Goal: Browse casually: Explore the website without a specific task or goal

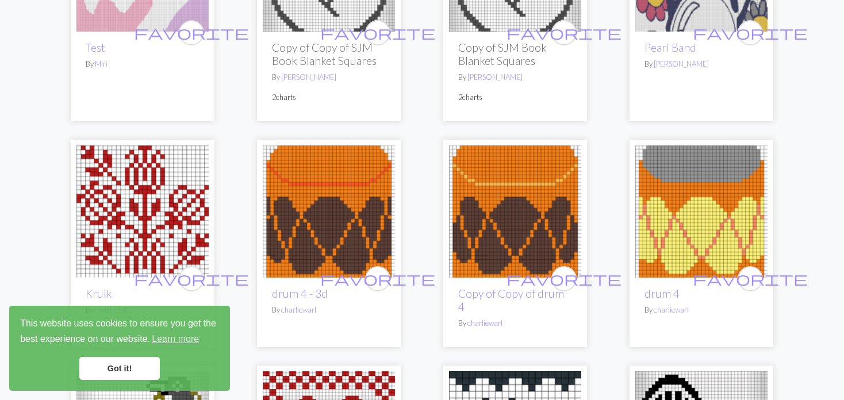
scroll to position [1264, 0]
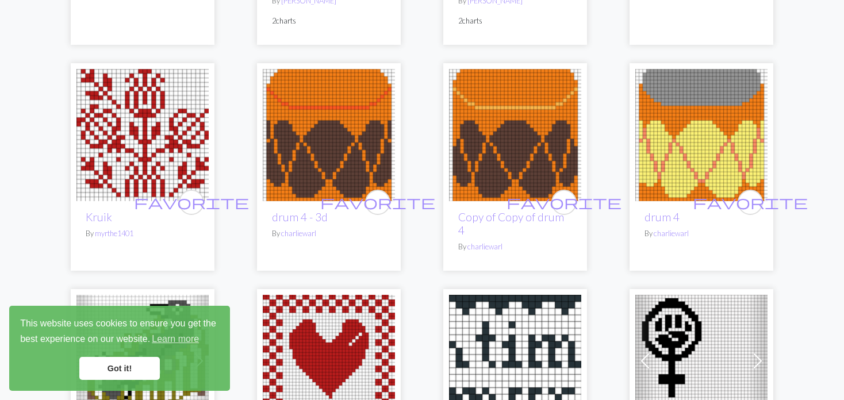
click at [130, 148] on img at bounding box center [142, 135] width 132 height 132
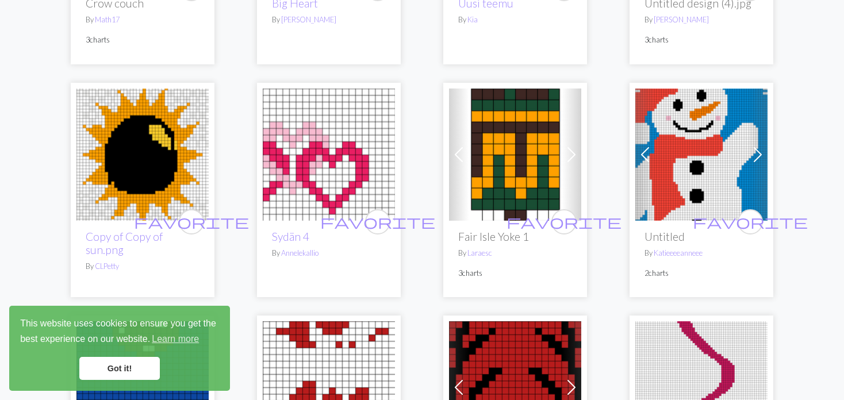
scroll to position [1724, 0]
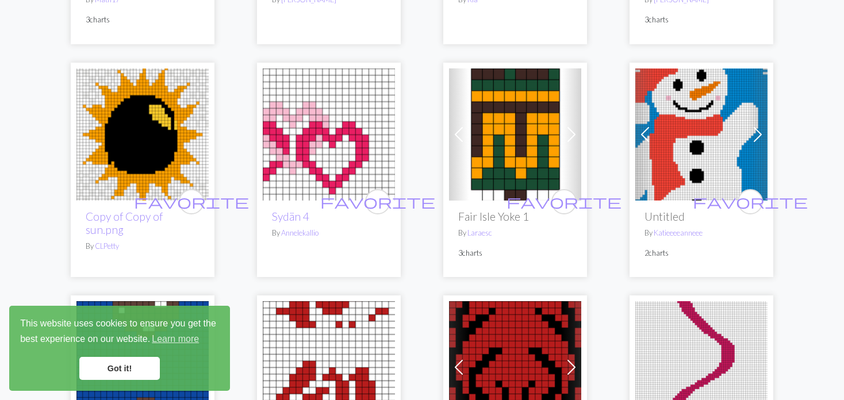
click at [641, 126] on span at bounding box center [645, 134] width 18 height 18
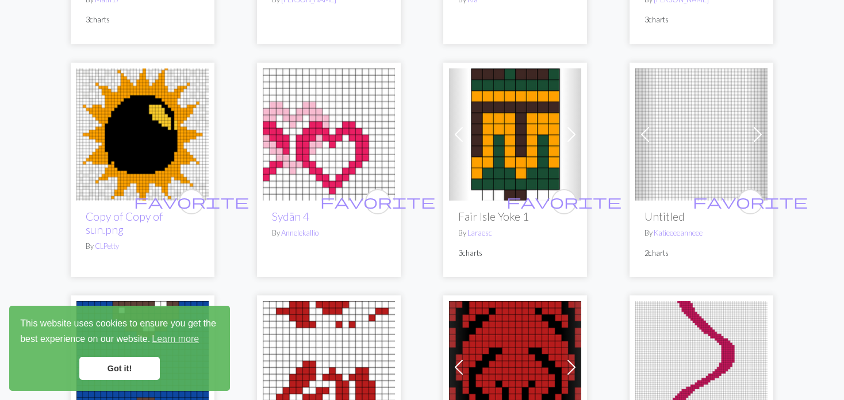
click at [641, 126] on span at bounding box center [645, 134] width 18 height 18
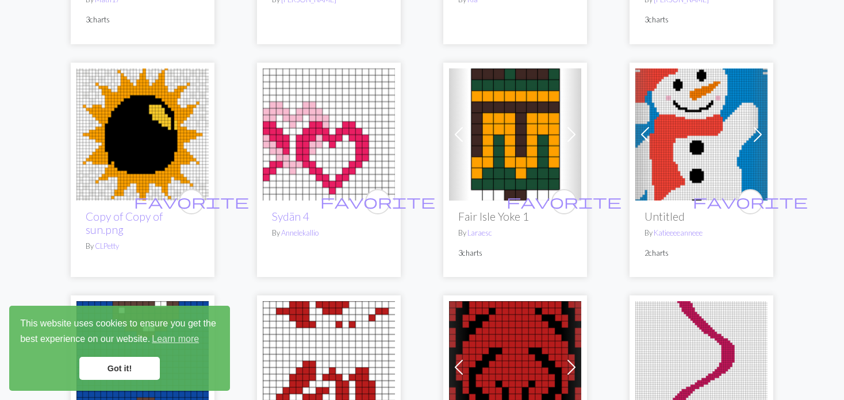
click at [640, 126] on span at bounding box center [645, 134] width 18 height 18
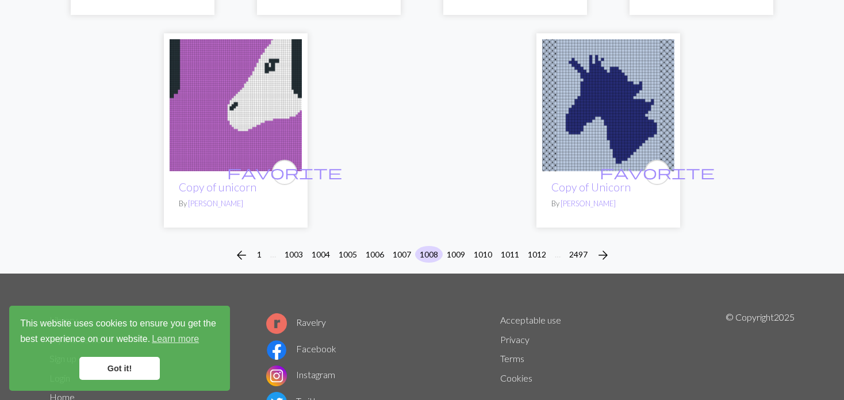
scroll to position [2988, 0]
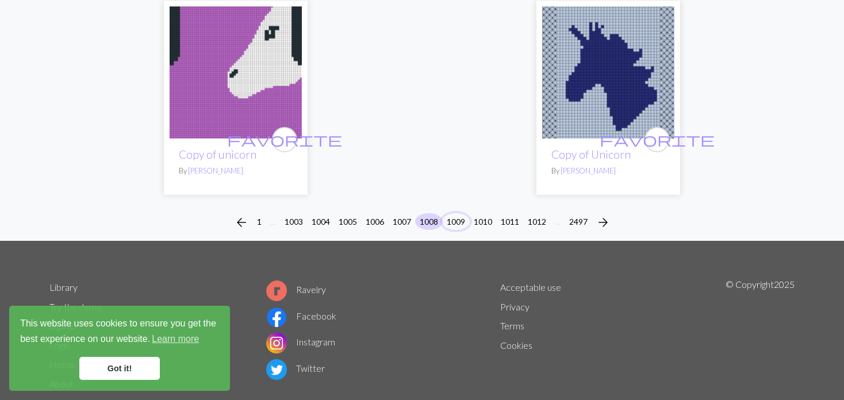
click at [455, 213] on button "1009" at bounding box center [456, 221] width 28 height 17
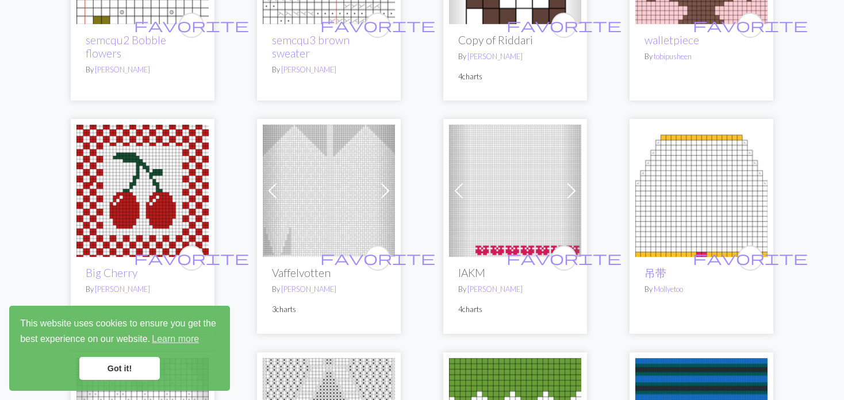
scroll to position [2184, 0]
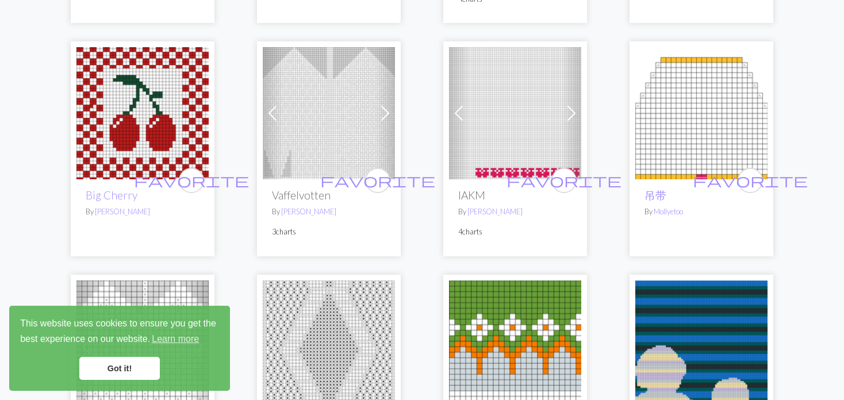
click at [274, 116] on span at bounding box center [272, 113] width 18 height 18
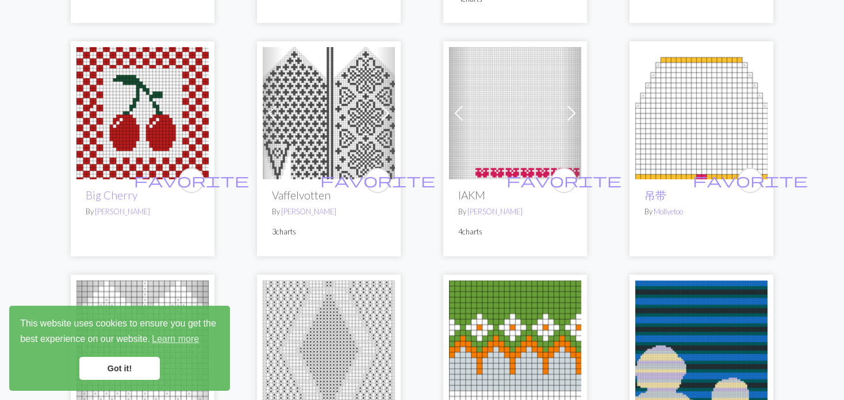
click at [274, 116] on span at bounding box center [272, 113] width 18 height 18
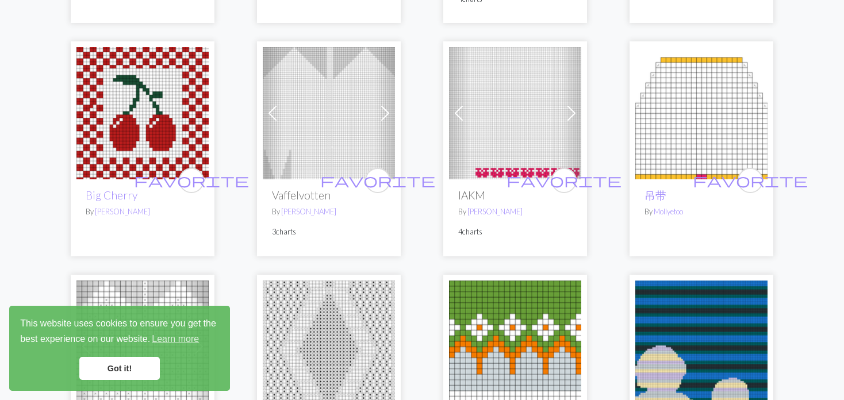
click at [274, 116] on span at bounding box center [272, 113] width 18 height 18
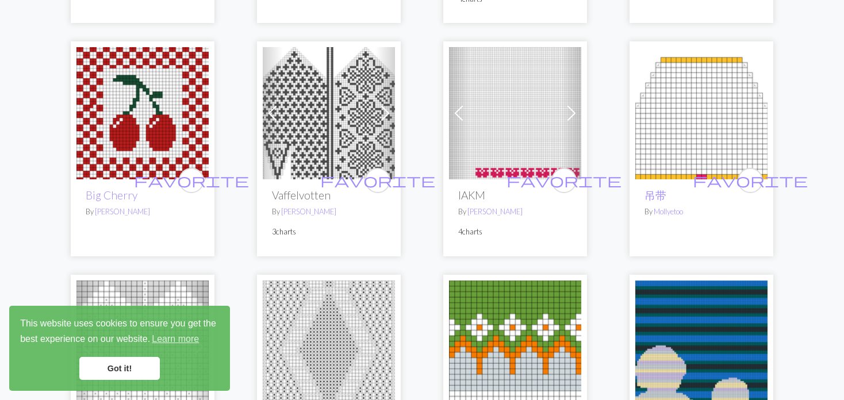
click at [458, 120] on span at bounding box center [458, 113] width 18 height 18
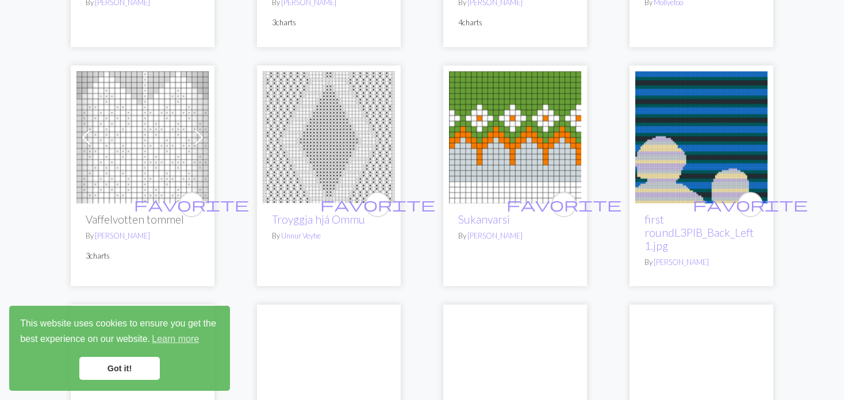
scroll to position [2414, 0]
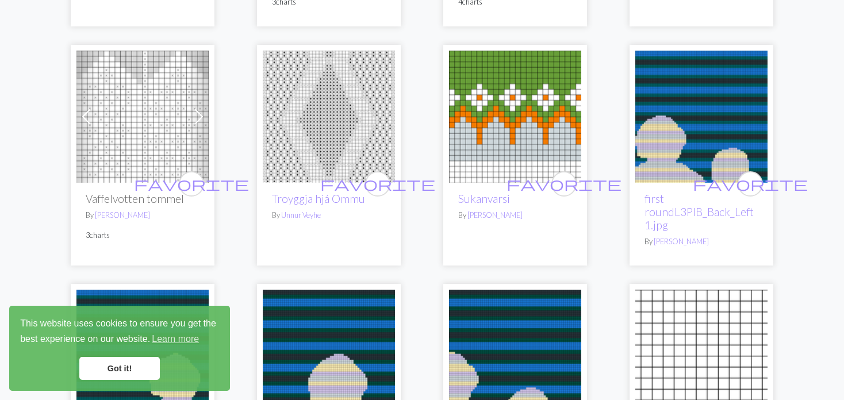
click at [107, 121] on img at bounding box center [142, 117] width 132 height 132
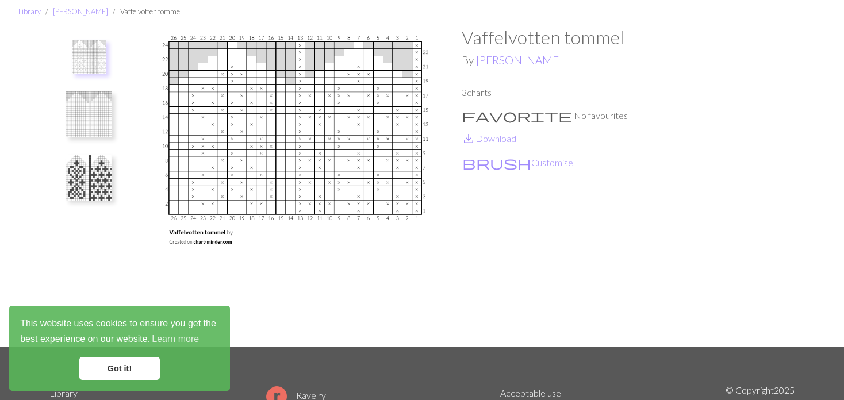
scroll to position [57, 0]
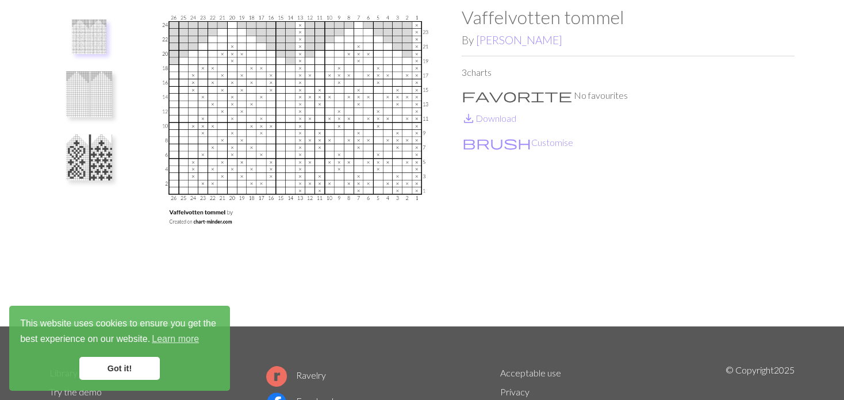
click at [96, 159] on img at bounding box center [89, 157] width 46 height 46
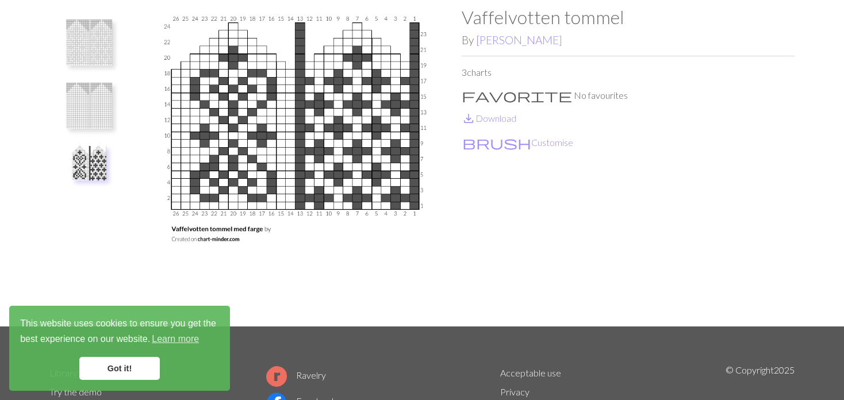
click at [102, 102] on img at bounding box center [89, 106] width 46 height 46
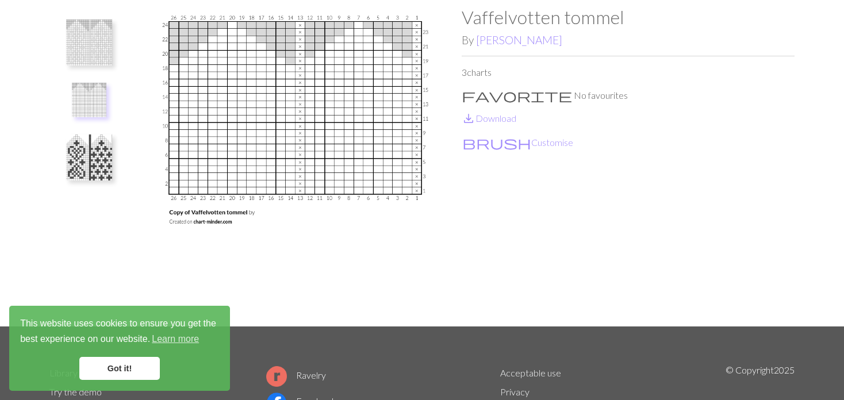
click at [107, 42] on img at bounding box center [89, 43] width 46 height 46
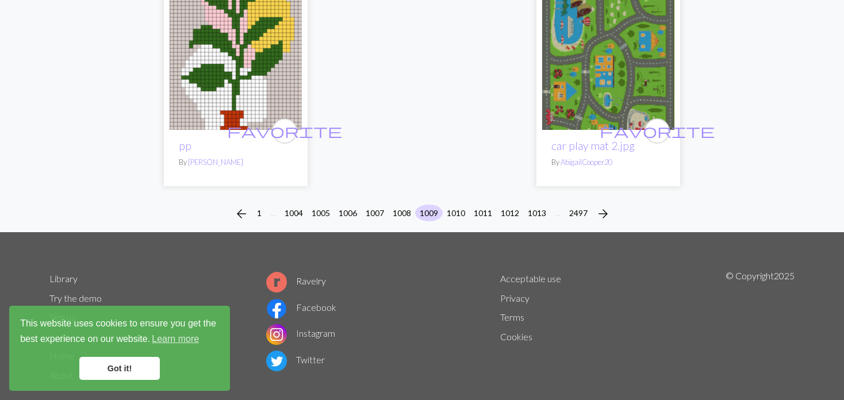
scroll to position [2966, 0]
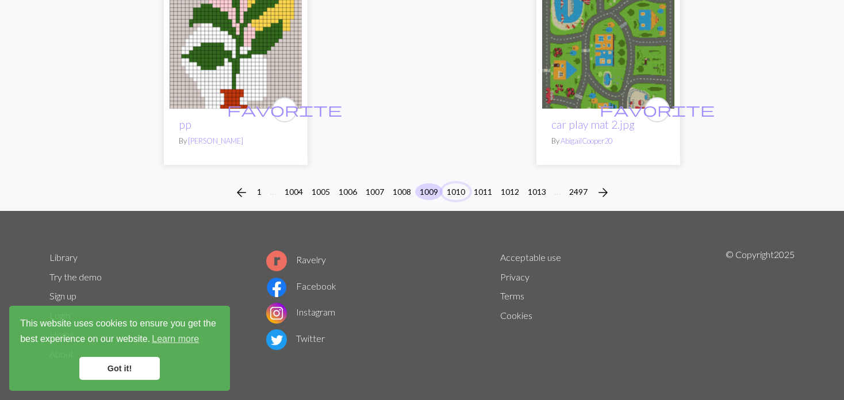
click at [460, 187] on button "1010" at bounding box center [456, 191] width 28 height 17
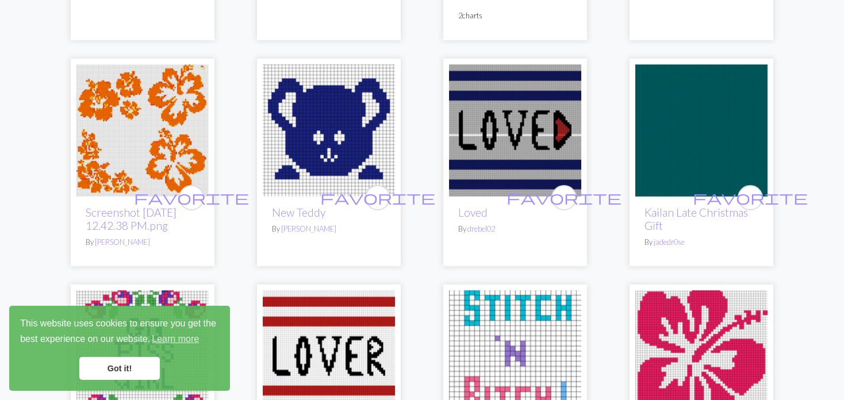
scroll to position [345, 0]
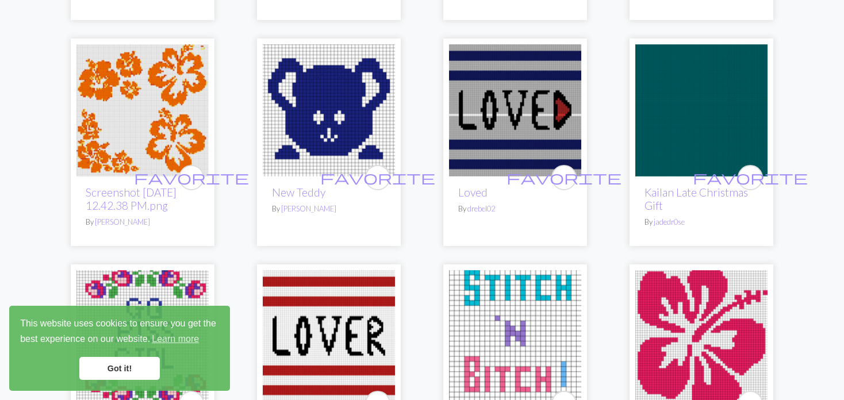
click at [133, 125] on img at bounding box center [142, 110] width 132 height 132
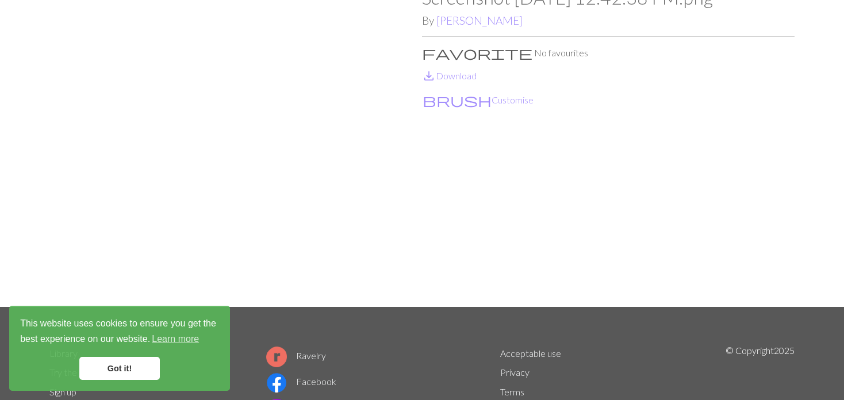
scroll to position [57, 0]
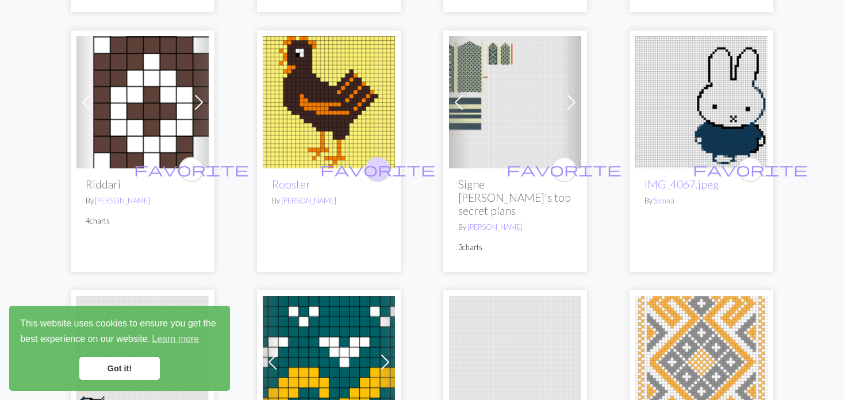
scroll to position [747, 0]
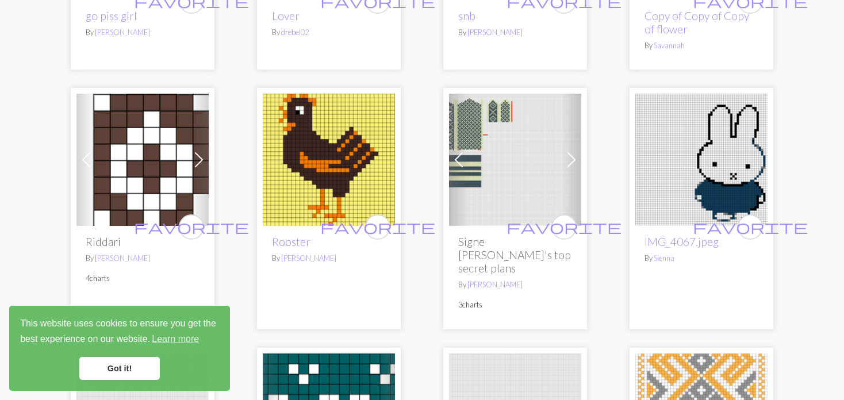
click at [453, 157] on span at bounding box center [458, 160] width 18 height 18
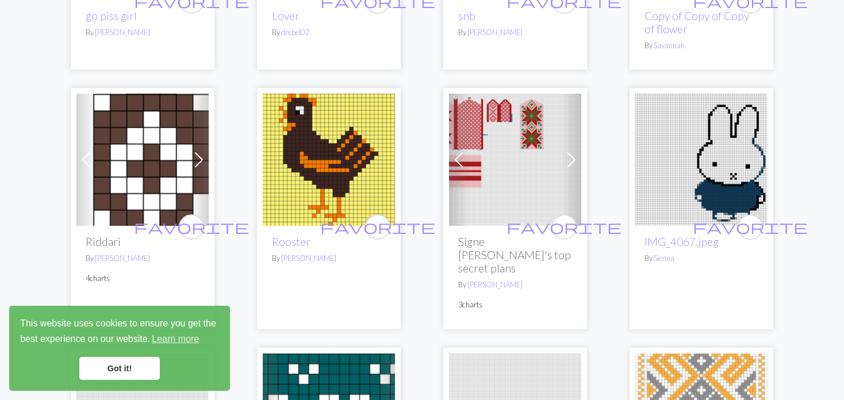
click at [453, 157] on span at bounding box center [458, 160] width 18 height 18
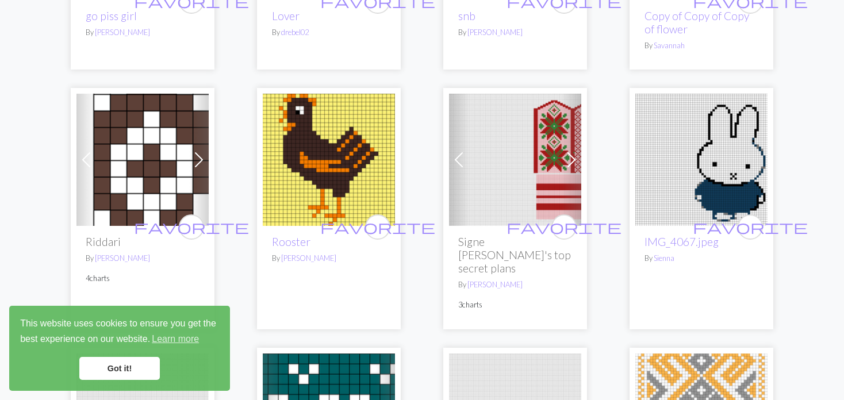
click at [453, 158] on span at bounding box center [458, 160] width 18 height 18
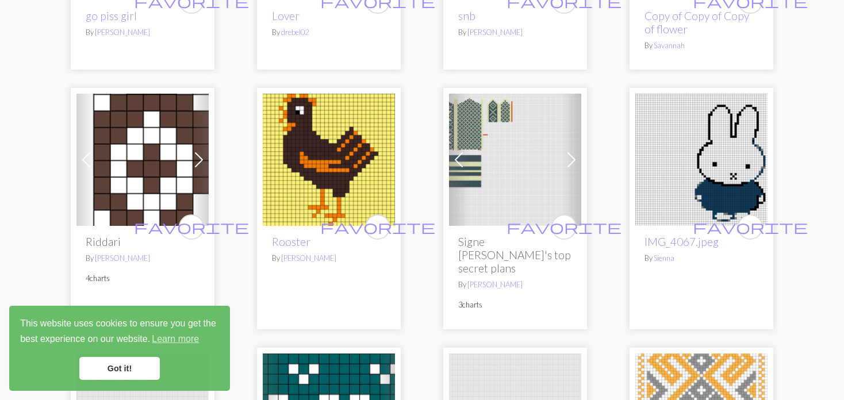
click at [453, 158] on span at bounding box center [458, 160] width 18 height 18
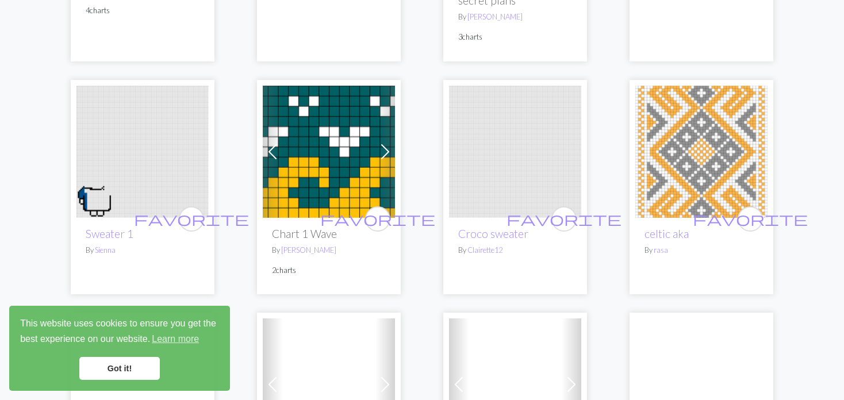
scroll to position [1034, 0]
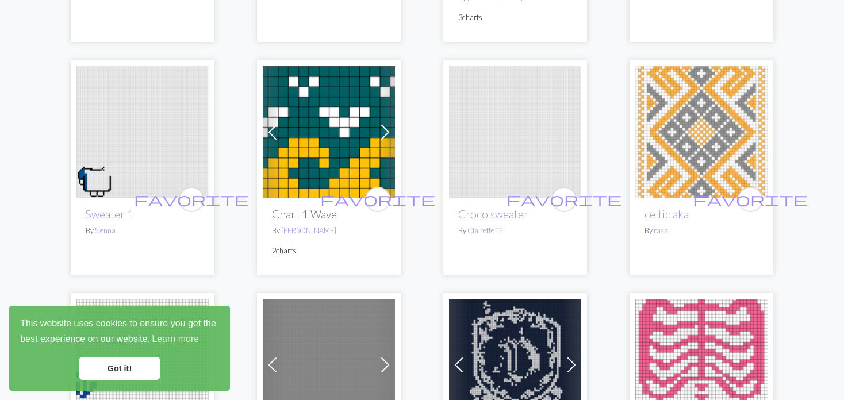
click at [392, 123] on span at bounding box center [385, 132] width 18 height 18
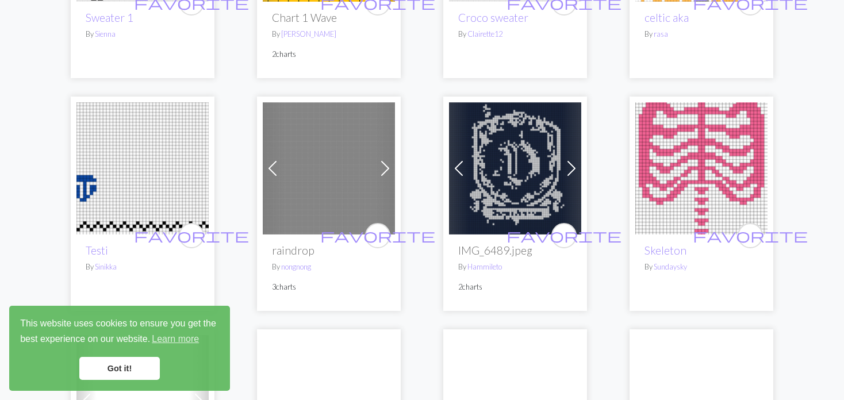
scroll to position [1264, 0]
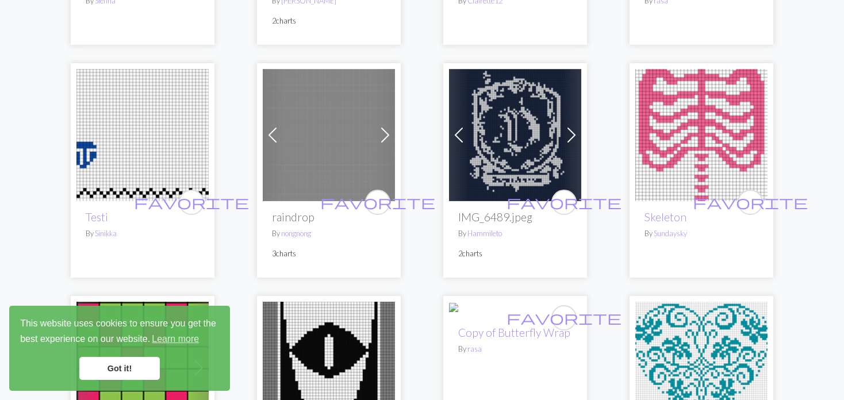
click at [355, 126] on img at bounding box center [329, 135] width 132 height 132
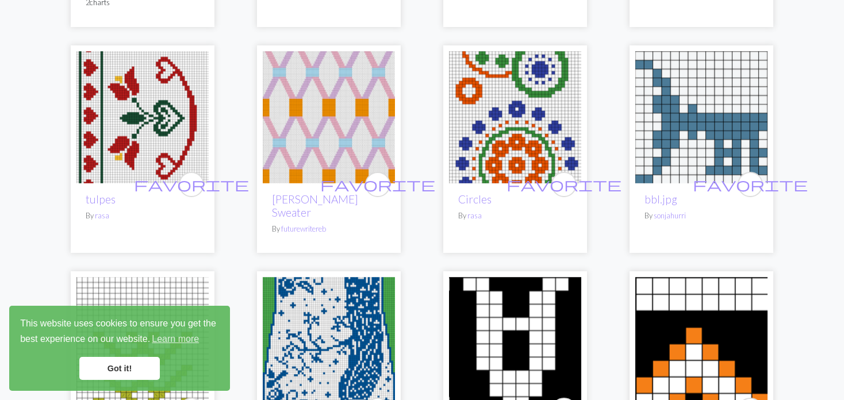
scroll to position [2241, 0]
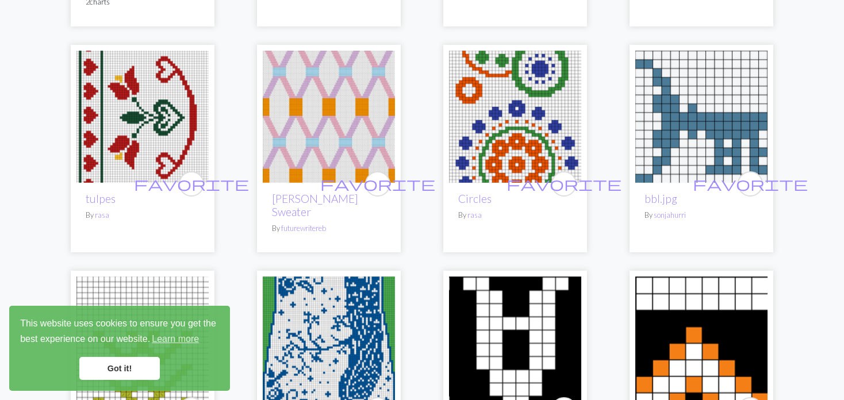
click at [495, 134] on img at bounding box center [515, 117] width 132 height 132
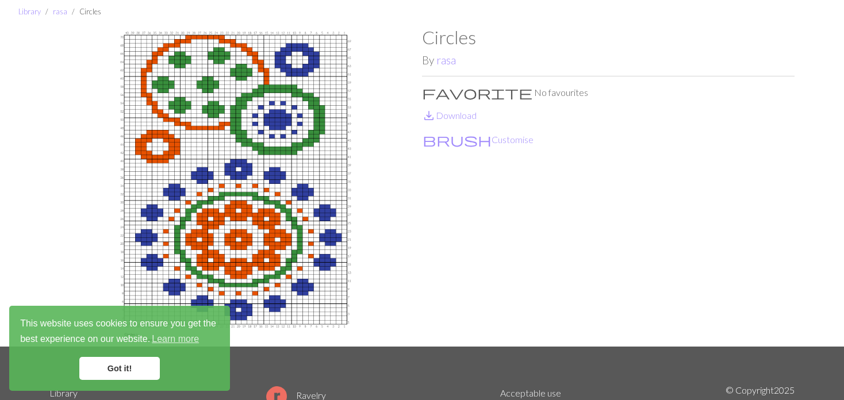
scroll to position [57, 0]
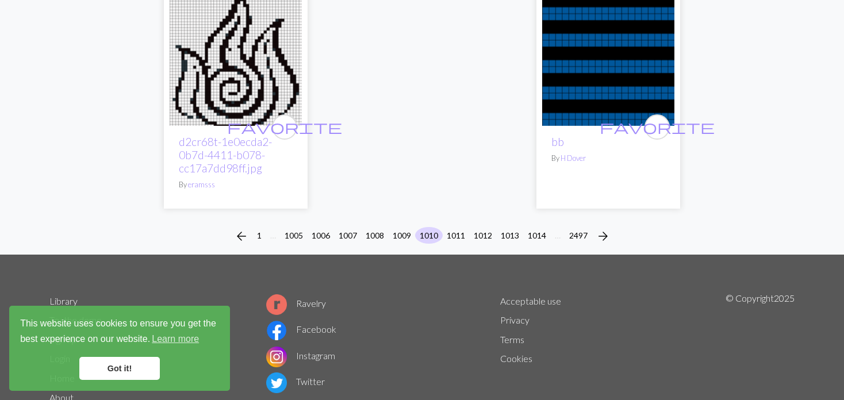
scroll to position [2987, 0]
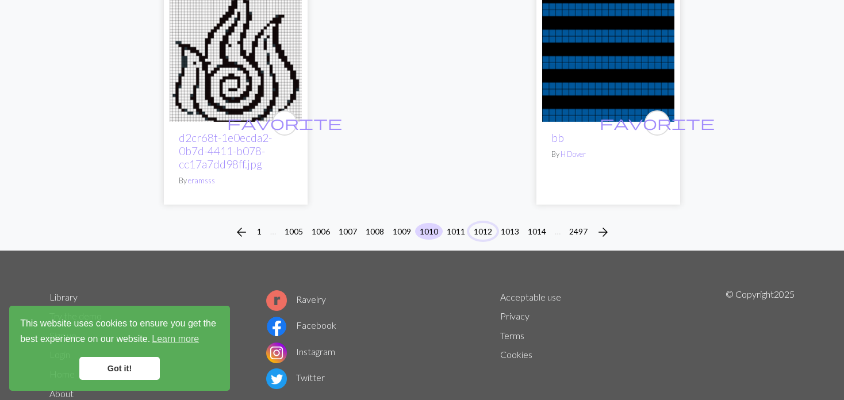
click at [472, 223] on button "1012" at bounding box center [483, 231] width 28 height 17
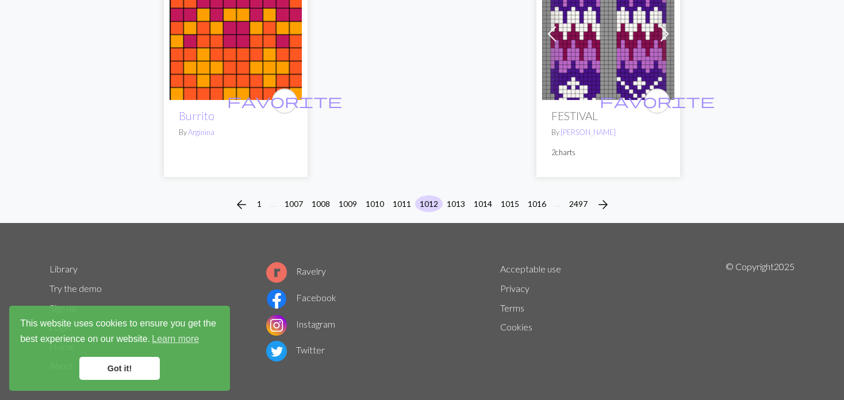
scroll to position [2994, 0]
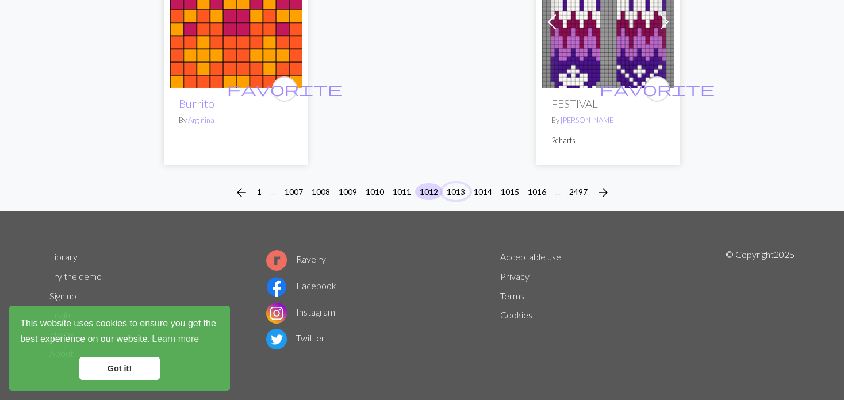
click at [457, 191] on button "1013" at bounding box center [456, 191] width 28 height 17
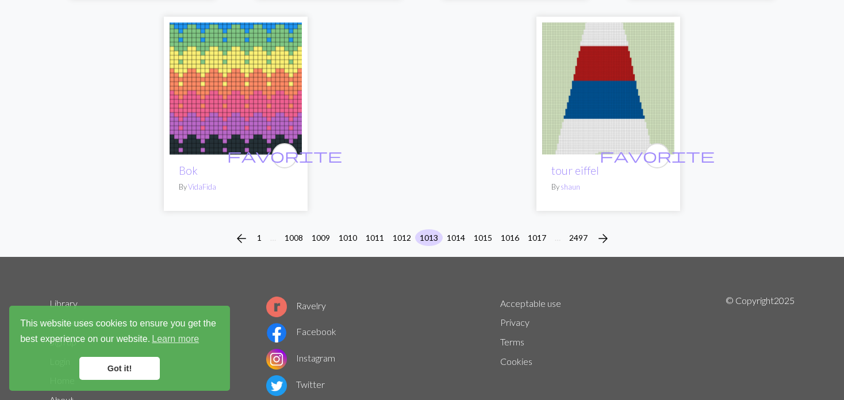
scroll to position [3027, 0]
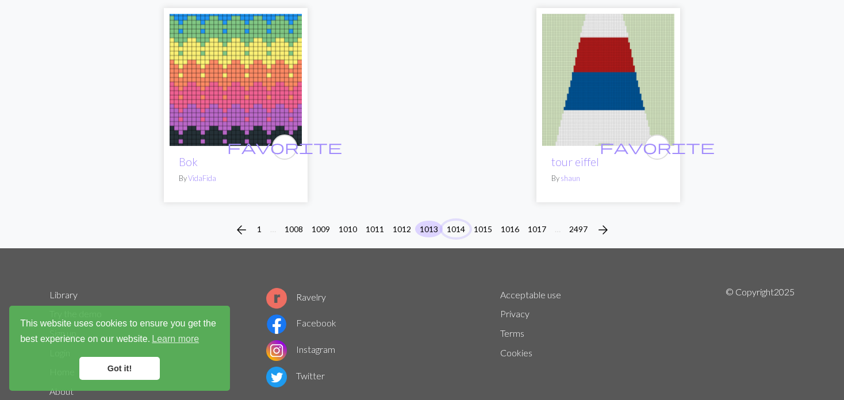
click at [457, 221] on button "1014" at bounding box center [456, 229] width 28 height 17
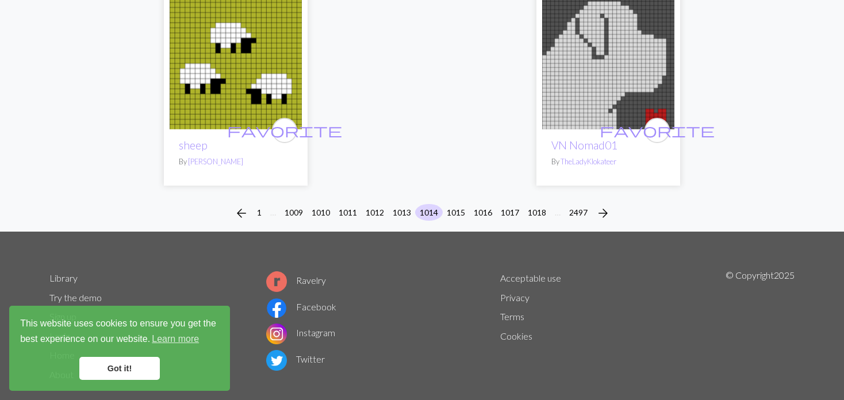
scroll to position [3205, 0]
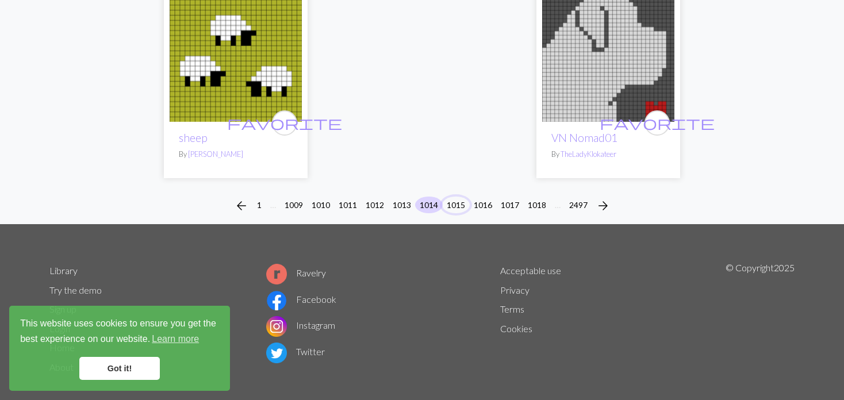
click at [459, 197] on button "1015" at bounding box center [456, 205] width 28 height 17
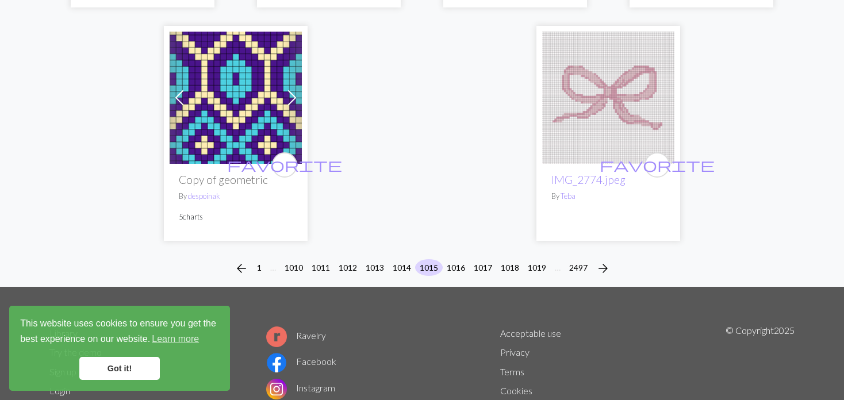
scroll to position [3000, 0]
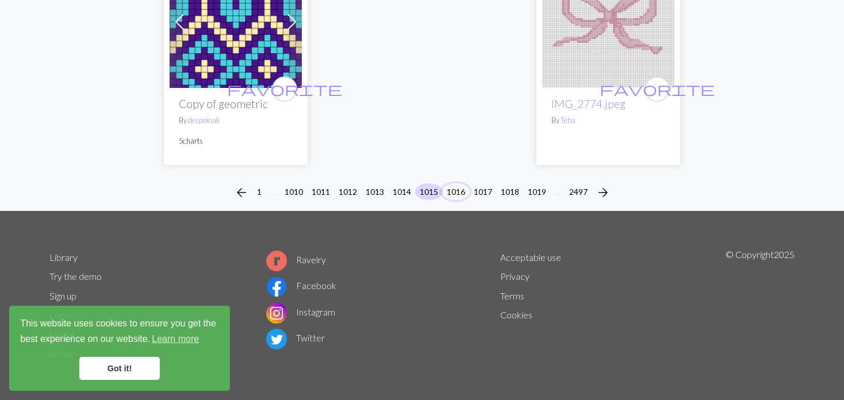
click at [467, 191] on button "1016" at bounding box center [456, 191] width 28 height 17
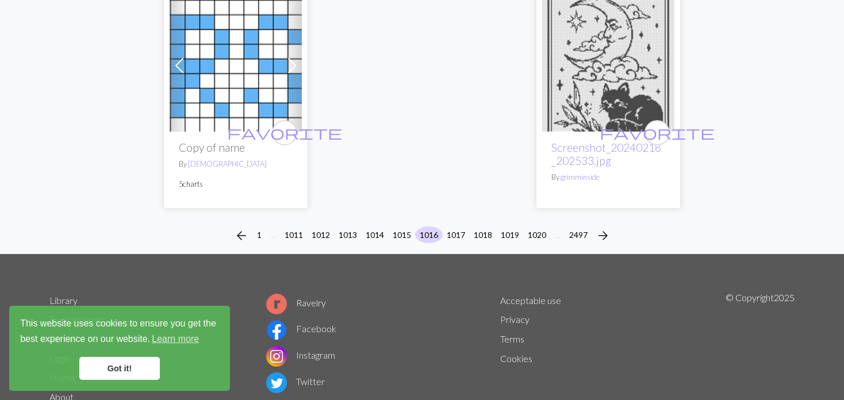
scroll to position [2961, 0]
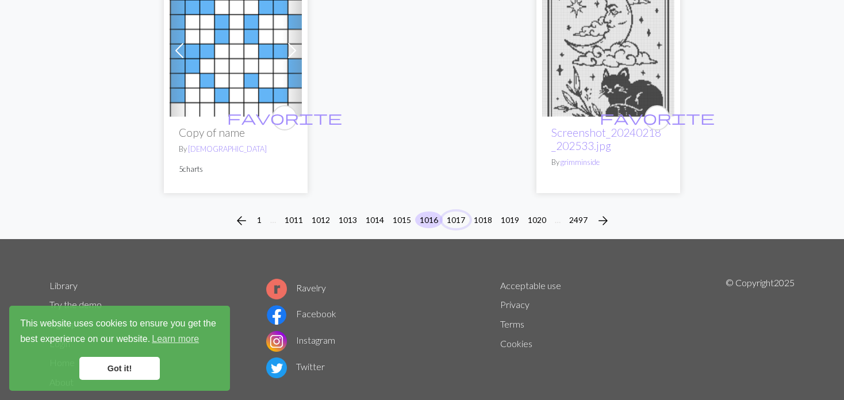
click at [458, 211] on button "1017" at bounding box center [456, 219] width 28 height 17
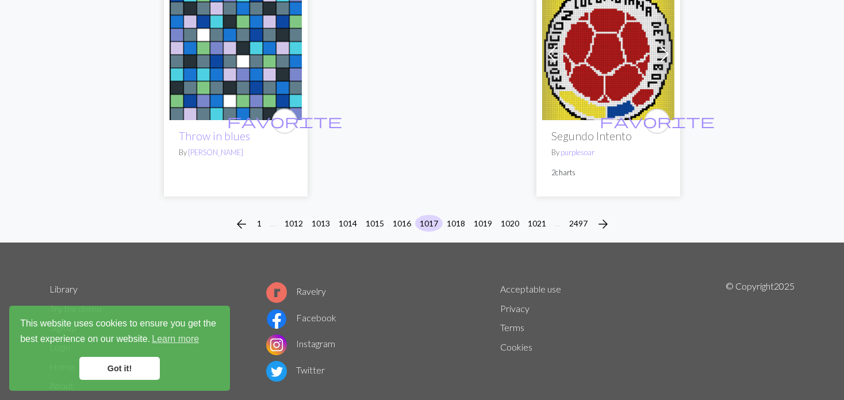
scroll to position [3121, 0]
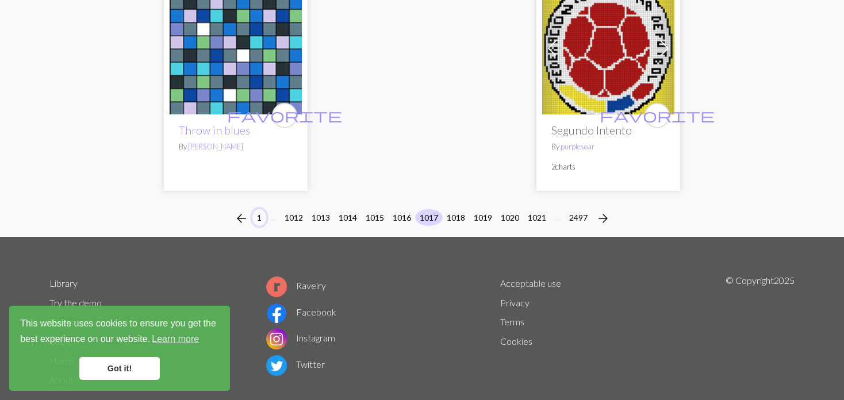
click at [257, 209] on button "1" at bounding box center [259, 217] width 14 height 17
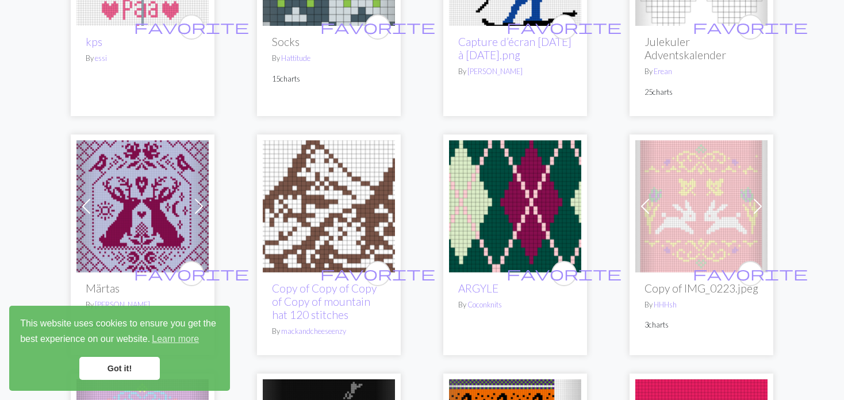
scroll to position [1034, 0]
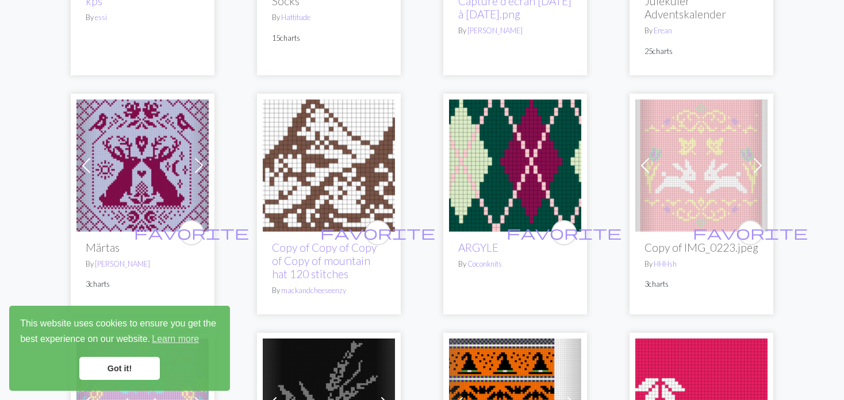
click at [161, 176] on img at bounding box center [142, 165] width 132 height 132
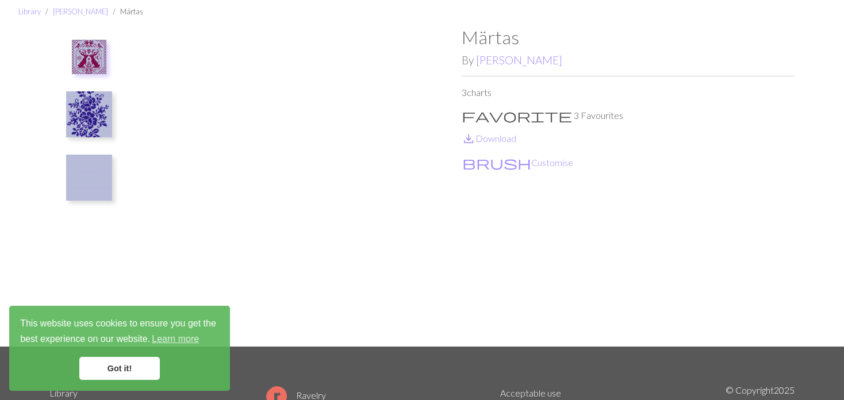
scroll to position [57, 0]
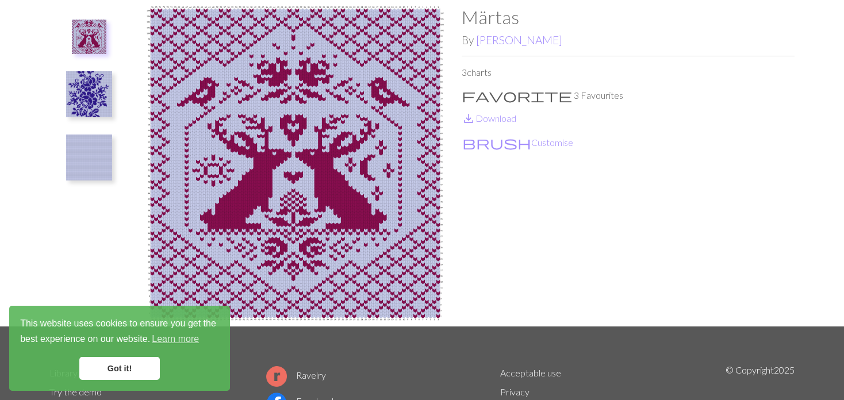
click at [75, 99] on img at bounding box center [89, 94] width 46 height 46
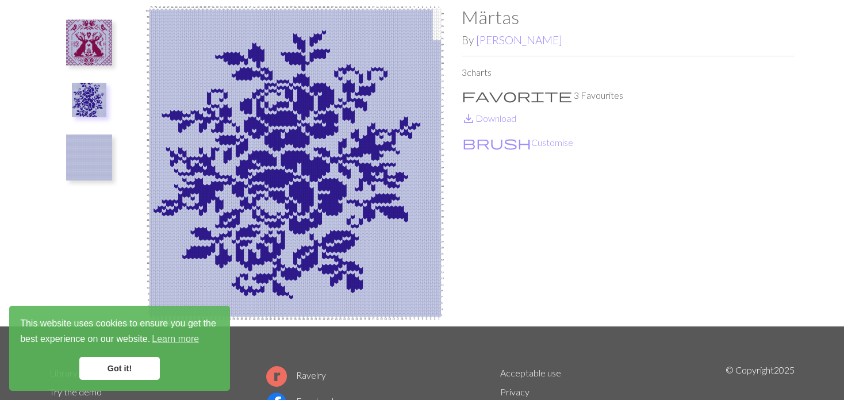
click at [90, 155] on img at bounding box center [89, 157] width 46 height 46
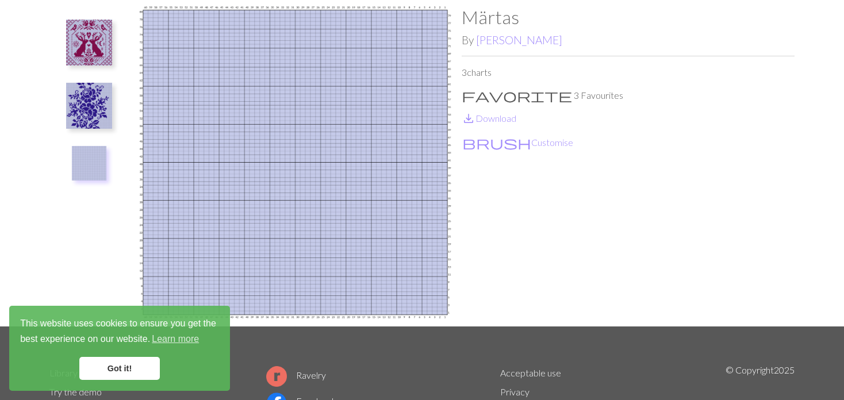
click at [82, 54] on img at bounding box center [89, 43] width 46 height 46
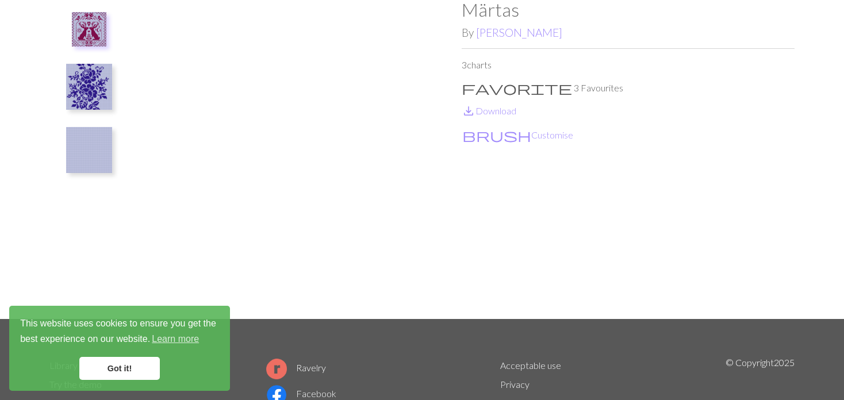
scroll to position [115, 0]
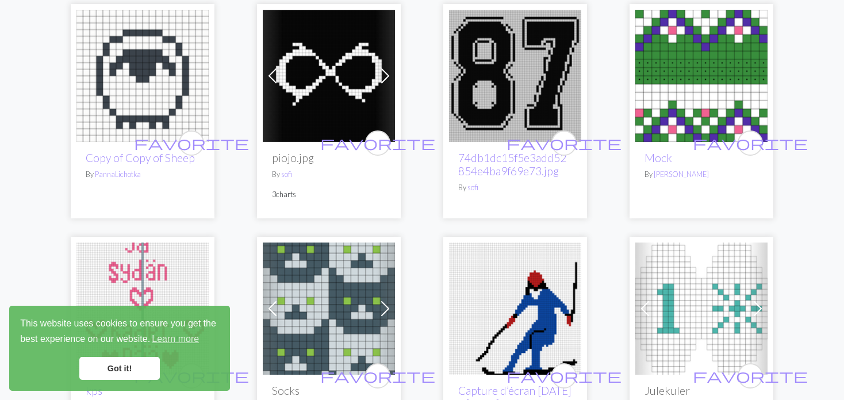
scroll to position [575, 0]
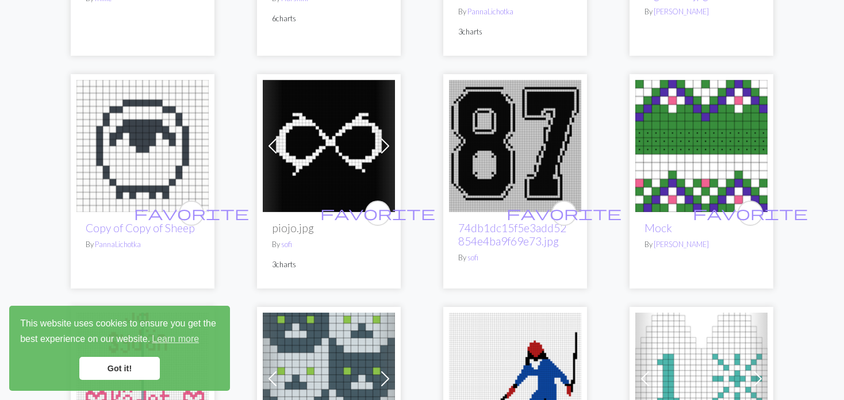
click at [683, 131] on img at bounding box center [701, 146] width 132 height 132
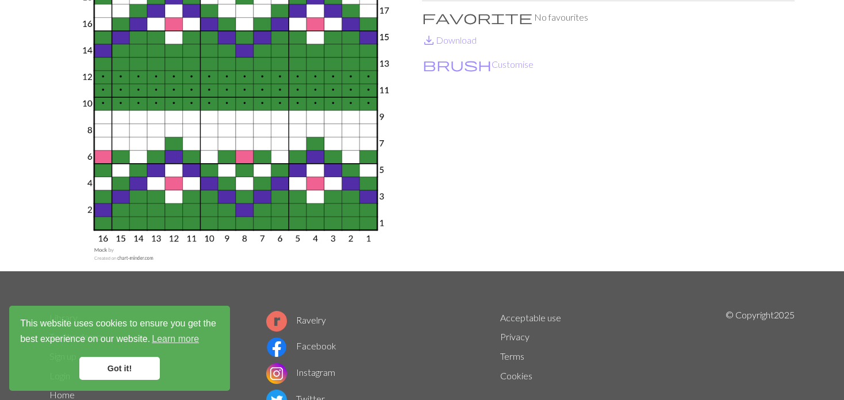
scroll to position [115, 0]
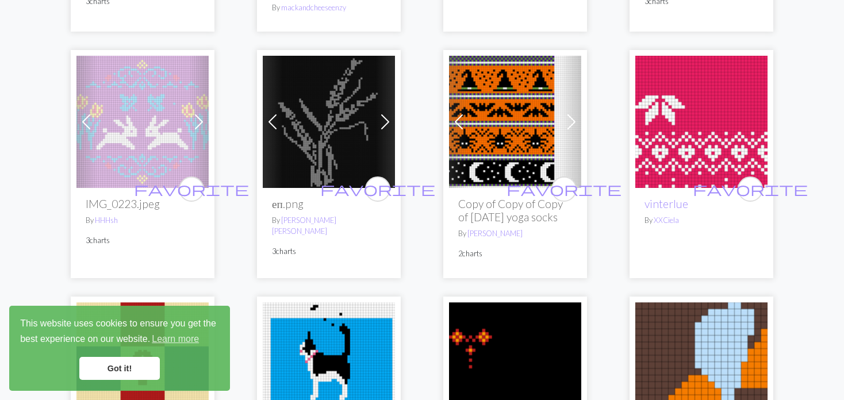
scroll to position [1322, 0]
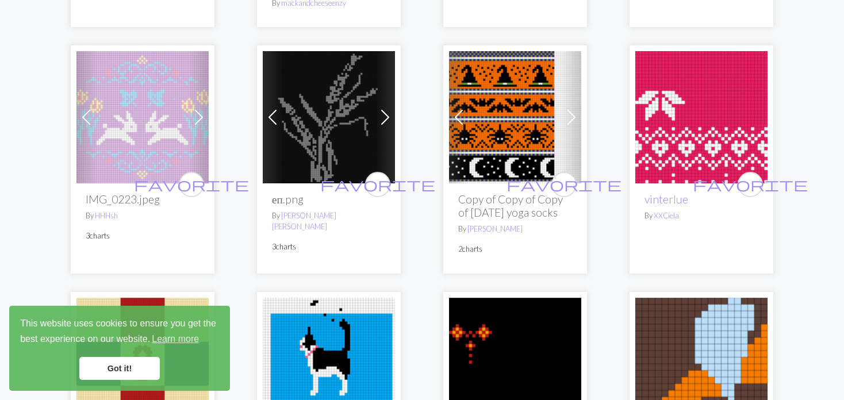
click at [380, 114] on span at bounding box center [385, 117] width 18 height 18
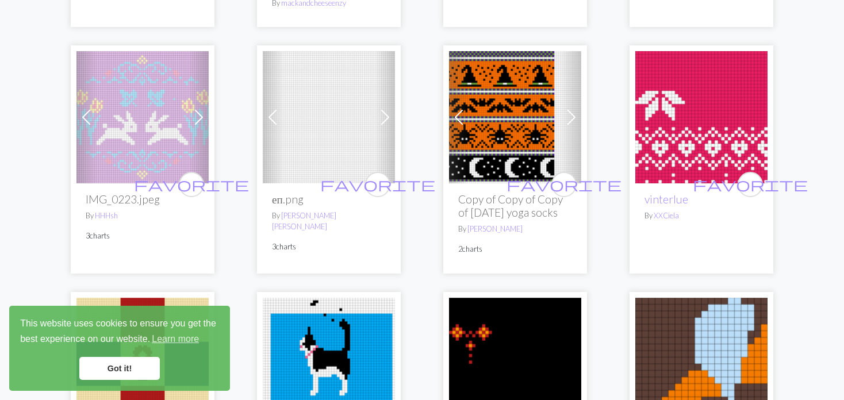
click at [379, 116] on span at bounding box center [385, 117] width 18 height 18
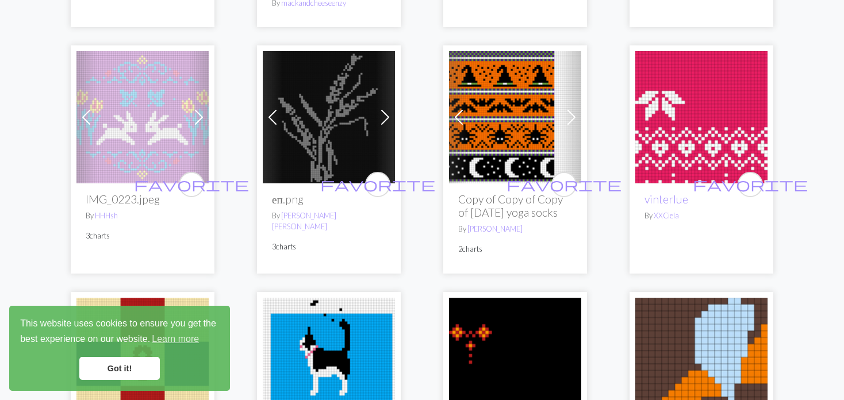
click at [379, 116] on span at bounding box center [385, 117] width 18 height 18
click at [449, 101] on link "Previous" at bounding box center [459, 117] width 20 height 132
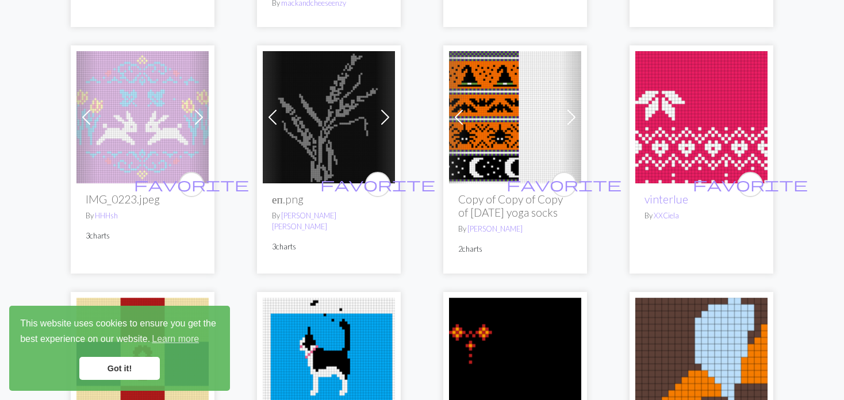
click at [445, 107] on div "Previous Next favorite Copy of Copy of Copy of [DATE] yoga socks By [PERSON_NAM…" at bounding box center [515, 159] width 144 height 228
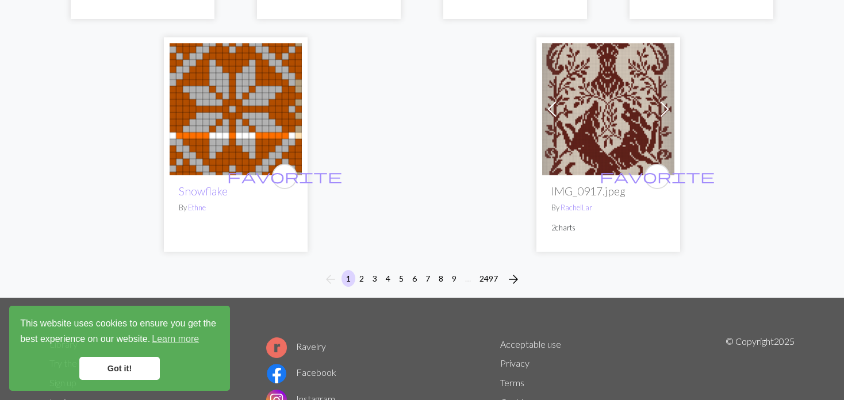
scroll to position [3119, 0]
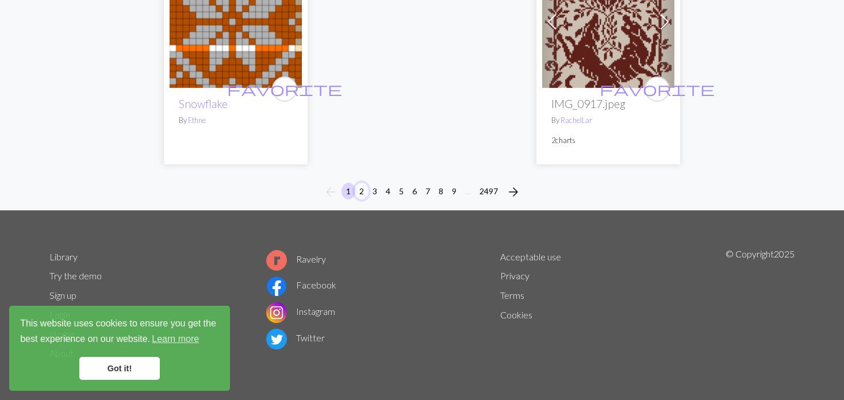
click at [356, 193] on button "2" at bounding box center [362, 191] width 14 height 17
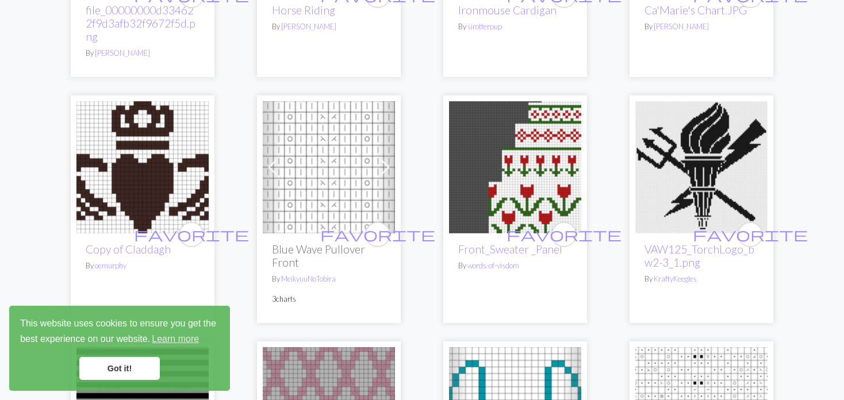
scroll to position [575, 0]
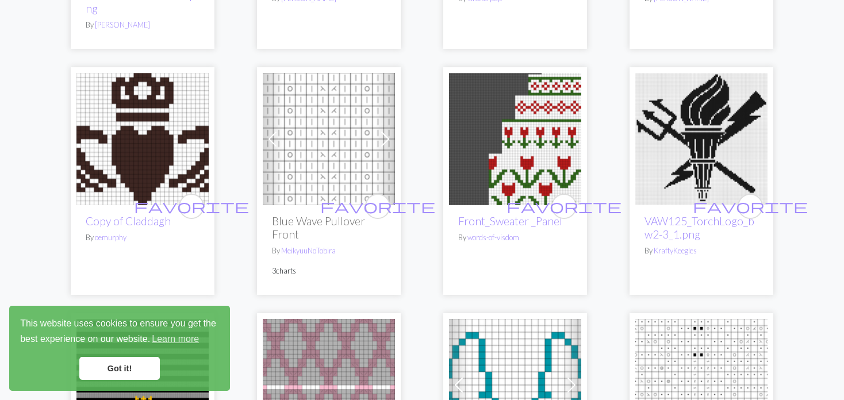
click at [482, 155] on img at bounding box center [515, 139] width 132 height 132
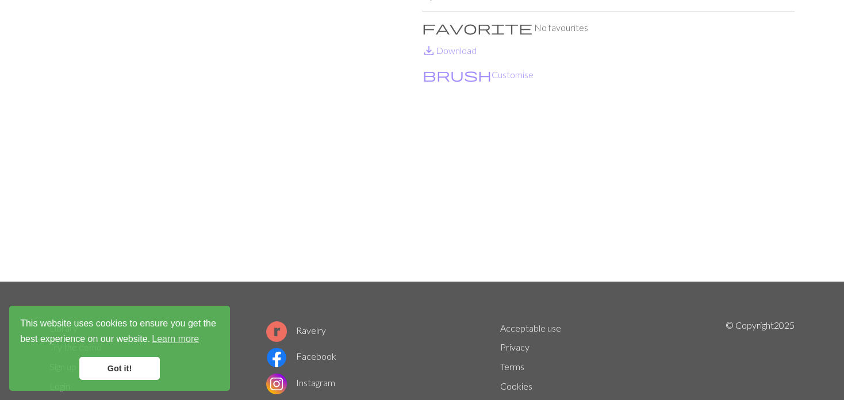
scroll to position [115, 0]
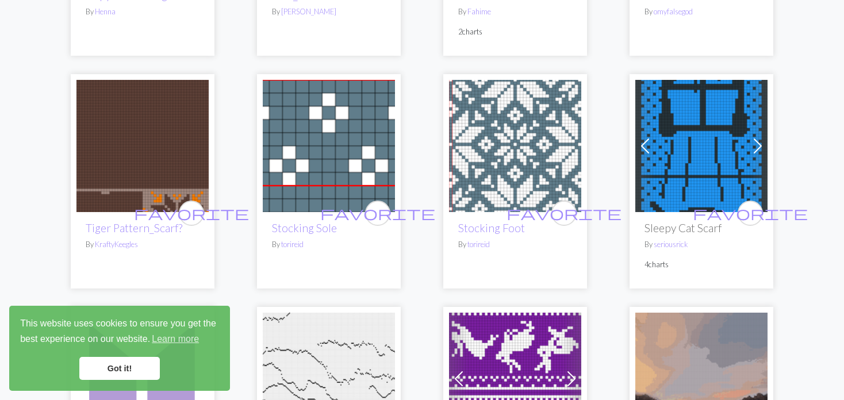
scroll to position [1322, 0]
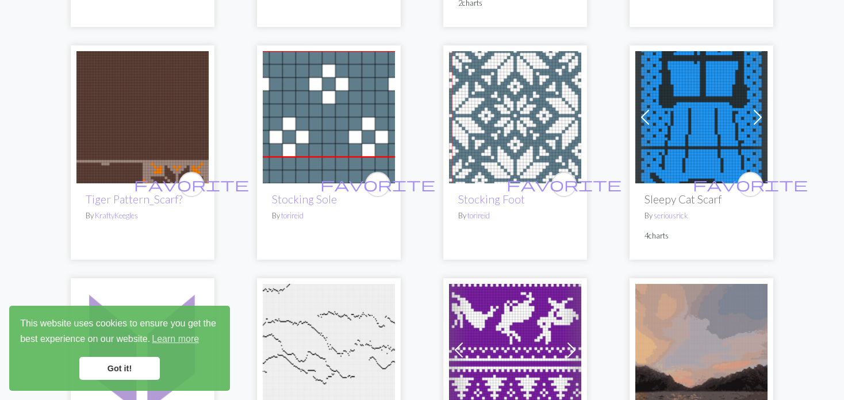
click at [648, 108] on span at bounding box center [645, 117] width 18 height 18
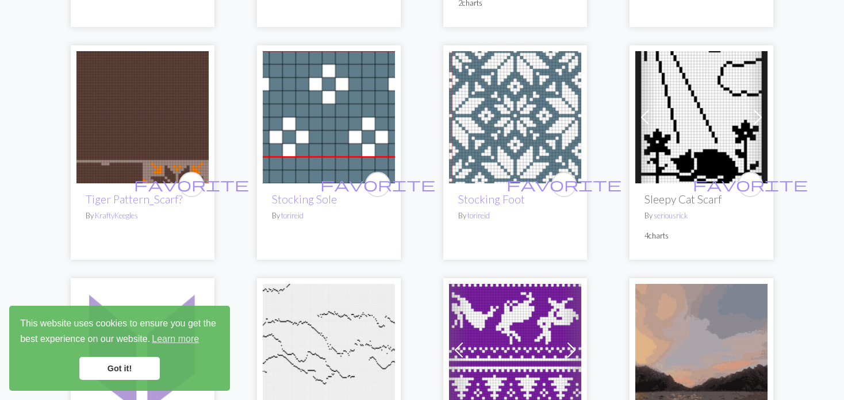
click at [636, 108] on span at bounding box center [645, 117] width 18 height 18
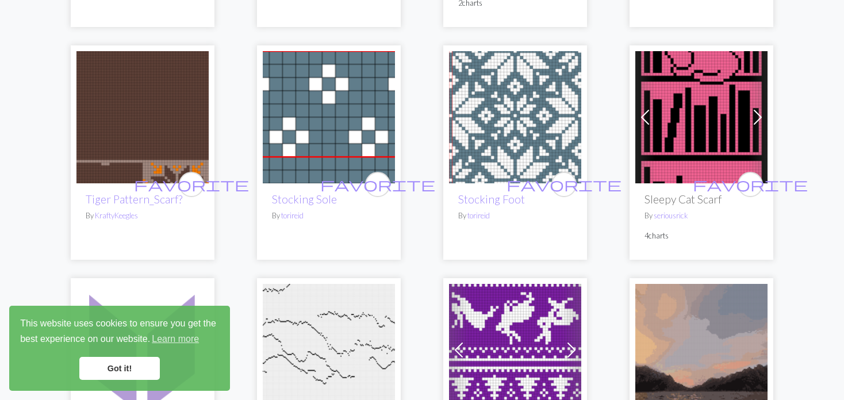
click at [709, 85] on img at bounding box center [701, 117] width 132 height 132
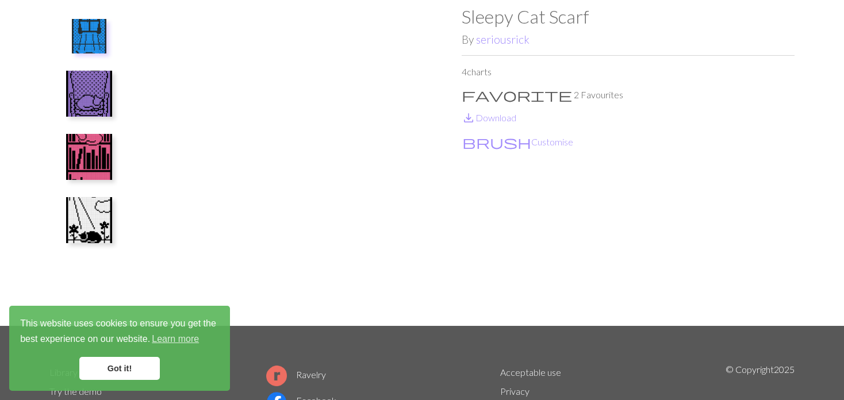
scroll to position [115, 0]
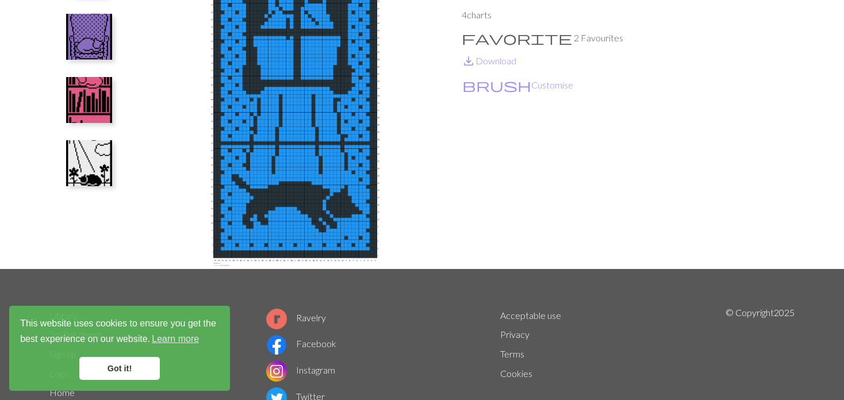
click at [91, 162] on img at bounding box center [89, 163] width 46 height 46
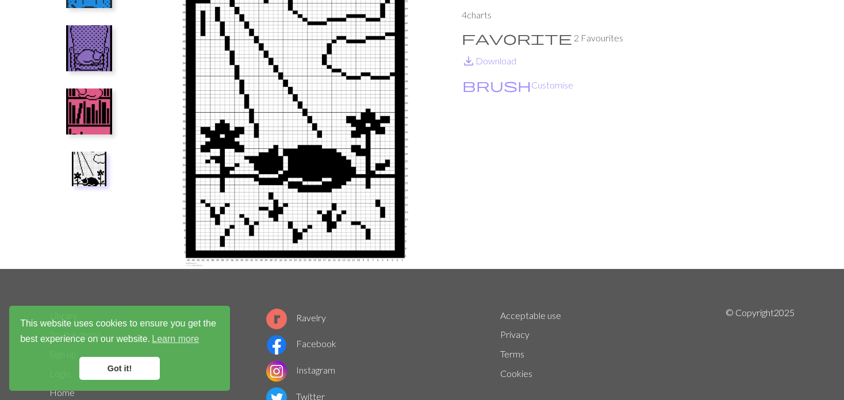
click at [71, 120] on img at bounding box center [89, 112] width 46 height 46
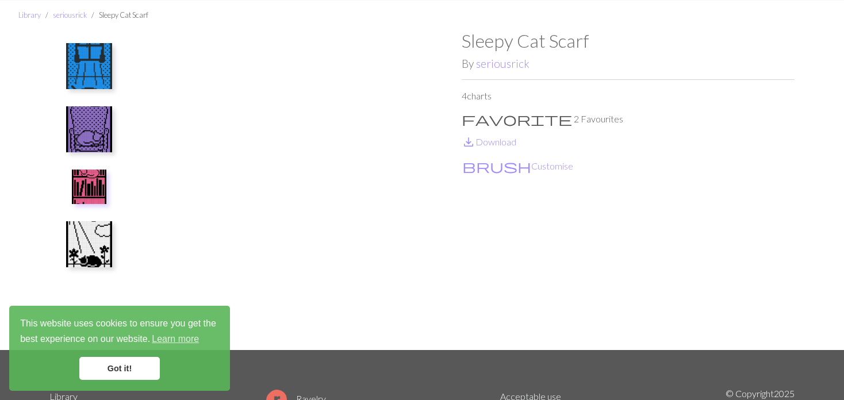
scroll to position [0, 0]
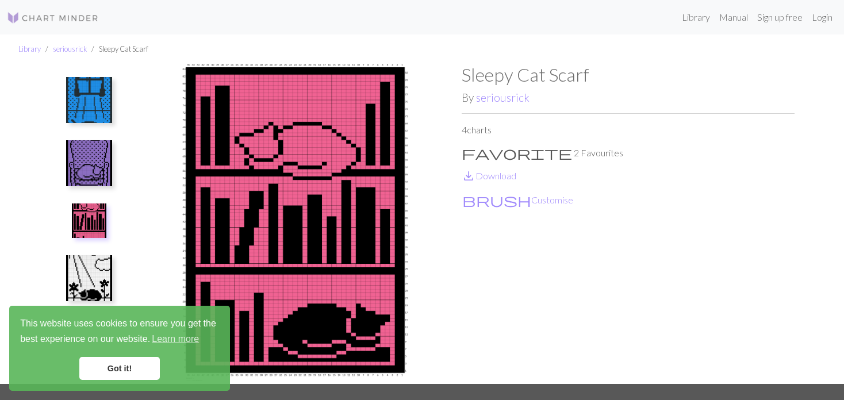
click at [86, 157] on img at bounding box center [89, 163] width 46 height 46
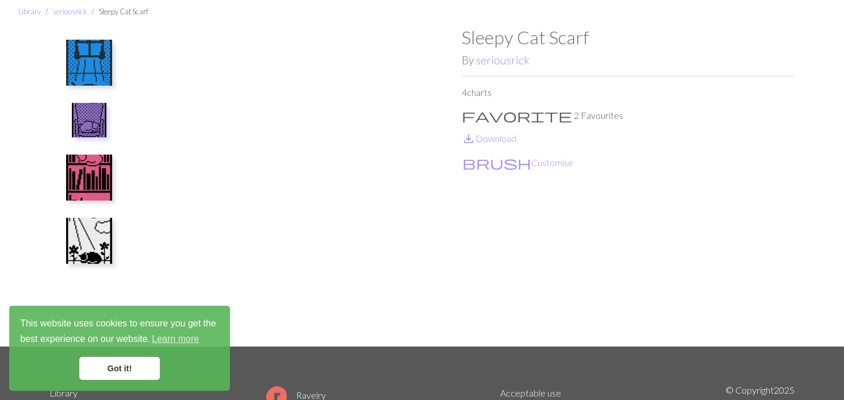
scroll to position [57, 0]
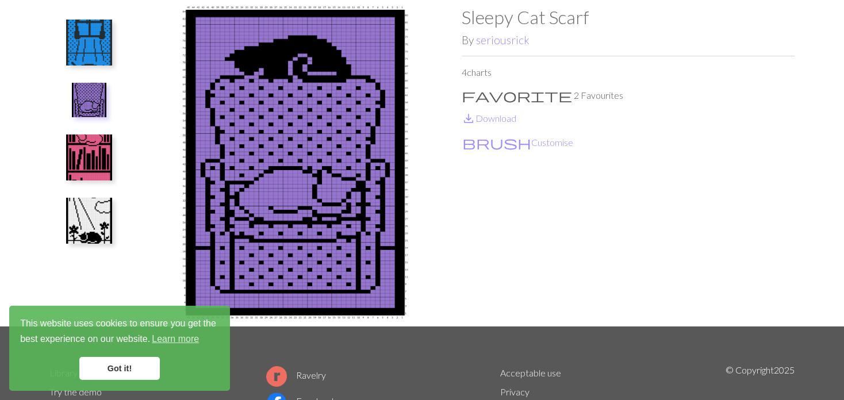
click at [86, 49] on img at bounding box center [89, 43] width 46 height 46
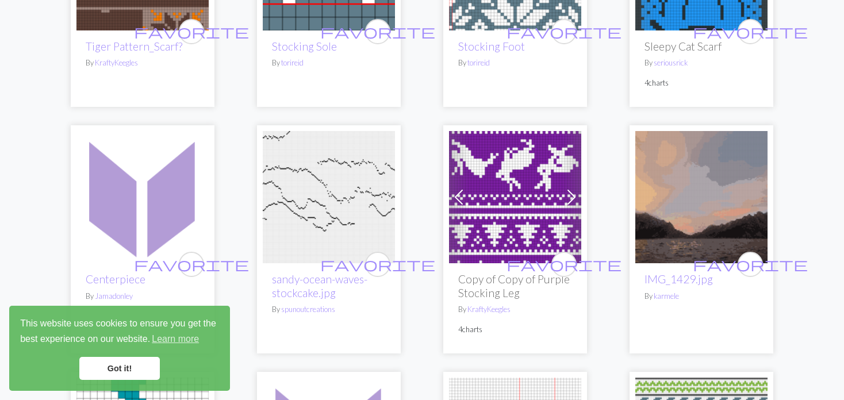
scroll to position [1494, 0]
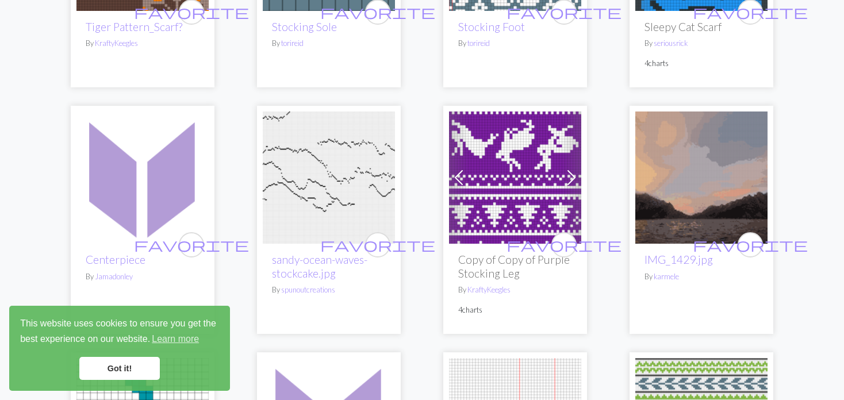
click at [498, 155] on img at bounding box center [515, 177] width 132 height 132
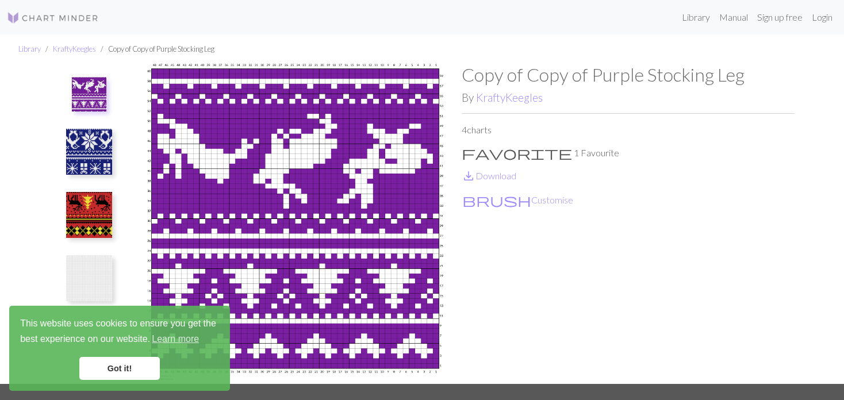
click at [75, 217] on img at bounding box center [89, 215] width 46 height 46
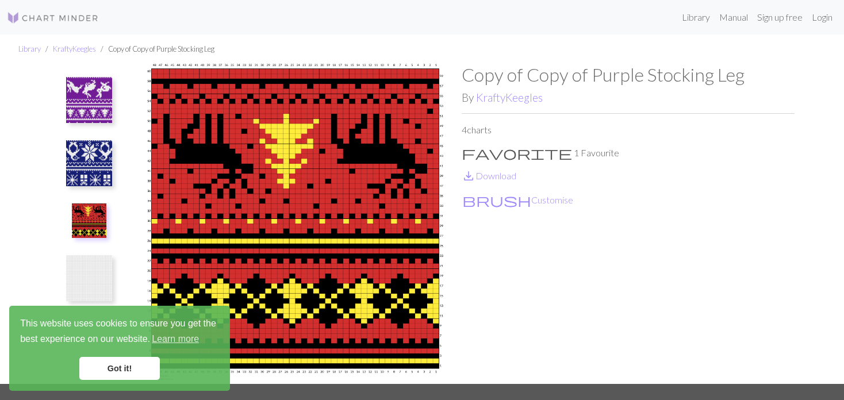
click at [89, 161] on img at bounding box center [89, 163] width 46 height 46
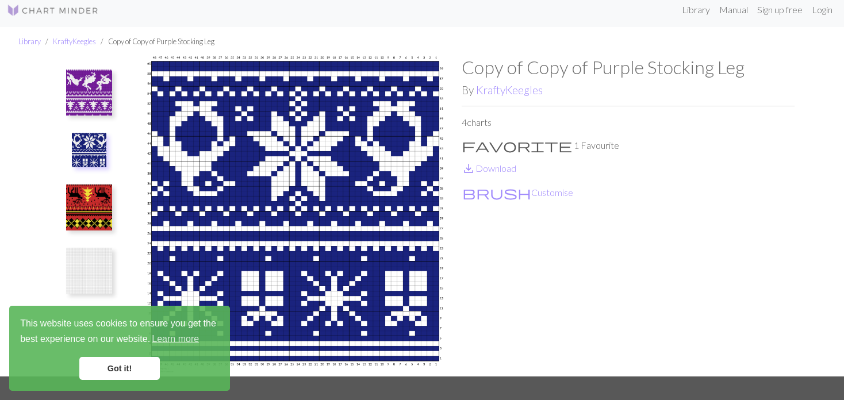
scroll to position [57, 0]
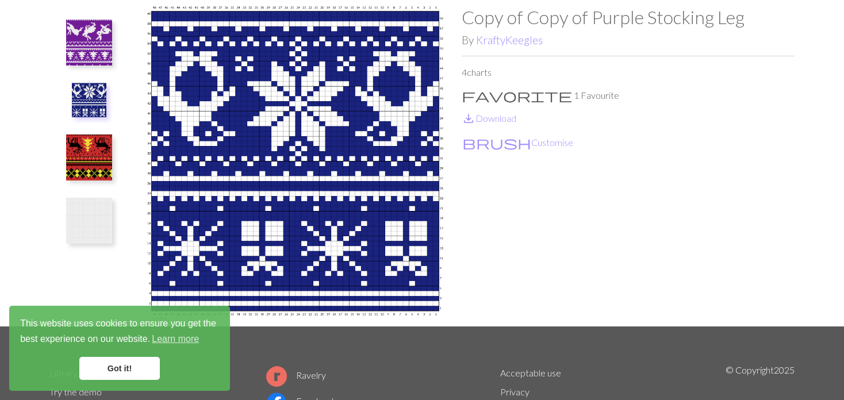
click at [101, 163] on img at bounding box center [89, 157] width 46 height 46
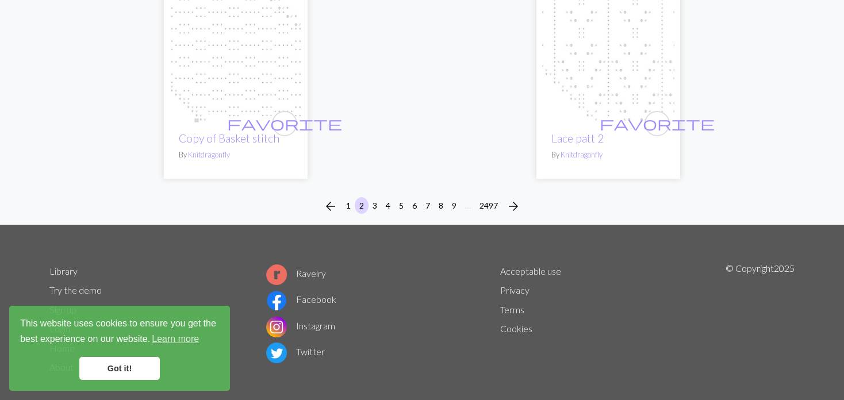
scroll to position [3020, 0]
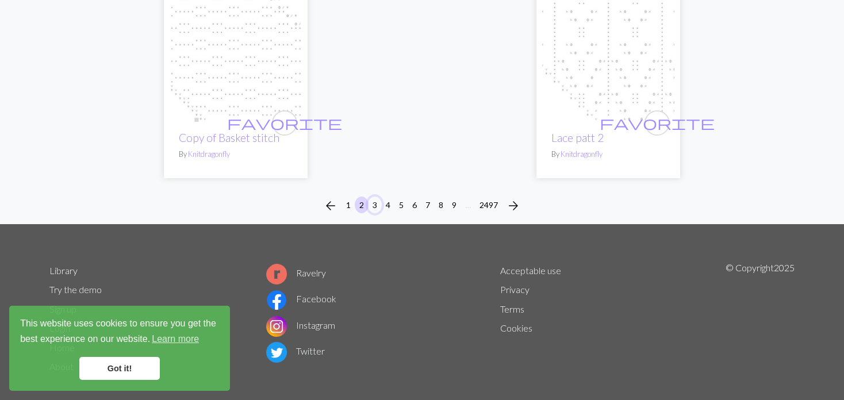
click at [370, 197] on button "3" at bounding box center [375, 205] width 14 height 17
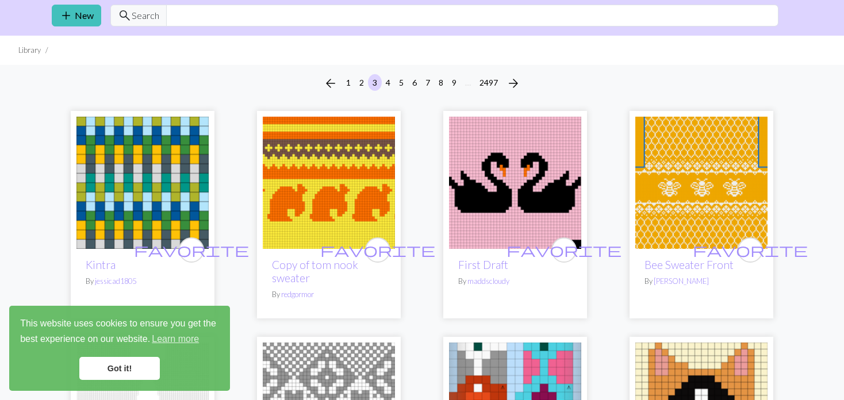
scroll to position [57, 0]
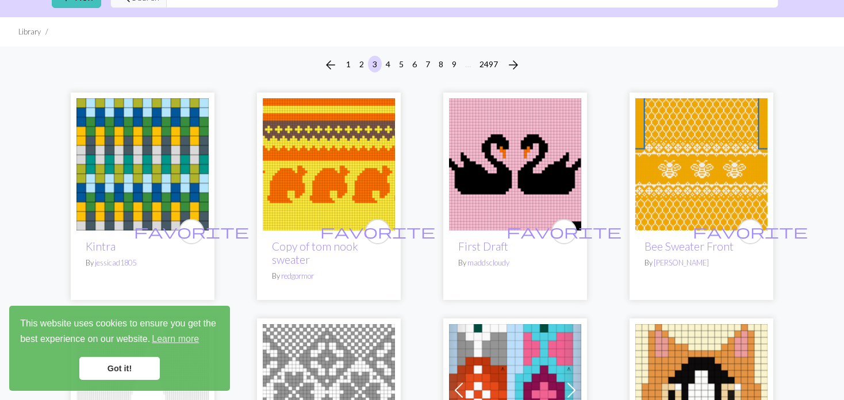
click at [481, 174] on img at bounding box center [515, 164] width 132 height 132
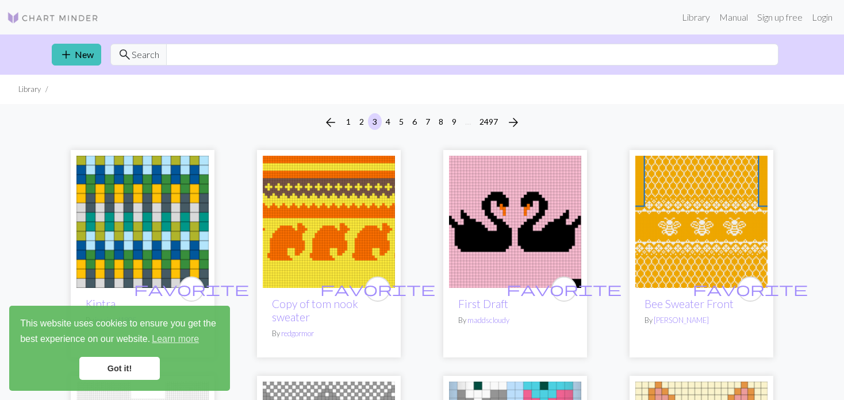
click at [671, 203] on img at bounding box center [701, 222] width 132 height 132
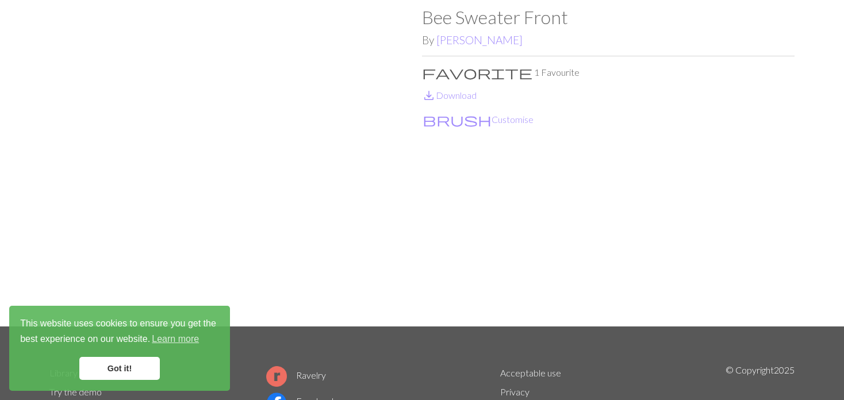
scroll to position [57, 0]
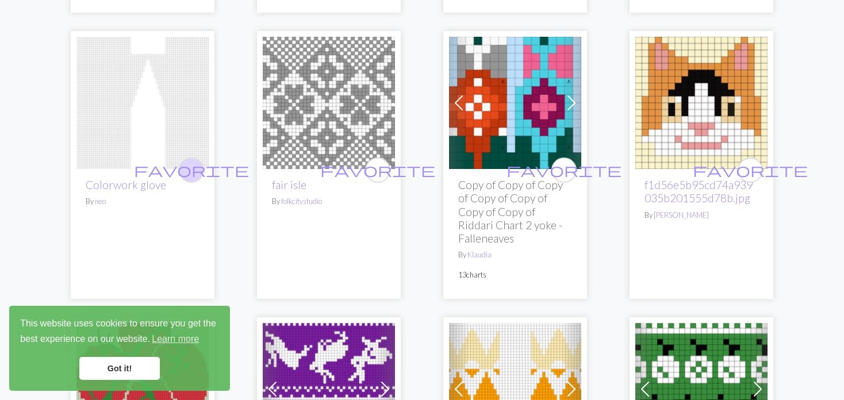
scroll to position [287, 0]
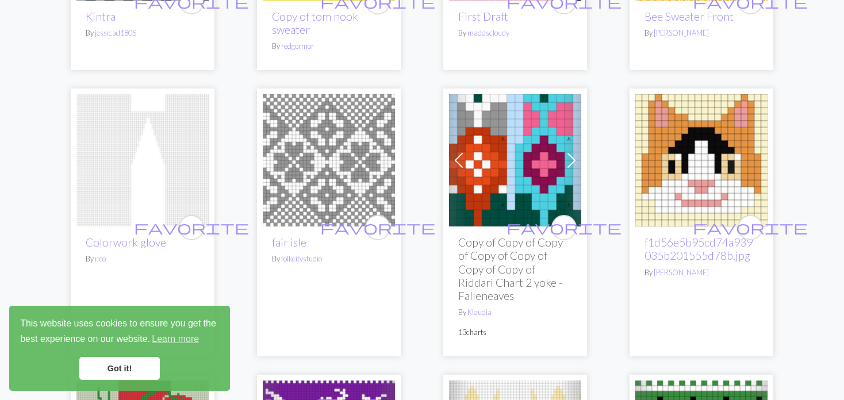
click at [460, 149] on link "Previous" at bounding box center [459, 160] width 20 height 132
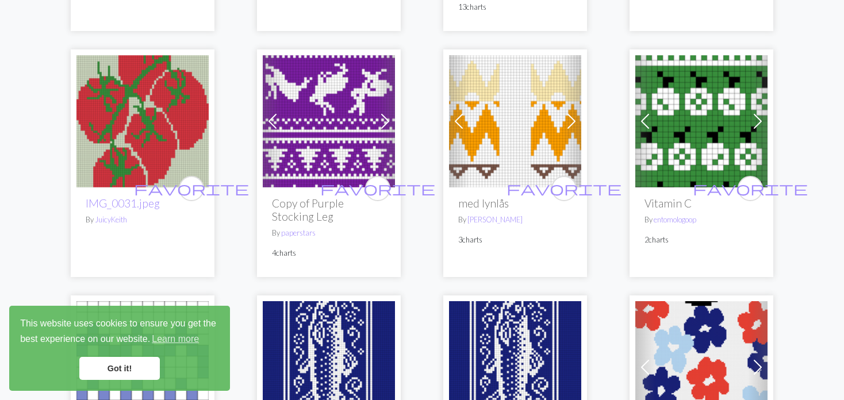
scroll to position [632, 0]
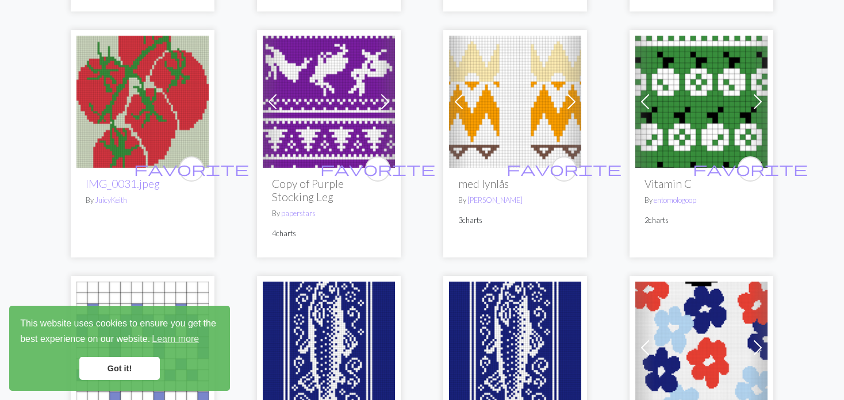
click at [643, 97] on span at bounding box center [645, 102] width 18 height 18
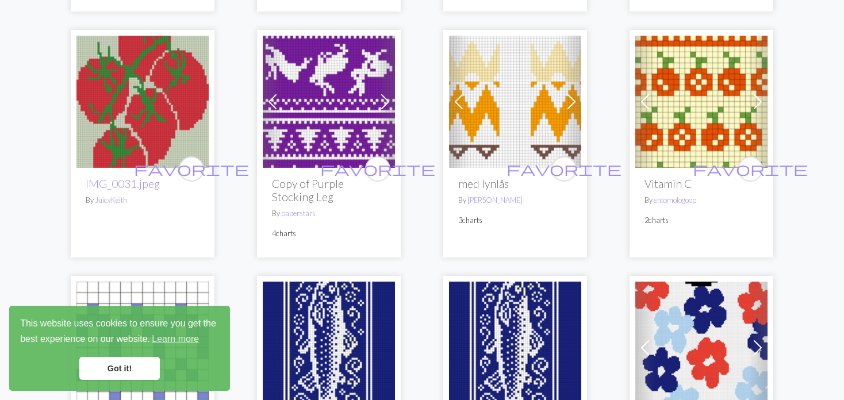
click at [643, 97] on span at bounding box center [645, 102] width 18 height 18
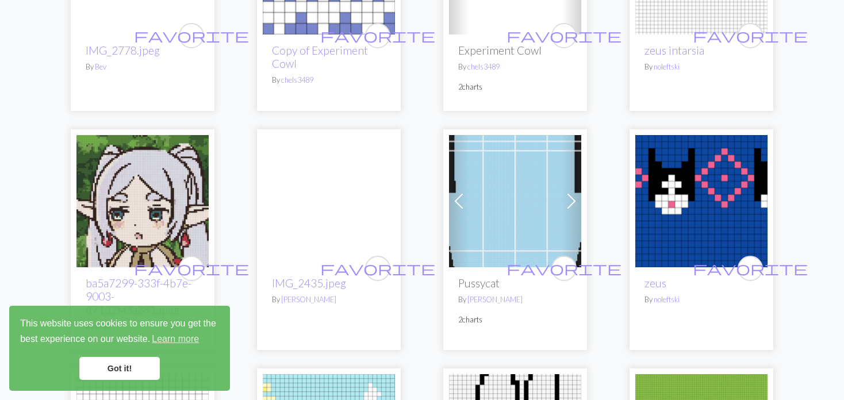
scroll to position [1322, 0]
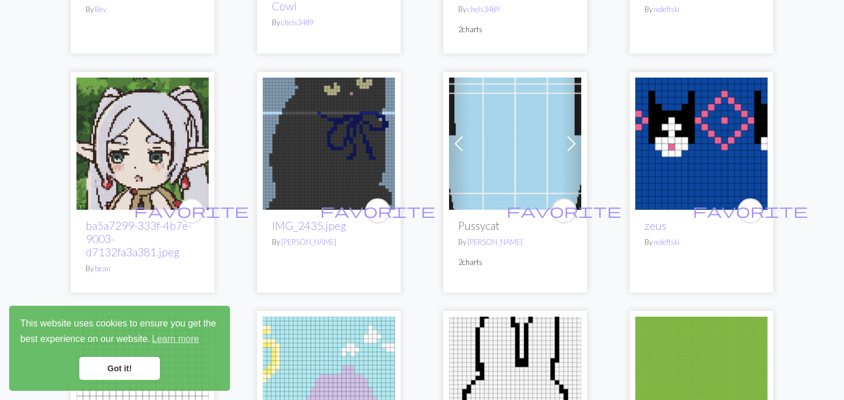
click at [459, 143] on span at bounding box center [458, 143] width 18 height 18
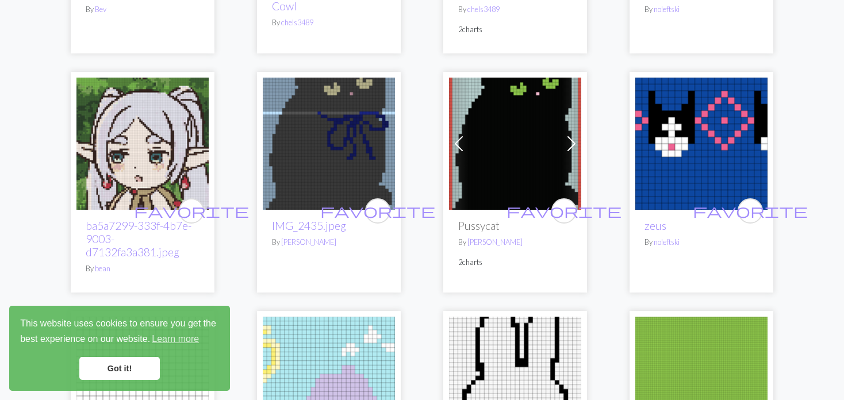
click at [459, 143] on span at bounding box center [458, 143] width 18 height 18
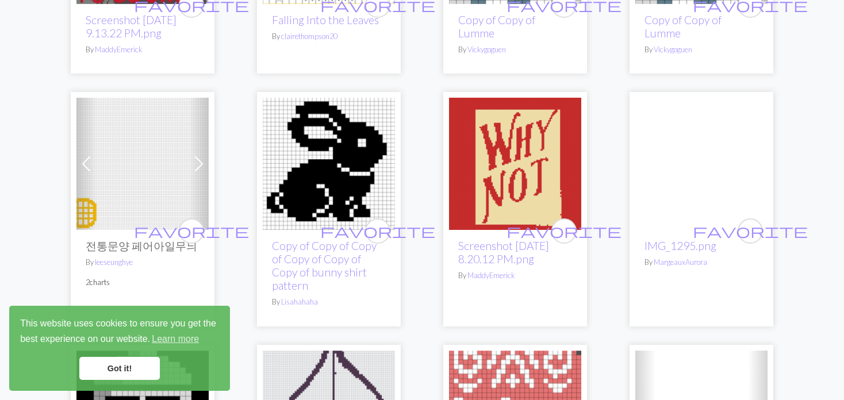
scroll to position [2299, 0]
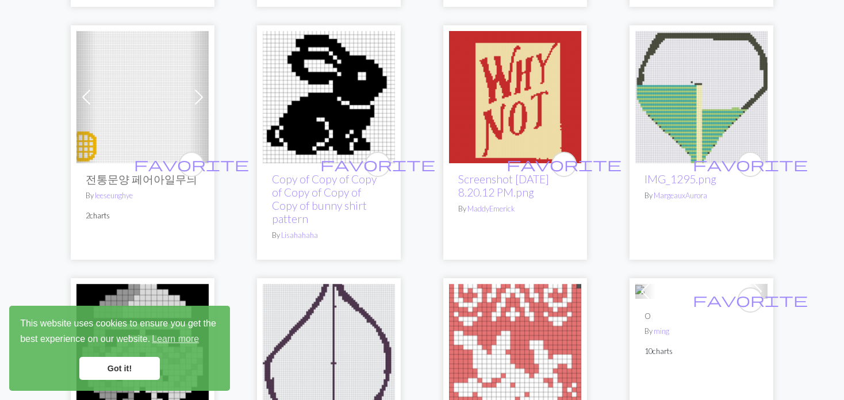
click at [91, 98] on span at bounding box center [86, 97] width 18 height 18
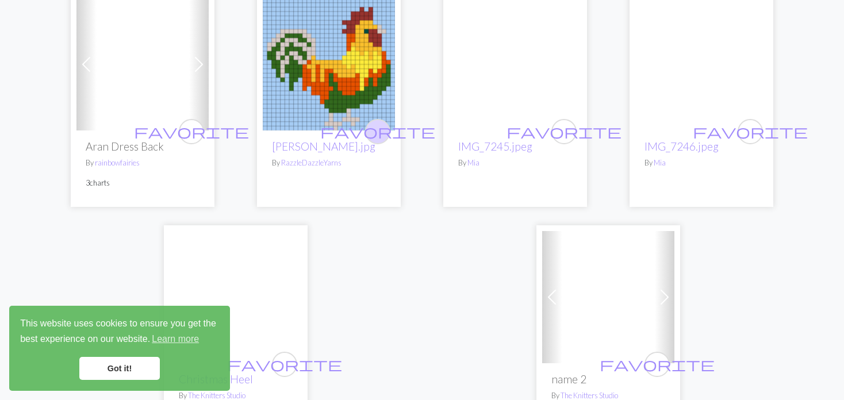
scroll to position [2816, 0]
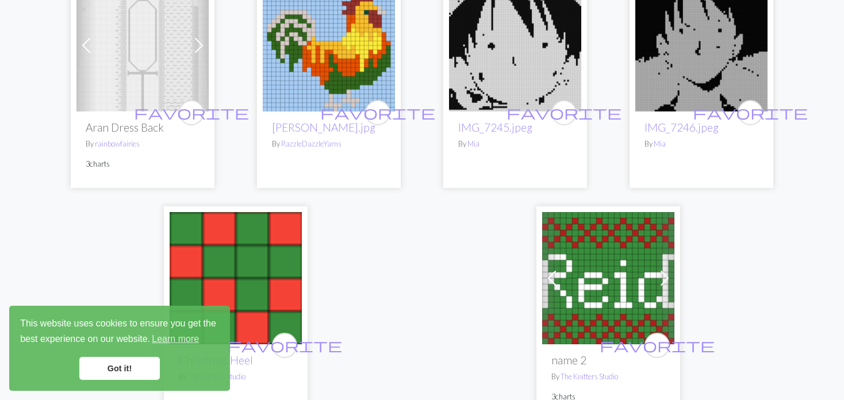
click at [327, 67] on img at bounding box center [329, 45] width 132 height 132
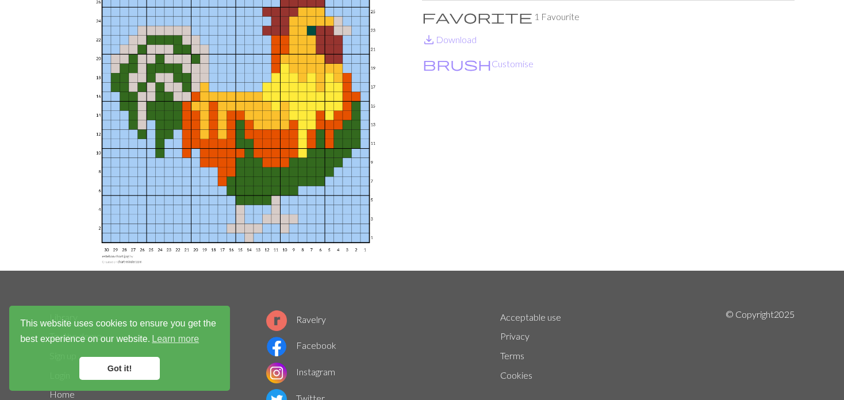
scroll to position [115, 0]
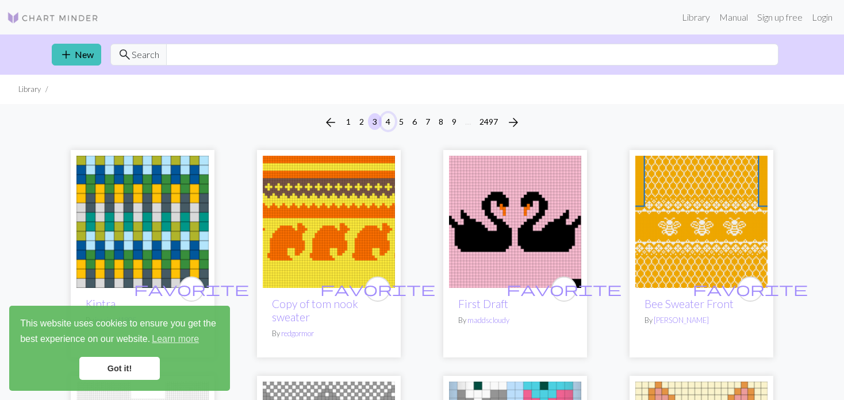
click at [386, 120] on button "4" at bounding box center [388, 121] width 14 height 17
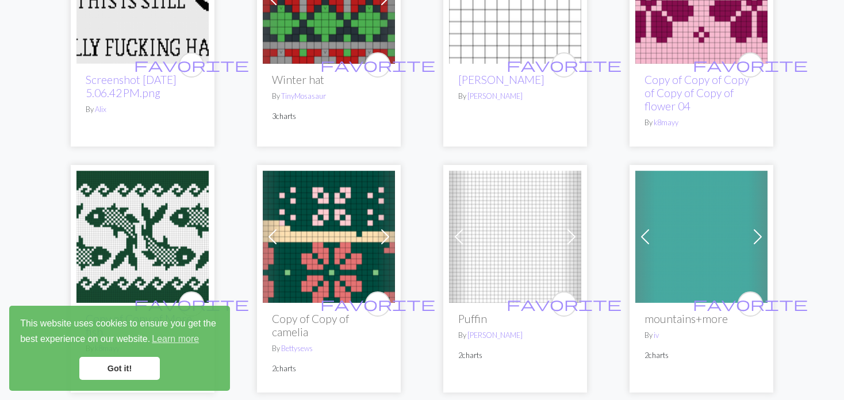
scroll to position [517, 0]
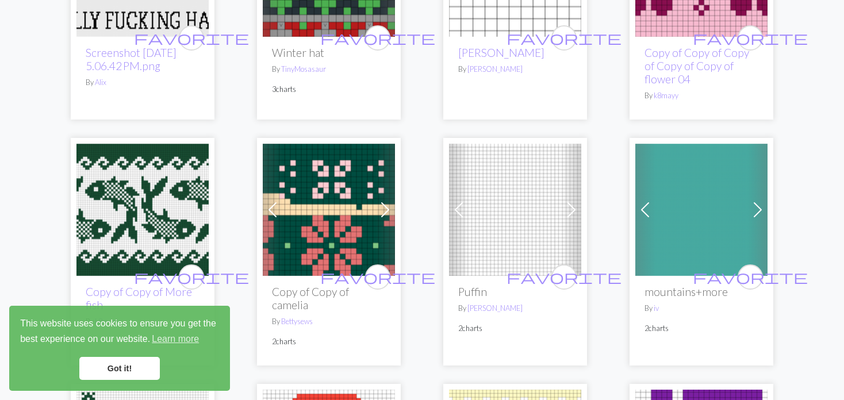
click at [646, 201] on span at bounding box center [645, 210] width 18 height 18
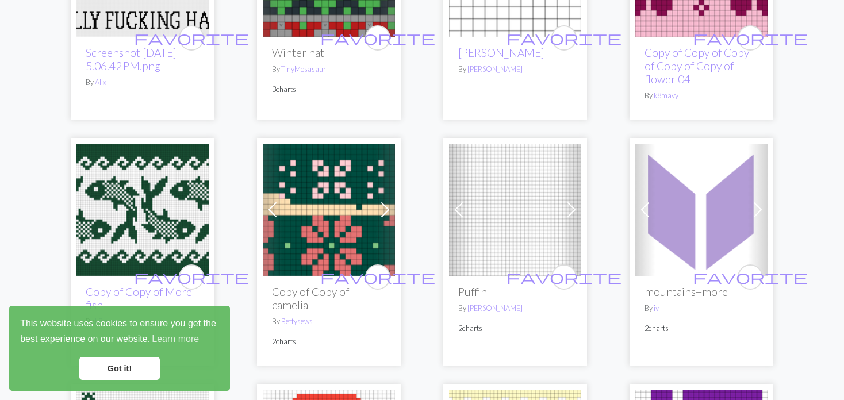
click at [646, 201] on span at bounding box center [645, 210] width 18 height 18
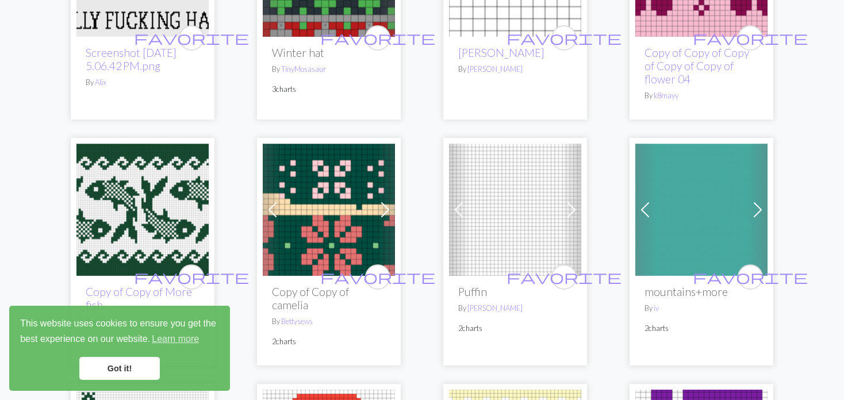
click at [646, 201] on span at bounding box center [645, 210] width 18 height 18
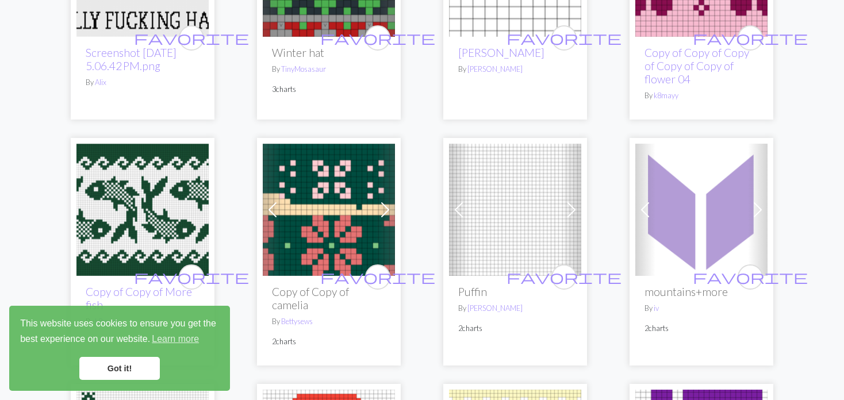
click at [451, 208] on link "Previous" at bounding box center [459, 210] width 20 height 132
click at [452, 201] on span at bounding box center [458, 210] width 18 height 18
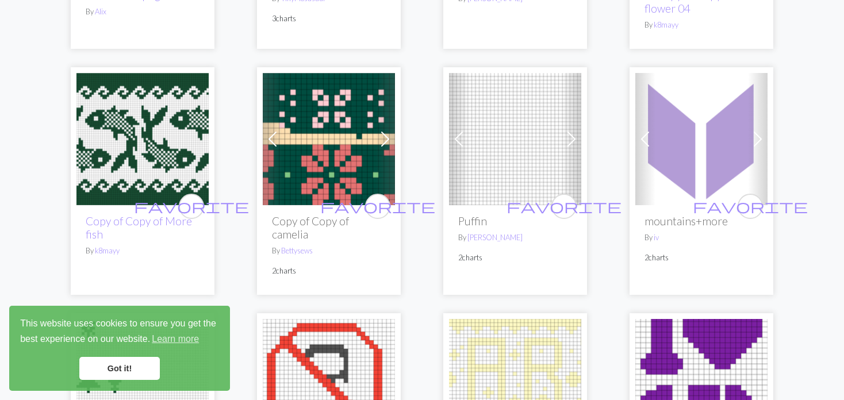
scroll to position [575, 0]
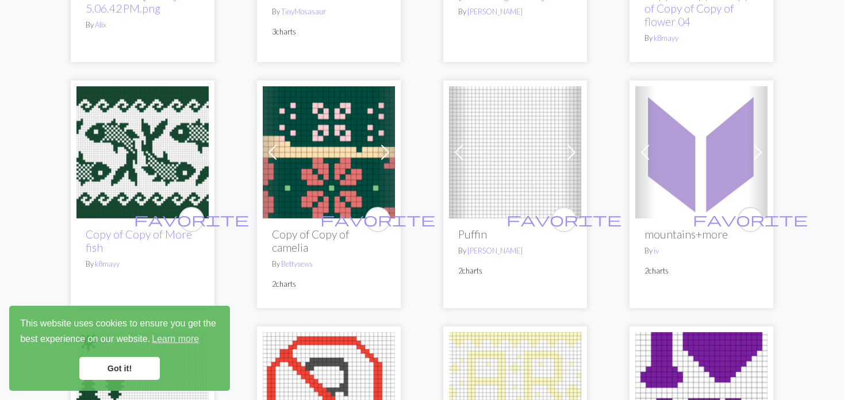
click at [380, 143] on span at bounding box center [385, 152] width 18 height 18
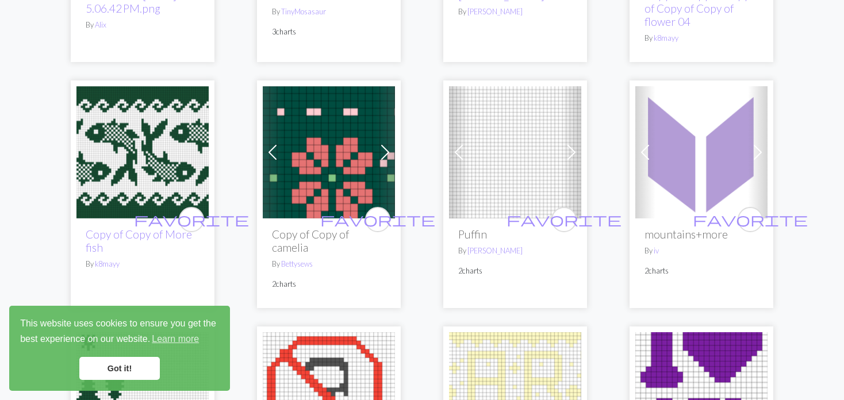
click at [380, 143] on span at bounding box center [385, 152] width 18 height 18
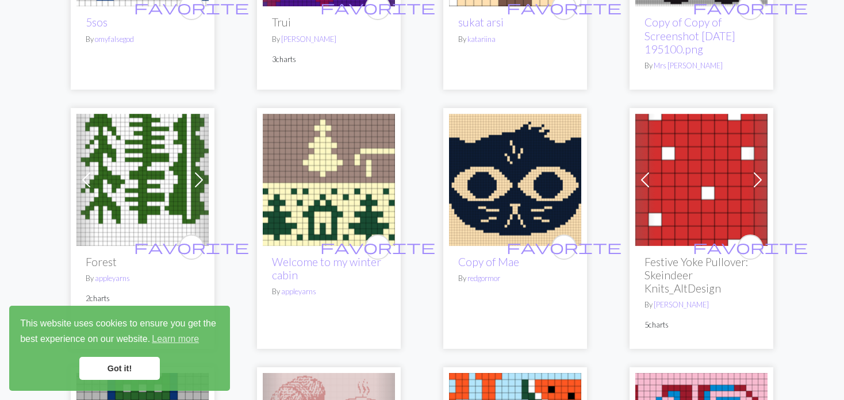
scroll to position [1264, 0]
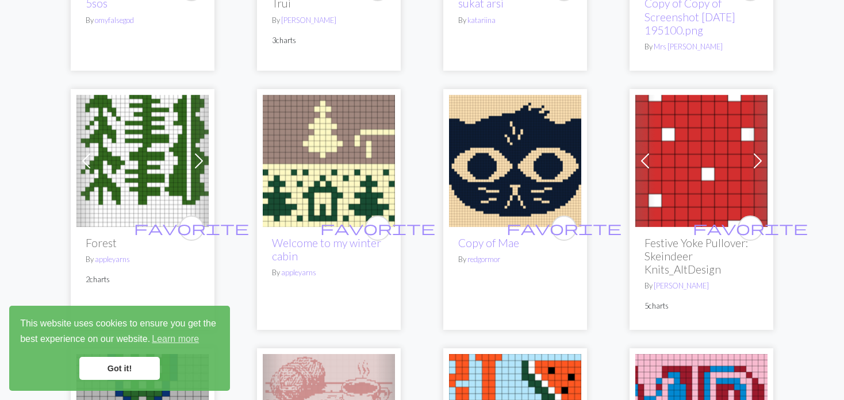
click at [643, 152] on span at bounding box center [645, 161] width 18 height 18
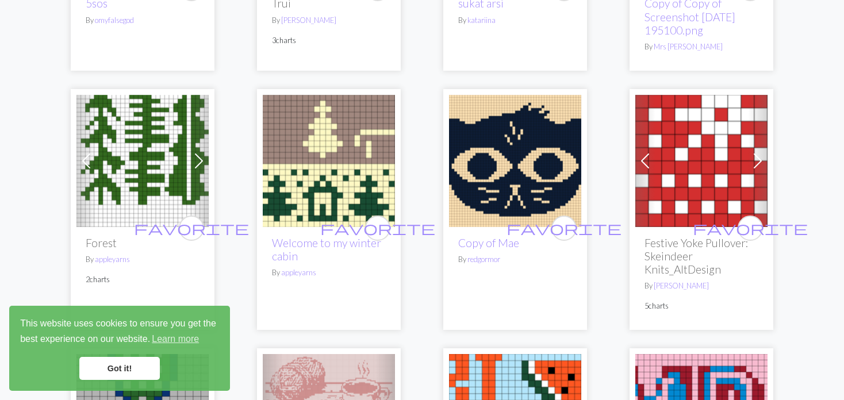
click at [641, 152] on span at bounding box center [645, 161] width 18 height 18
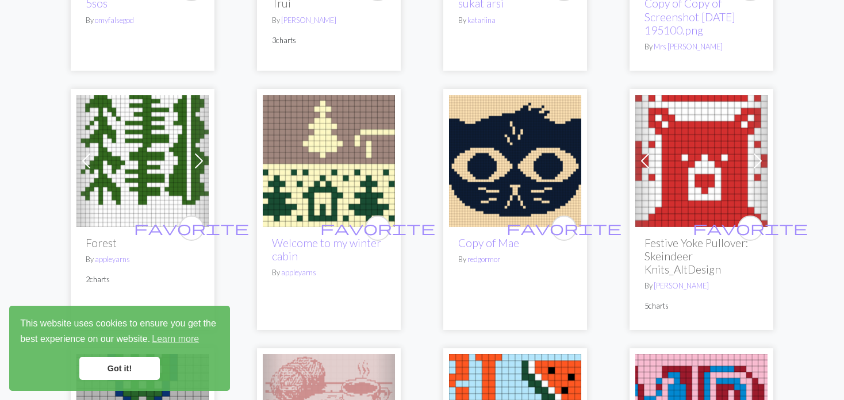
click at [639, 152] on span at bounding box center [645, 161] width 18 height 18
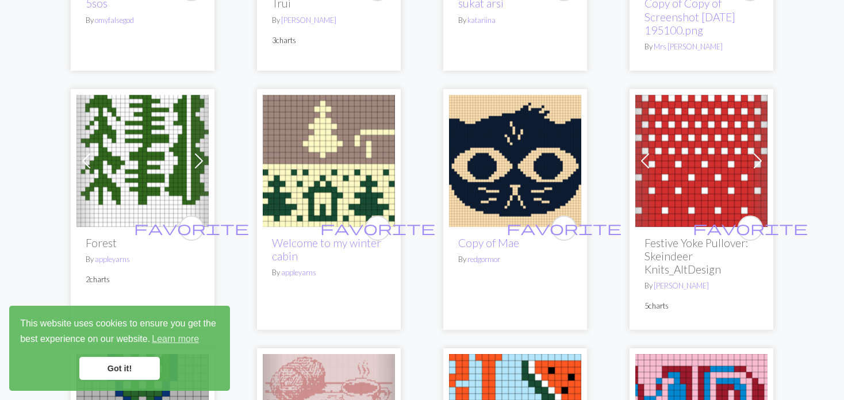
click at [639, 152] on span at bounding box center [645, 161] width 18 height 18
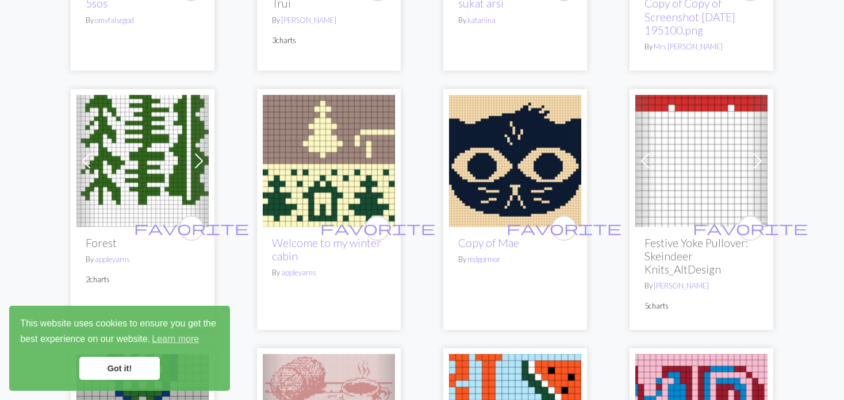
click at [639, 152] on span at bounding box center [645, 161] width 18 height 18
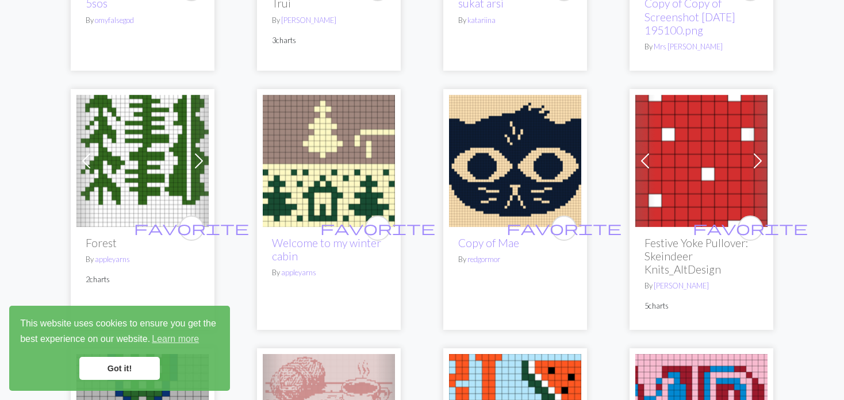
click at [639, 152] on span at bounding box center [645, 161] width 18 height 18
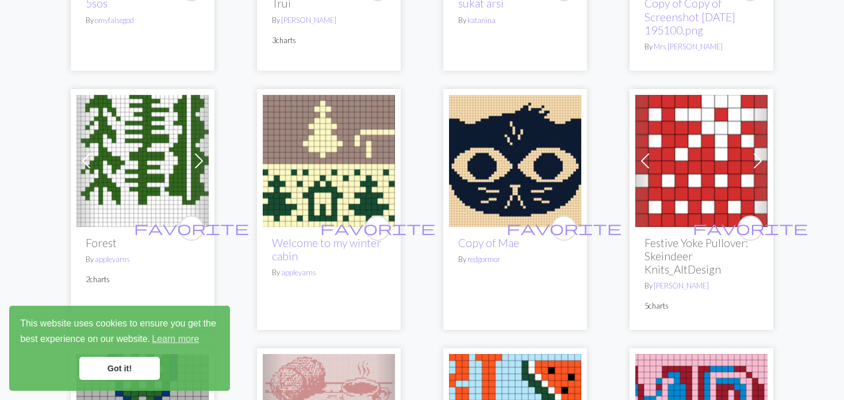
click at [639, 152] on span at bounding box center [645, 161] width 18 height 18
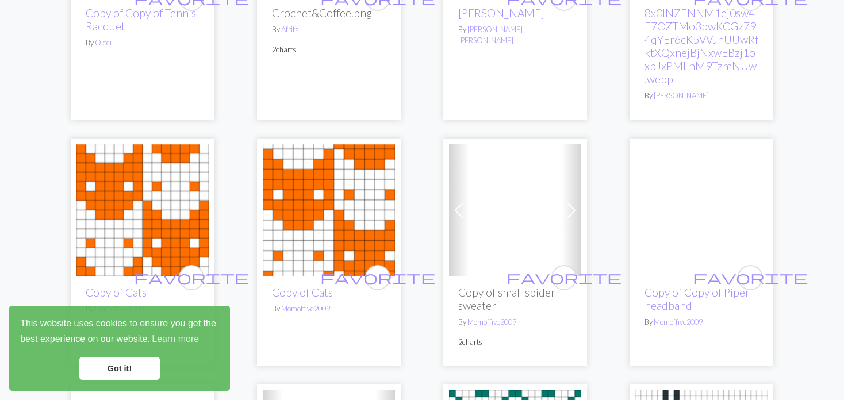
scroll to position [1782, 0]
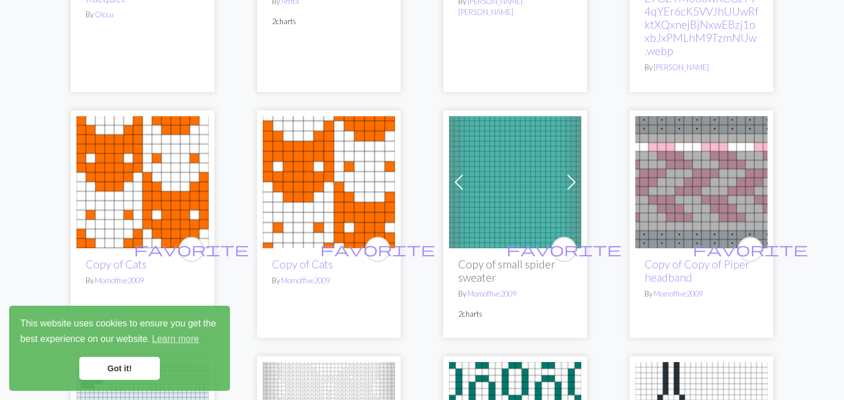
click at [462, 173] on span at bounding box center [458, 182] width 18 height 18
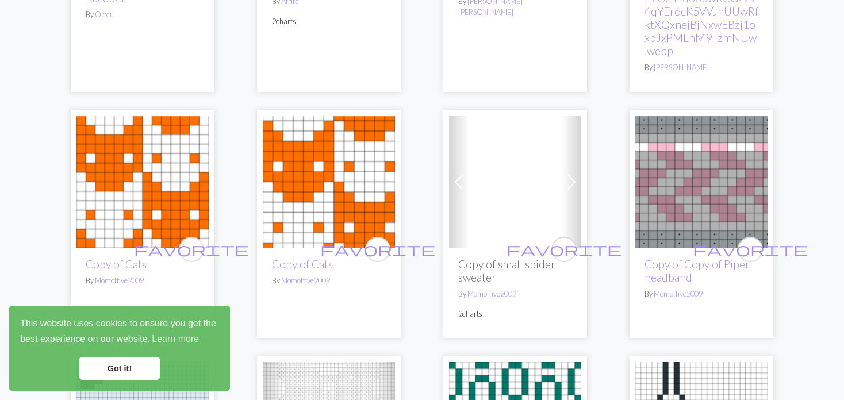
click at [461, 173] on span at bounding box center [458, 182] width 18 height 18
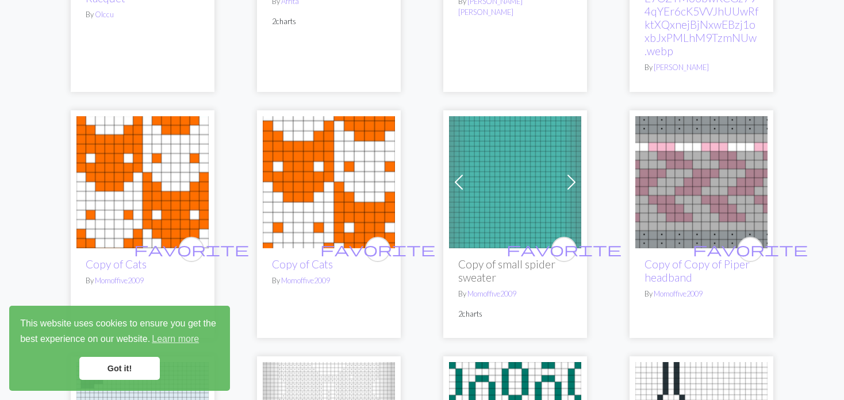
click at [461, 173] on span at bounding box center [458, 182] width 18 height 18
click at [563, 173] on span at bounding box center [571, 182] width 18 height 18
click at [567, 173] on span at bounding box center [571, 182] width 18 height 18
click at [566, 173] on span at bounding box center [571, 182] width 18 height 18
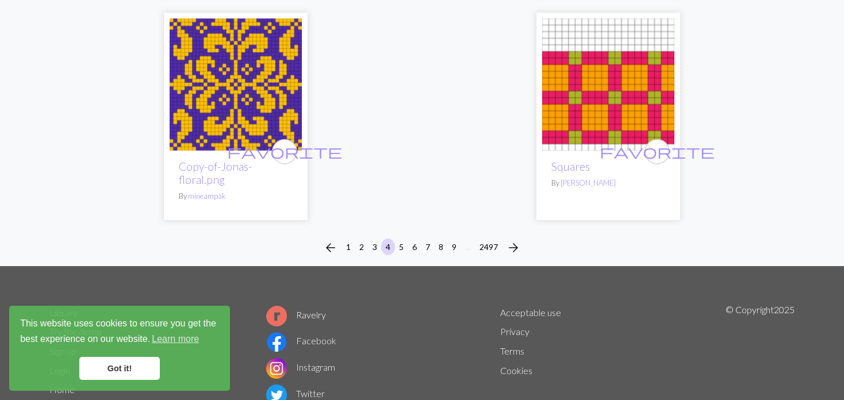
scroll to position [3099, 0]
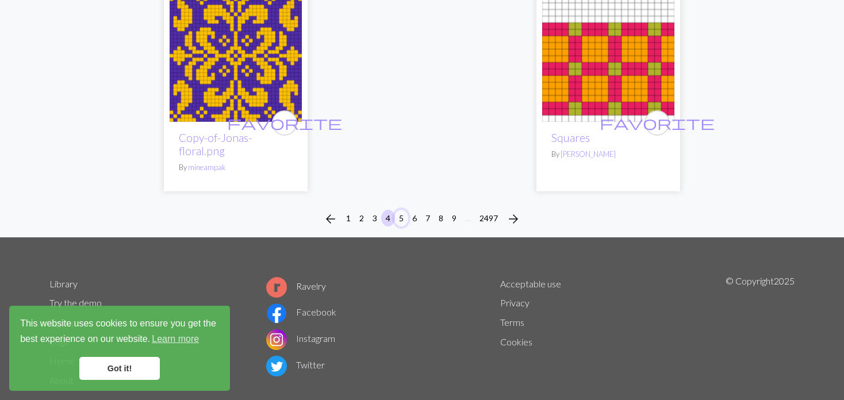
click at [398, 210] on button "5" at bounding box center [401, 218] width 14 height 17
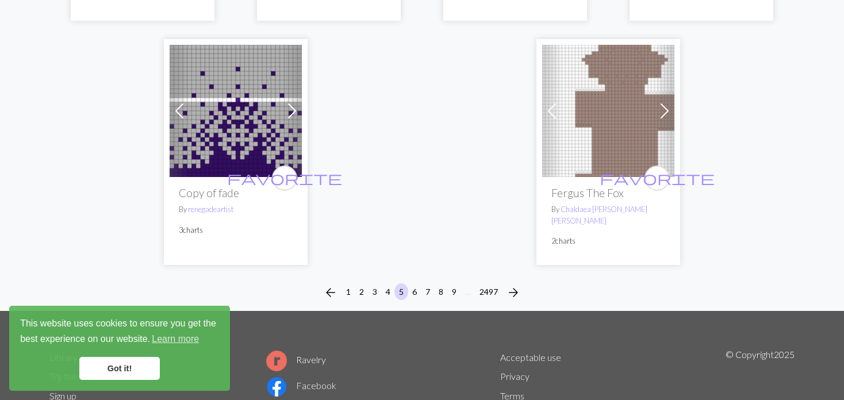
scroll to position [2988, 0]
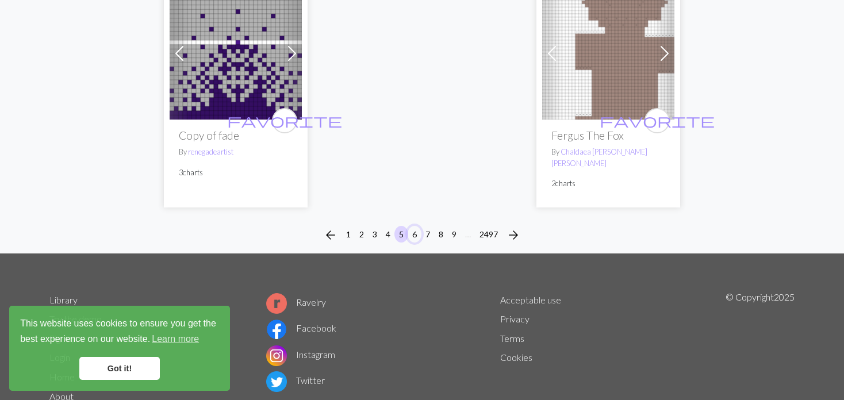
click at [413, 226] on button "6" at bounding box center [414, 234] width 14 height 17
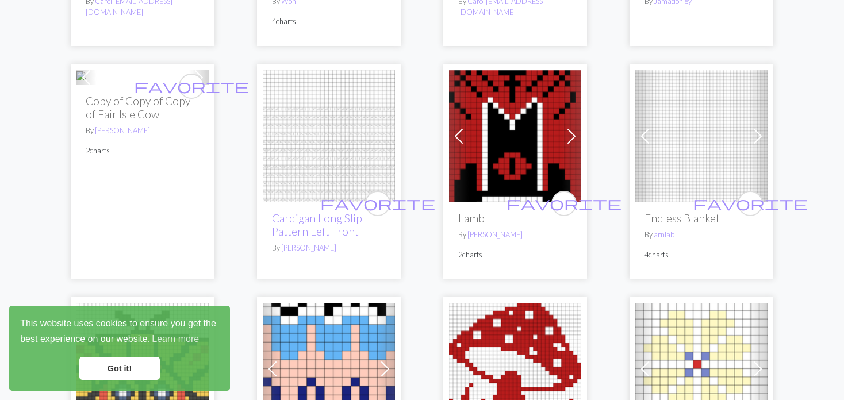
scroll to position [345, 0]
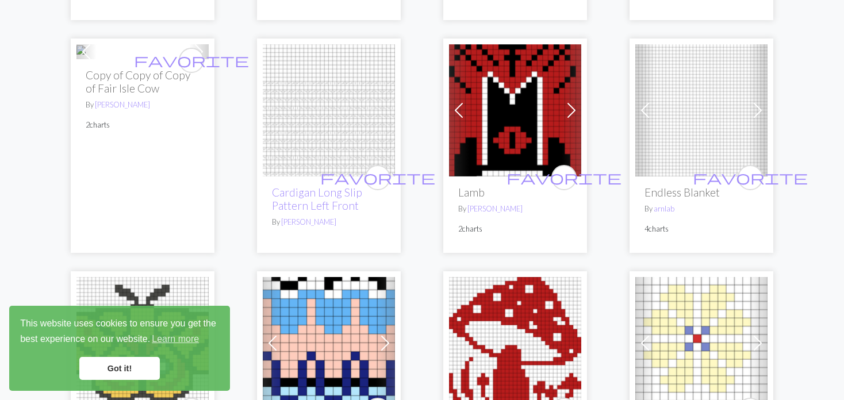
click at [456, 107] on span at bounding box center [458, 110] width 18 height 18
click at [644, 109] on span at bounding box center [645, 110] width 18 height 18
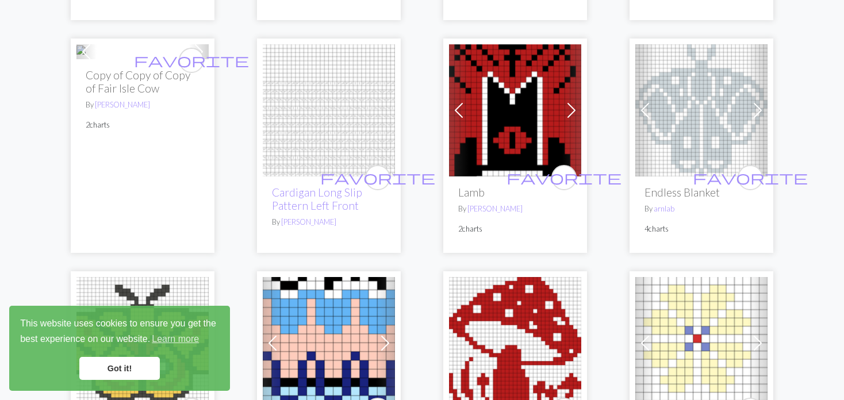
click at [643, 111] on span at bounding box center [645, 110] width 18 height 18
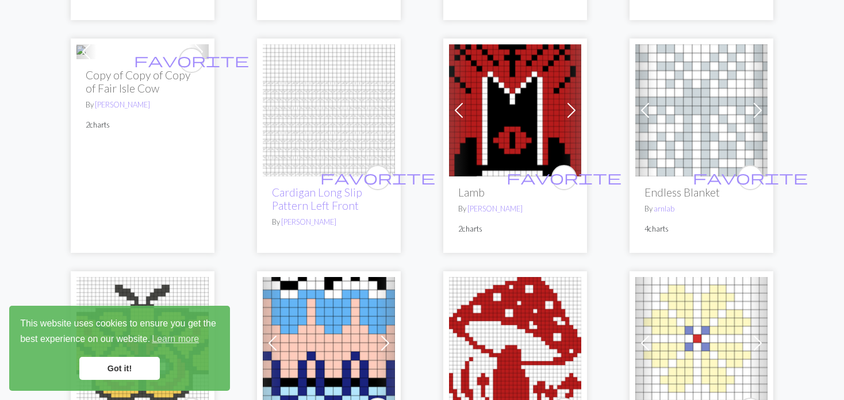
click at [643, 111] on span at bounding box center [645, 110] width 18 height 18
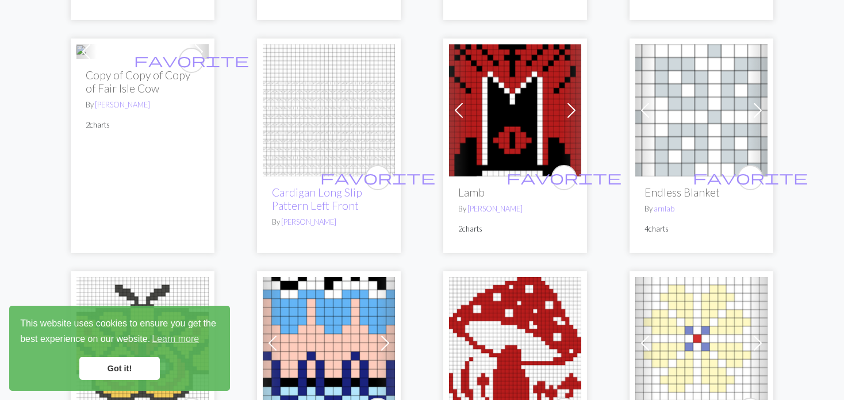
click at [643, 111] on span at bounding box center [645, 110] width 18 height 18
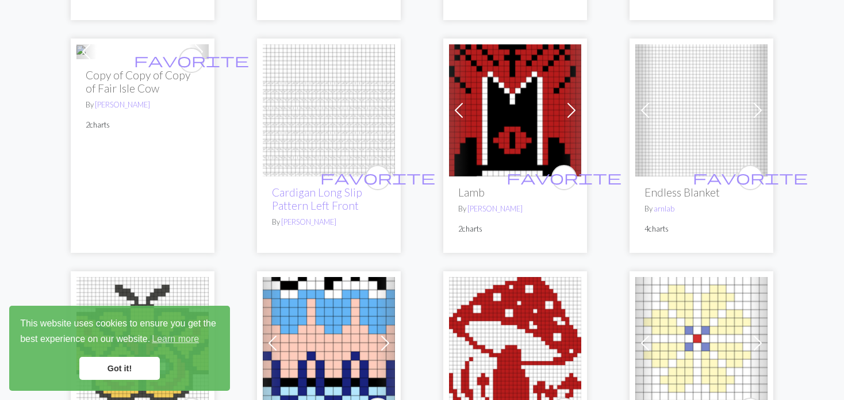
click at [643, 111] on span at bounding box center [645, 110] width 18 height 18
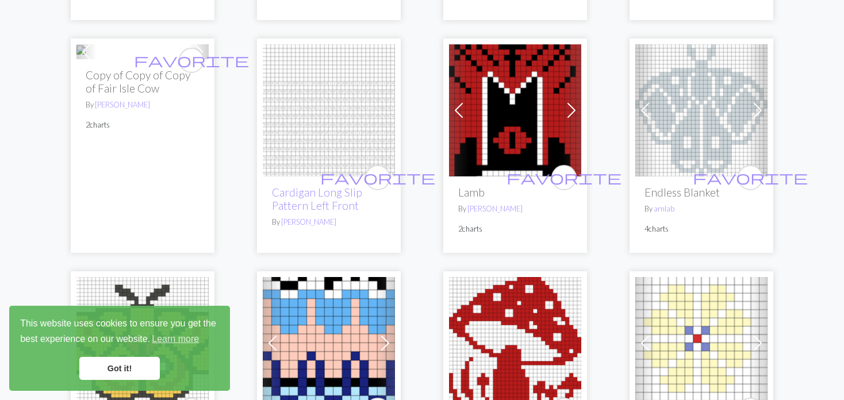
click at [643, 111] on span at bounding box center [645, 110] width 18 height 18
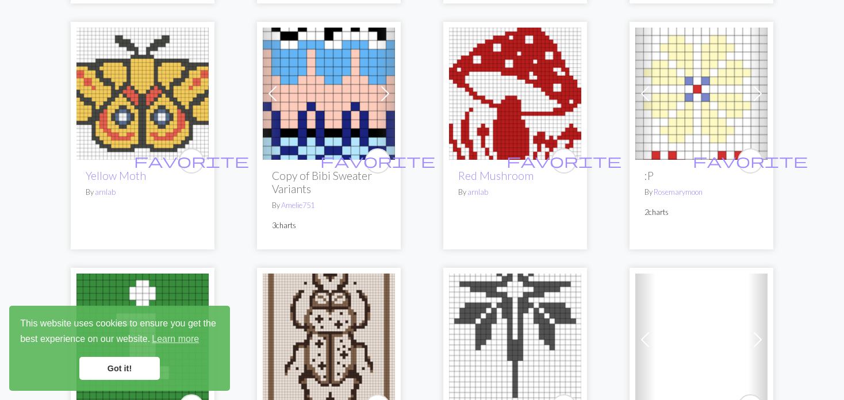
scroll to position [575, 0]
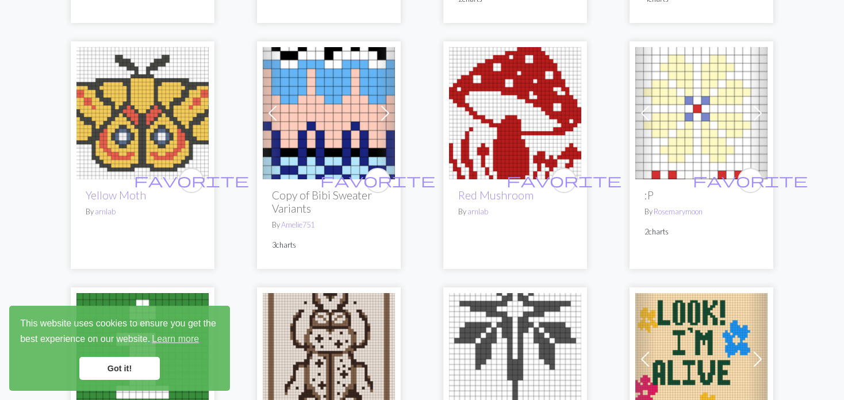
click at [384, 122] on span at bounding box center [385, 113] width 18 height 18
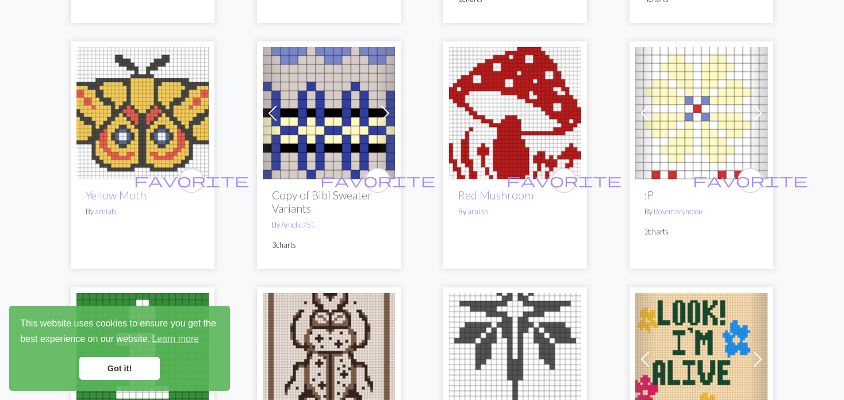
click at [384, 122] on span at bounding box center [385, 113] width 18 height 18
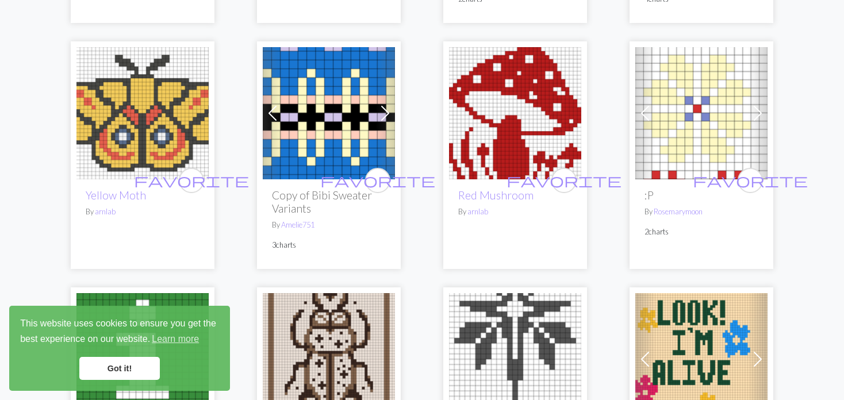
click at [384, 122] on span at bounding box center [385, 113] width 18 height 18
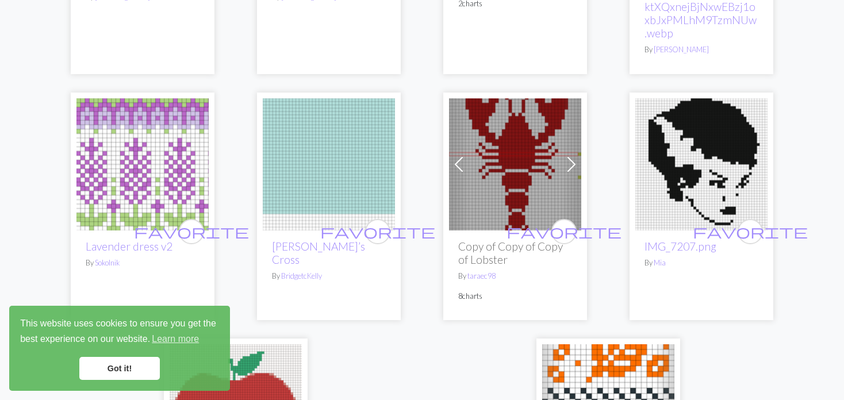
scroll to position [2816, 0]
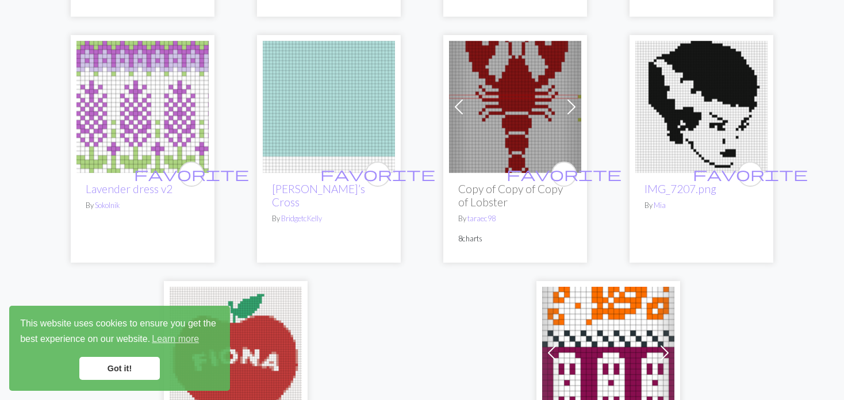
click at [135, 136] on img at bounding box center [142, 107] width 132 height 132
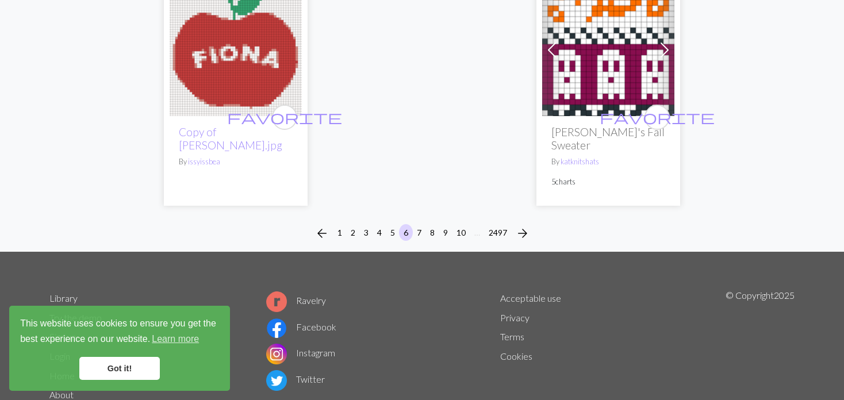
scroll to position [3160, 0]
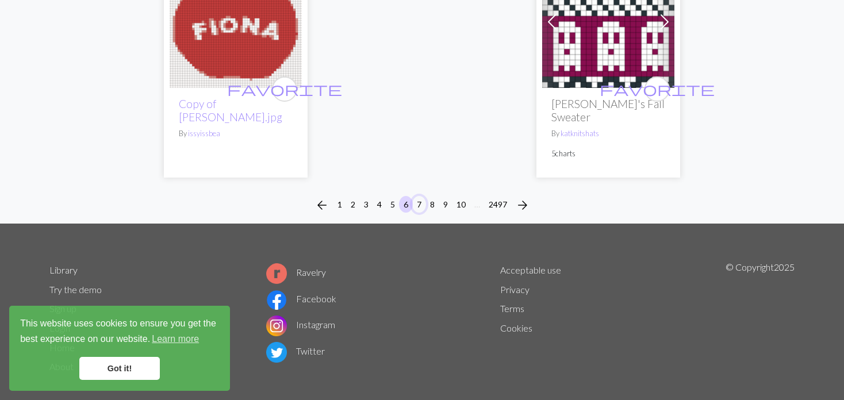
click at [414, 196] on button "7" at bounding box center [419, 204] width 14 height 17
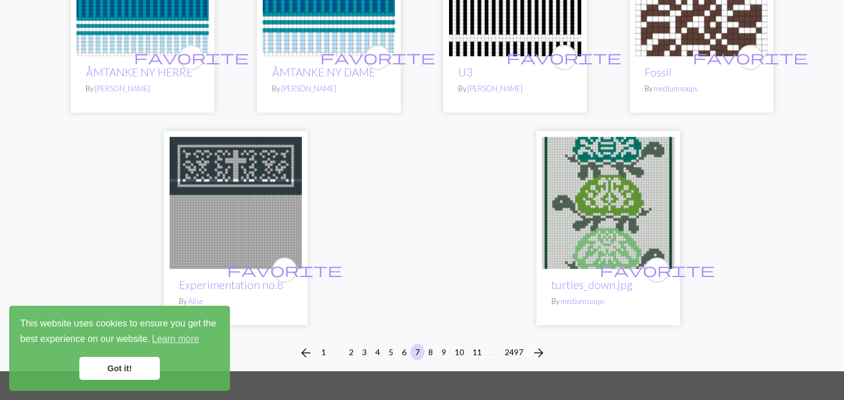
scroll to position [2931, 0]
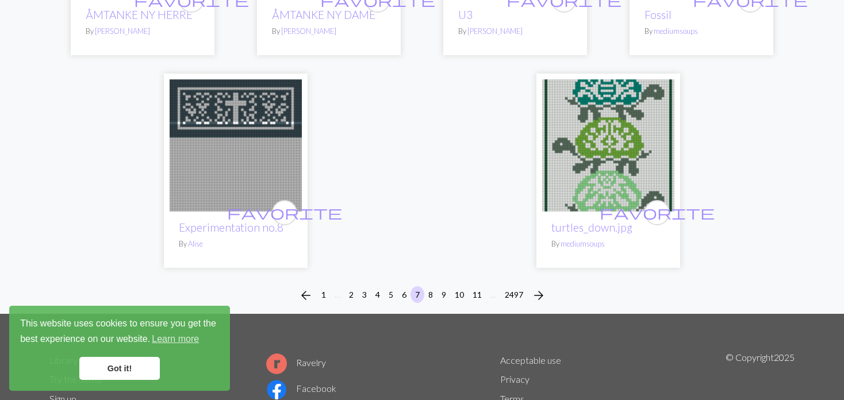
click at [593, 163] on img at bounding box center [608, 145] width 132 height 132
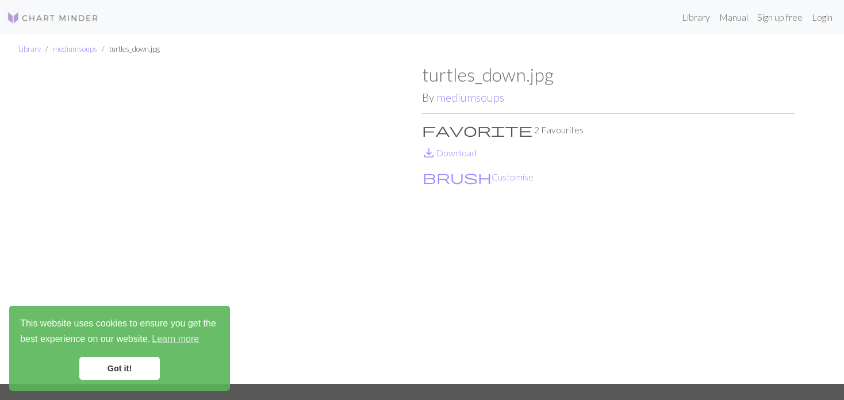
scroll to position [57, 0]
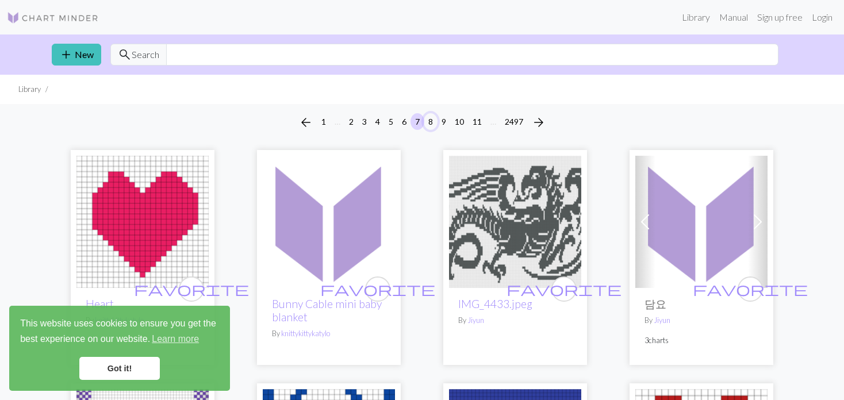
click at [429, 120] on button "8" at bounding box center [431, 121] width 14 height 17
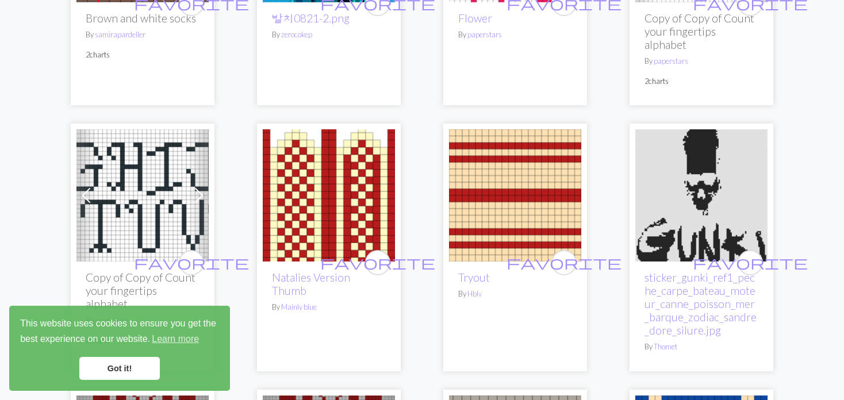
scroll to position [1437, 0]
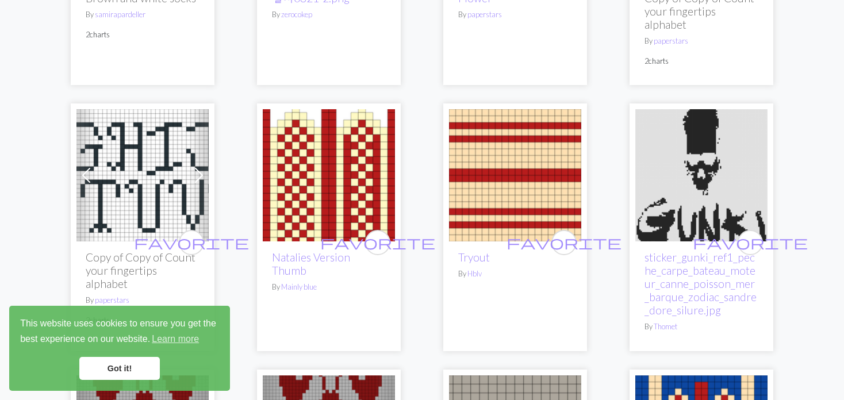
click at [265, 168] on img at bounding box center [329, 175] width 132 height 132
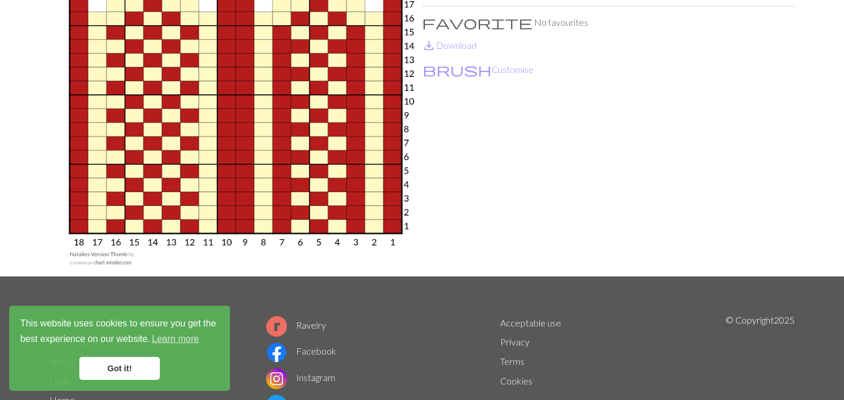
scroll to position [115, 0]
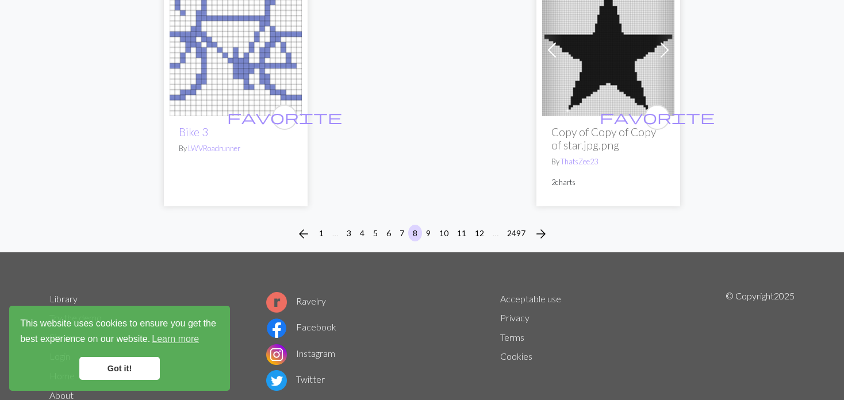
scroll to position [3020, 0]
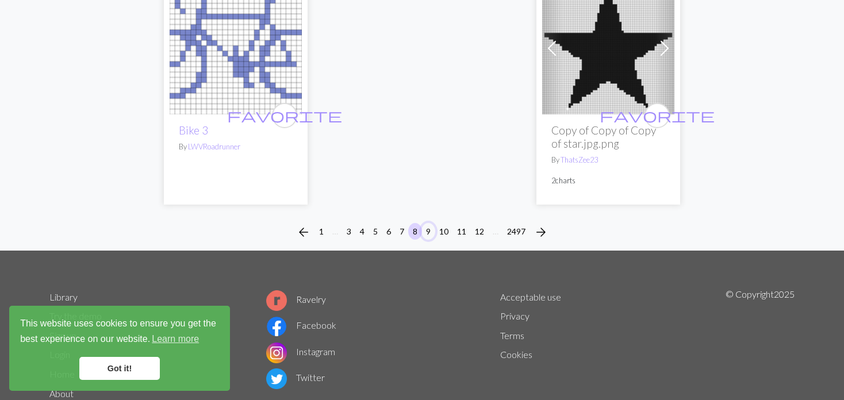
click at [429, 223] on button "9" at bounding box center [428, 231] width 14 height 17
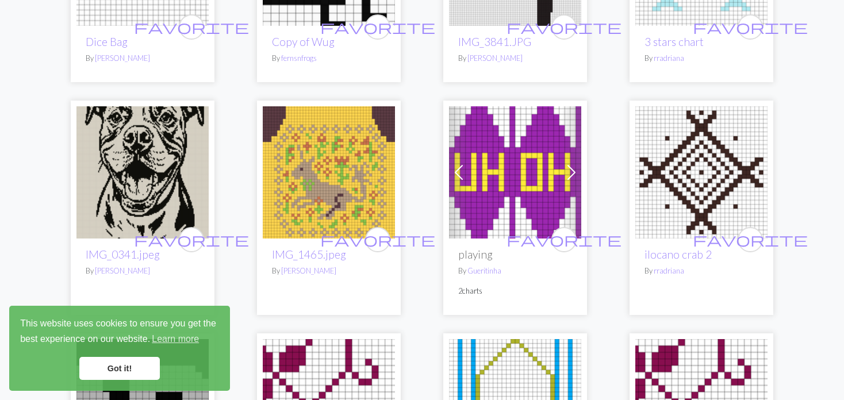
scroll to position [977, 0]
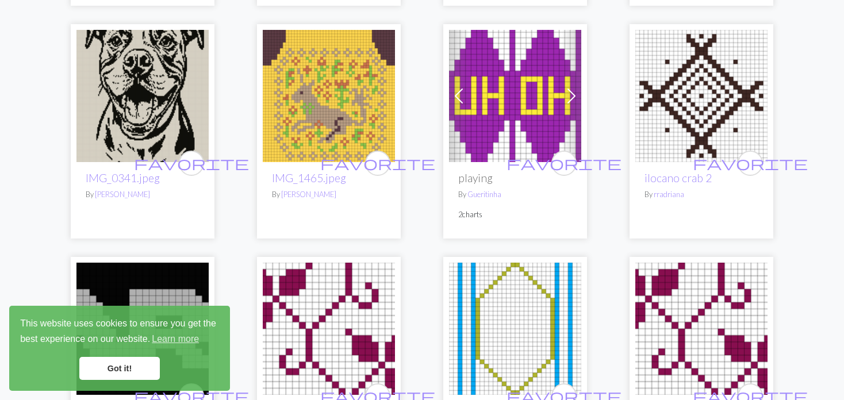
click at [344, 102] on img at bounding box center [329, 96] width 132 height 132
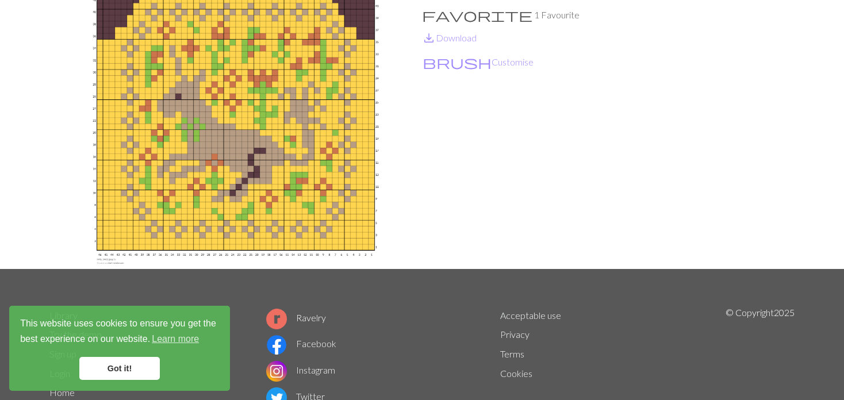
scroll to position [57, 0]
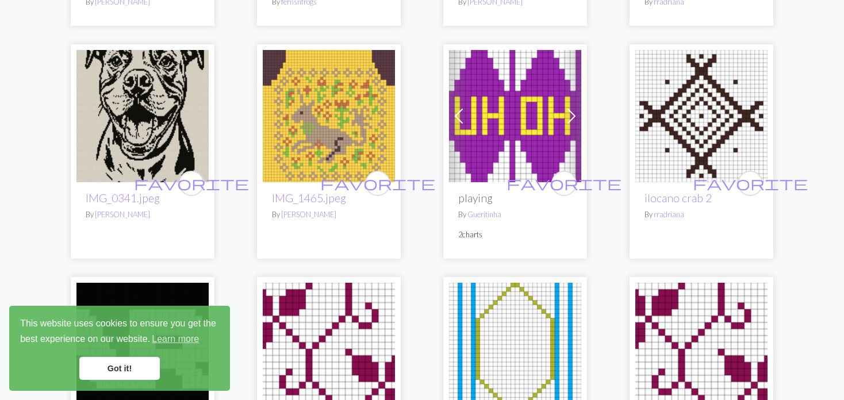
scroll to position [977, 0]
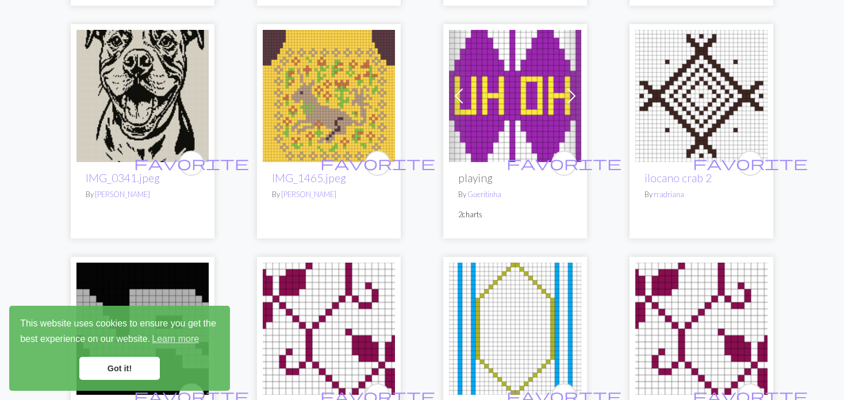
click at [458, 91] on span at bounding box center [458, 96] width 18 height 18
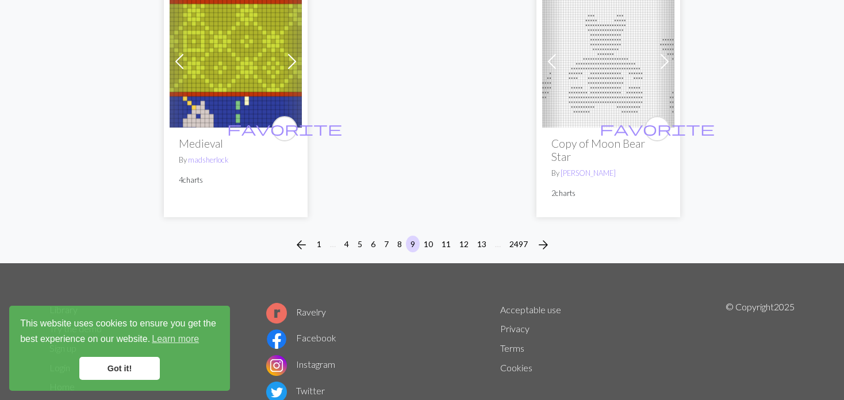
scroll to position [2860, 0]
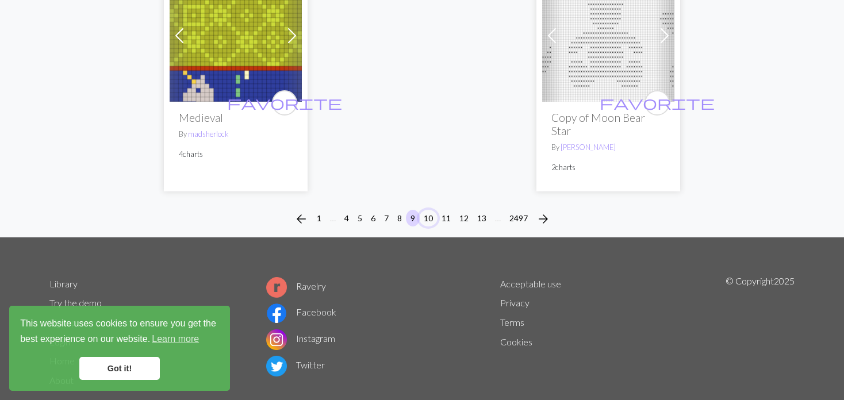
click at [428, 210] on button "10" at bounding box center [428, 218] width 18 height 17
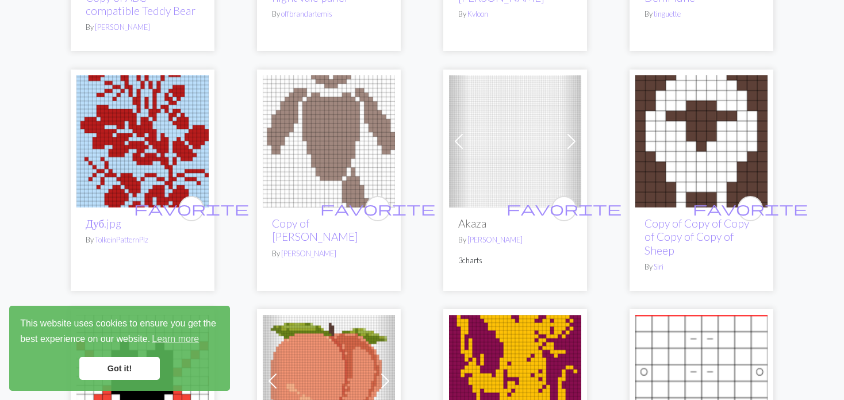
scroll to position [287, 0]
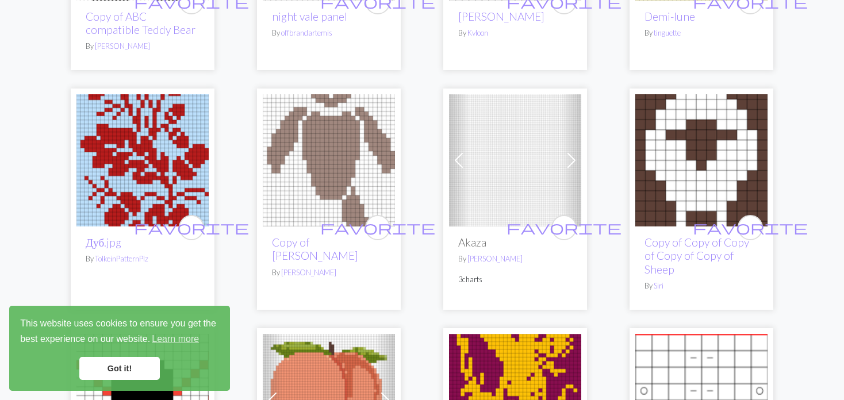
click at [151, 141] on img at bounding box center [142, 160] width 132 height 132
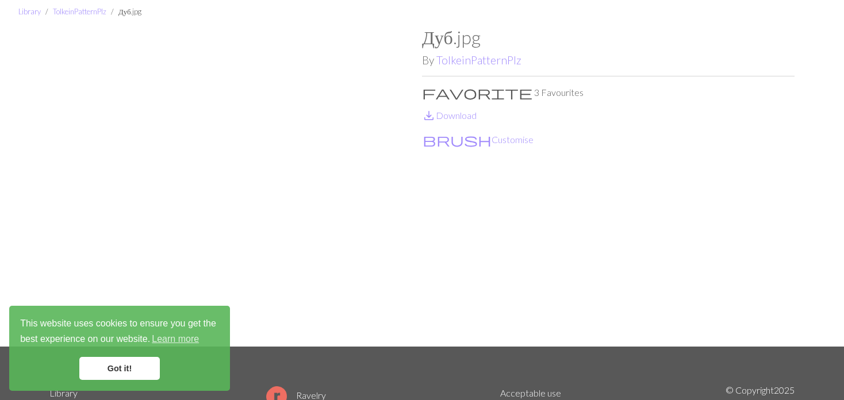
scroll to position [57, 0]
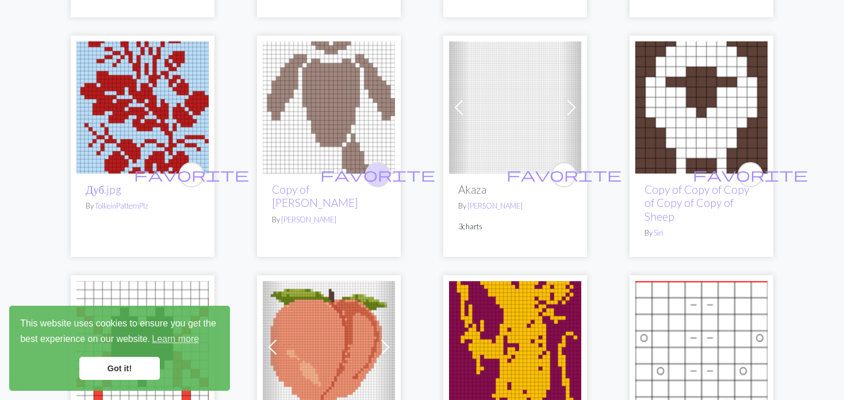
scroll to position [345, 0]
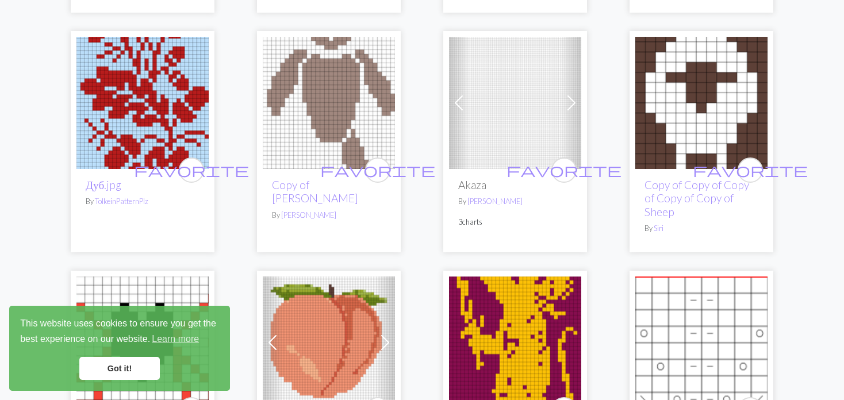
click at [455, 103] on span at bounding box center [458, 103] width 18 height 18
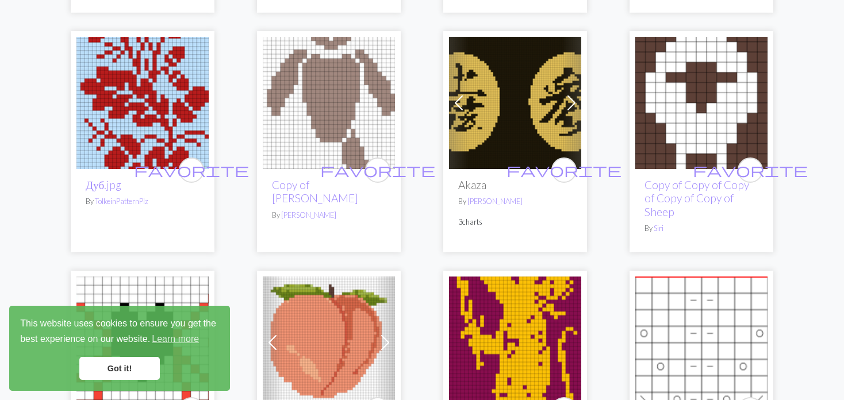
click at [455, 103] on span at bounding box center [458, 103] width 18 height 18
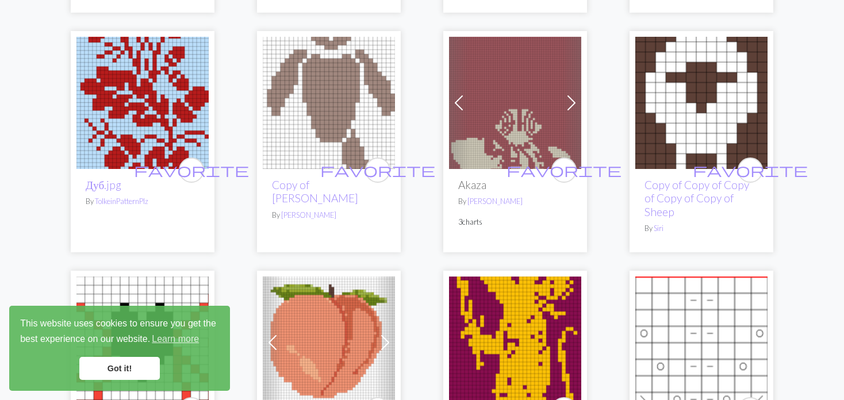
click at [455, 103] on span at bounding box center [458, 103] width 18 height 18
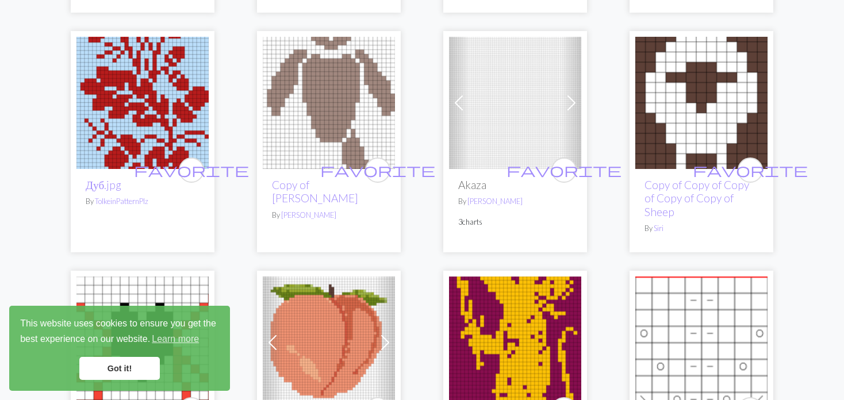
click at [455, 103] on span at bounding box center [458, 103] width 18 height 18
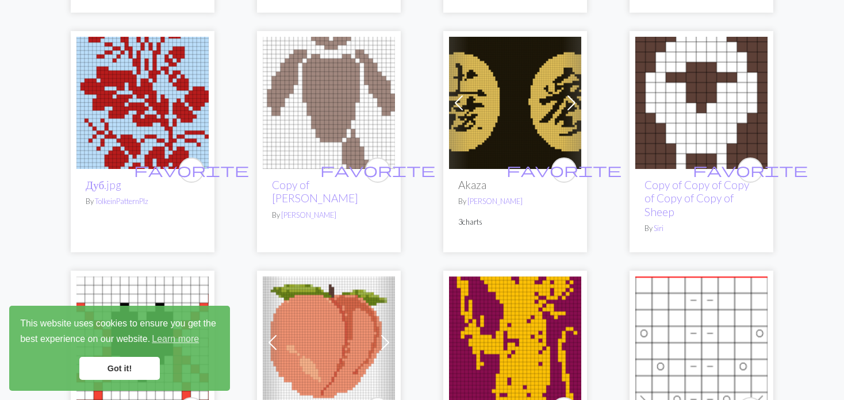
click at [455, 103] on span at bounding box center [458, 103] width 18 height 18
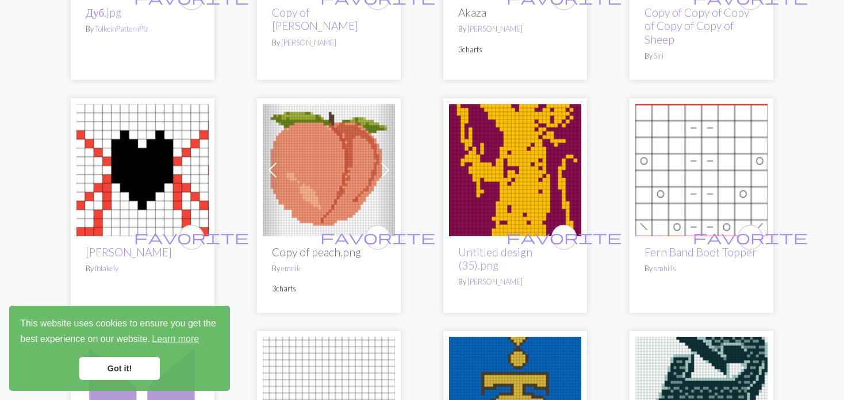
scroll to position [575, 0]
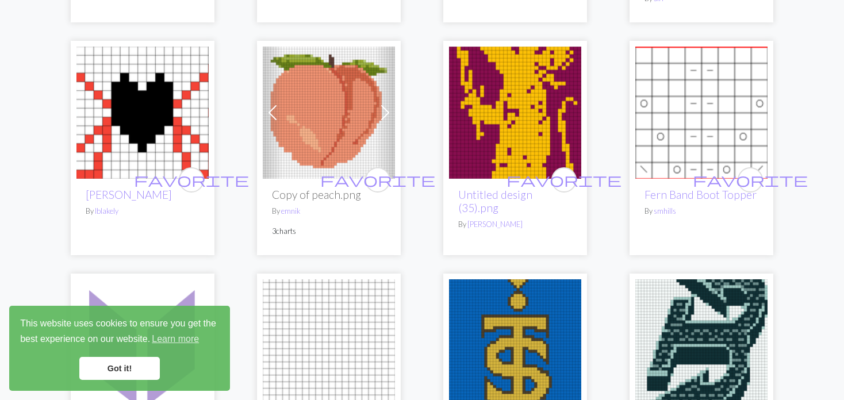
click at [276, 115] on span at bounding box center [272, 112] width 18 height 18
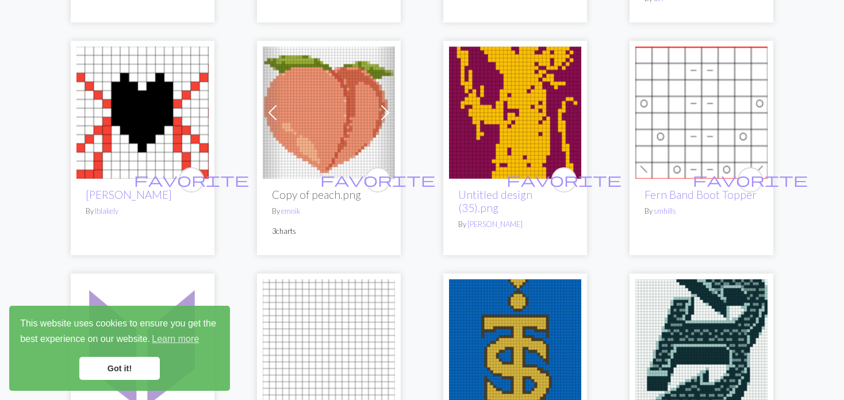
click at [275, 114] on span at bounding box center [272, 112] width 18 height 18
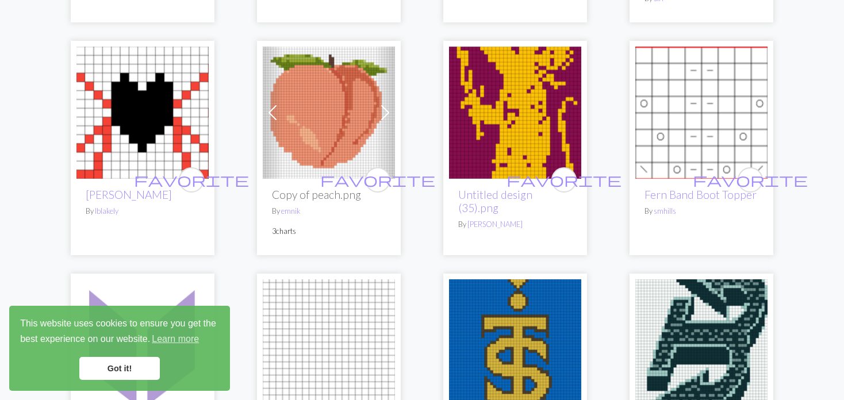
click at [275, 114] on span at bounding box center [272, 112] width 18 height 18
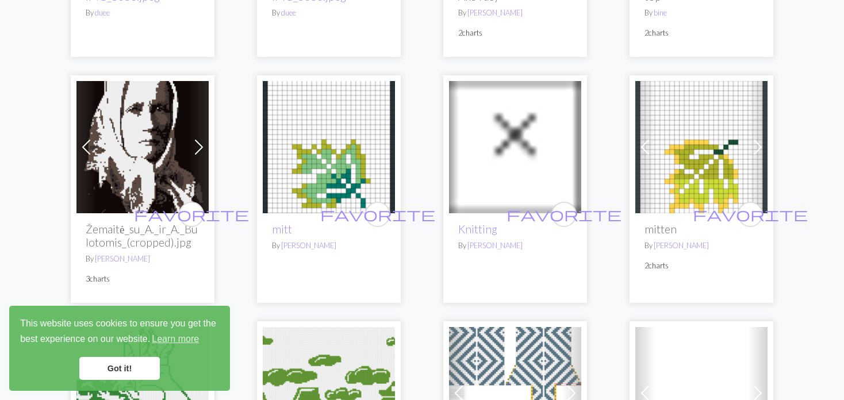
scroll to position [2126, 0]
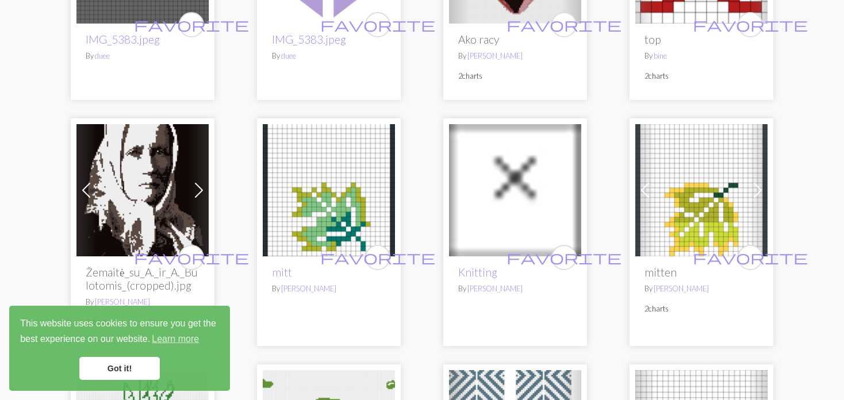
click at [306, 224] on img at bounding box center [329, 190] width 132 height 132
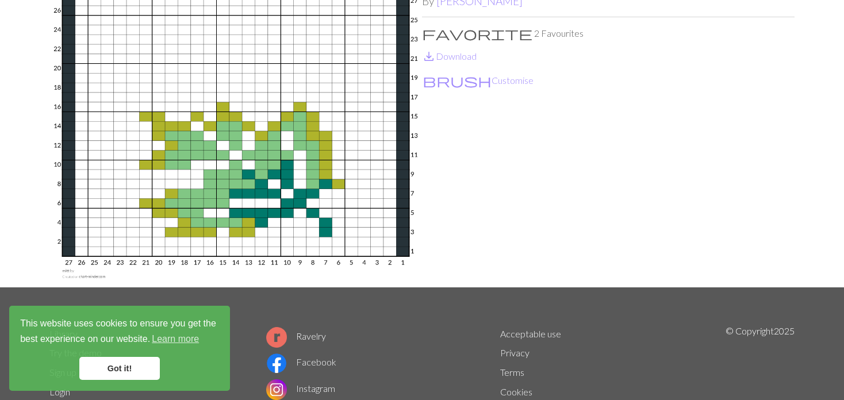
scroll to position [115, 0]
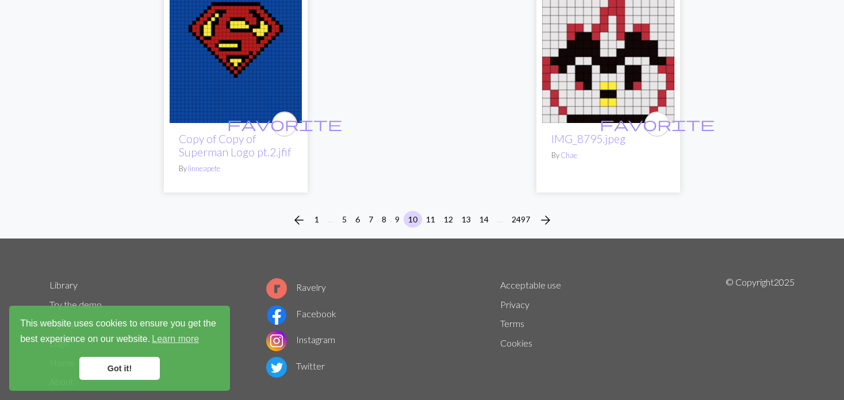
scroll to position [3013, 0]
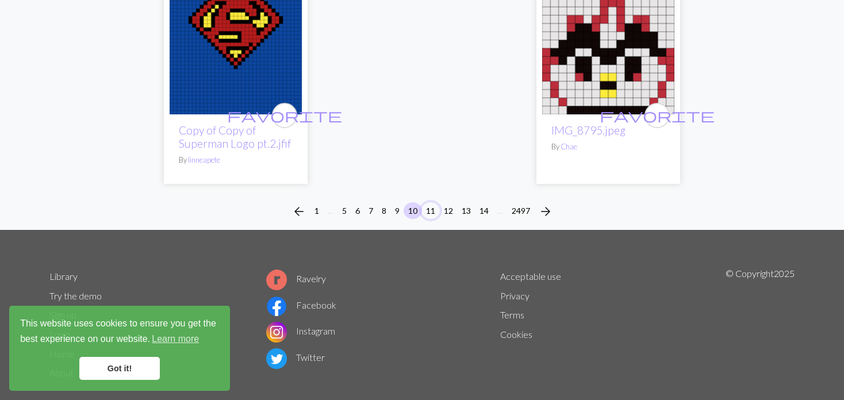
click at [428, 202] on button "11" at bounding box center [430, 210] width 18 height 17
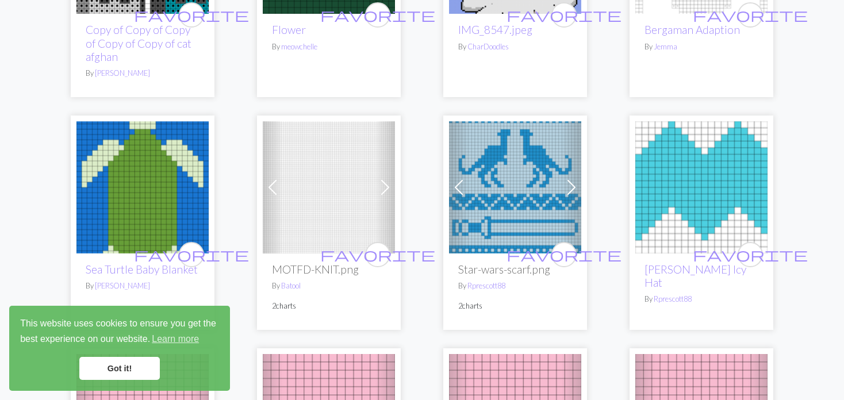
scroll to position [1782, 0]
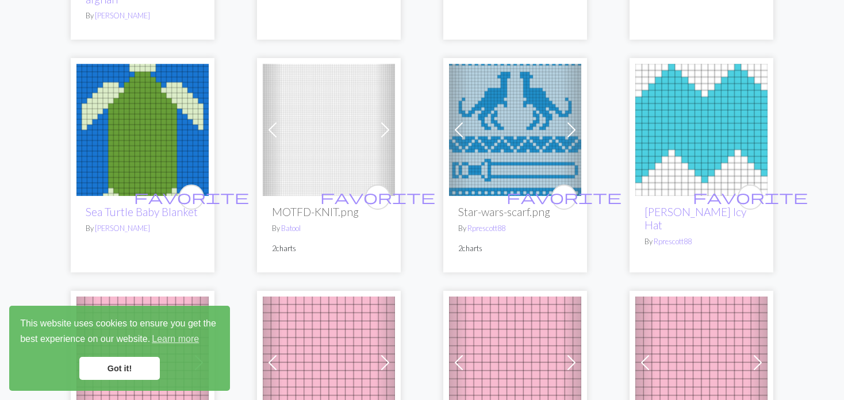
click at [564, 135] on span at bounding box center [571, 130] width 18 height 18
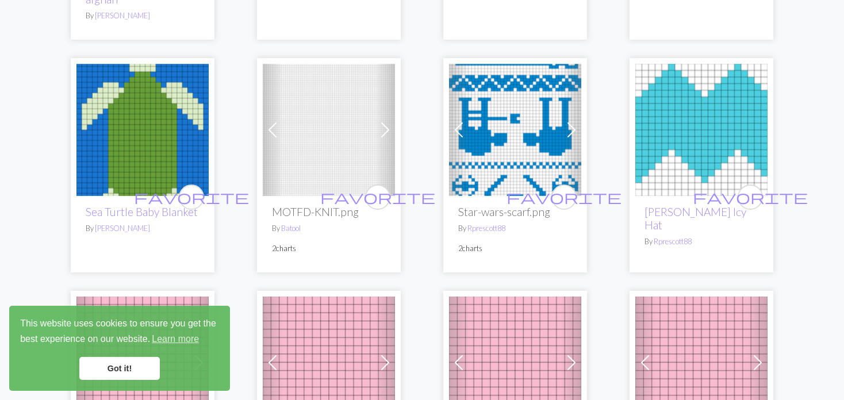
click at [564, 135] on span at bounding box center [571, 130] width 18 height 18
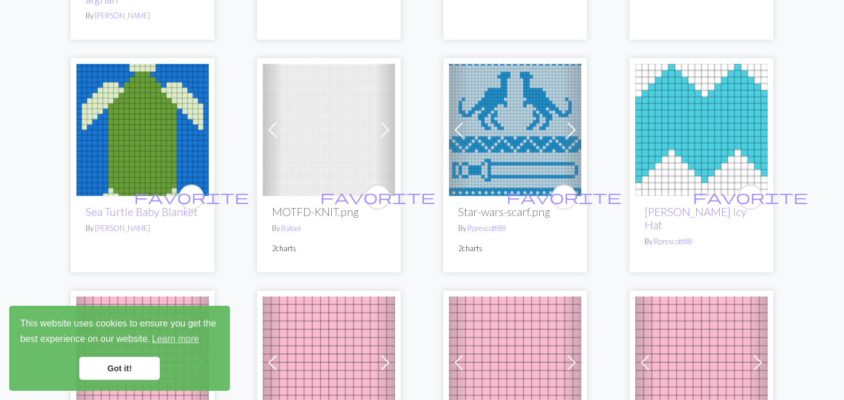
click at [273, 139] on span at bounding box center [272, 130] width 18 height 18
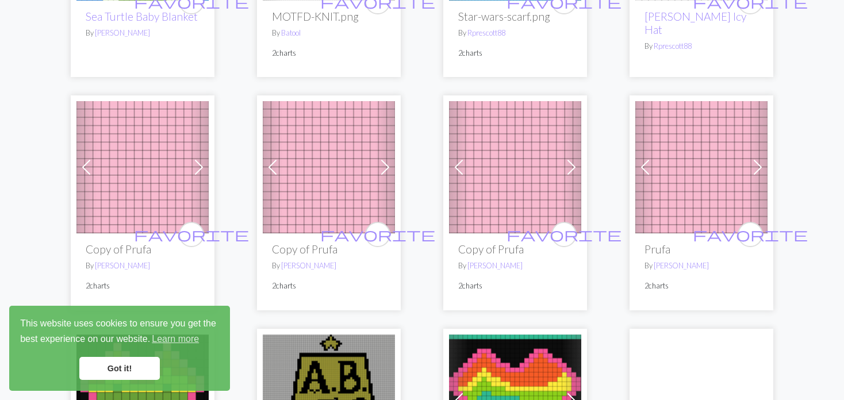
scroll to position [2011, 0]
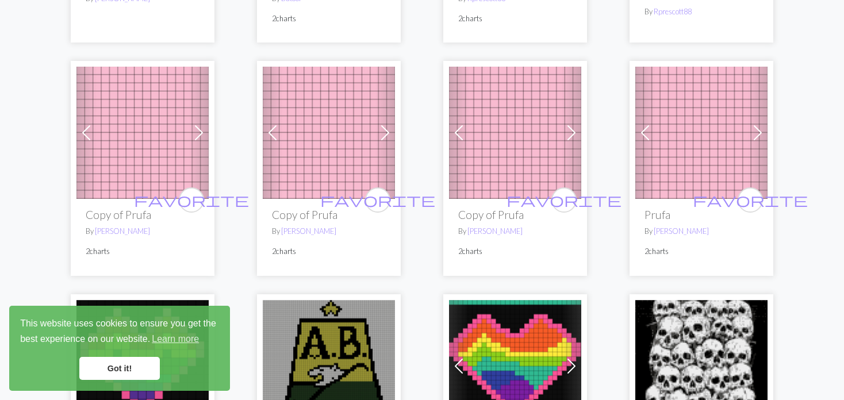
click at [207, 142] on span at bounding box center [199, 133] width 18 height 18
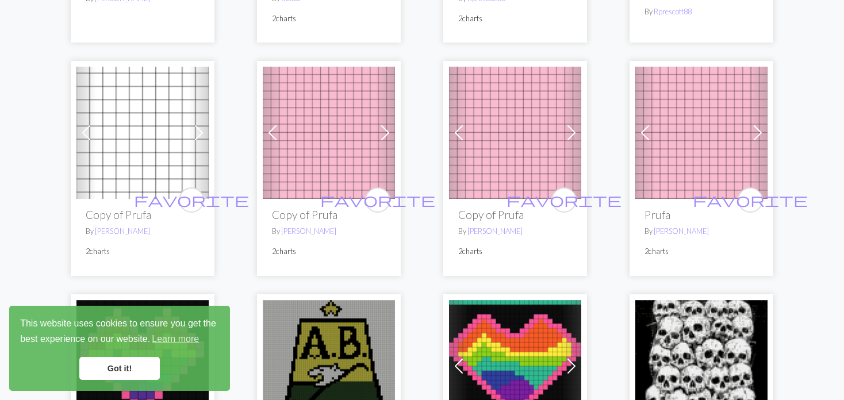
click at [207, 142] on span at bounding box center [199, 133] width 18 height 18
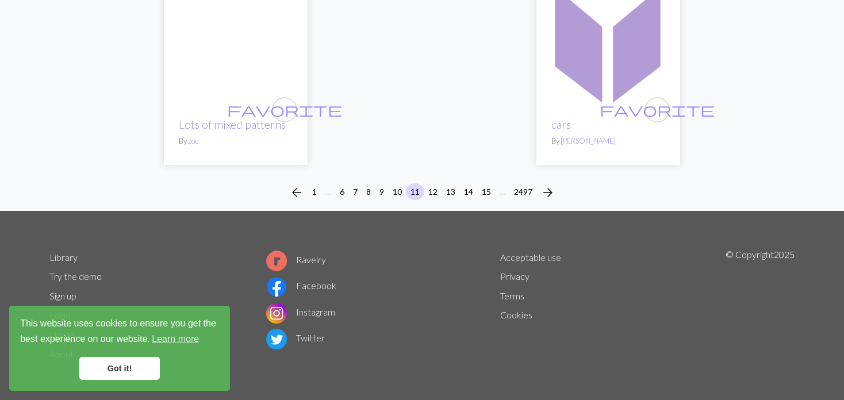
scroll to position [3073, 0]
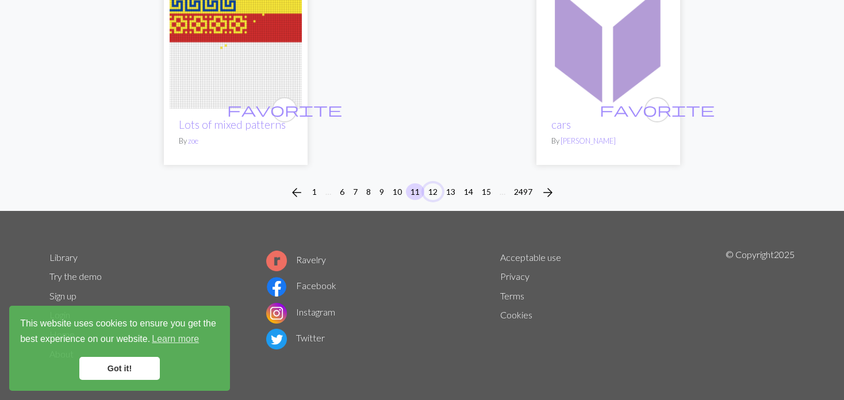
click at [432, 190] on button "12" at bounding box center [433, 191] width 18 height 17
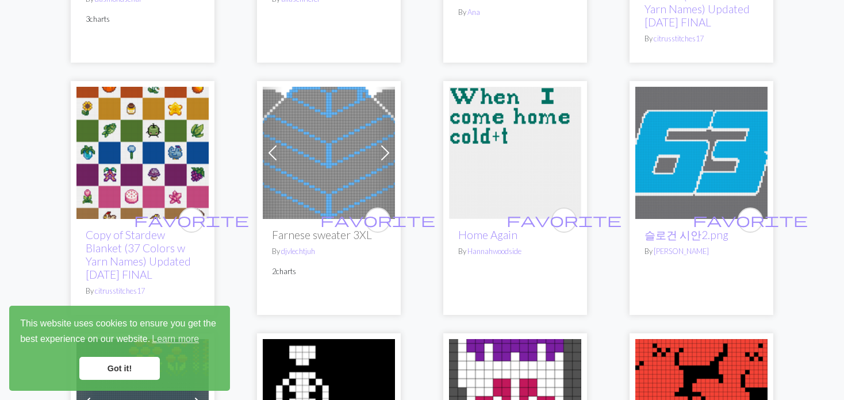
scroll to position [2011, 0]
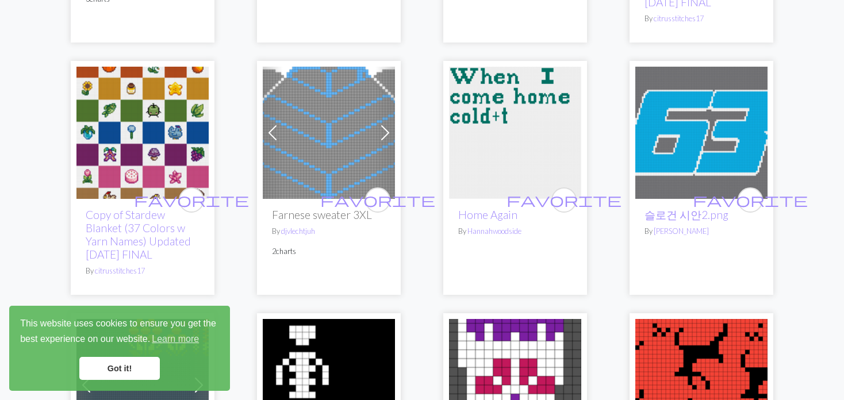
click at [371, 130] on img at bounding box center [329, 133] width 132 height 132
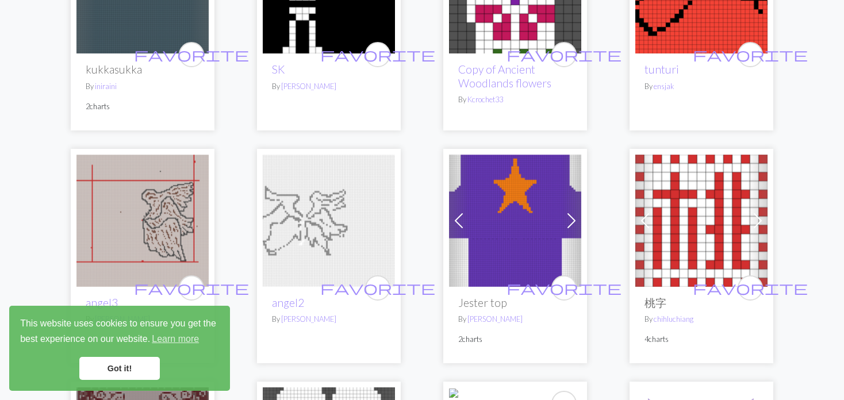
scroll to position [2529, 0]
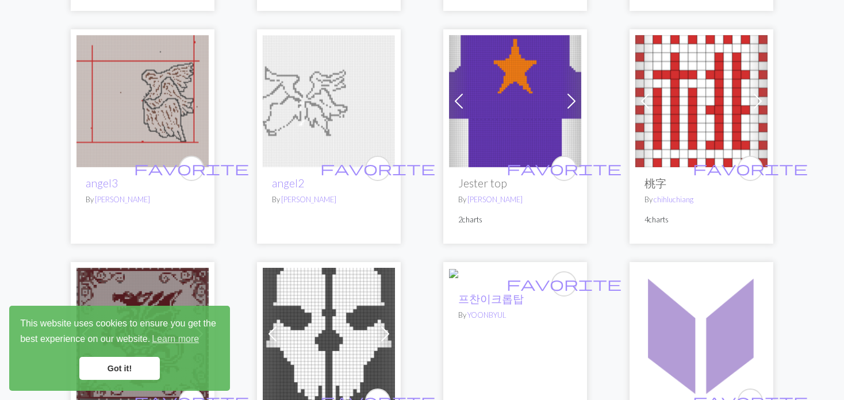
click at [459, 93] on span at bounding box center [458, 101] width 18 height 18
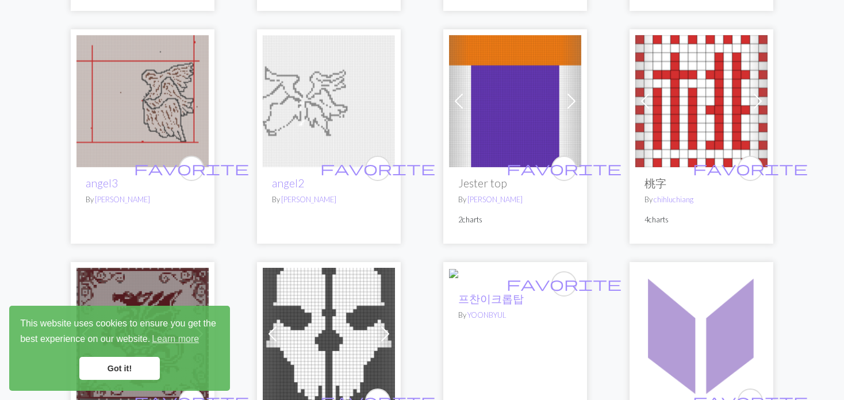
click at [459, 93] on span at bounding box center [458, 101] width 18 height 18
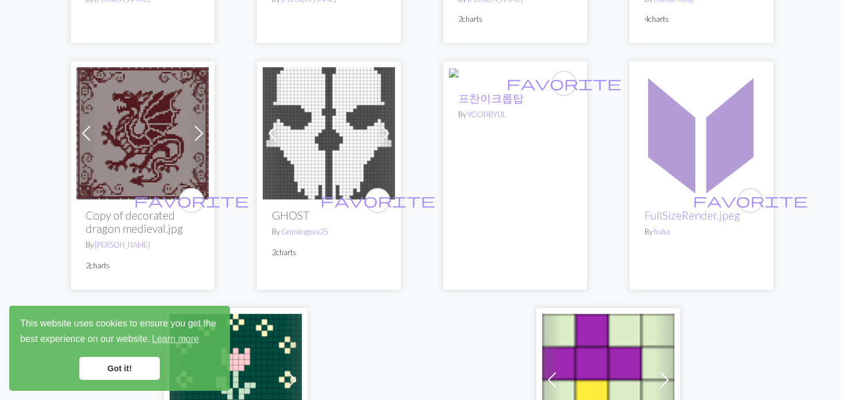
scroll to position [2759, 0]
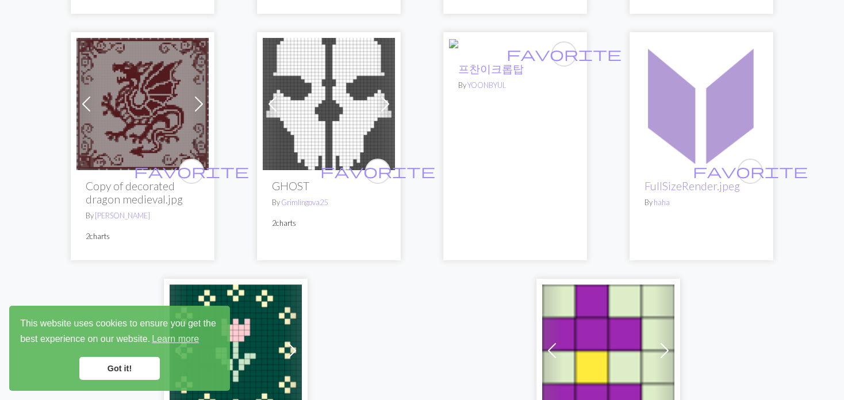
click at [86, 95] on span at bounding box center [86, 104] width 18 height 18
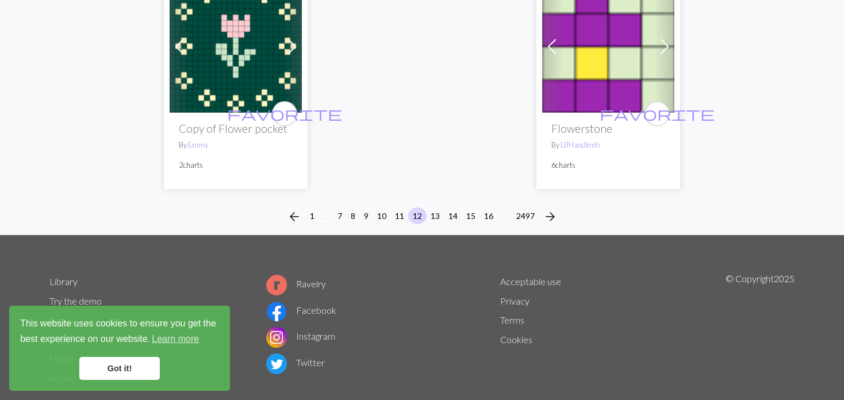
scroll to position [3080, 0]
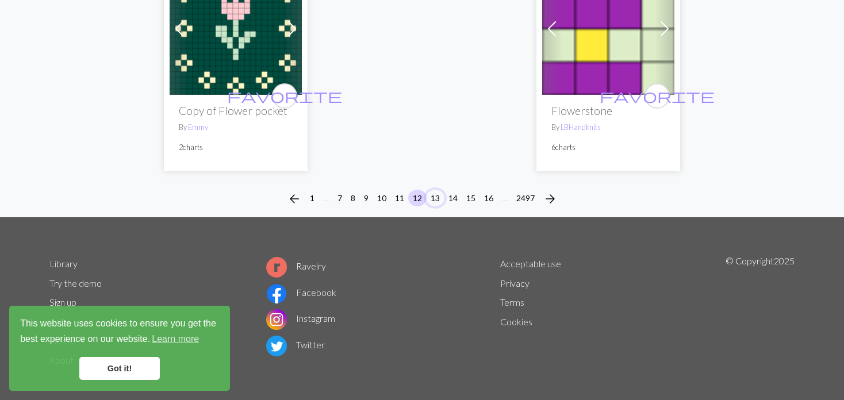
click at [434, 190] on button "13" at bounding box center [435, 198] width 18 height 17
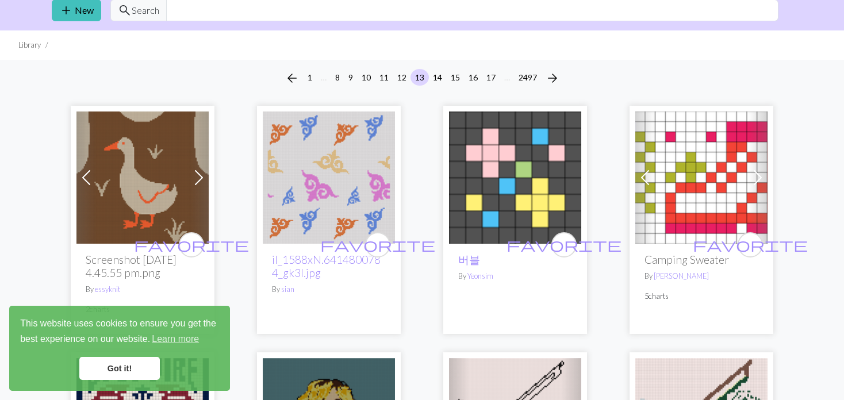
scroll to position [57, 0]
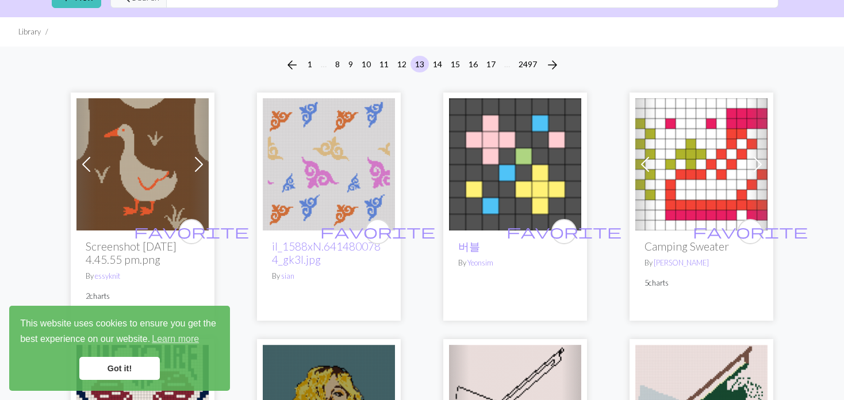
click at [337, 145] on img at bounding box center [329, 164] width 132 height 132
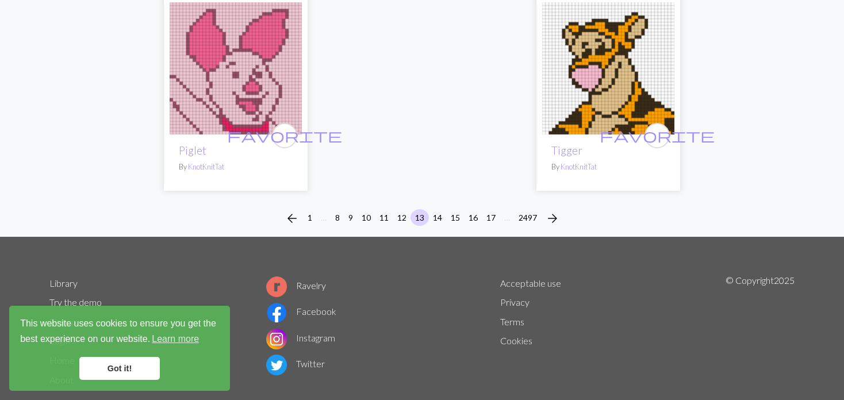
scroll to position [3046, 0]
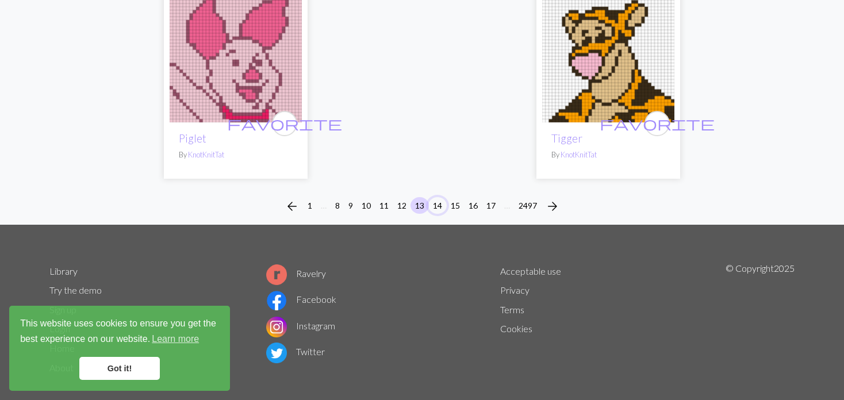
click at [435, 197] on button "14" at bounding box center [437, 205] width 18 height 17
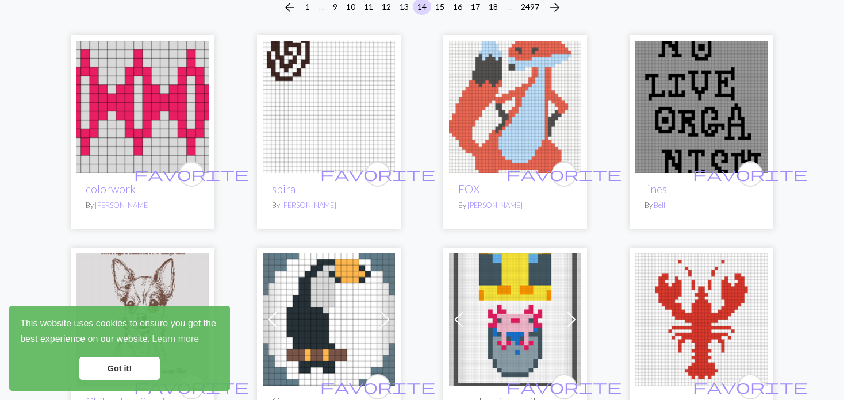
scroll to position [172, 0]
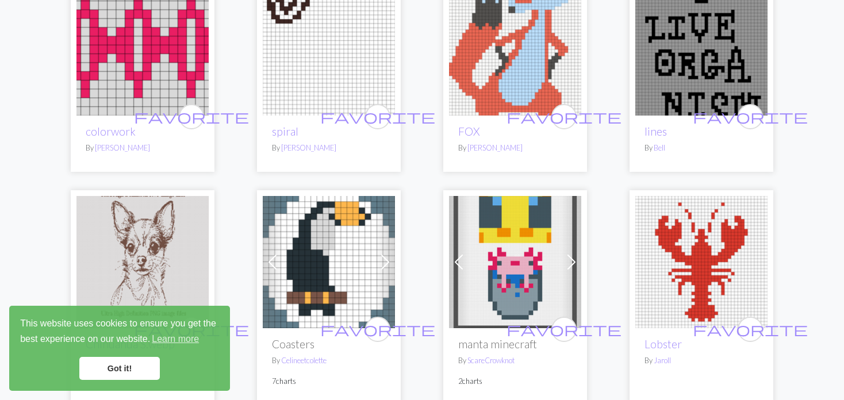
click at [490, 78] on img at bounding box center [515, 49] width 132 height 132
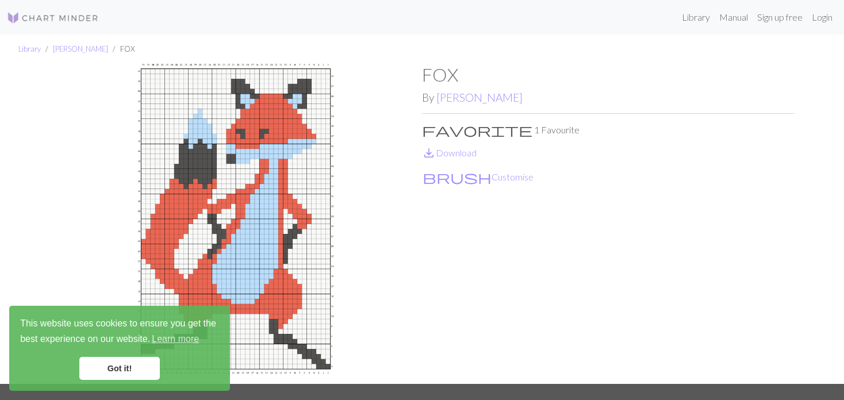
scroll to position [57, 0]
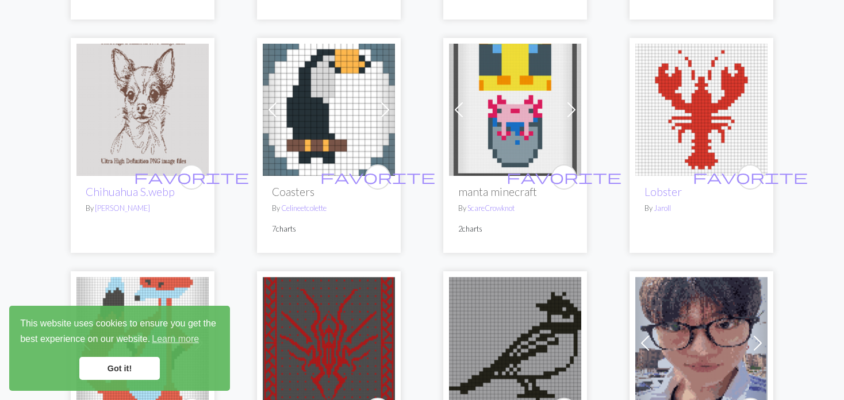
scroll to position [345, 0]
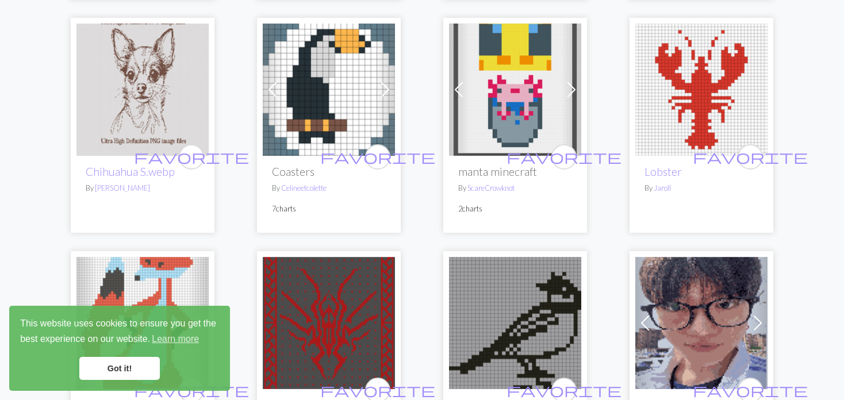
click at [454, 97] on span at bounding box center [458, 89] width 18 height 18
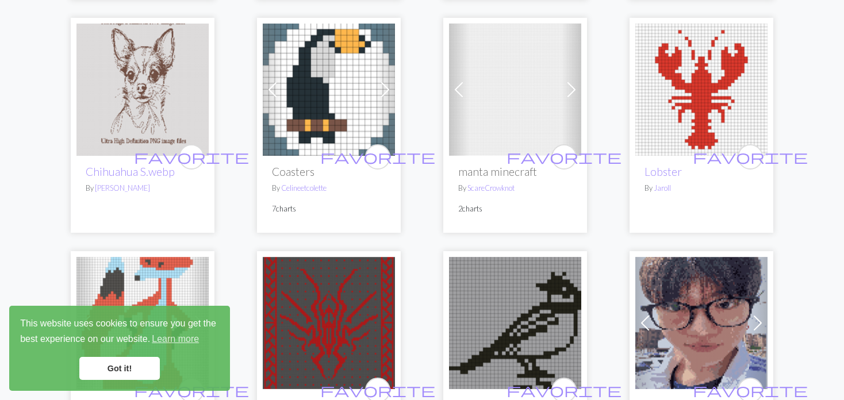
click at [454, 97] on span at bounding box center [458, 89] width 18 height 18
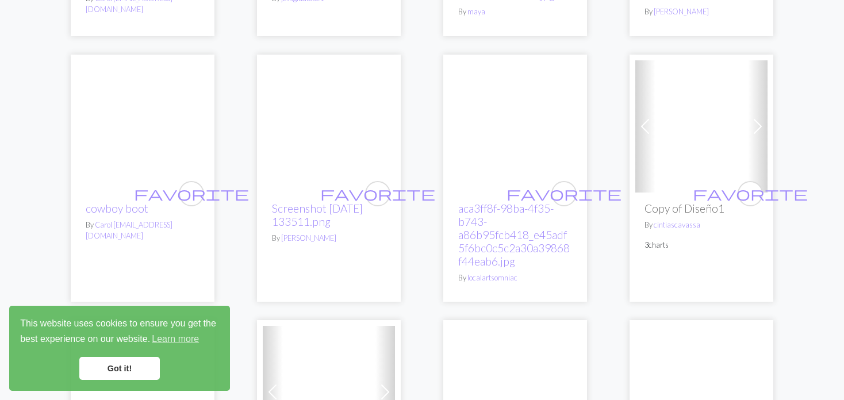
scroll to position [1034, 0]
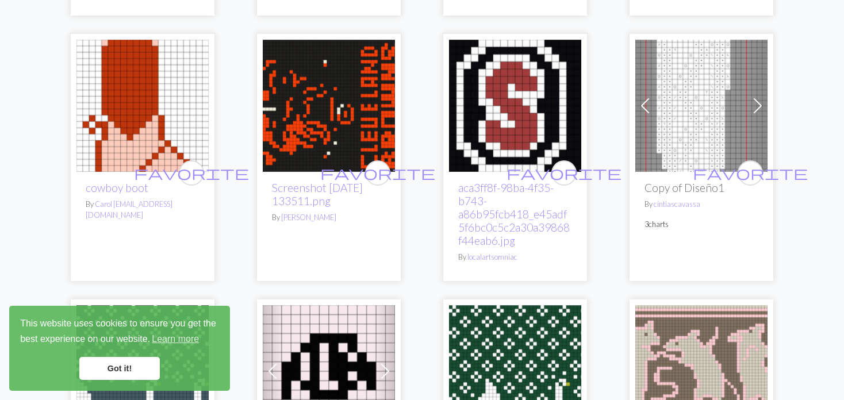
click at [641, 97] on span at bounding box center [645, 106] width 18 height 18
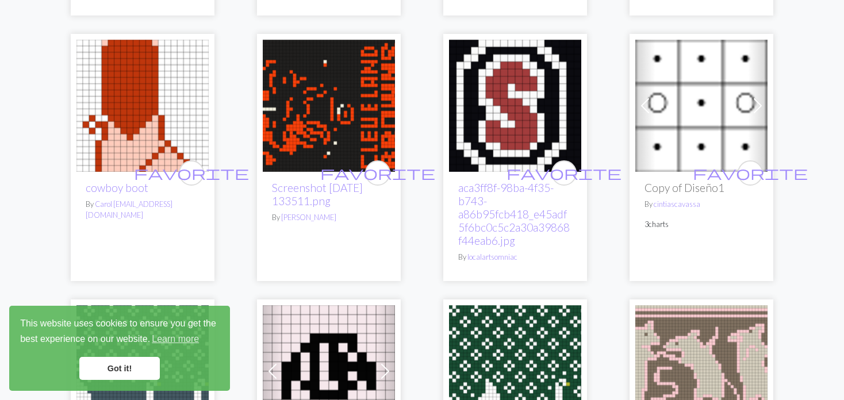
click at [641, 97] on span at bounding box center [645, 106] width 18 height 18
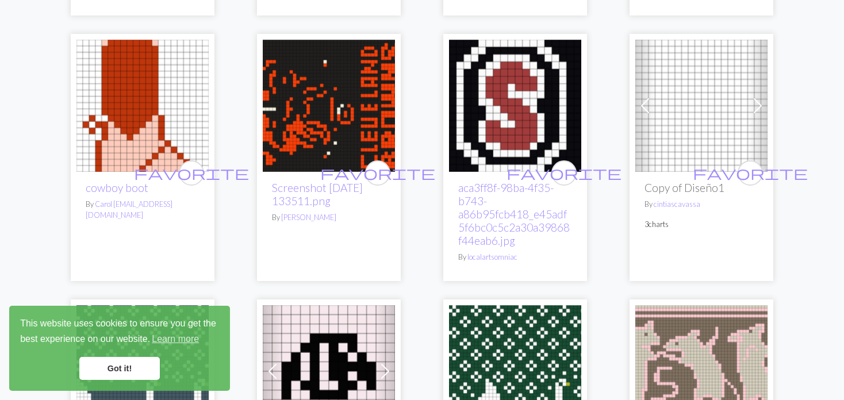
click at [641, 97] on span at bounding box center [645, 106] width 18 height 18
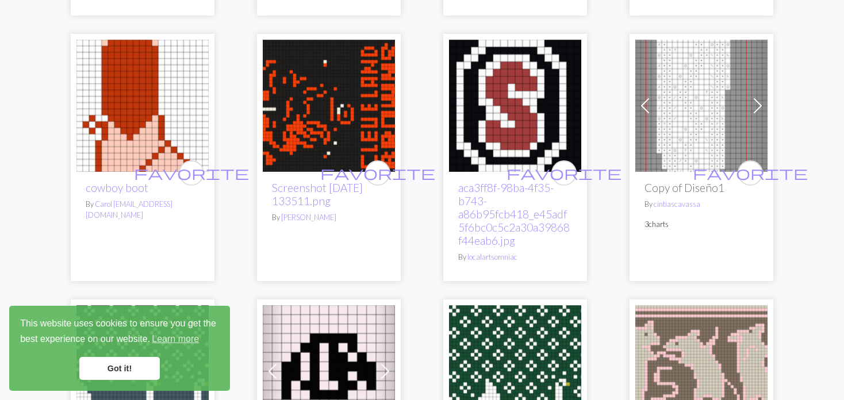
click at [641, 97] on span at bounding box center [645, 106] width 18 height 18
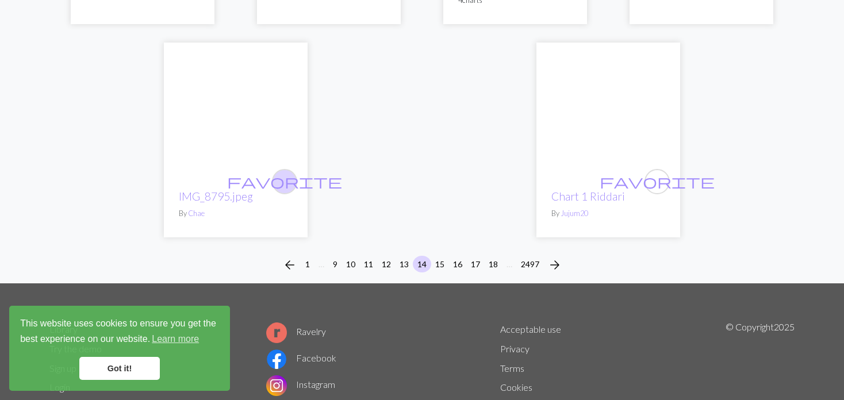
scroll to position [3086, 0]
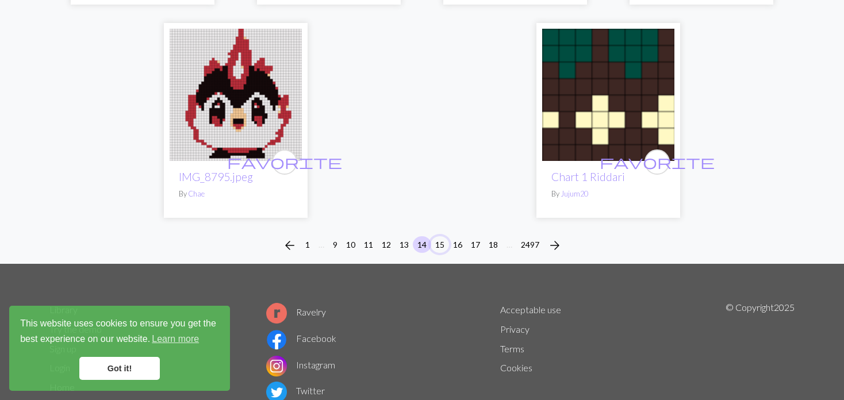
click at [434, 236] on button "15" at bounding box center [439, 244] width 18 height 17
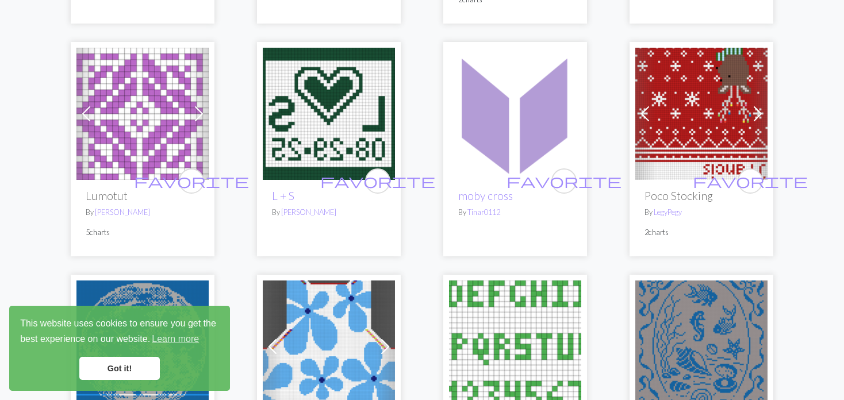
scroll to position [575, 0]
click at [669, 101] on img at bounding box center [701, 113] width 132 height 132
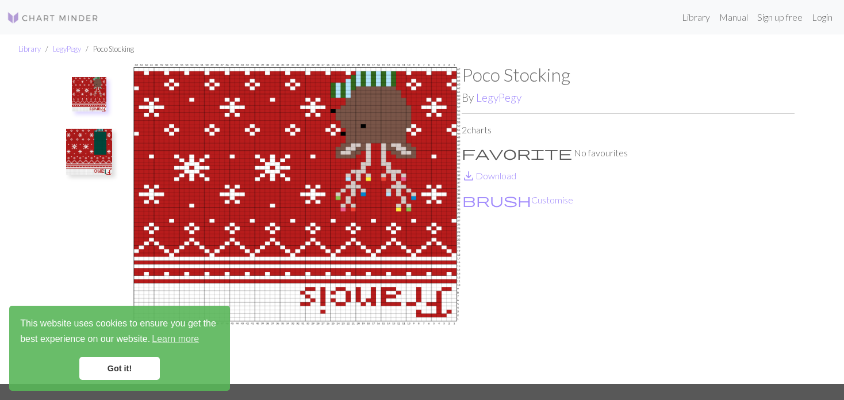
click at [84, 137] on img at bounding box center [89, 152] width 46 height 46
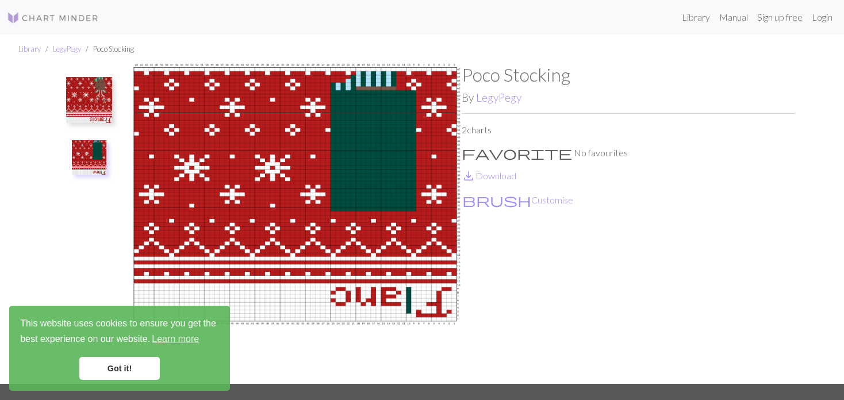
click at [90, 156] on img at bounding box center [89, 157] width 34 height 34
click at [88, 90] on img at bounding box center [89, 100] width 46 height 46
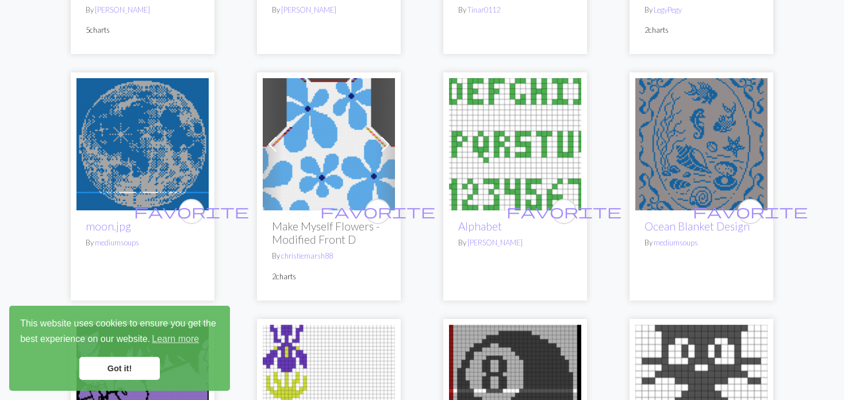
scroll to position [805, 0]
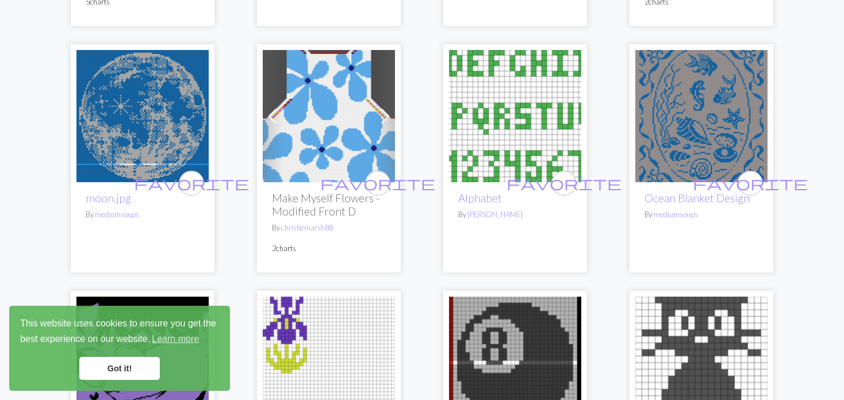
click at [689, 123] on img at bounding box center [701, 116] width 132 height 132
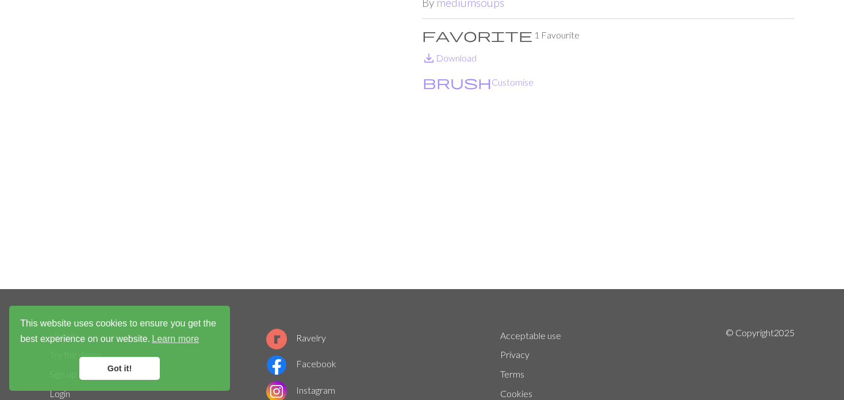
scroll to position [115, 0]
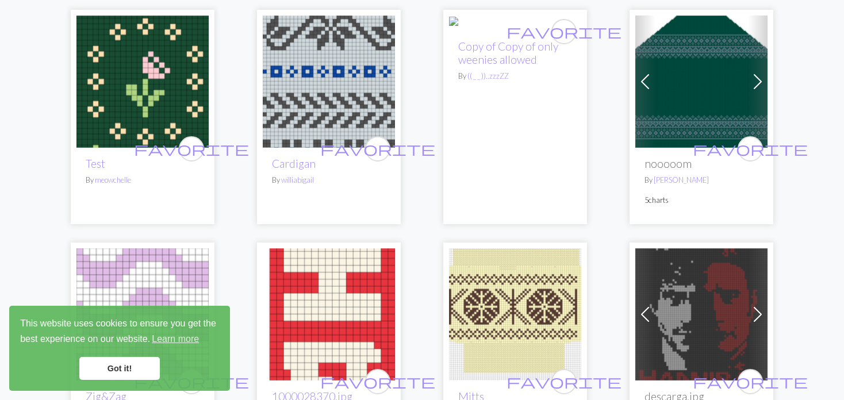
scroll to position [1552, 0]
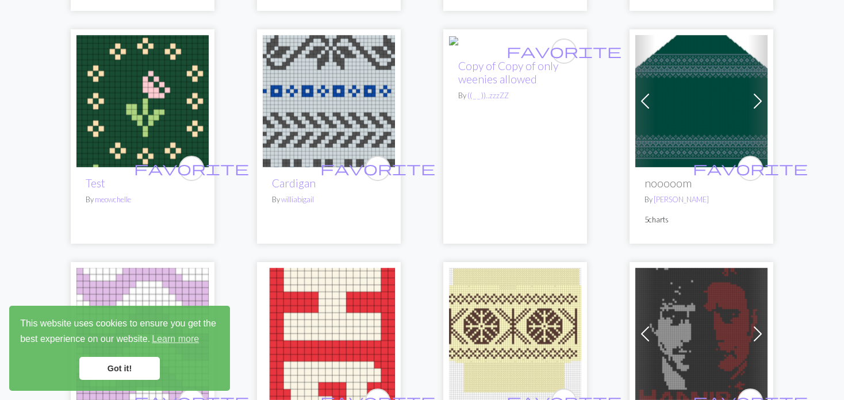
click at [649, 101] on span at bounding box center [645, 101] width 18 height 18
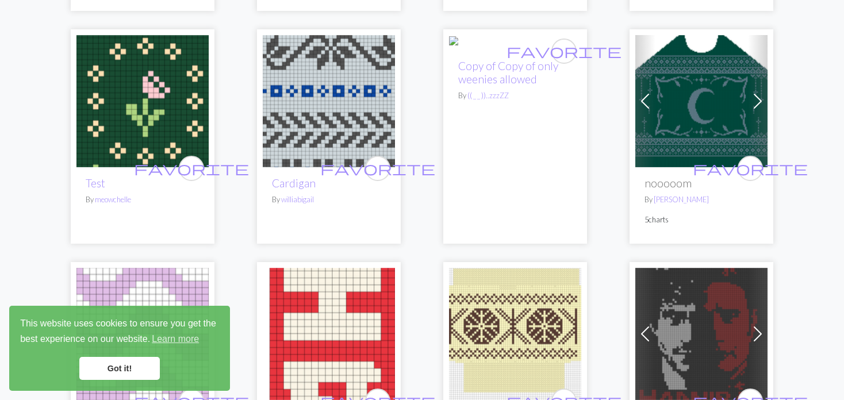
click at [645, 99] on span at bounding box center [645, 101] width 18 height 18
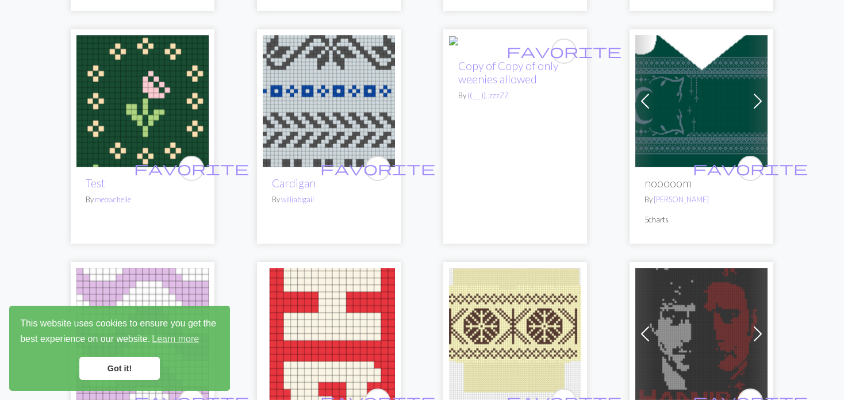
click at [645, 99] on span at bounding box center [645, 101] width 18 height 18
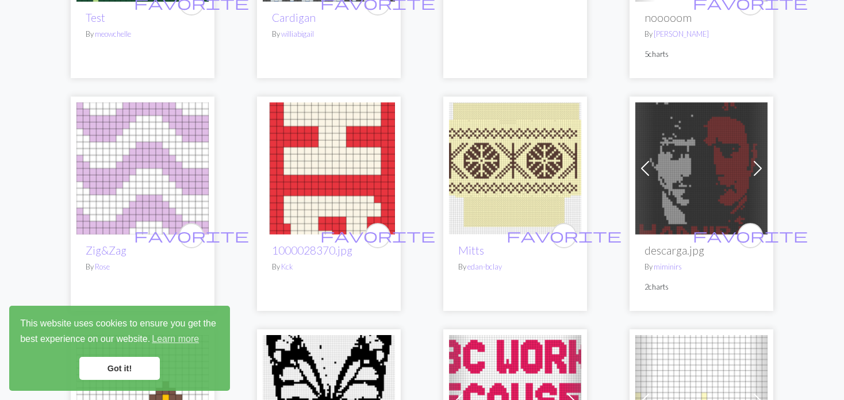
scroll to position [1724, 0]
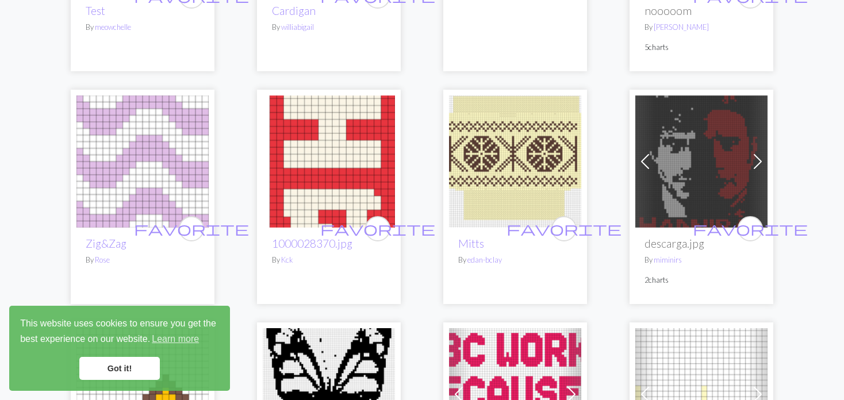
click at [640, 161] on span at bounding box center [645, 161] width 18 height 18
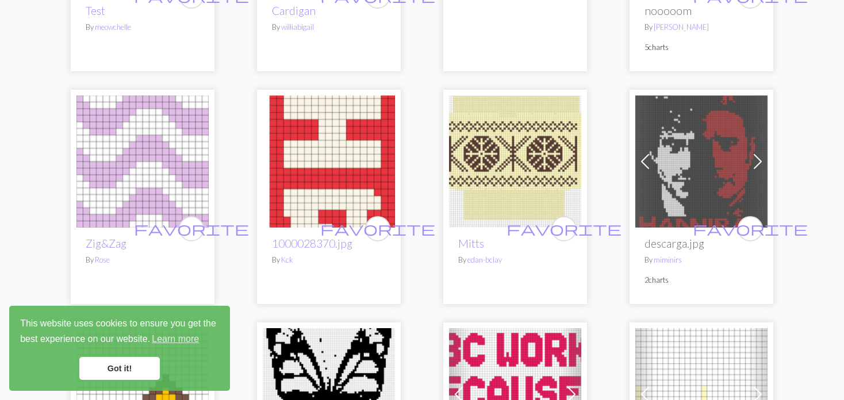
click at [640, 161] on span at bounding box center [645, 161] width 18 height 18
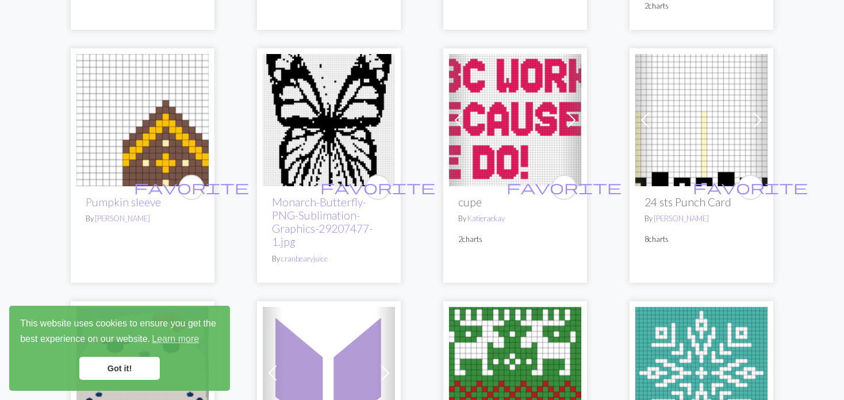
scroll to position [2011, 0]
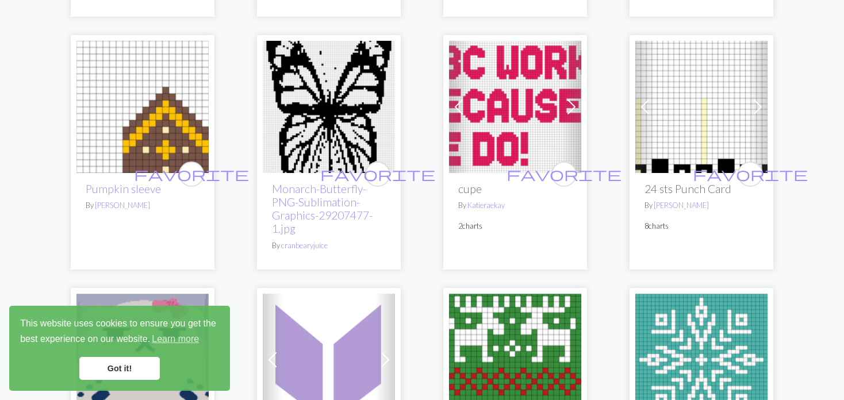
click at [634, 116] on div "Previous Next favorite 24 sts Punch Card By [PERSON_NAME] 8 charts" at bounding box center [701, 152] width 144 height 234
click at [652, 104] on span at bounding box center [645, 107] width 18 height 18
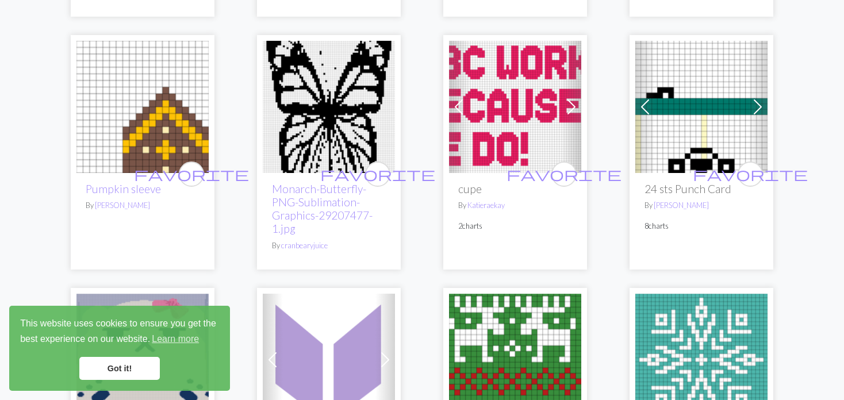
click at [649, 106] on span at bounding box center [645, 107] width 18 height 18
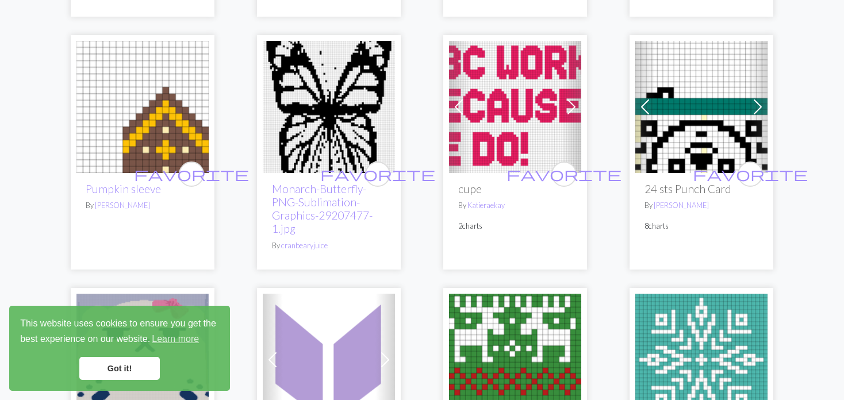
click at [649, 106] on span at bounding box center [645, 107] width 18 height 18
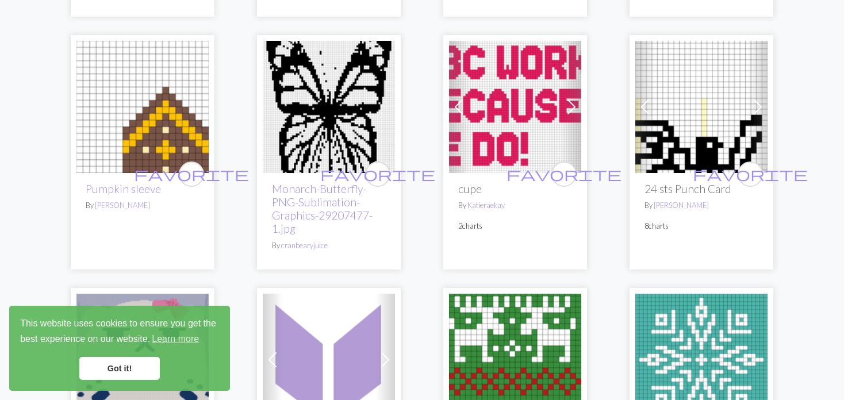
click at [649, 106] on span at bounding box center [645, 107] width 18 height 18
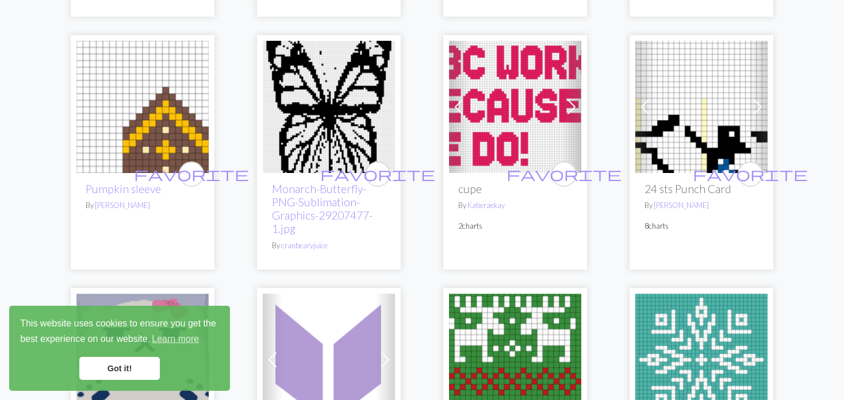
click at [649, 106] on span at bounding box center [645, 107] width 18 height 18
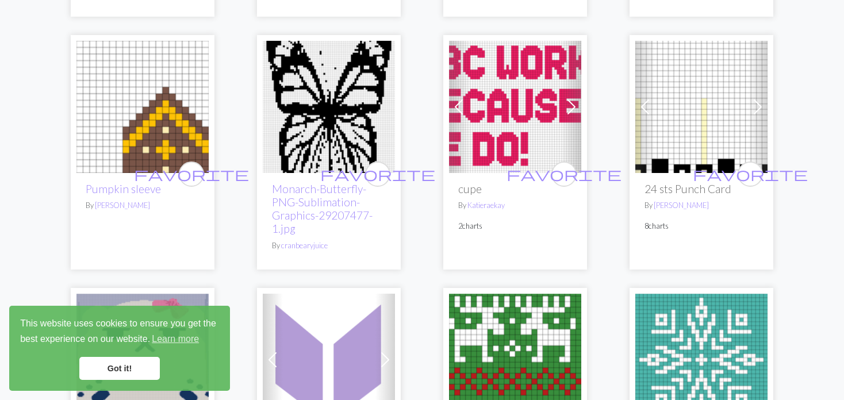
click at [649, 106] on span at bounding box center [645, 107] width 18 height 18
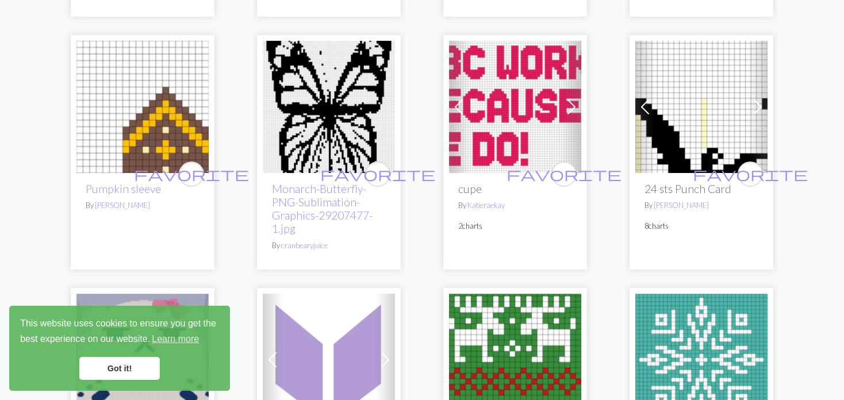
click at [649, 106] on span at bounding box center [645, 107] width 18 height 18
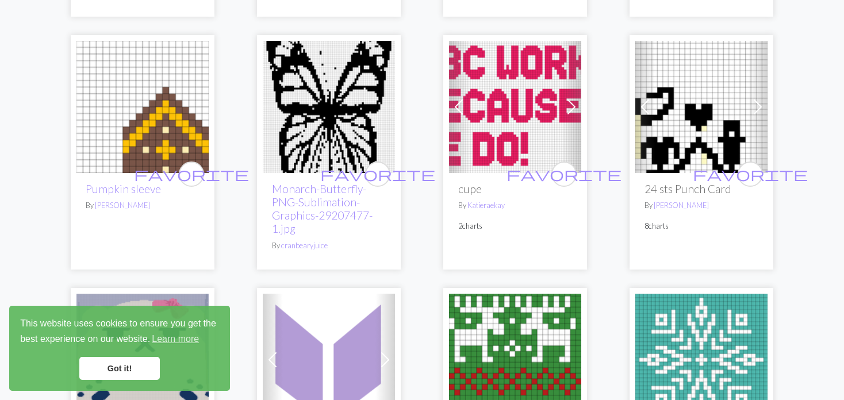
click at [649, 105] on span at bounding box center [645, 107] width 18 height 18
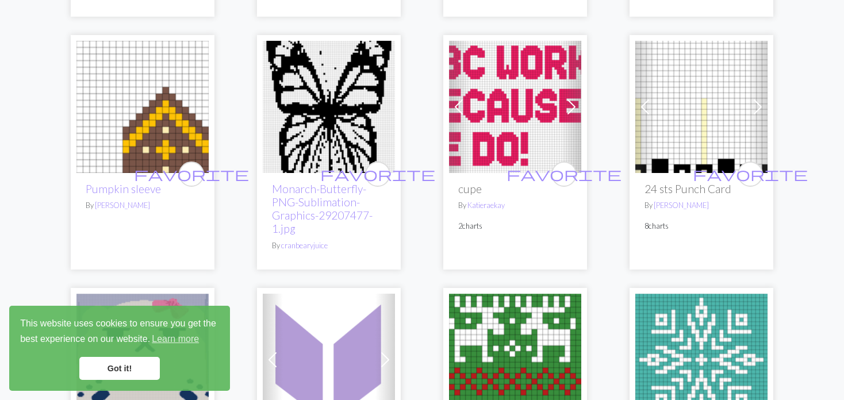
click at [649, 103] on span at bounding box center [645, 107] width 18 height 18
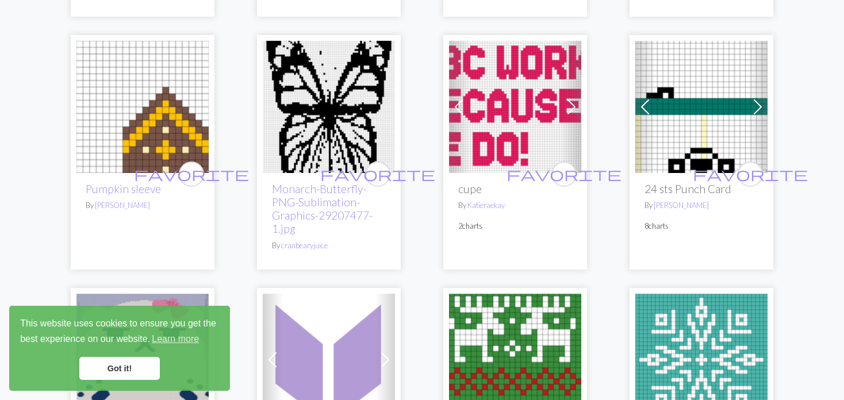
click at [668, 99] on img at bounding box center [701, 107] width 132 height 132
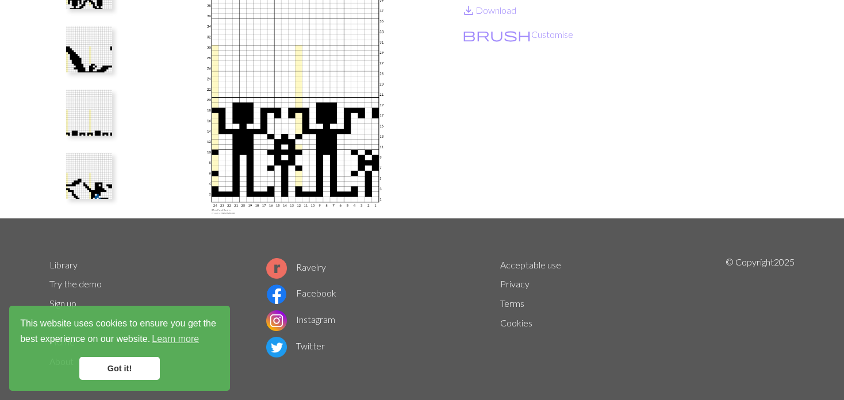
scroll to position [172, 0]
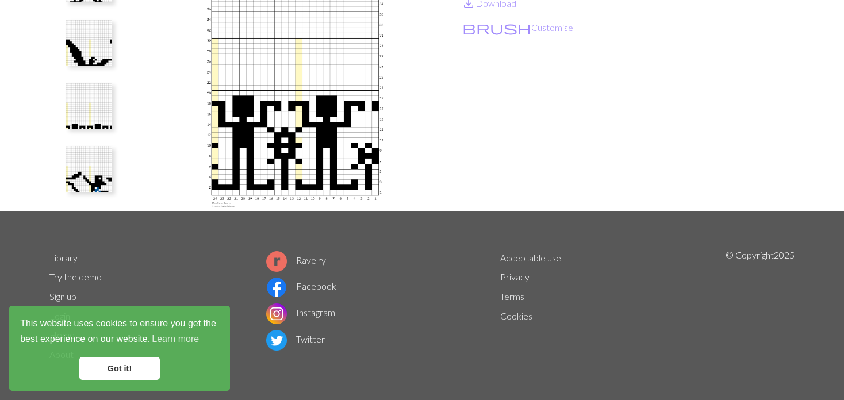
click at [95, 180] on img at bounding box center [89, 169] width 46 height 46
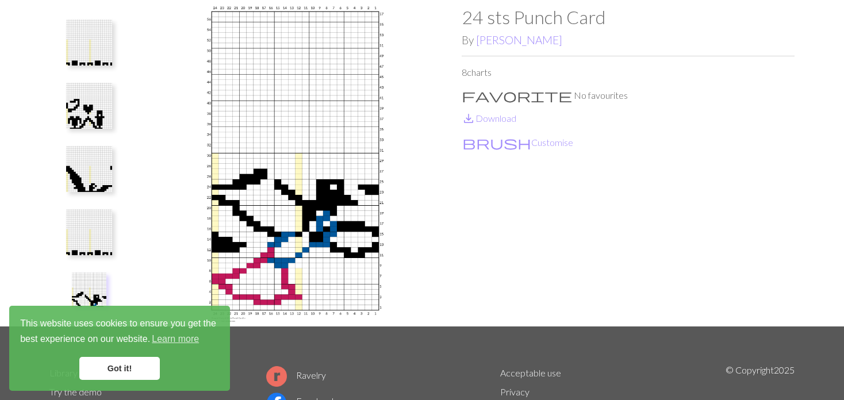
scroll to position [115, 0]
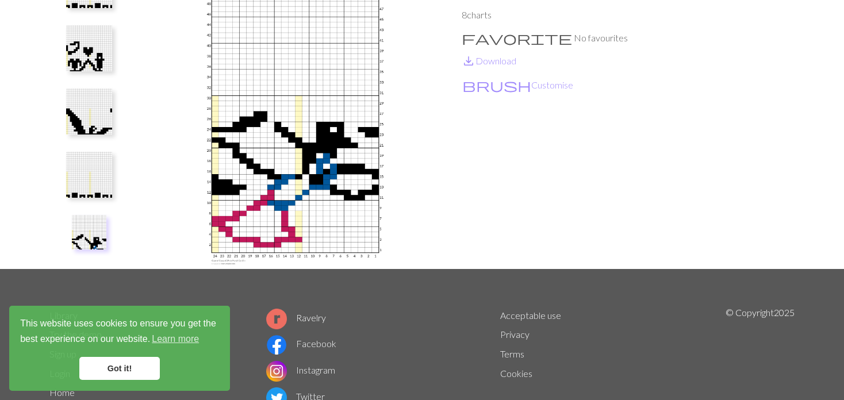
click at [86, 191] on img at bounding box center [89, 175] width 46 height 46
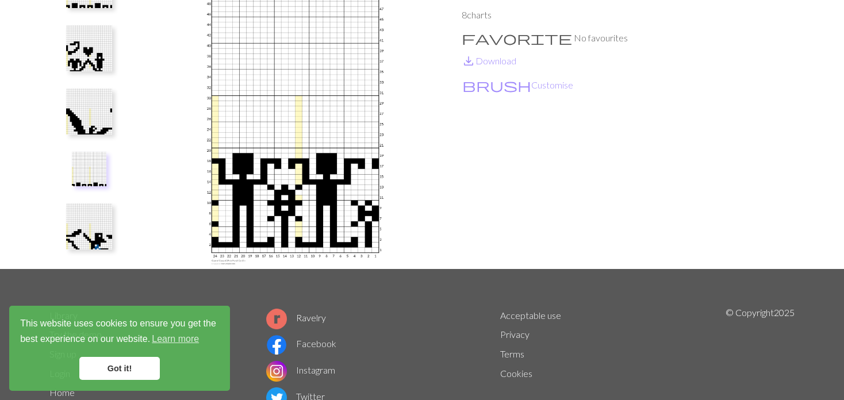
click at [86, 133] on img at bounding box center [89, 112] width 46 height 46
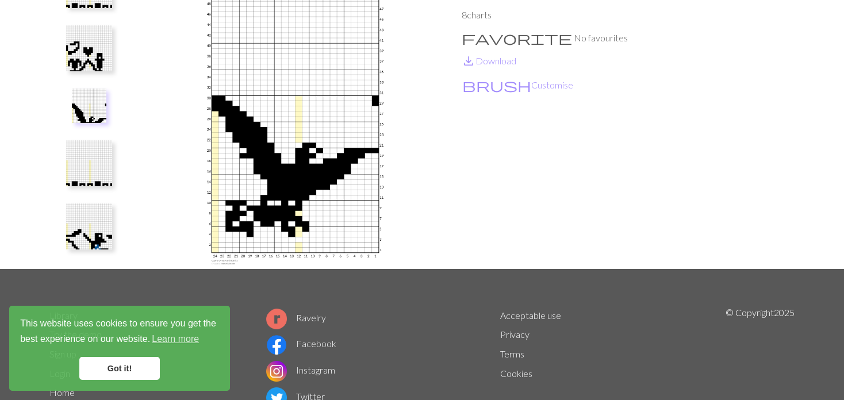
click at [91, 63] on img at bounding box center [89, 48] width 46 height 46
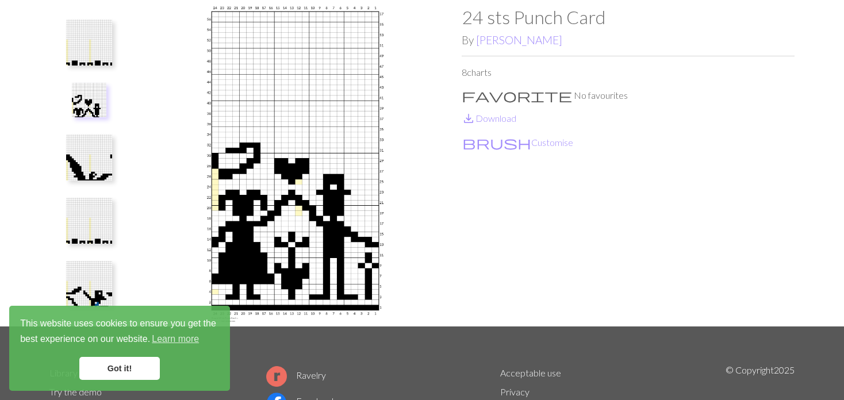
scroll to position [0, 0]
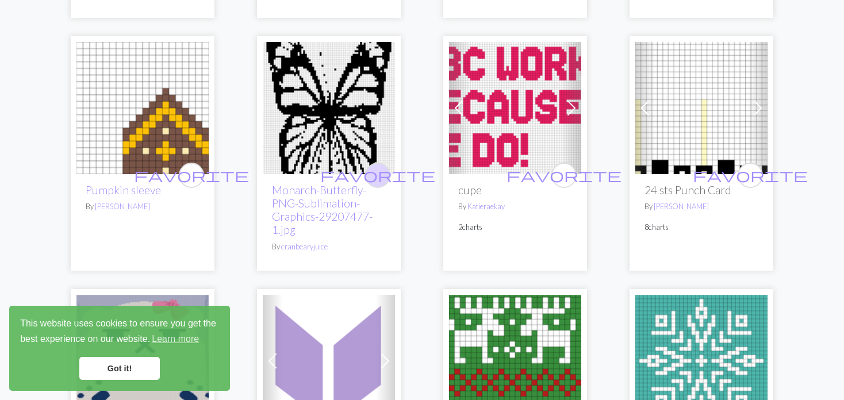
scroll to position [2011, 0]
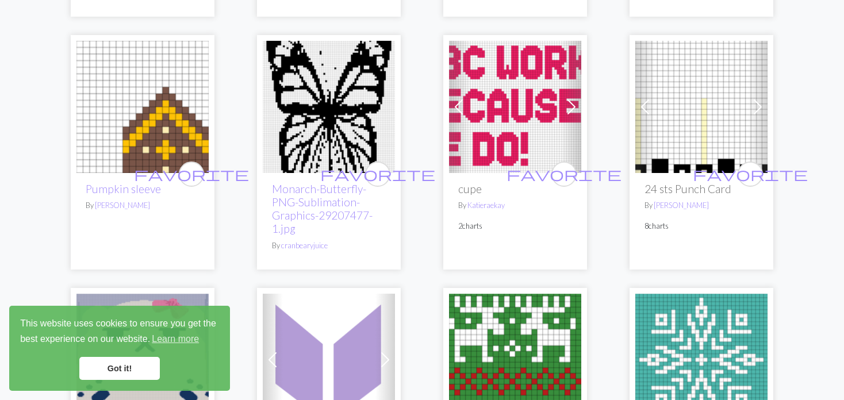
click at [152, 103] on img at bounding box center [142, 107] width 132 height 132
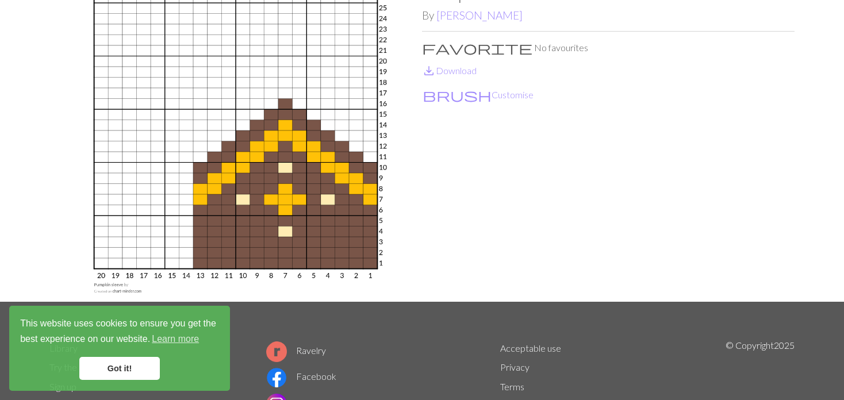
scroll to position [115, 0]
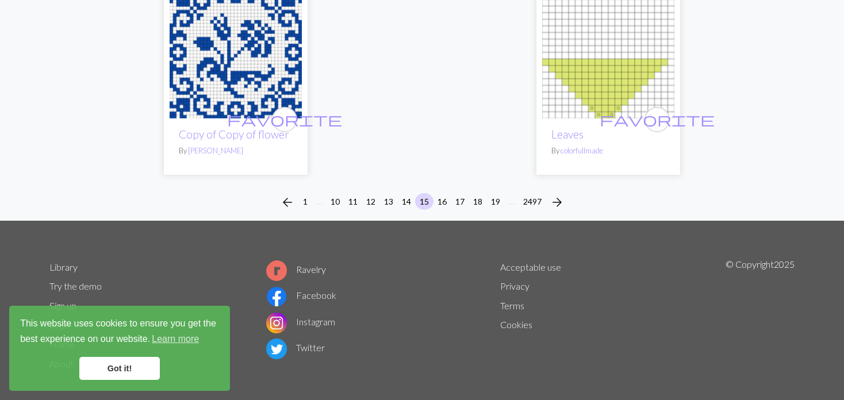
scroll to position [3000, 0]
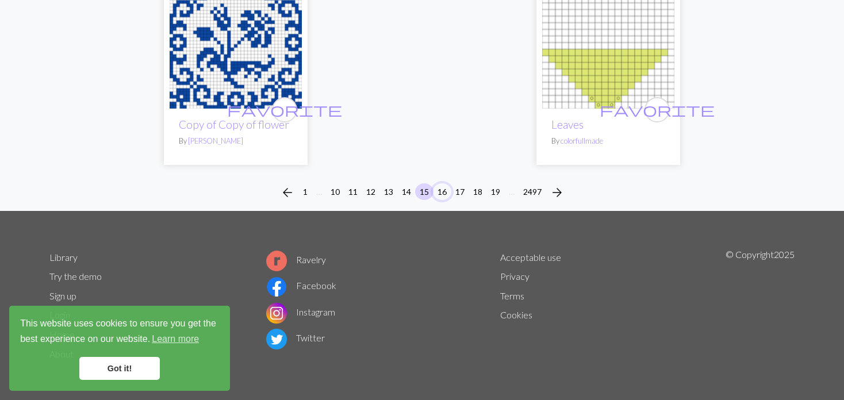
click at [442, 186] on button "16" at bounding box center [442, 191] width 18 height 17
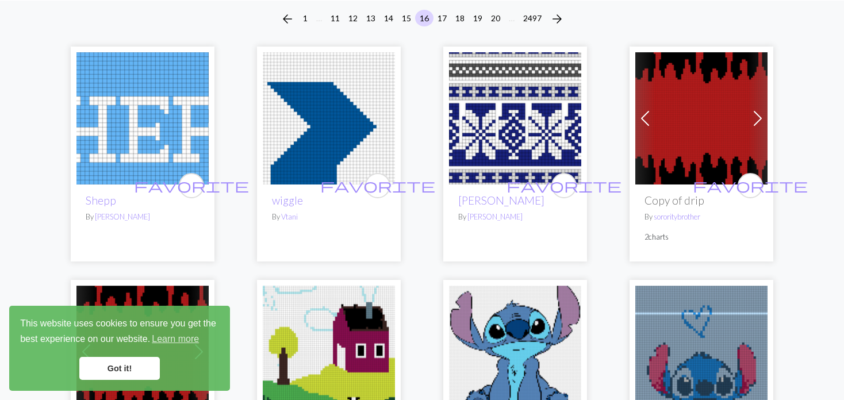
scroll to position [115, 0]
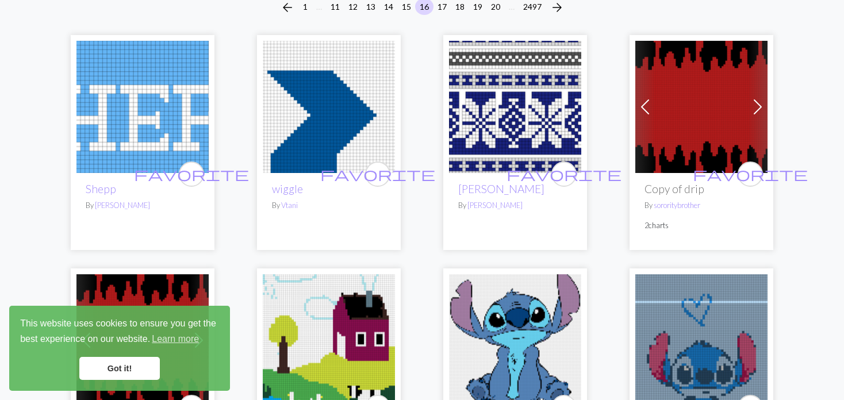
click at [659, 108] on img at bounding box center [701, 107] width 132 height 132
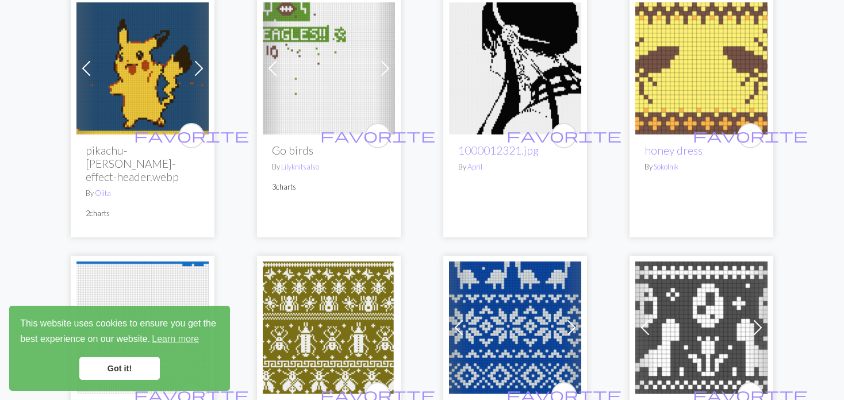
scroll to position [1034, 0]
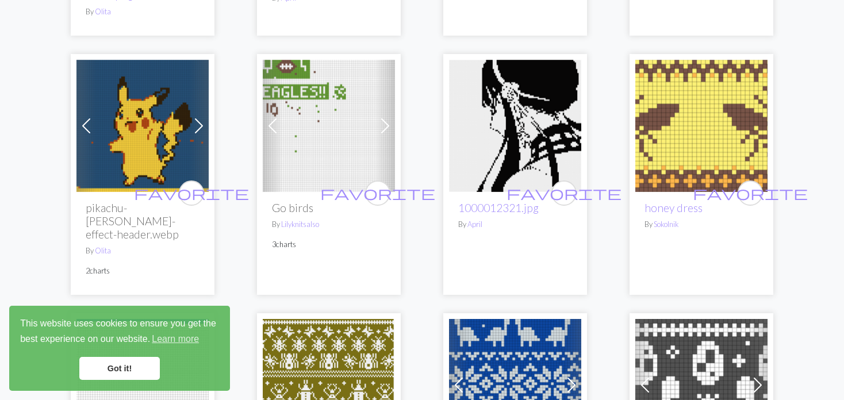
click at [201, 129] on span at bounding box center [199, 126] width 18 height 18
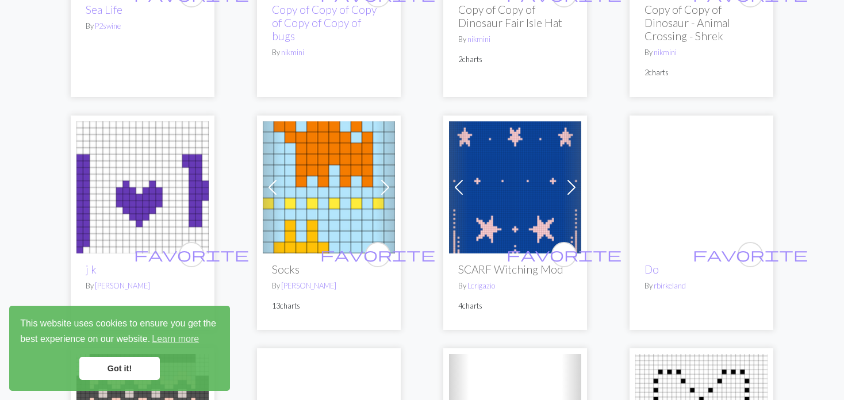
scroll to position [1494, 0]
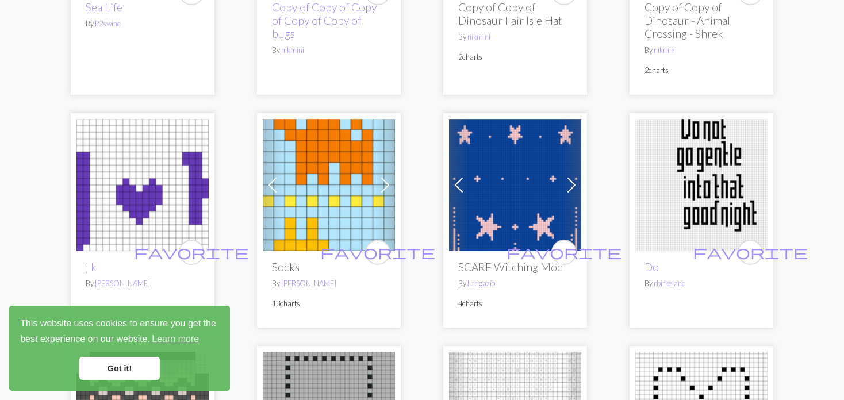
click at [449, 170] on link "Previous" at bounding box center [459, 185] width 20 height 132
click at [450, 176] on span at bounding box center [458, 185] width 18 height 18
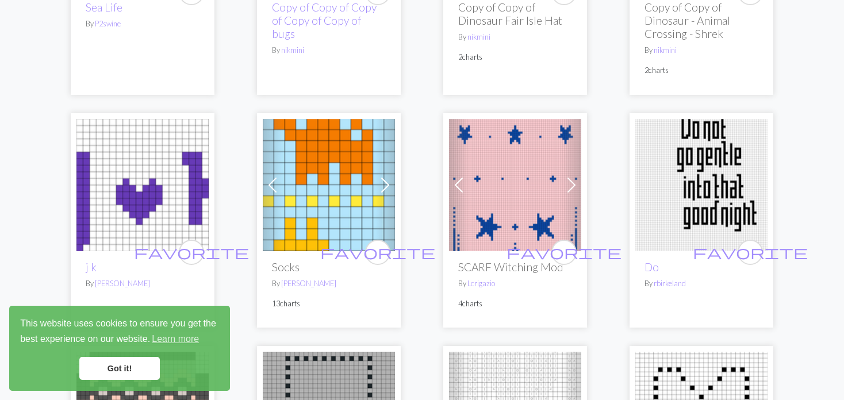
click at [450, 176] on span at bounding box center [458, 185] width 18 height 18
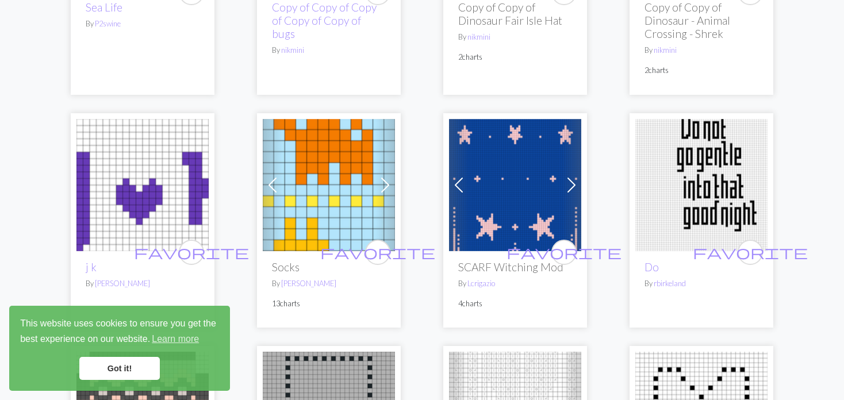
click at [450, 176] on span at bounding box center [458, 185] width 18 height 18
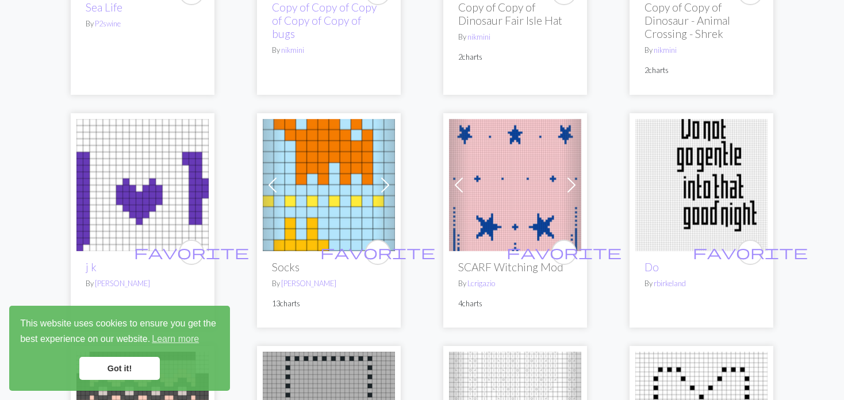
click at [450, 176] on span at bounding box center [458, 185] width 18 height 18
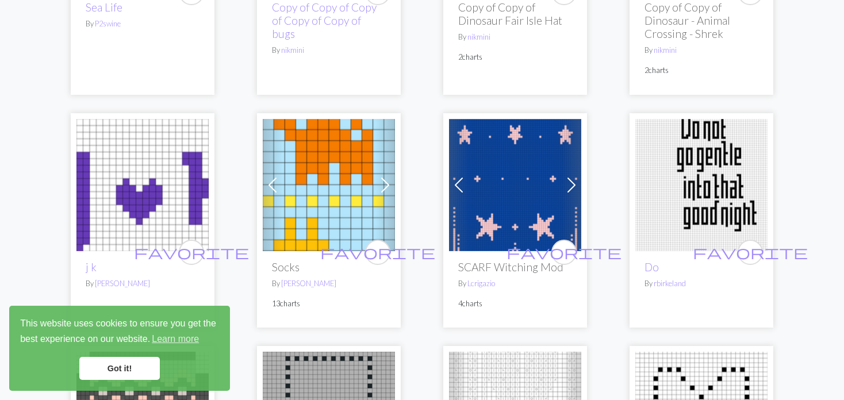
click at [376, 176] on span at bounding box center [385, 185] width 18 height 18
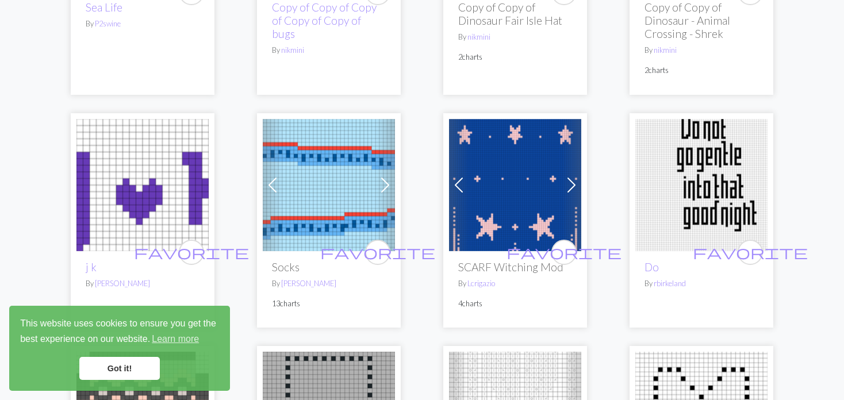
click at [379, 176] on span at bounding box center [385, 185] width 18 height 18
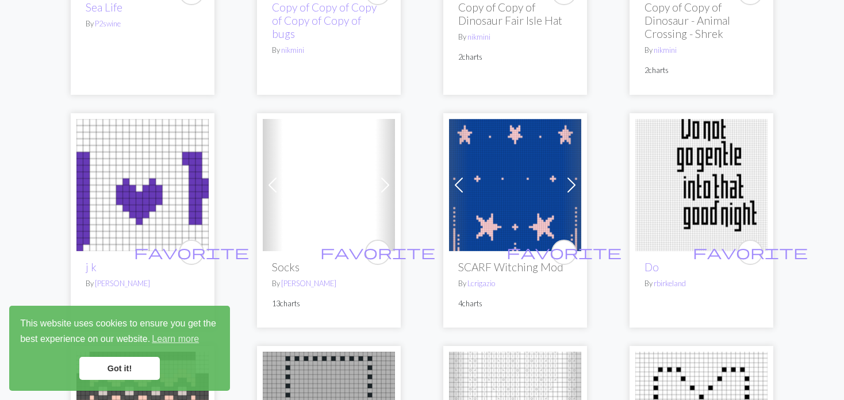
click at [379, 176] on span at bounding box center [385, 185] width 18 height 18
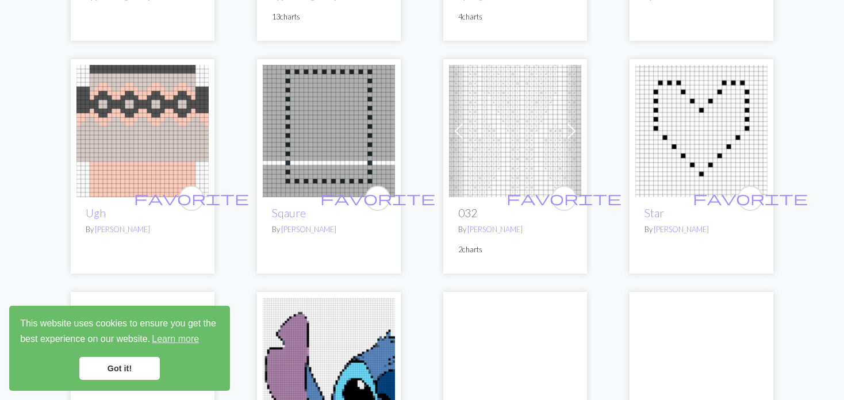
scroll to position [1782, 0]
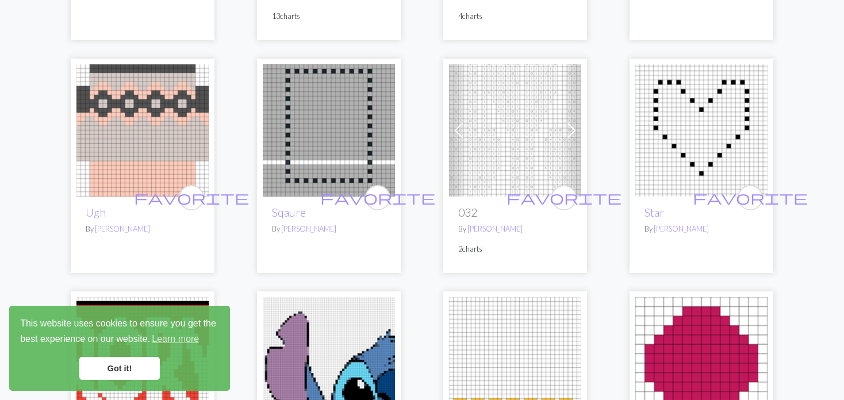
click at [461, 121] on span at bounding box center [458, 130] width 18 height 18
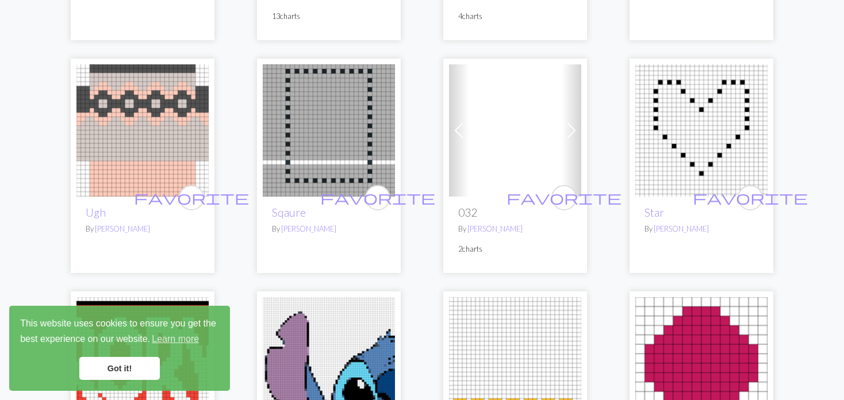
click at [450, 122] on span at bounding box center [458, 130] width 18 height 18
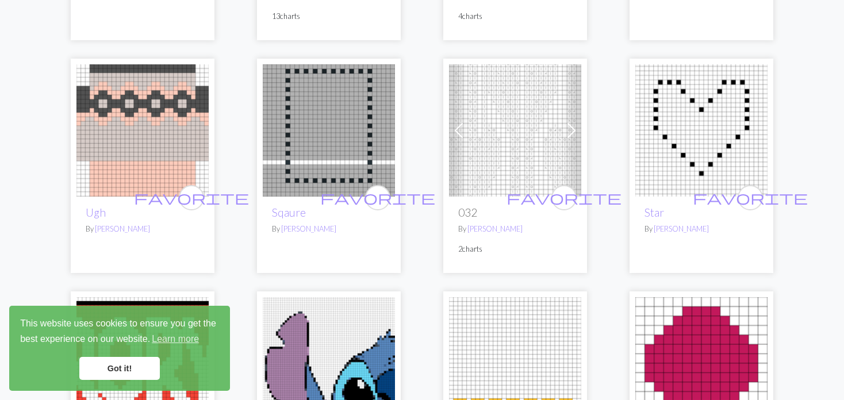
click at [451, 122] on span at bounding box center [458, 130] width 18 height 18
click at [452, 121] on span at bounding box center [458, 130] width 18 height 18
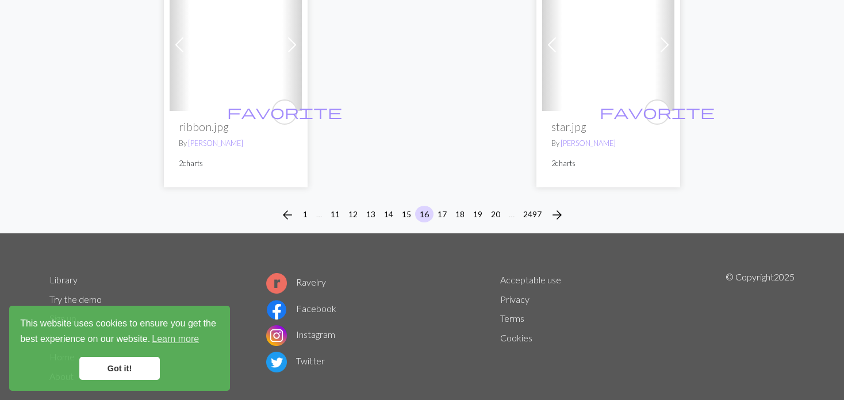
scroll to position [3014, 0]
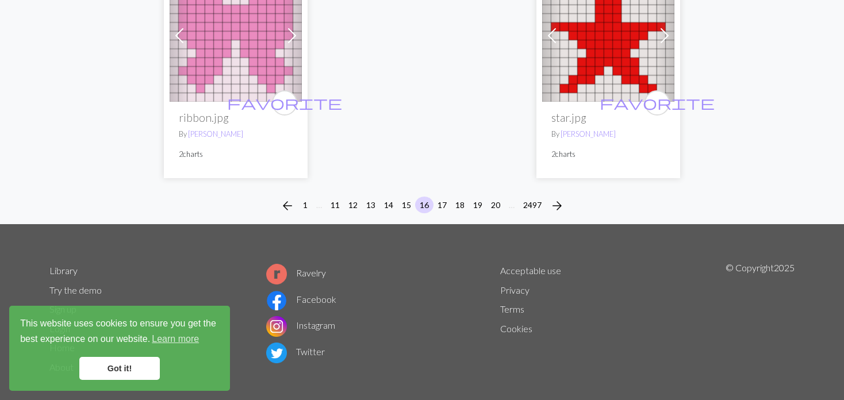
click at [441, 187] on div "arrow_back 1 … 11 12 13 14 15 16 17 18 19 20 … 2497 arrow_forward" at bounding box center [422, 205] width 844 height 37
click at [443, 197] on button "17" at bounding box center [442, 205] width 18 height 17
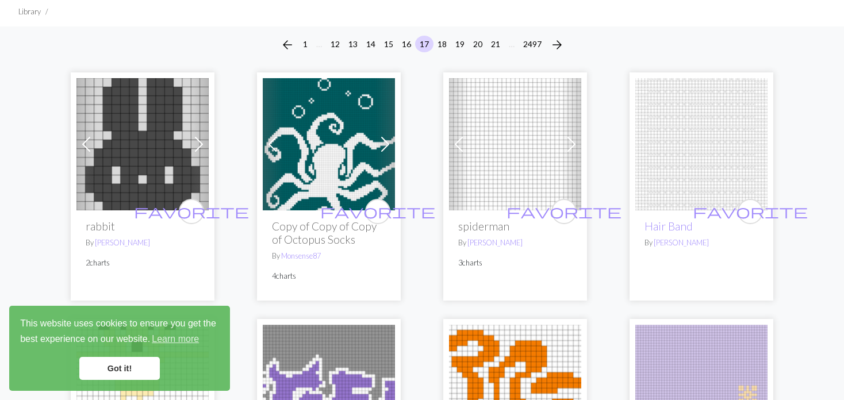
scroll to position [115, 0]
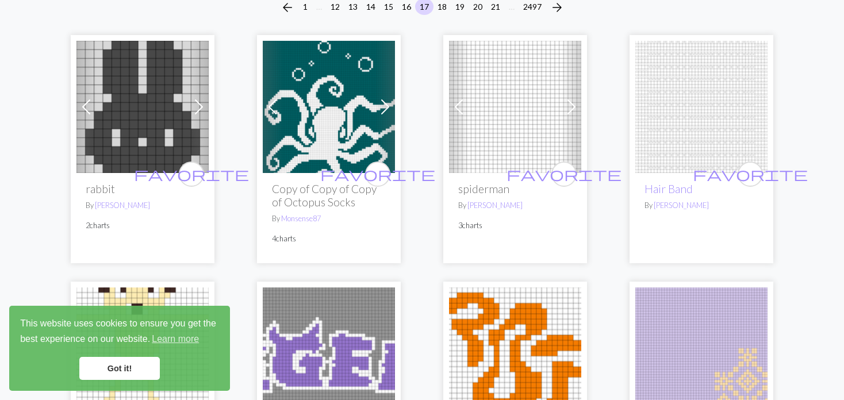
click at [472, 110] on img at bounding box center [515, 107] width 132 height 132
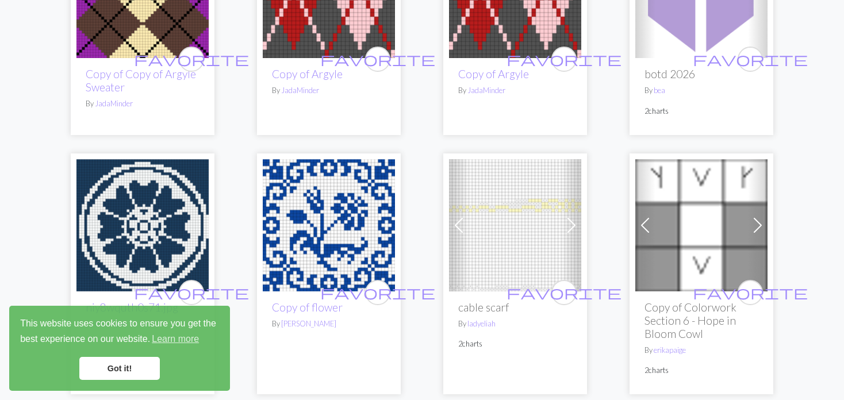
scroll to position [1897, 0]
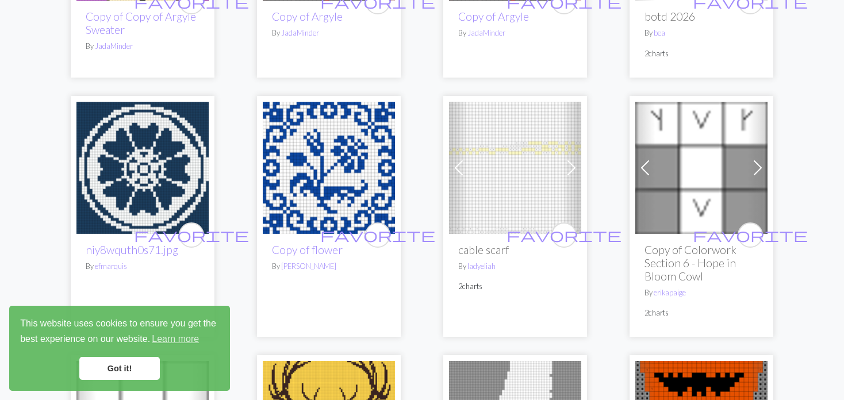
click at [455, 178] on link "Previous" at bounding box center [459, 168] width 20 height 132
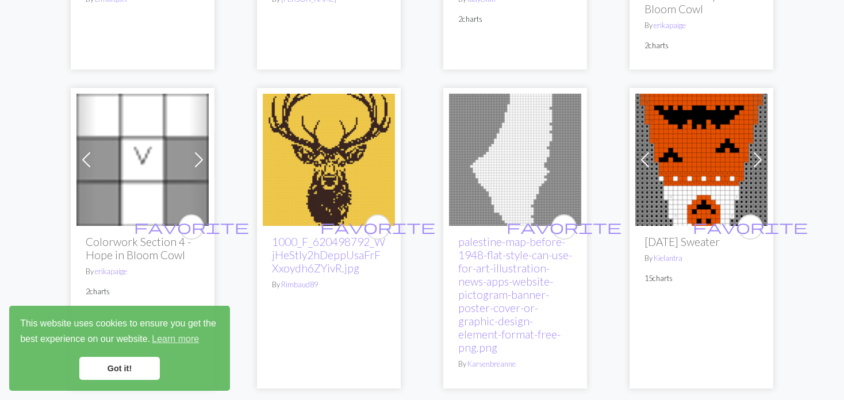
scroll to position [2184, 0]
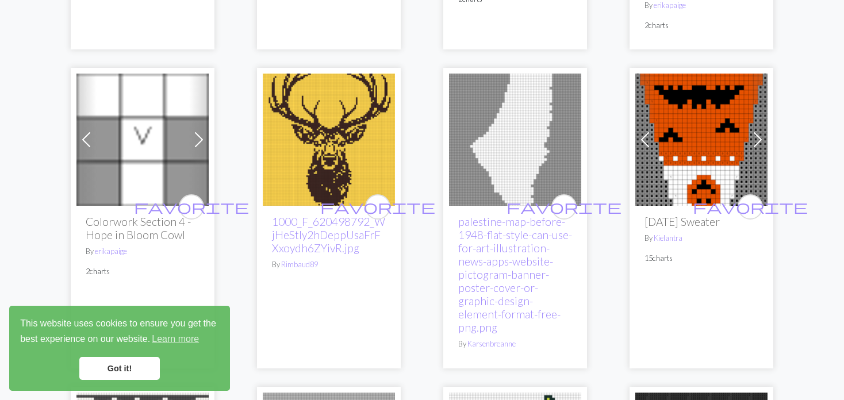
click at [652, 139] on span at bounding box center [645, 139] width 18 height 18
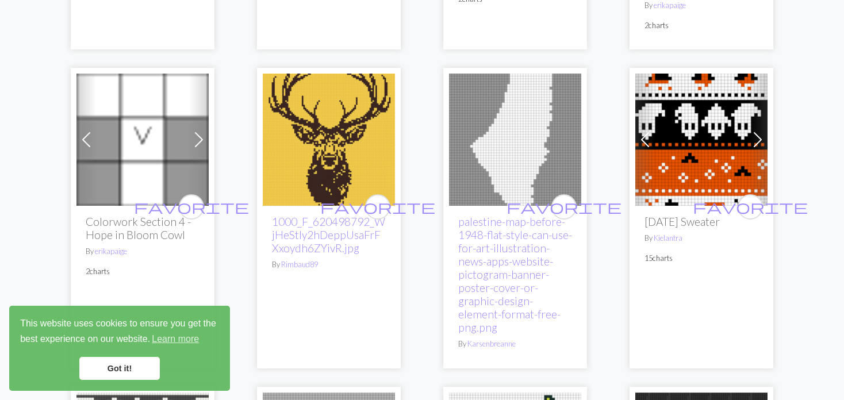
click at [651, 137] on span at bounding box center [645, 139] width 18 height 18
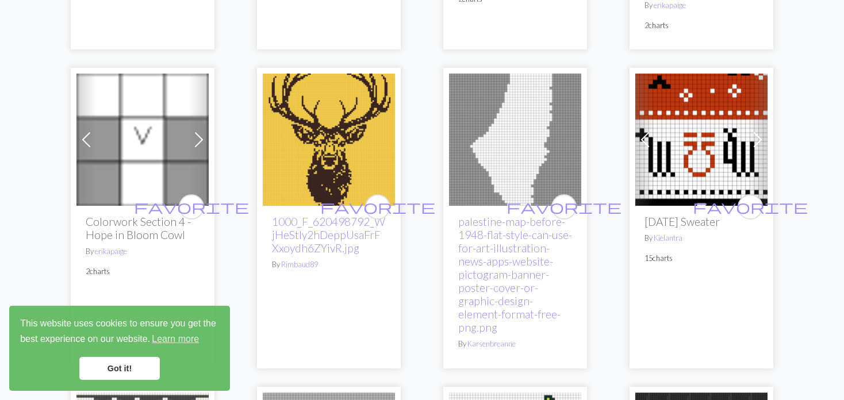
click at [634, 136] on div "Previous Next favorite [DATE] Sweater By Kielantra 15 charts" at bounding box center [701, 218] width 144 height 300
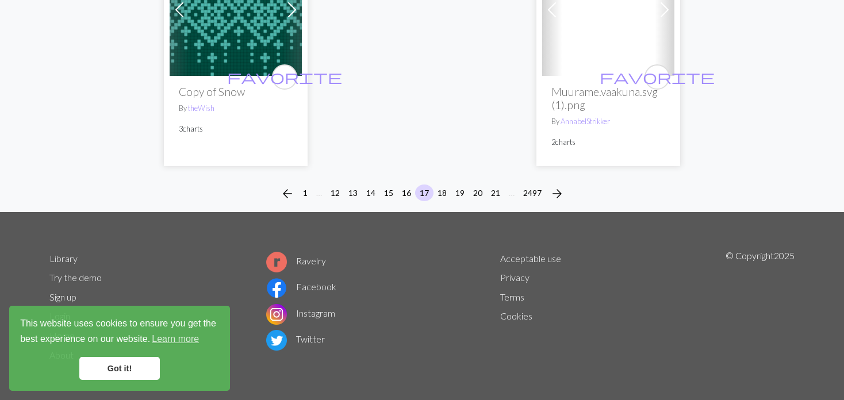
scroll to position [3165, 0]
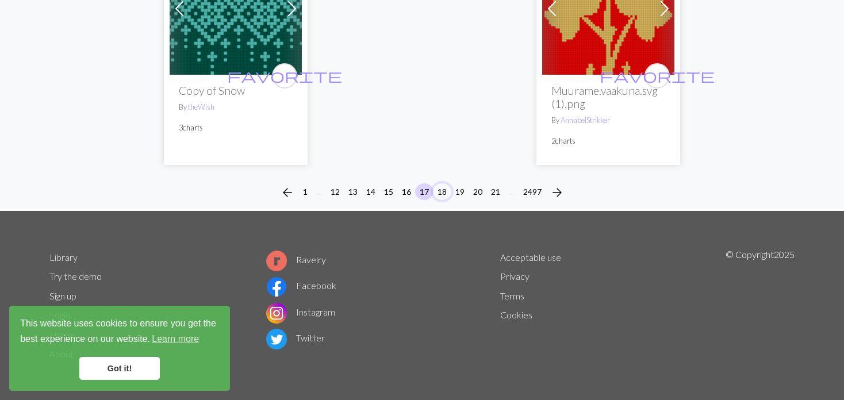
click at [441, 184] on button "18" at bounding box center [442, 191] width 18 height 17
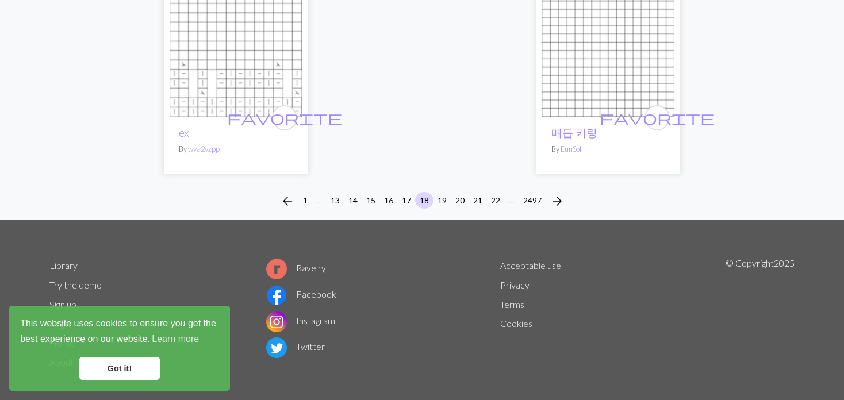
scroll to position [3000, 0]
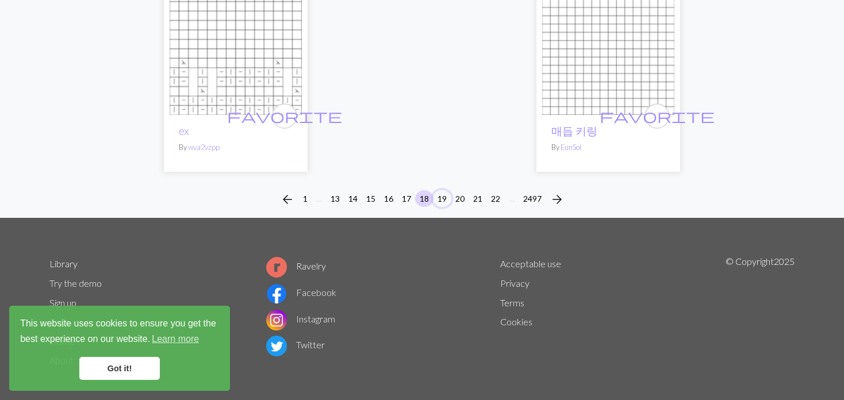
click at [441, 190] on button "19" at bounding box center [442, 198] width 18 height 17
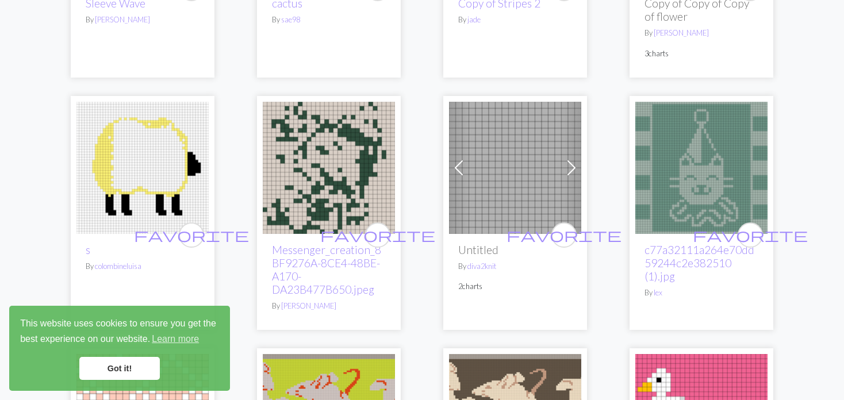
scroll to position [1782, 0]
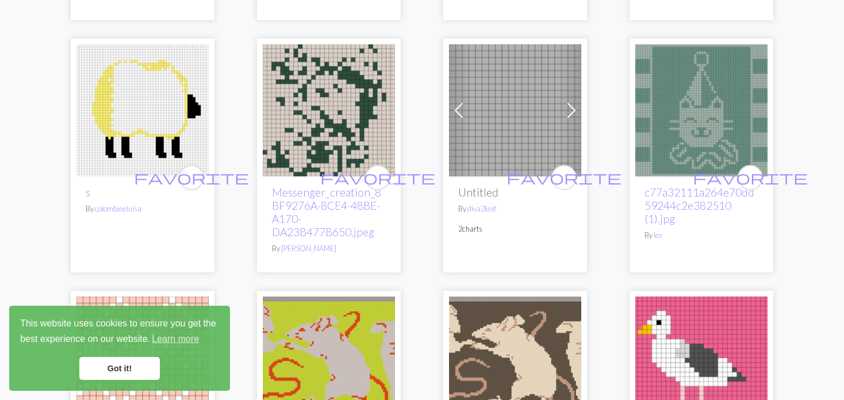
click at [466, 101] on span at bounding box center [458, 110] width 18 height 18
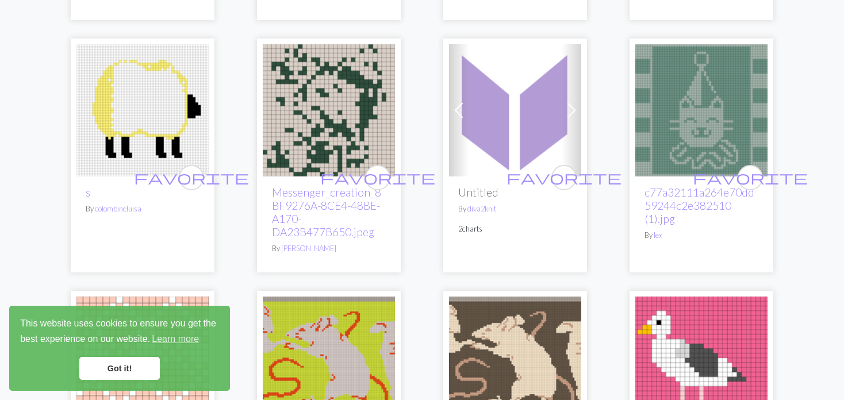
click at [466, 101] on span at bounding box center [458, 110] width 18 height 18
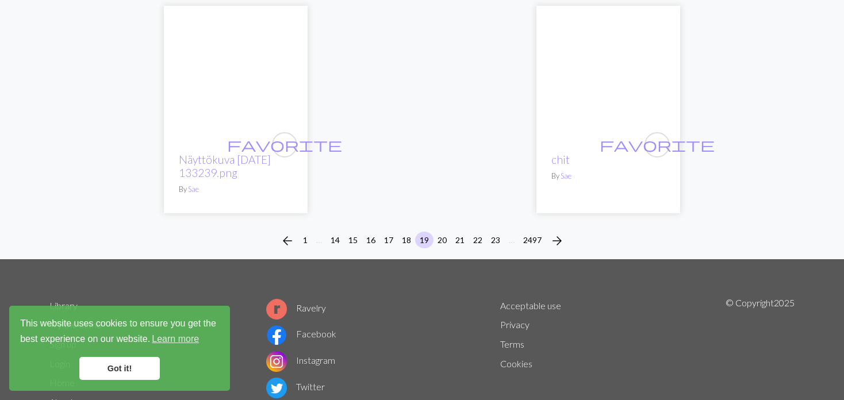
scroll to position [3046, 0]
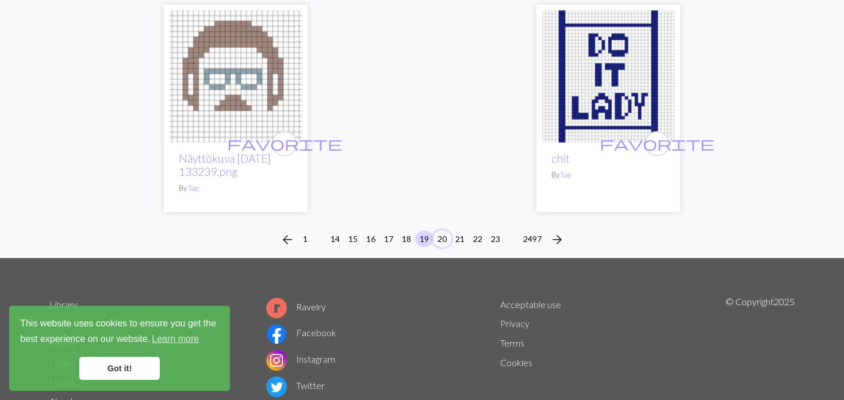
click at [444, 230] on button "20" at bounding box center [442, 238] width 18 height 17
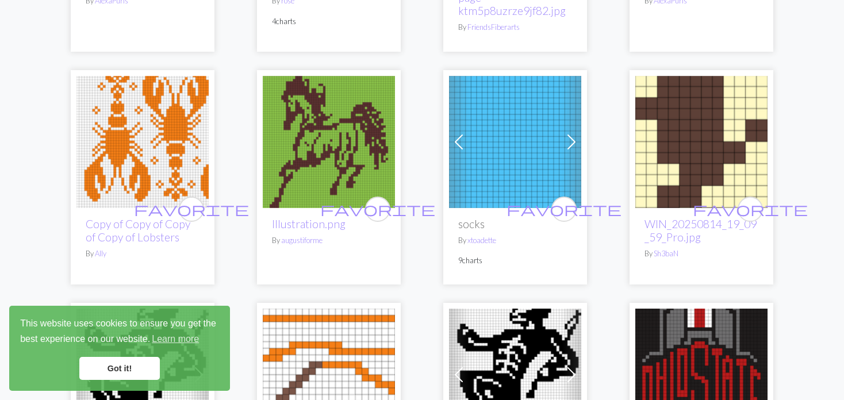
scroll to position [1264, 0]
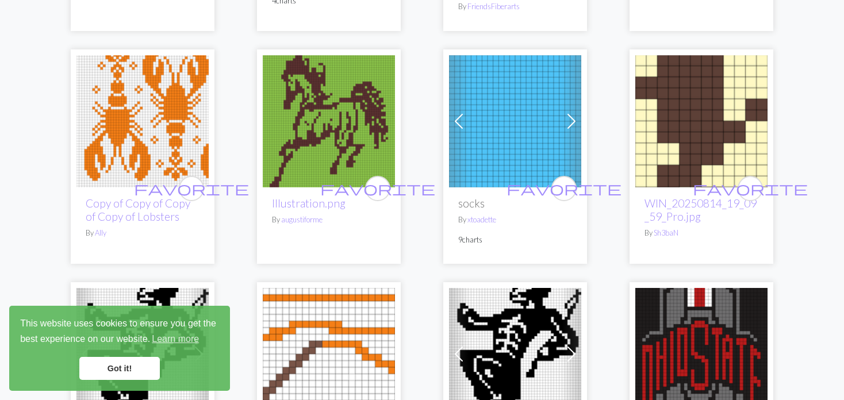
click at [455, 121] on span at bounding box center [458, 121] width 18 height 18
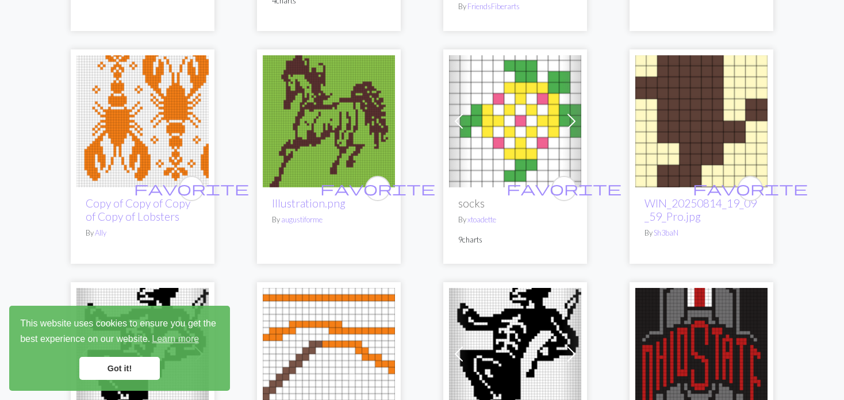
click at [455, 118] on span at bounding box center [458, 121] width 18 height 18
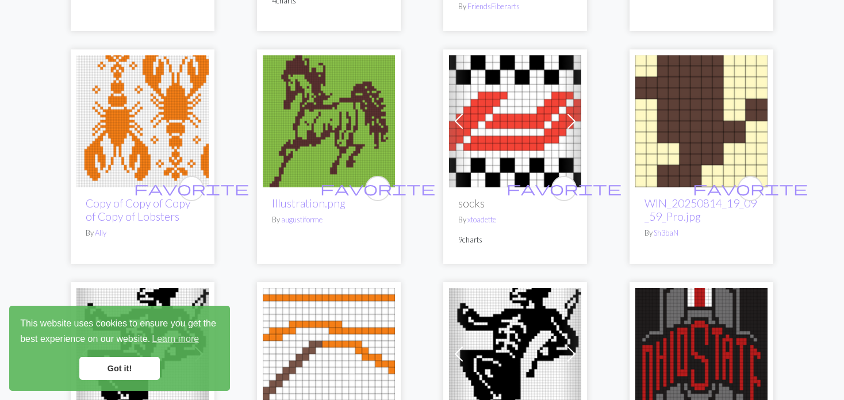
click at [456, 118] on span at bounding box center [458, 121] width 18 height 18
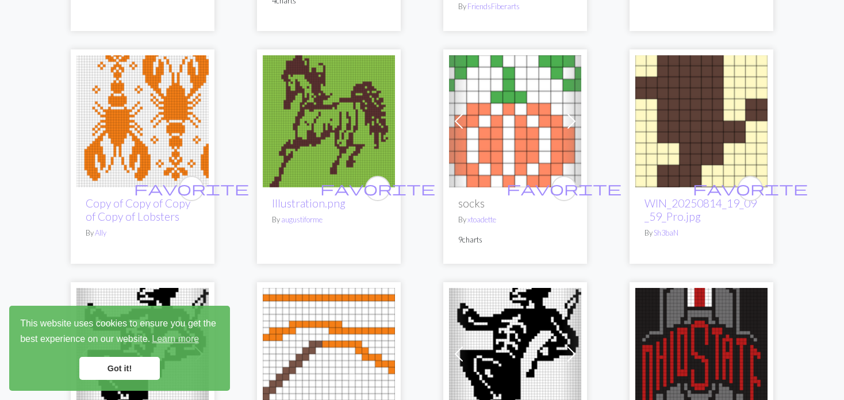
click at [456, 118] on span at bounding box center [458, 121] width 18 height 18
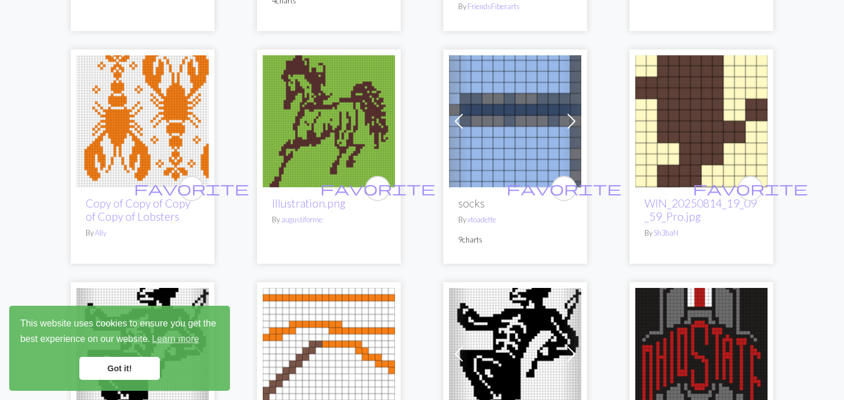
click at [456, 116] on span at bounding box center [458, 121] width 18 height 18
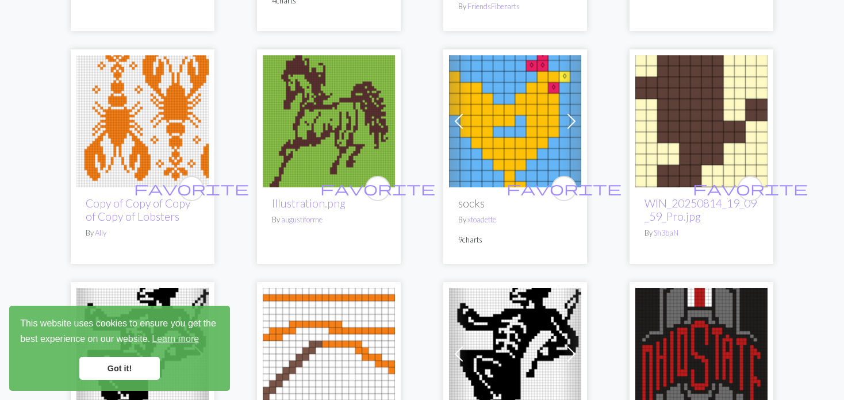
click at [456, 116] on span at bounding box center [458, 121] width 18 height 18
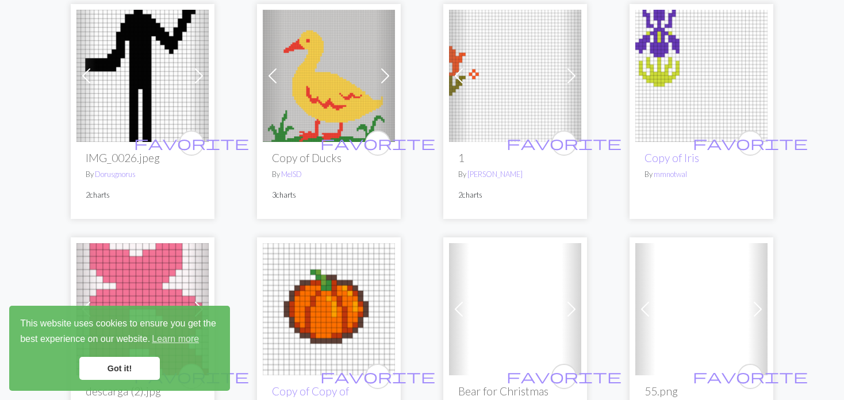
scroll to position [2184, 0]
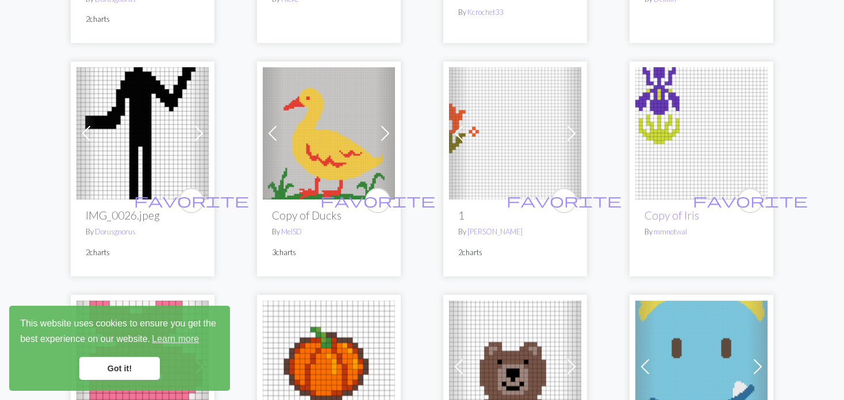
click at [680, 120] on img at bounding box center [701, 133] width 132 height 132
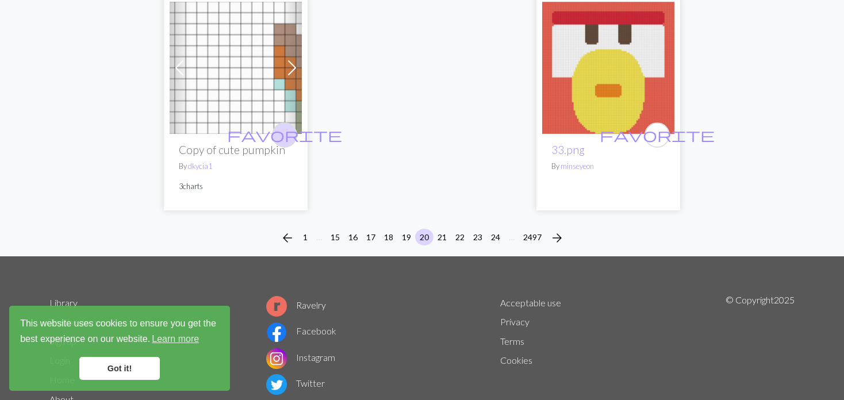
scroll to position [2988, 0]
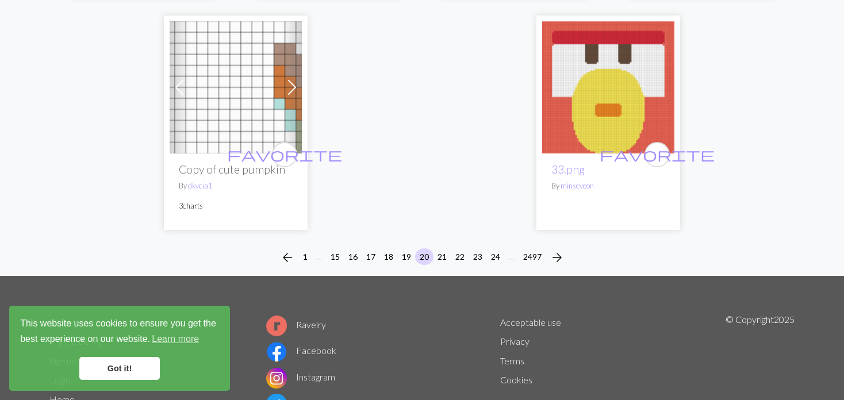
click at [288, 83] on span at bounding box center [292, 87] width 18 height 18
click at [438, 256] on button "21" at bounding box center [442, 256] width 18 height 17
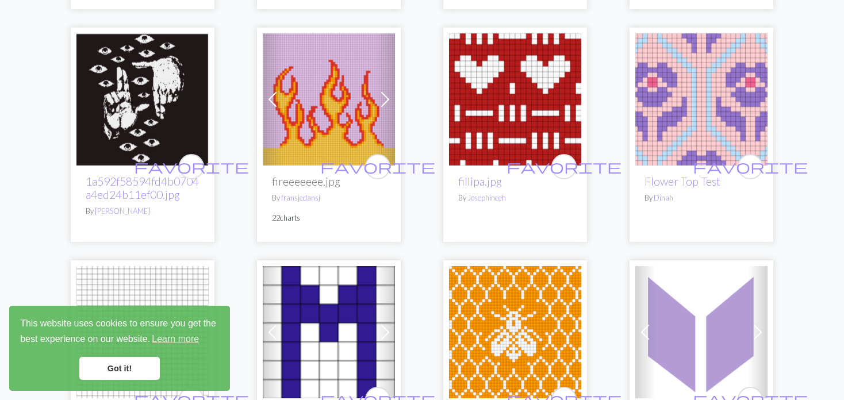
scroll to position [402, 0]
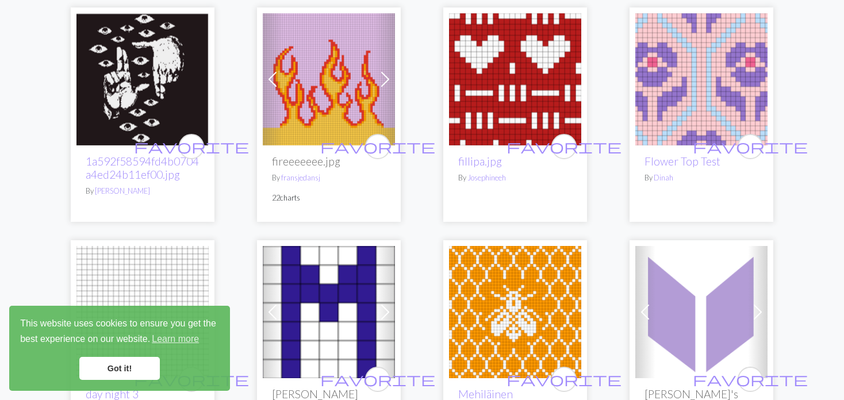
click at [493, 83] on img at bounding box center [515, 79] width 132 height 132
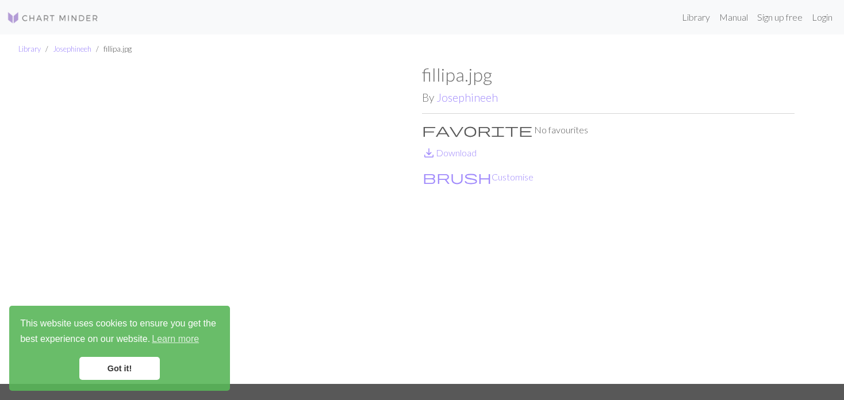
scroll to position [57, 0]
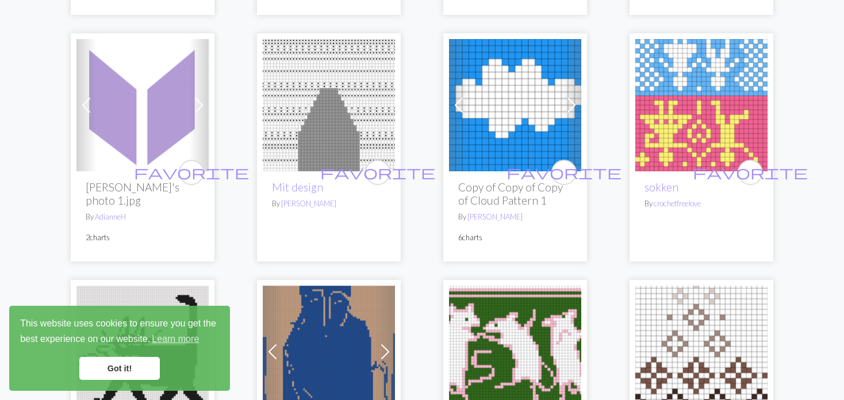
scroll to position [862, 0]
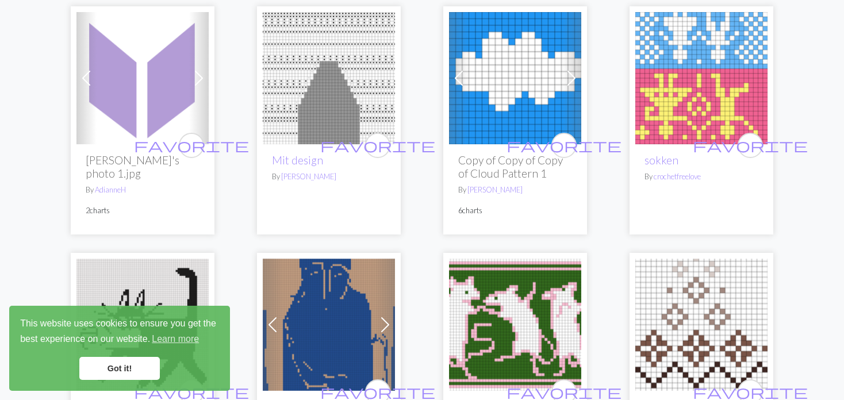
click at [701, 79] on img at bounding box center [701, 78] width 132 height 132
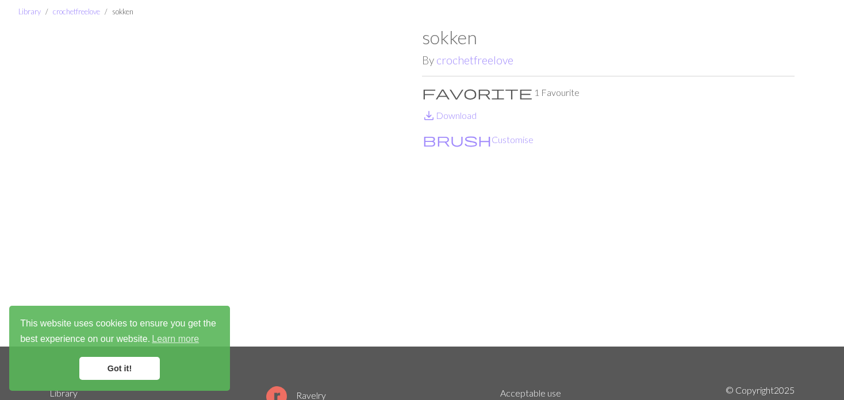
scroll to position [57, 0]
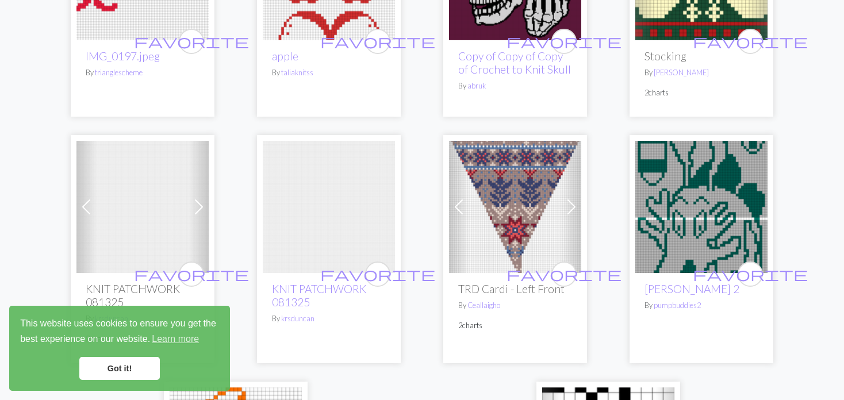
scroll to position [2644, 0]
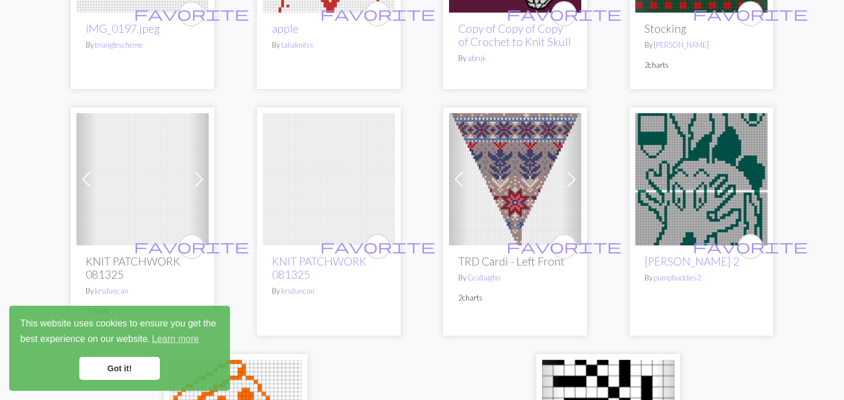
click at [95, 186] on span at bounding box center [86, 179] width 18 height 18
click at [86, 202] on link "Previous" at bounding box center [86, 179] width 20 height 132
click at [85, 179] on span at bounding box center [86, 179] width 18 height 18
click at [89, 179] on span at bounding box center [86, 179] width 18 height 18
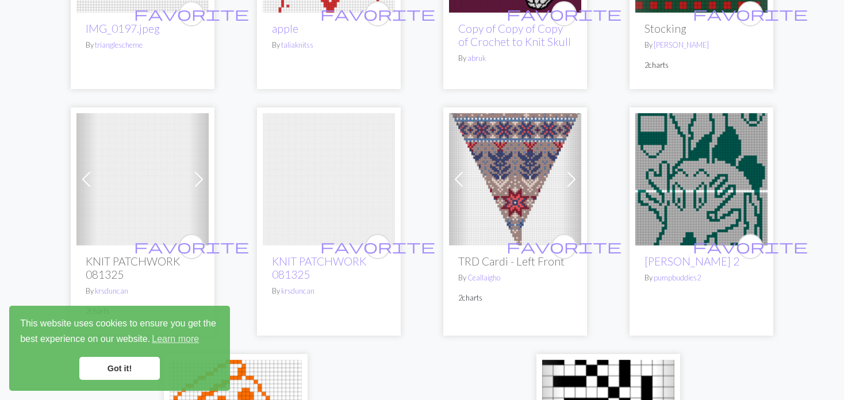
click at [98, 178] on img at bounding box center [142, 179] width 132 height 132
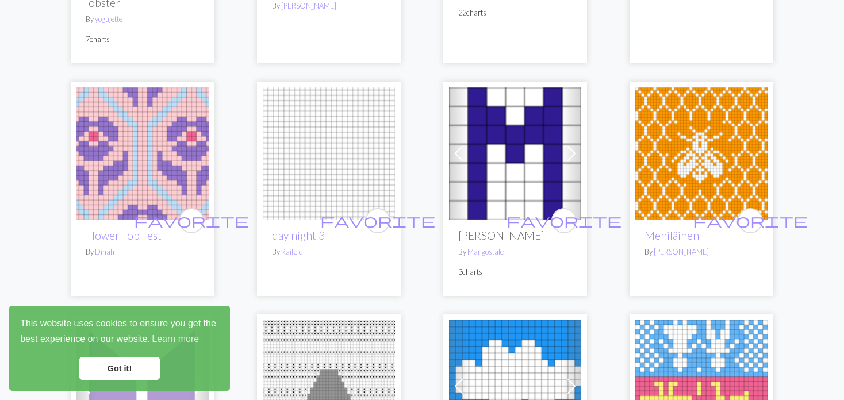
scroll to position [575, 0]
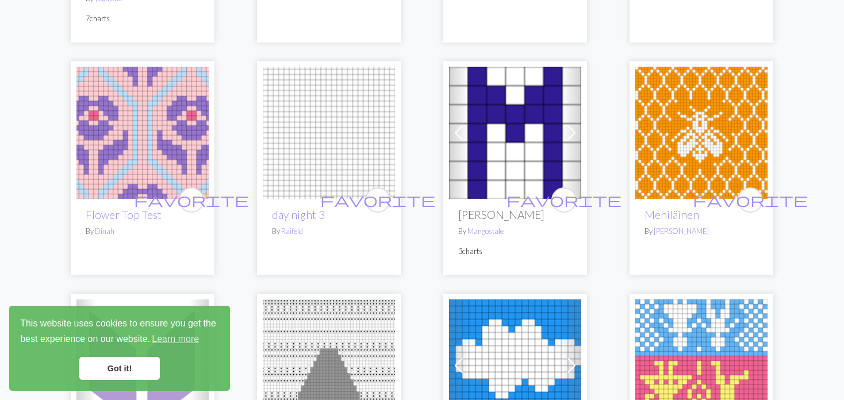
click at [696, 141] on img at bounding box center [701, 133] width 132 height 132
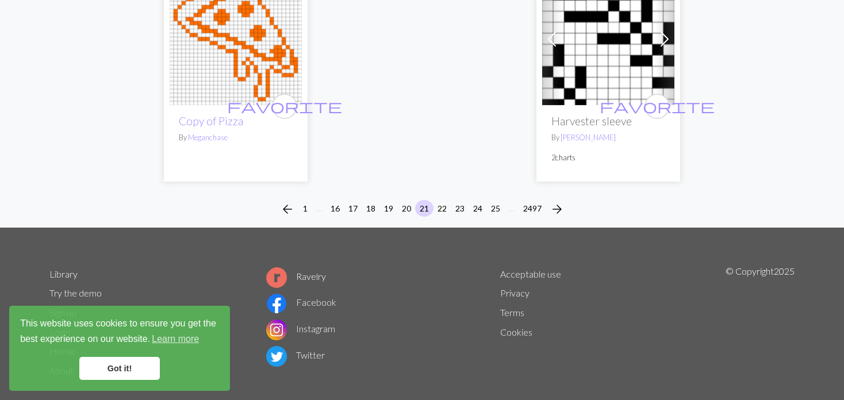
scroll to position [3046, 0]
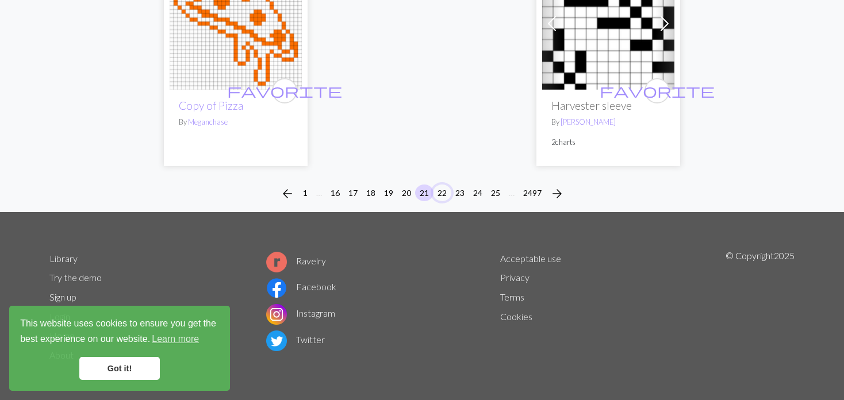
click at [441, 195] on button "22" at bounding box center [442, 192] width 18 height 17
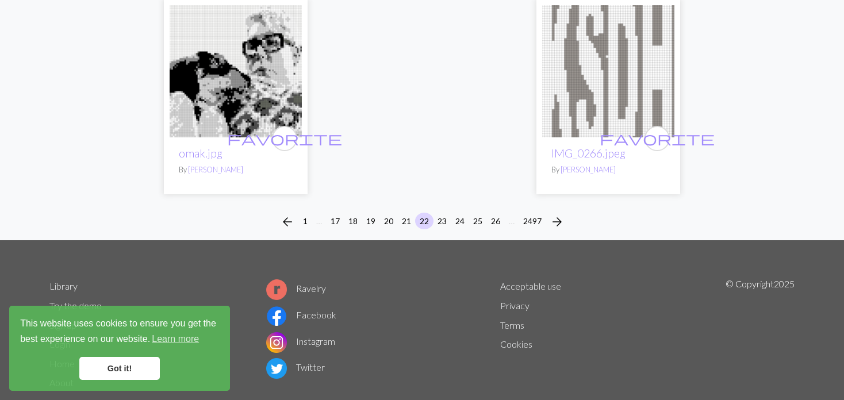
scroll to position [3026, 0]
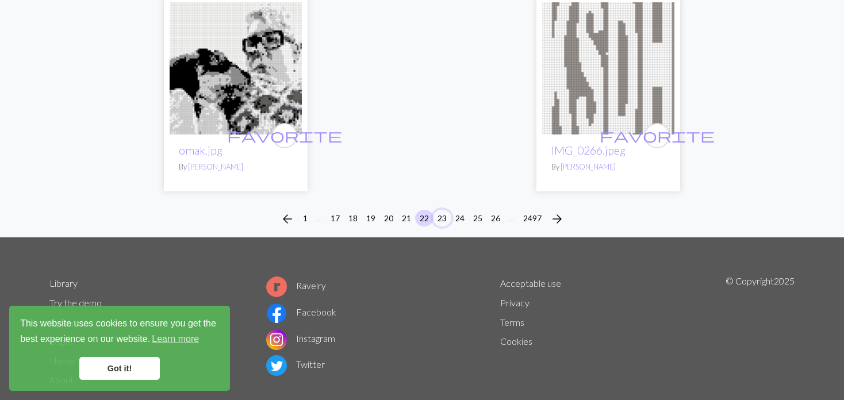
click at [438, 210] on button "23" at bounding box center [442, 218] width 18 height 17
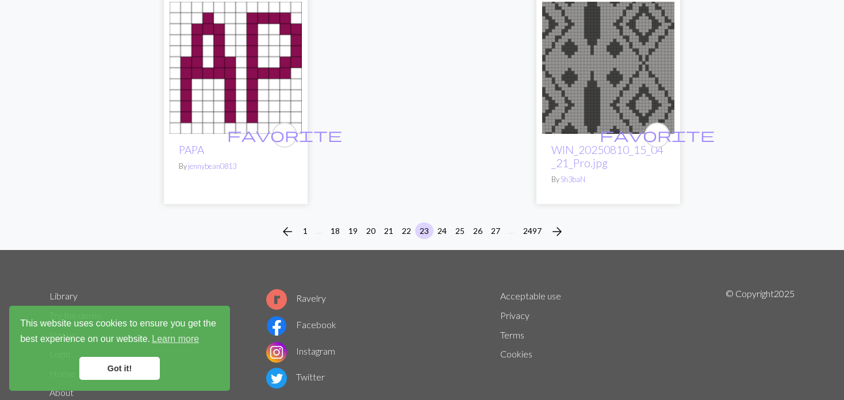
scroll to position [3019, 0]
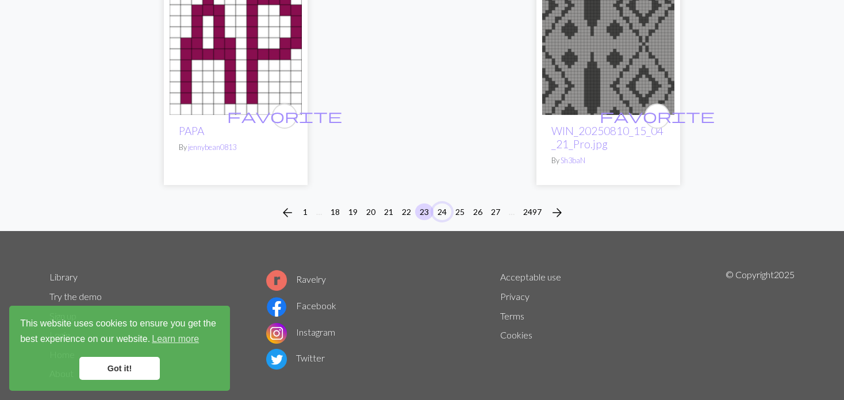
click at [443, 203] on button "24" at bounding box center [442, 211] width 18 height 17
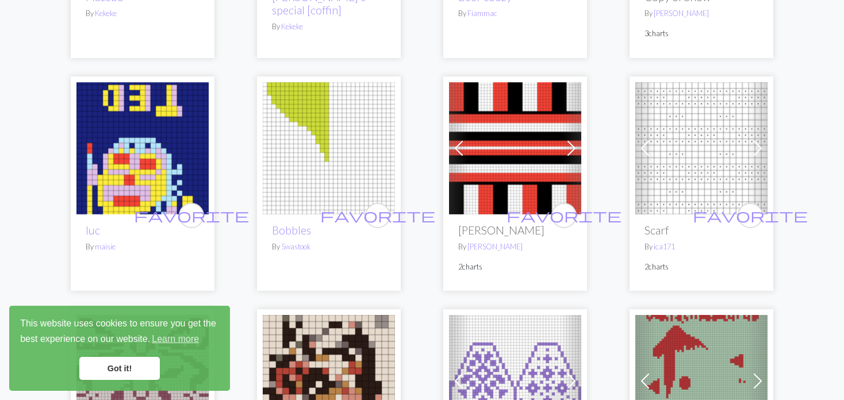
scroll to position [287, 0]
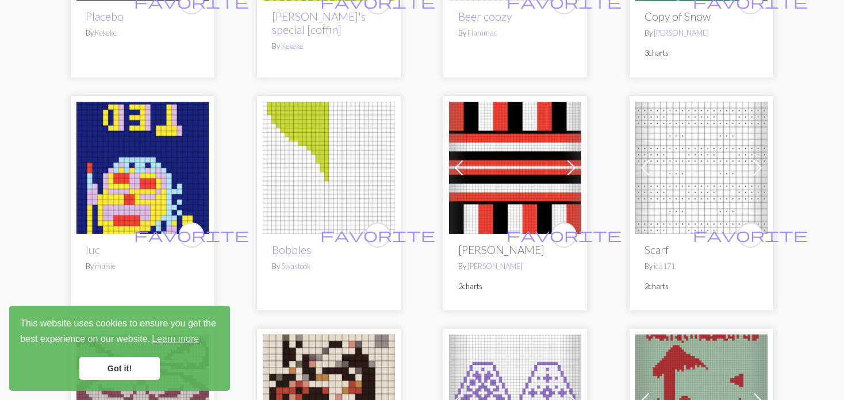
click at [567, 166] on span at bounding box center [571, 168] width 18 height 18
click at [659, 153] on img at bounding box center [701, 168] width 132 height 132
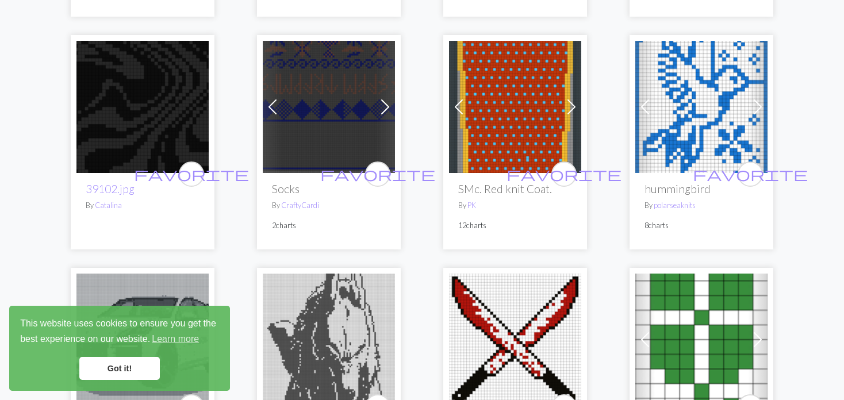
scroll to position [1782, 0]
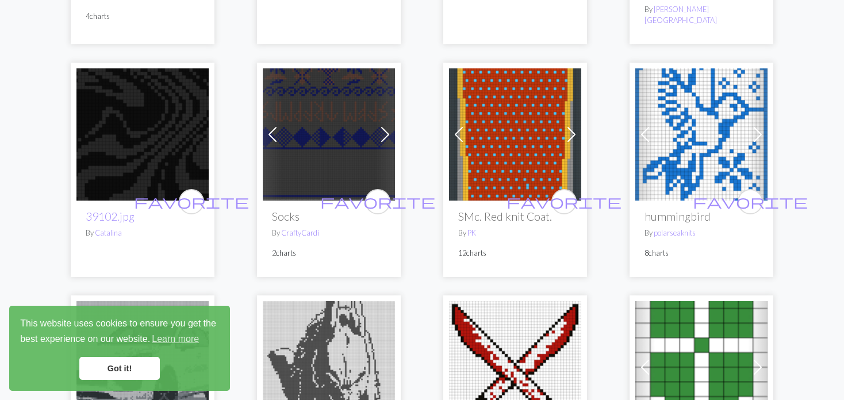
click at [678, 141] on img at bounding box center [701, 134] width 132 height 132
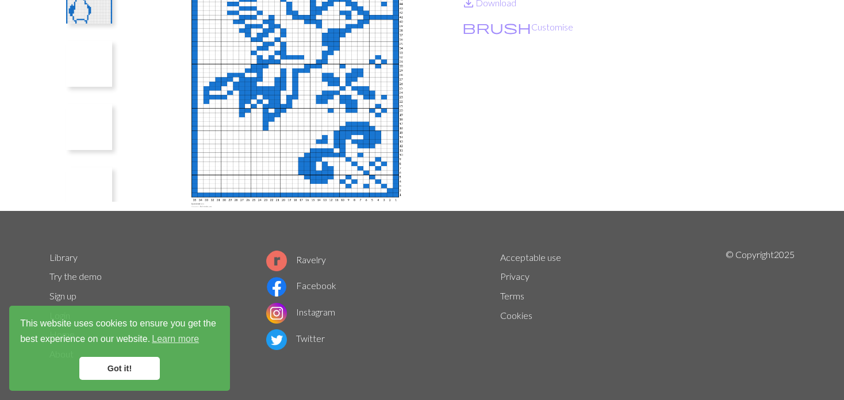
scroll to position [191, 0]
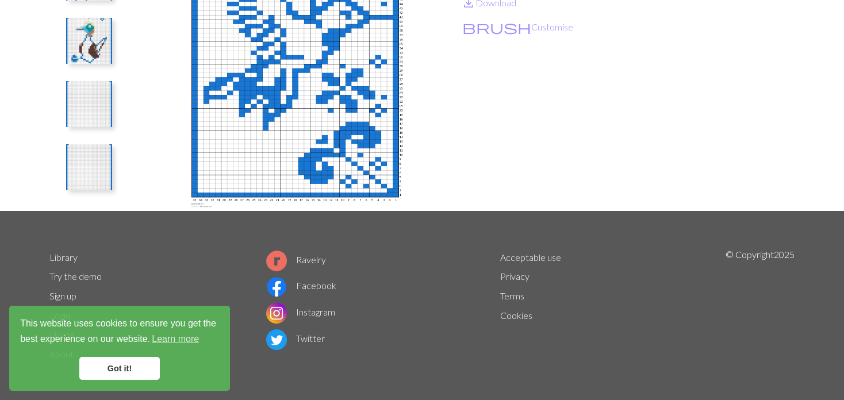
click at [86, 173] on img at bounding box center [89, 167] width 46 height 46
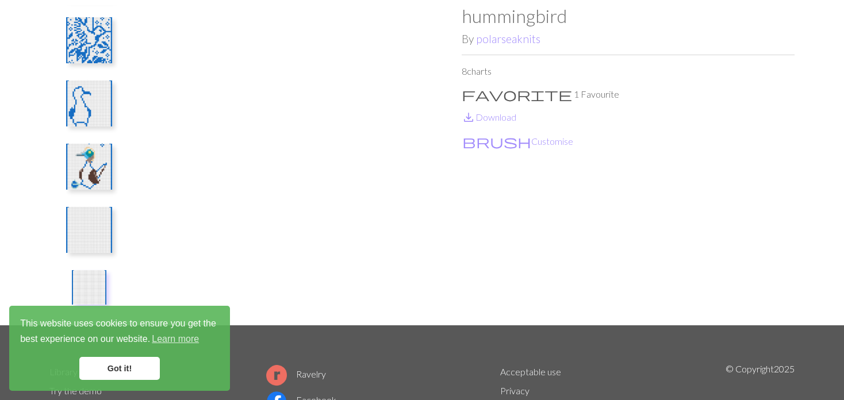
scroll to position [58, 0]
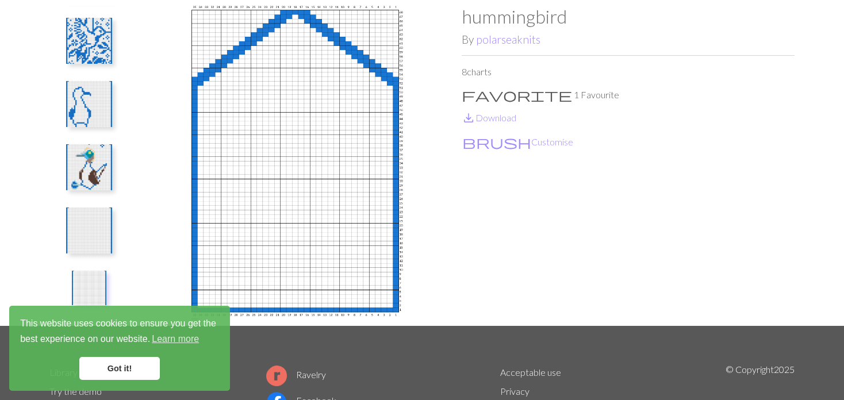
click at [94, 248] on img at bounding box center [89, 230] width 46 height 46
click at [82, 170] on img at bounding box center [89, 167] width 46 height 46
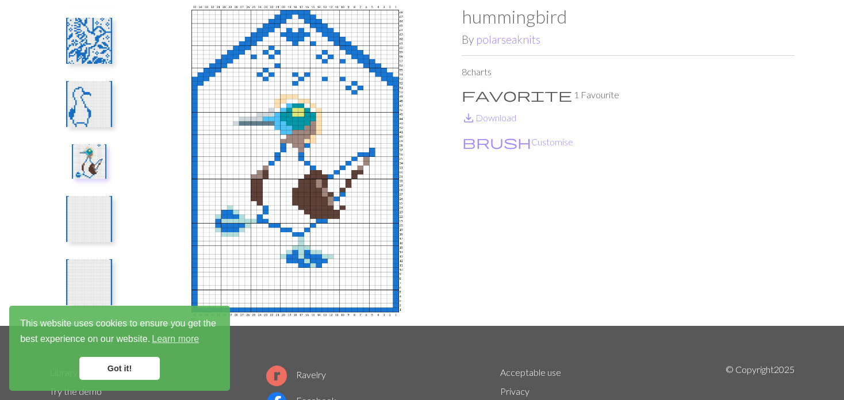
click at [76, 117] on img at bounding box center [89, 104] width 46 height 46
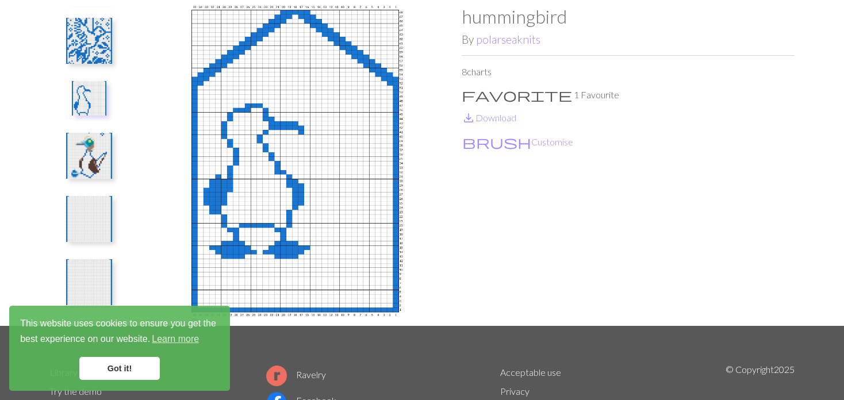
click at [84, 52] on img at bounding box center [89, 41] width 46 height 46
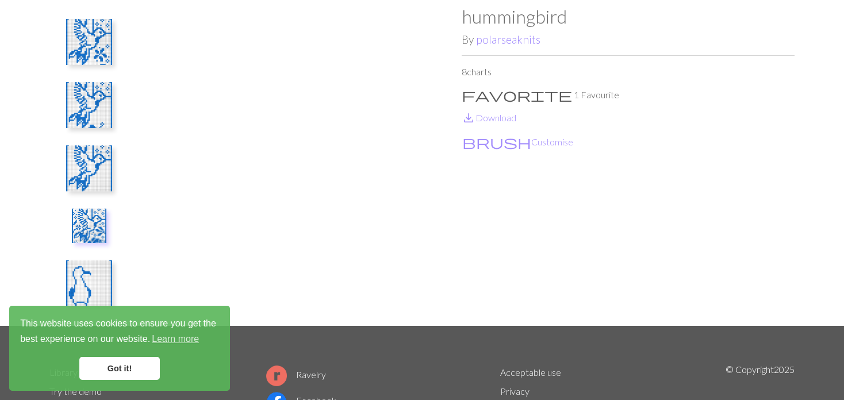
scroll to position [0, 0]
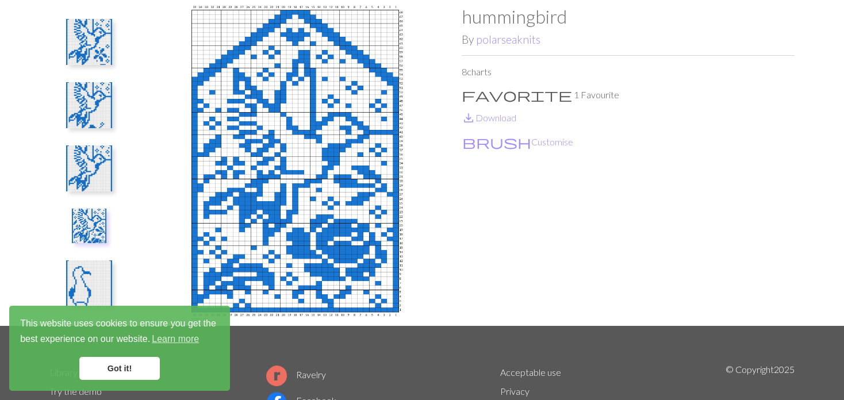
click at [64, 194] on button at bounding box center [89, 168] width 61 height 54
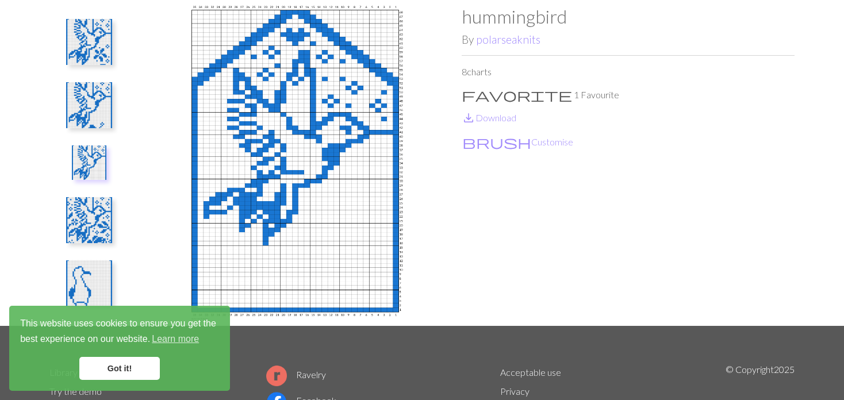
click at [75, 122] on img at bounding box center [89, 105] width 46 height 46
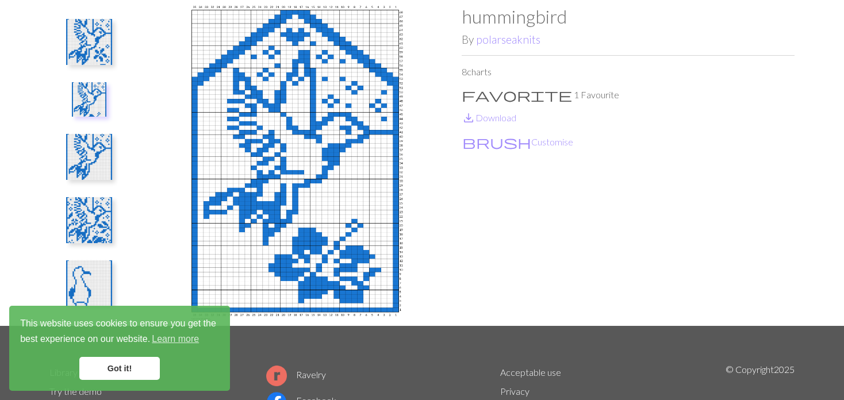
click at [90, 69] on ul at bounding box center [88, 161] width 79 height 311
click at [92, 46] on img at bounding box center [89, 42] width 46 height 46
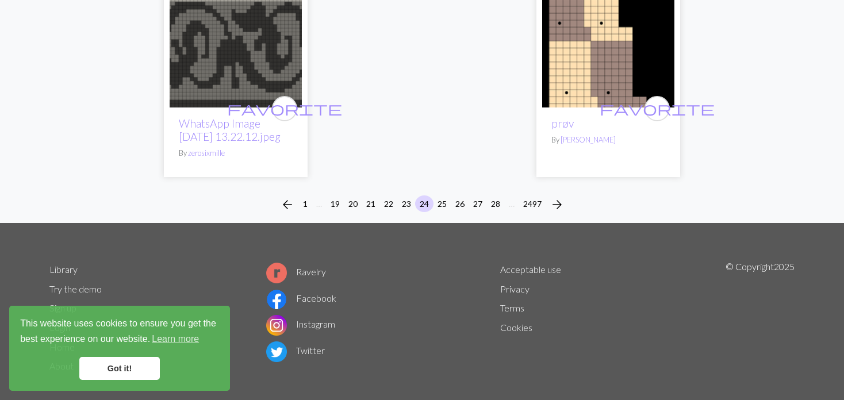
scroll to position [3113, 0]
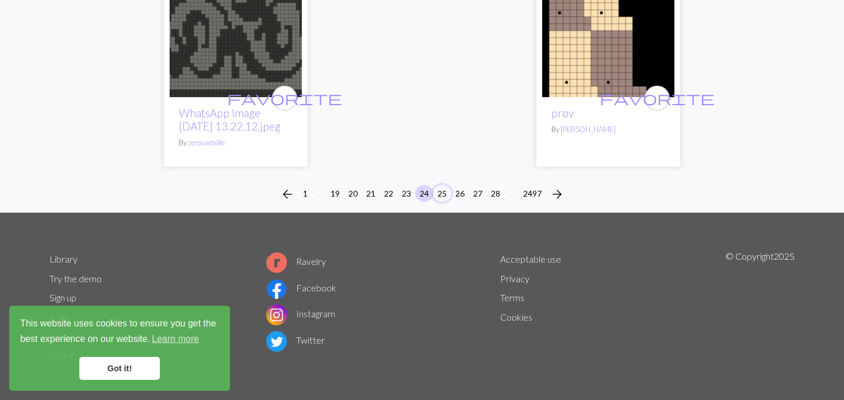
click at [436, 192] on button "25" at bounding box center [442, 193] width 18 height 17
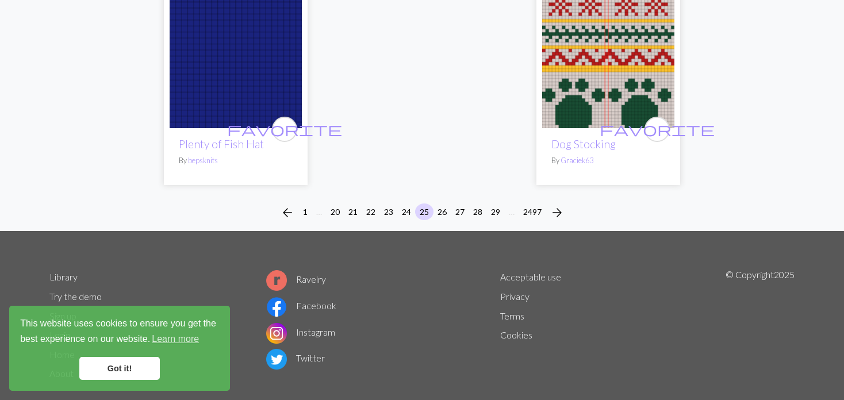
scroll to position [2961, 0]
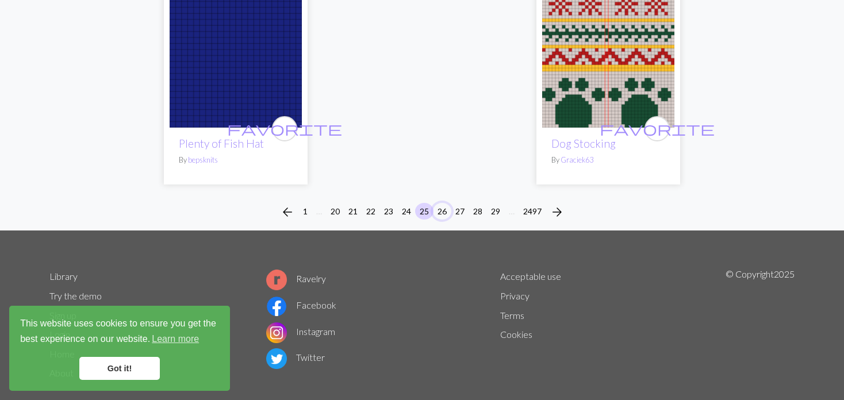
click at [439, 203] on button "26" at bounding box center [442, 211] width 18 height 17
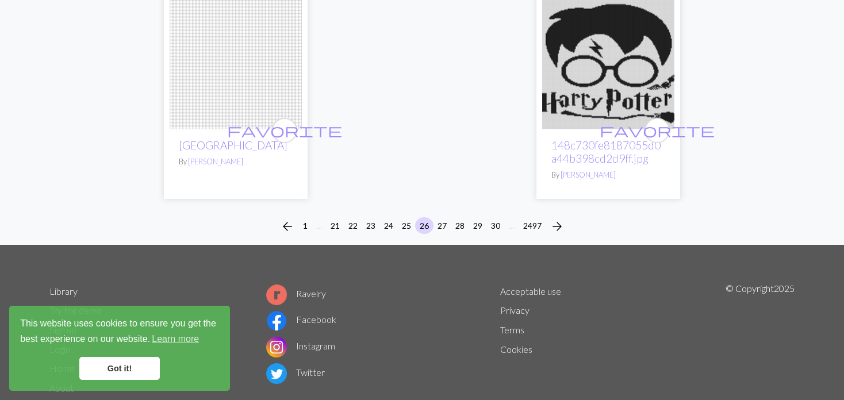
scroll to position [3080, 0]
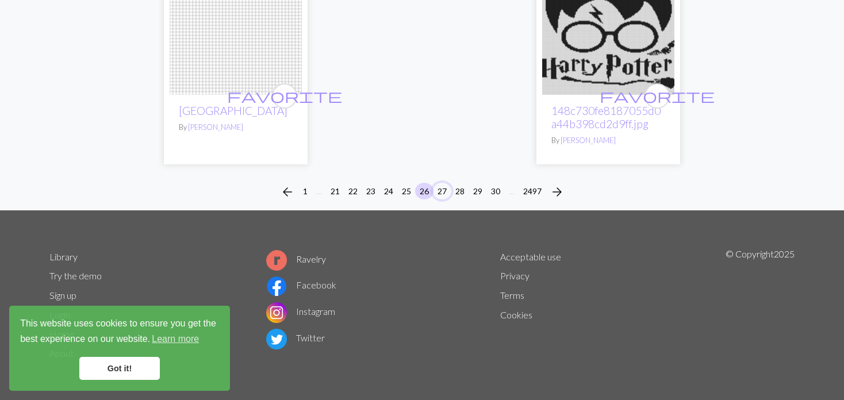
click at [438, 192] on button "27" at bounding box center [442, 191] width 18 height 17
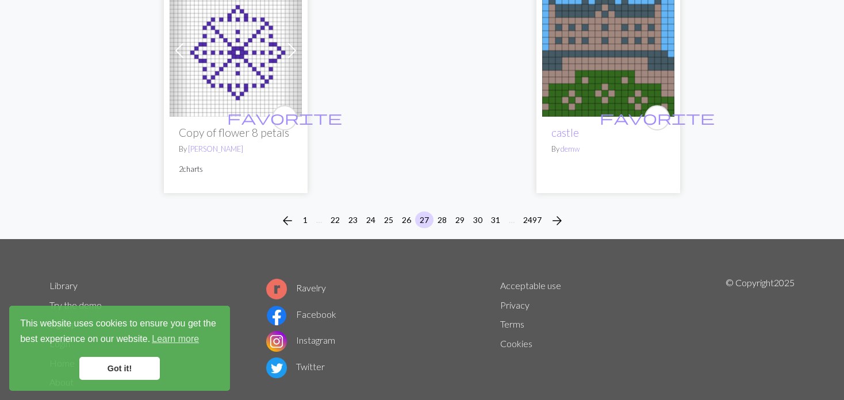
scroll to position [3121, 0]
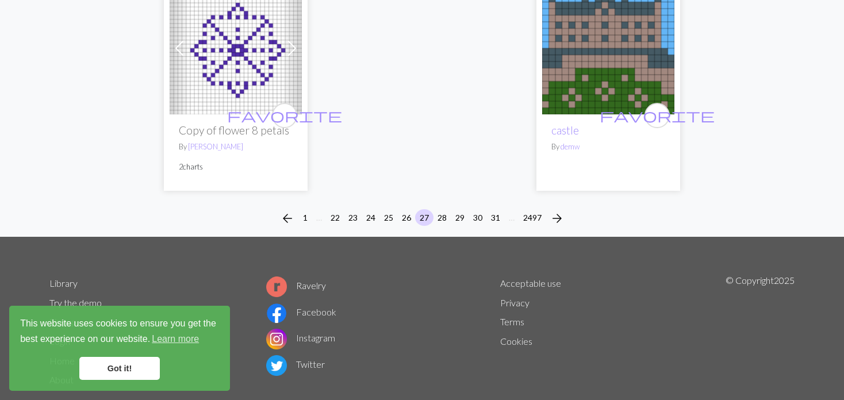
click at [449, 200] on div "arrow_back 1 … 22 23 24 25 26 27 28 29 30 31 … 2497 arrow_forward" at bounding box center [422, 218] width 844 height 37
click at [447, 209] on button "28" at bounding box center [442, 217] width 18 height 17
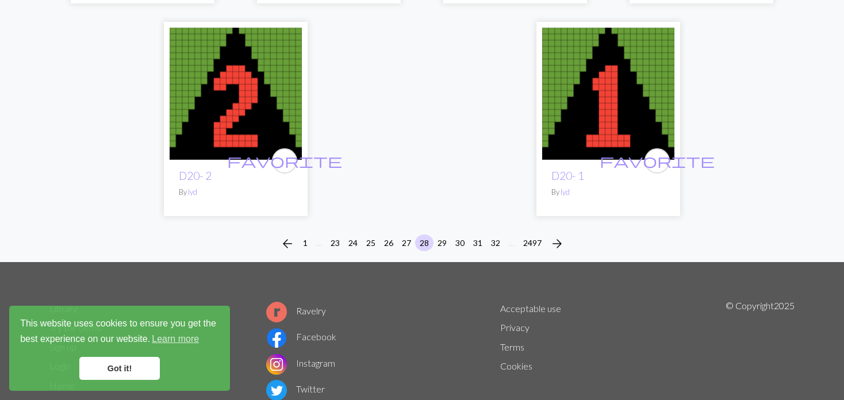
scroll to position [3103, 0]
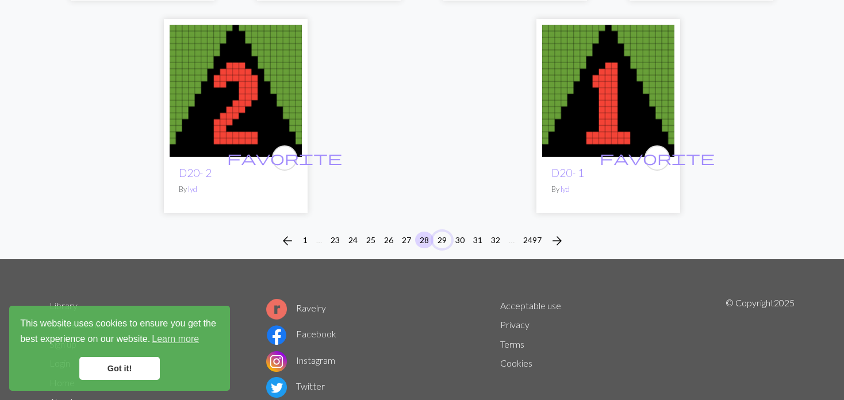
click at [437, 232] on button "29" at bounding box center [442, 240] width 18 height 17
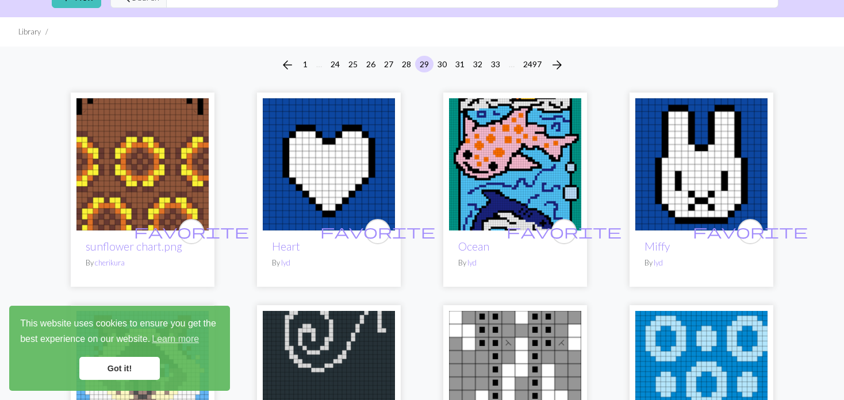
scroll to position [115, 0]
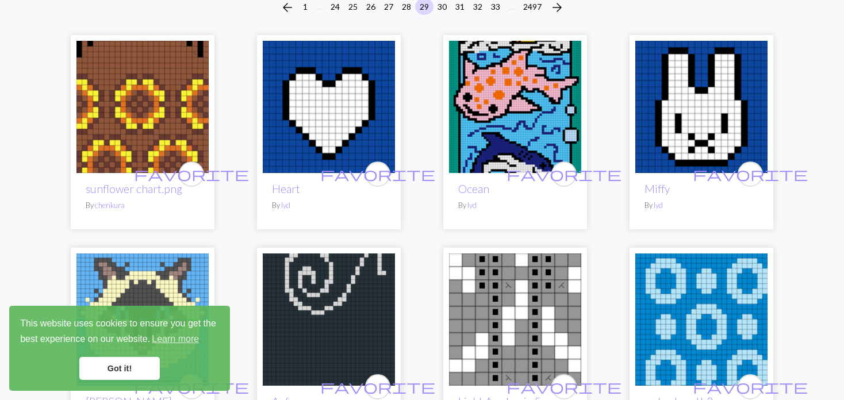
click at [532, 99] on img at bounding box center [515, 107] width 132 height 132
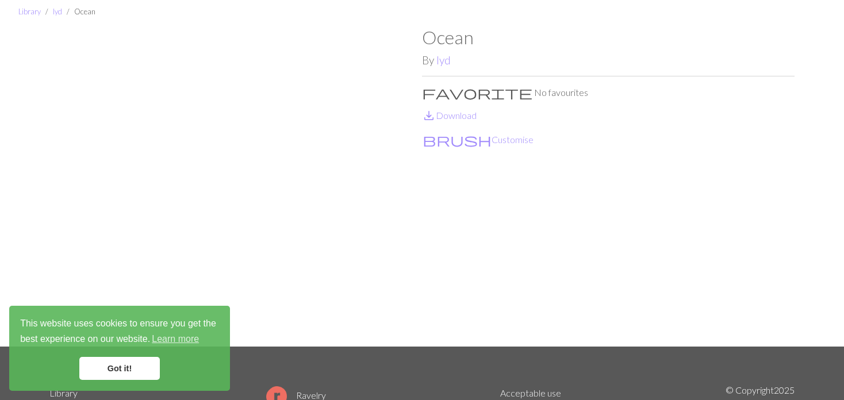
scroll to position [57, 0]
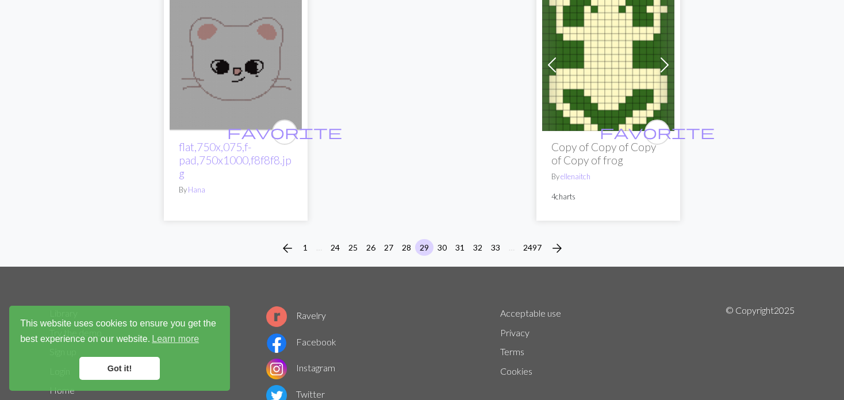
scroll to position [2931, 0]
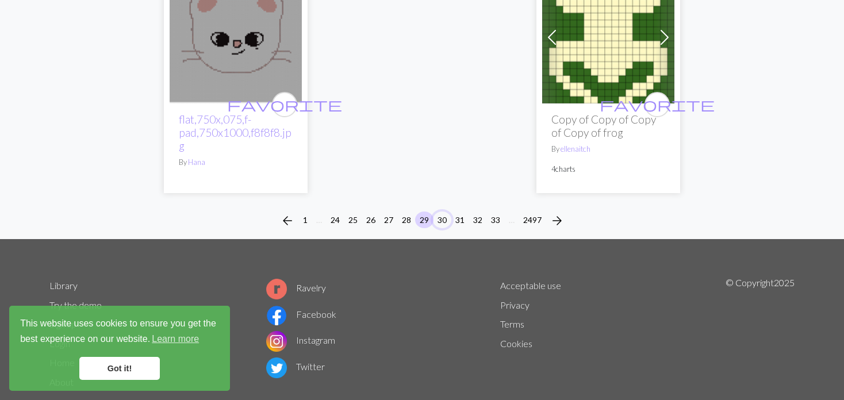
click at [438, 211] on button "30" at bounding box center [442, 219] width 18 height 17
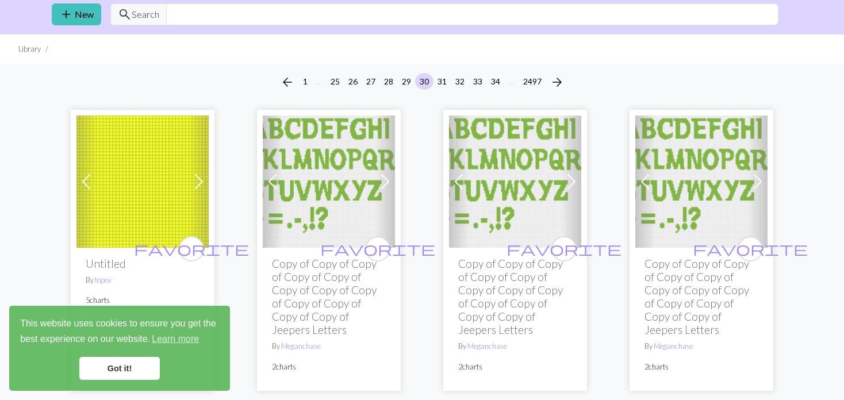
scroll to position [115, 0]
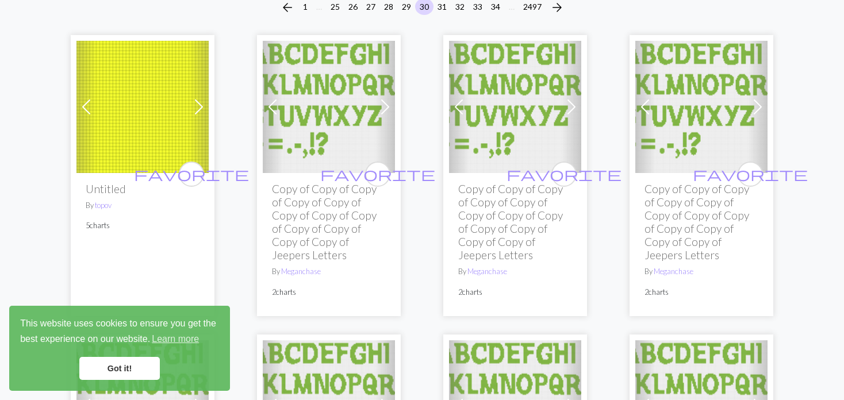
click at [99, 99] on img at bounding box center [142, 107] width 132 height 132
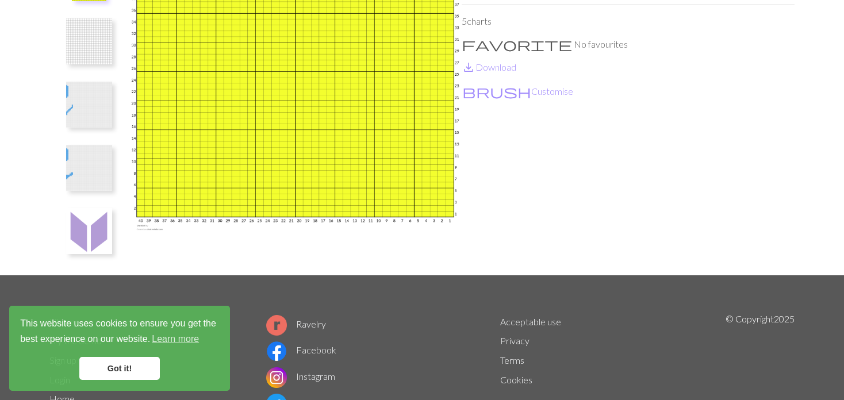
scroll to position [115, 0]
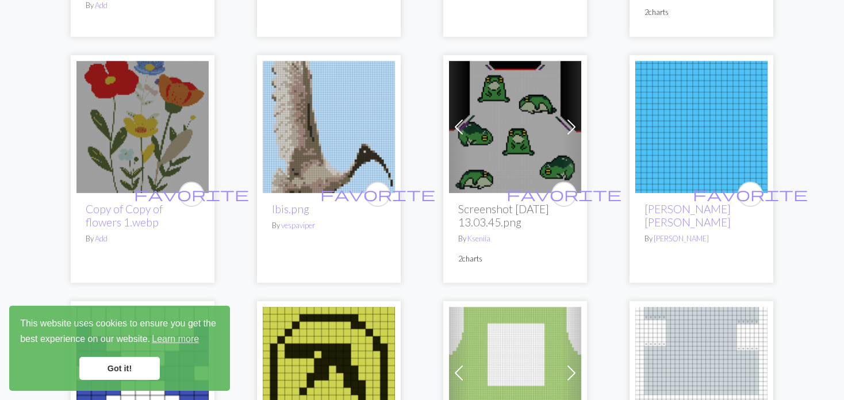
scroll to position [2184, 0]
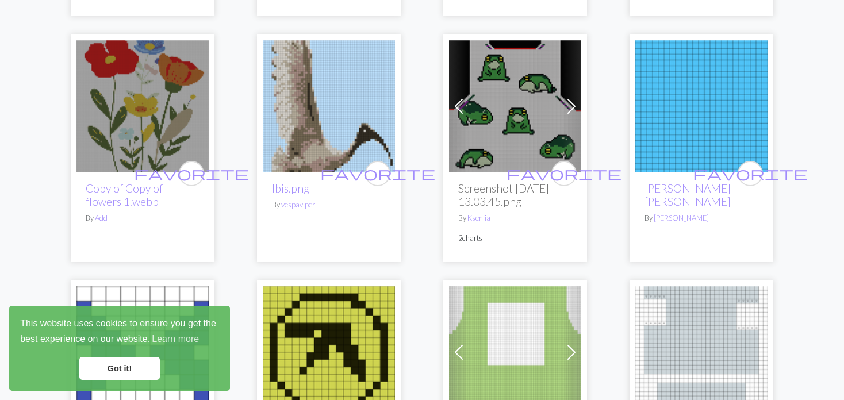
click at [460, 105] on span at bounding box center [458, 106] width 18 height 18
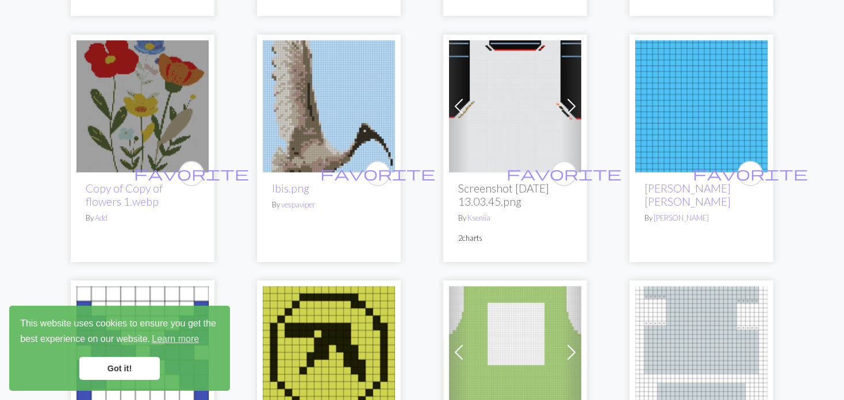
click at [457, 103] on span at bounding box center [458, 106] width 18 height 18
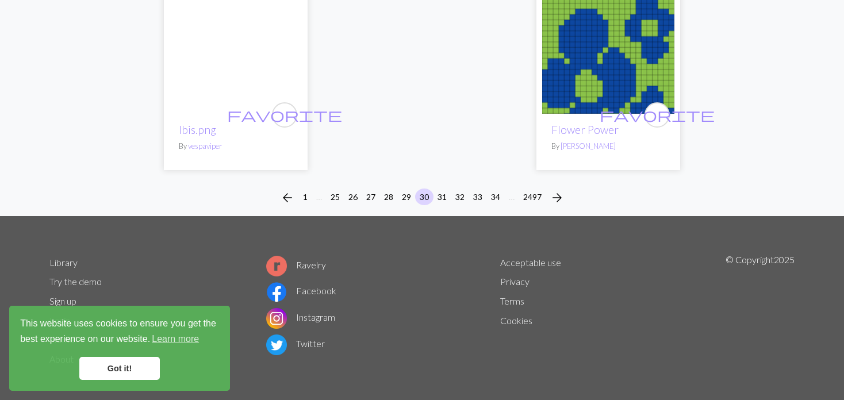
scroll to position [3185, 0]
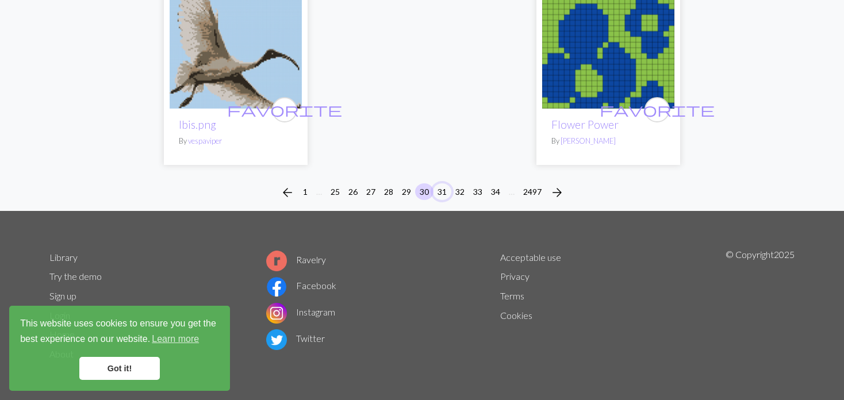
click at [442, 191] on button "31" at bounding box center [442, 191] width 18 height 17
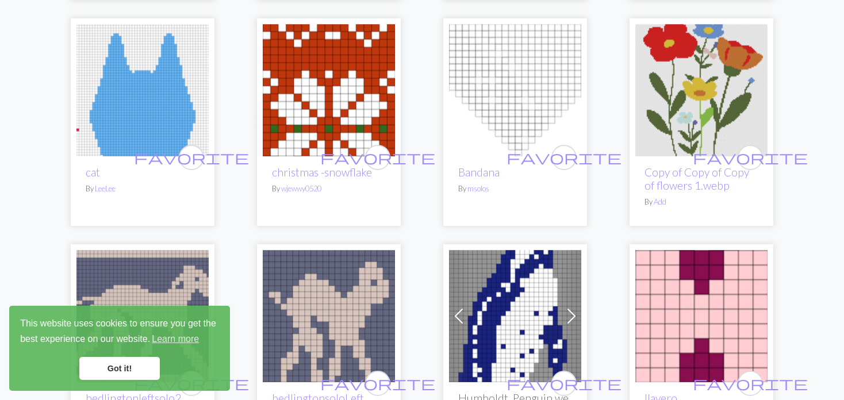
scroll to position [345, 0]
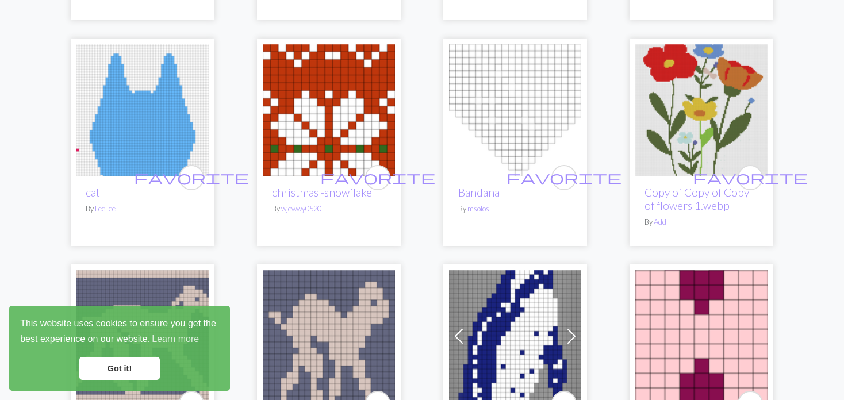
click at [455, 95] on img at bounding box center [515, 110] width 132 height 132
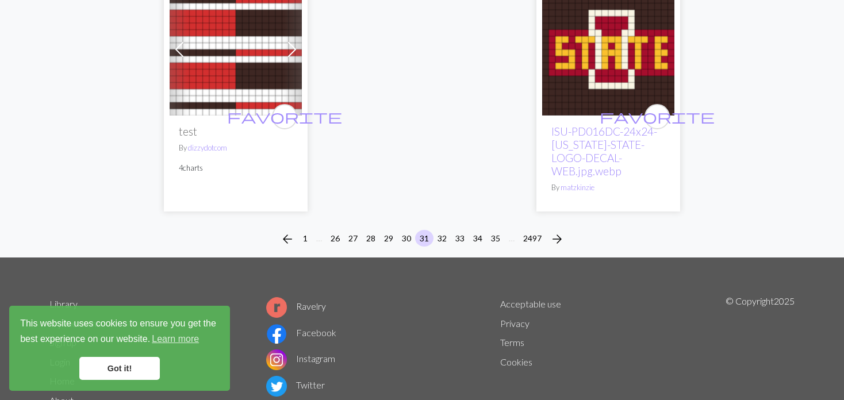
scroll to position [3087, 0]
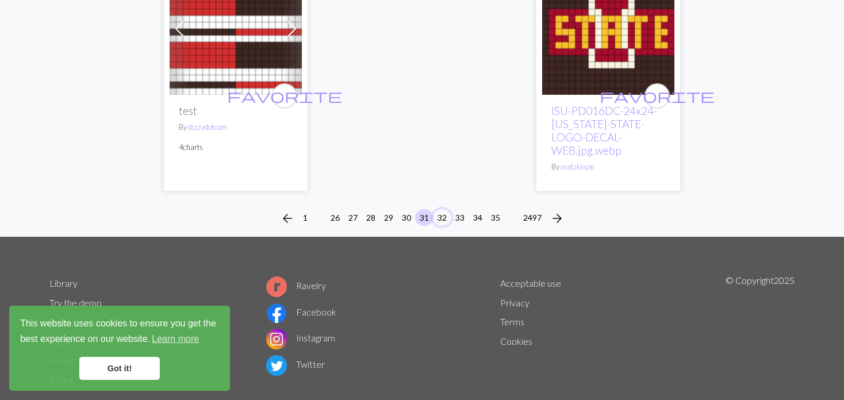
click at [441, 209] on button "32" at bounding box center [442, 217] width 18 height 17
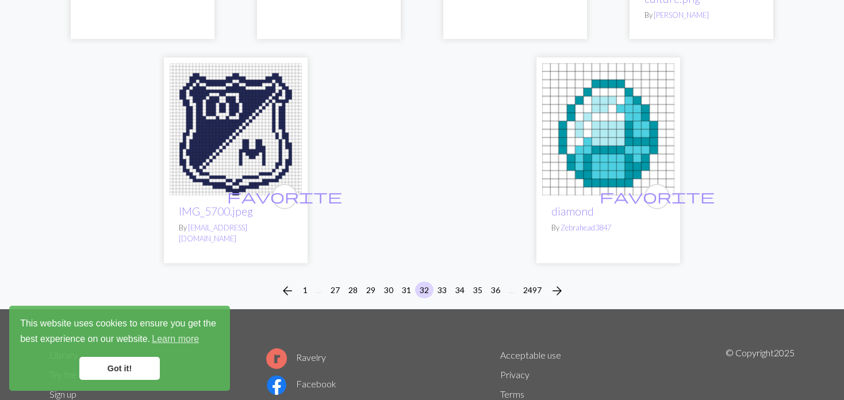
scroll to position [2988, 0]
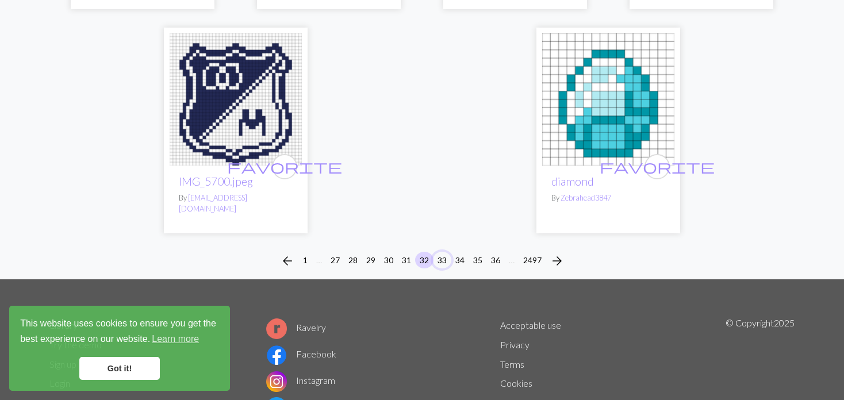
click at [438, 252] on button "33" at bounding box center [442, 260] width 18 height 17
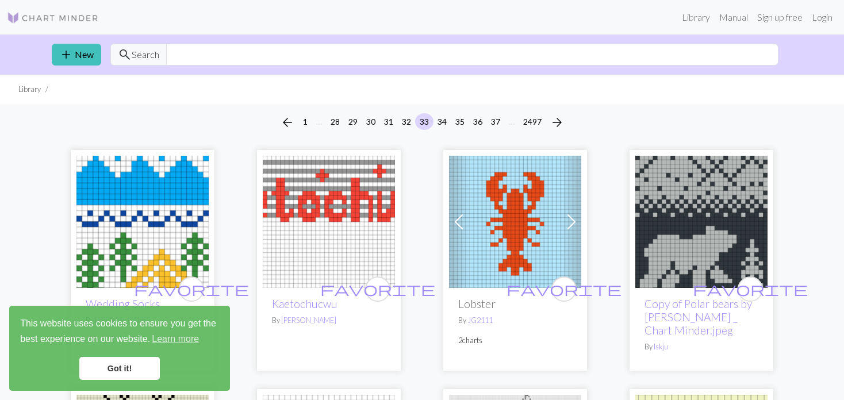
scroll to position [57, 0]
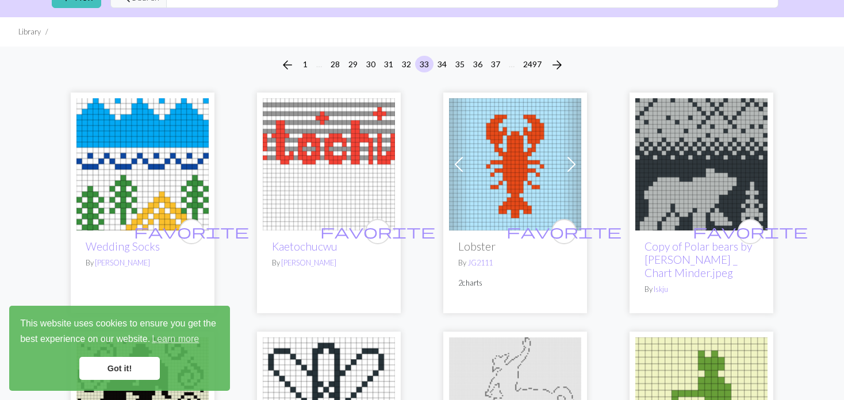
click at [137, 168] on img at bounding box center [142, 164] width 132 height 132
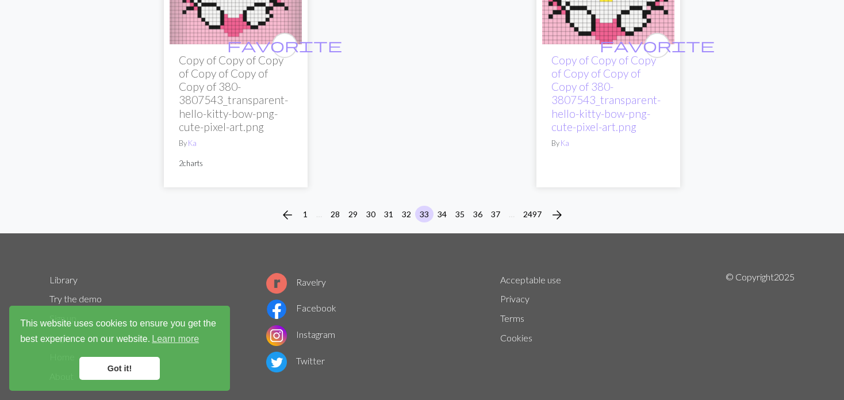
scroll to position [3126, 0]
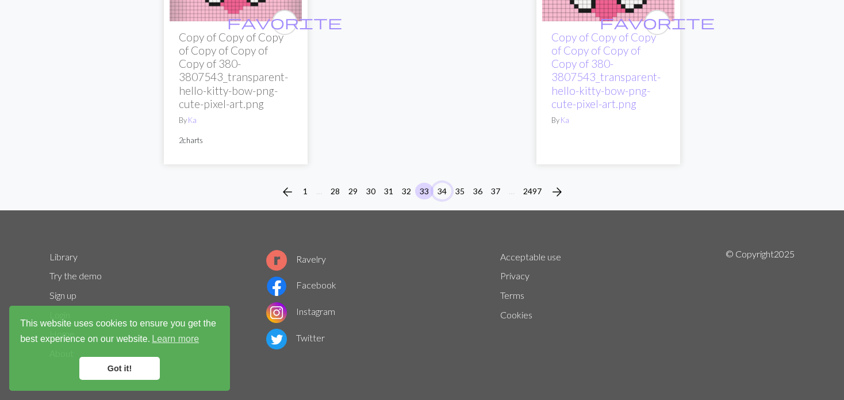
click at [441, 184] on button "34" at bounding box center [442, 191] width 18 height 17
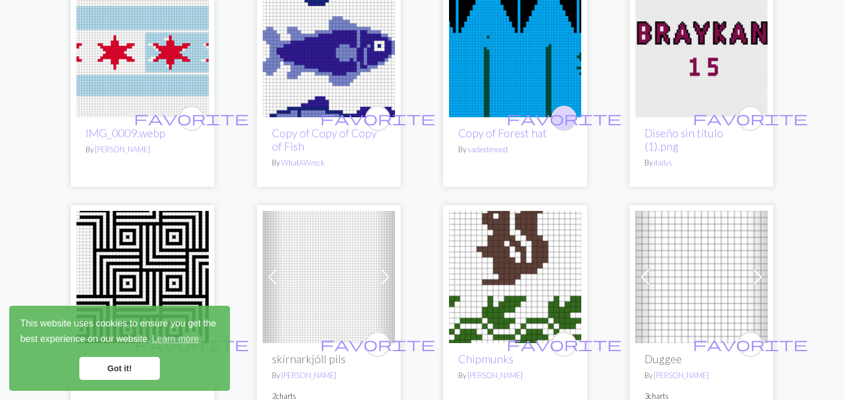
scroll to position [2356, 0]
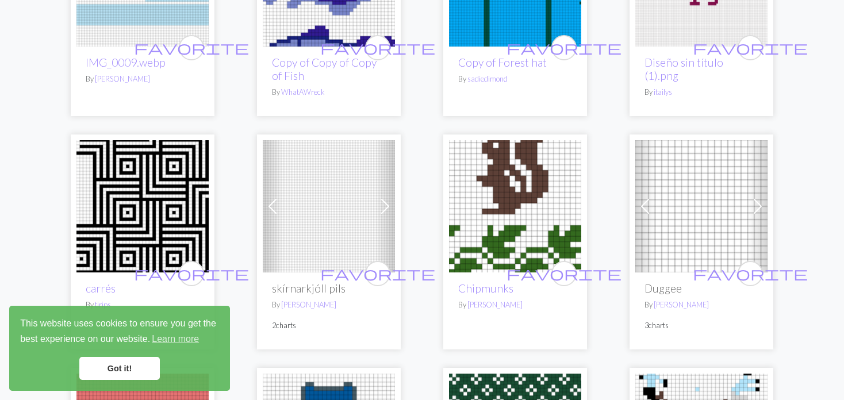
click at [655, 198] on link "Previous" at bounding box center [645, 206] width 20 height 132
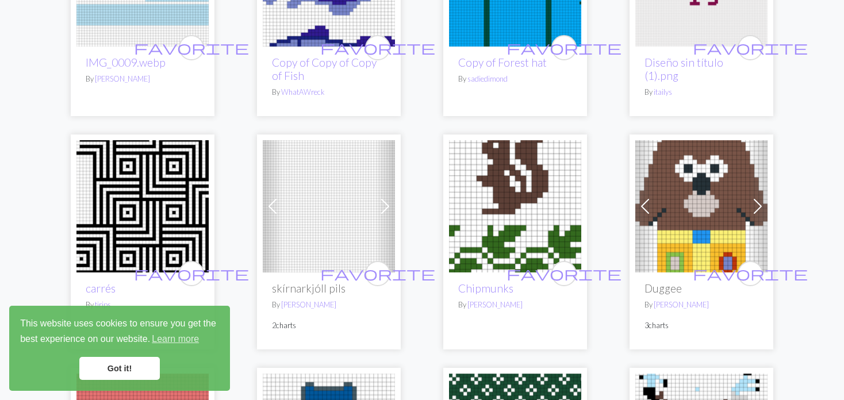
click at [664, 186] on img at bounding box center [701, 206] width 132 height 132
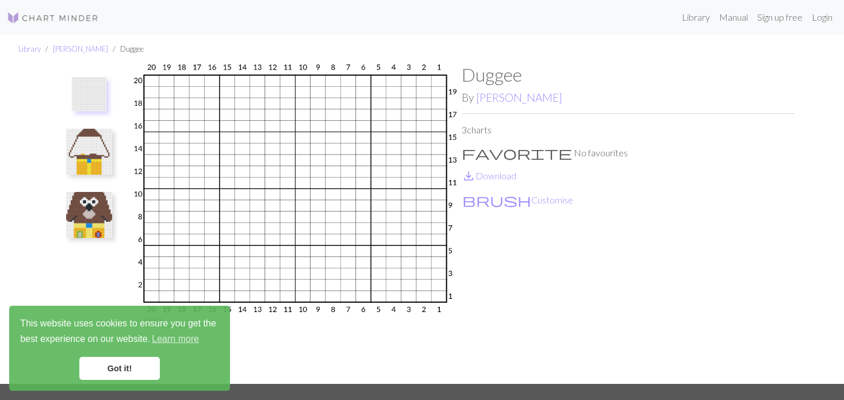
click at [98, 214] on img at bounding box center [89, 215] width 46 height 46
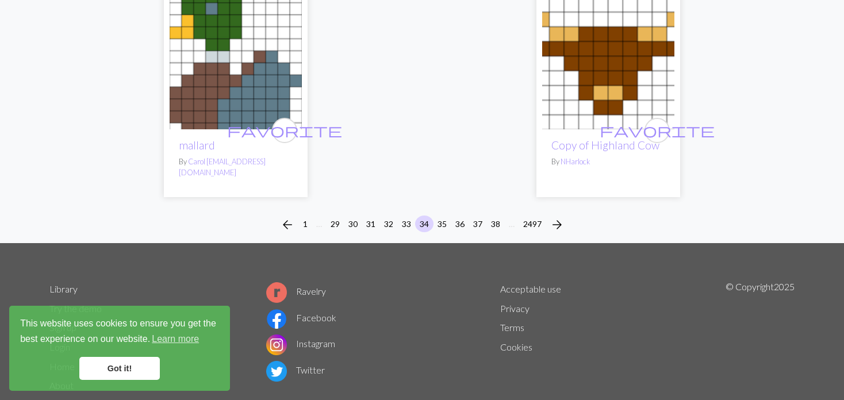
scroll to position [2979, 0]
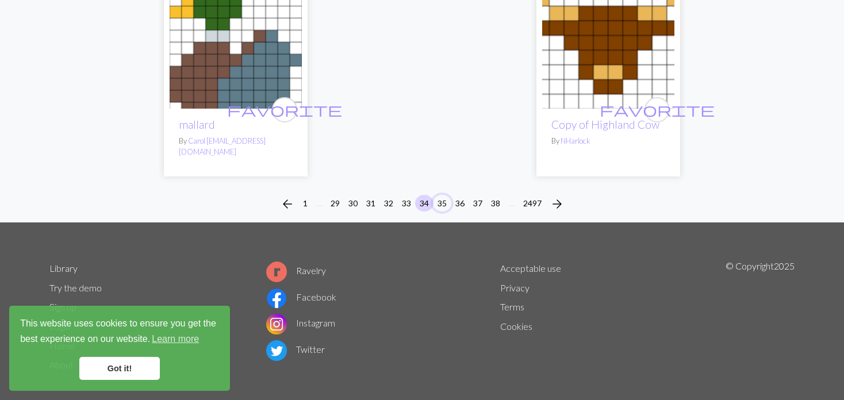
click at [444, 195] on button "35" at bounding box center [442, 203] width 18 height 17
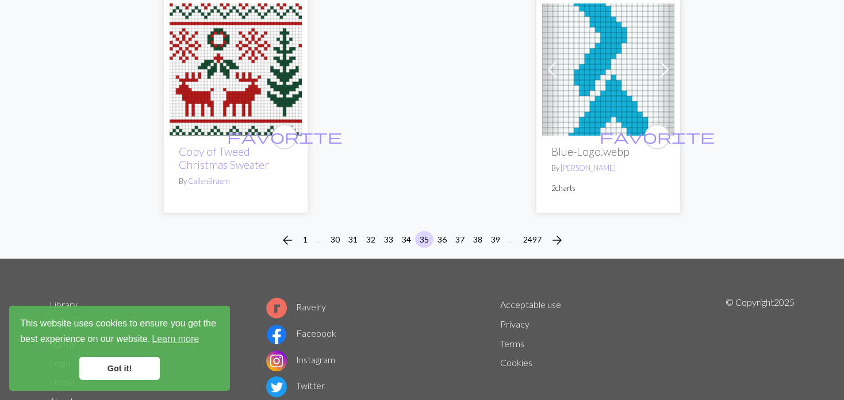
scroll to position [2920, 0]
click at [444, 230] on button "36" at bounding box center [442, 238] width 18 height 17
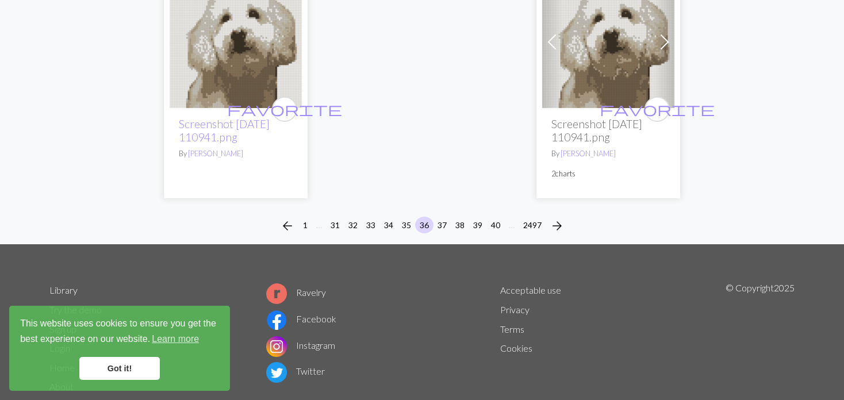
scroll to position [2931, 0]
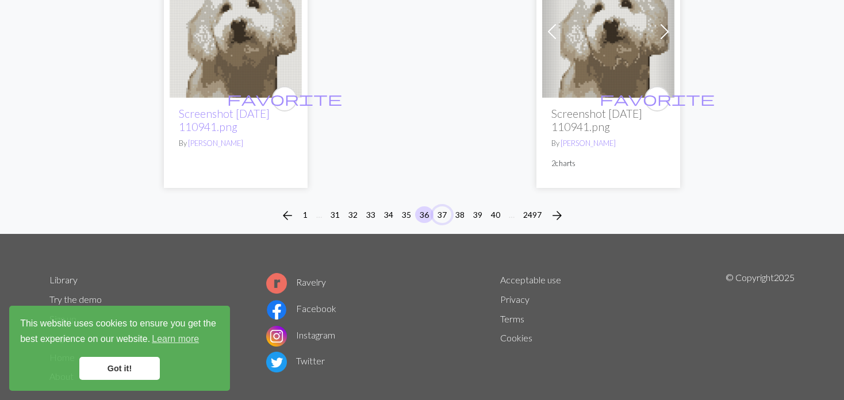
click at [443, 206] on button "37" at bounding box center [442, 214] width 18 height 17
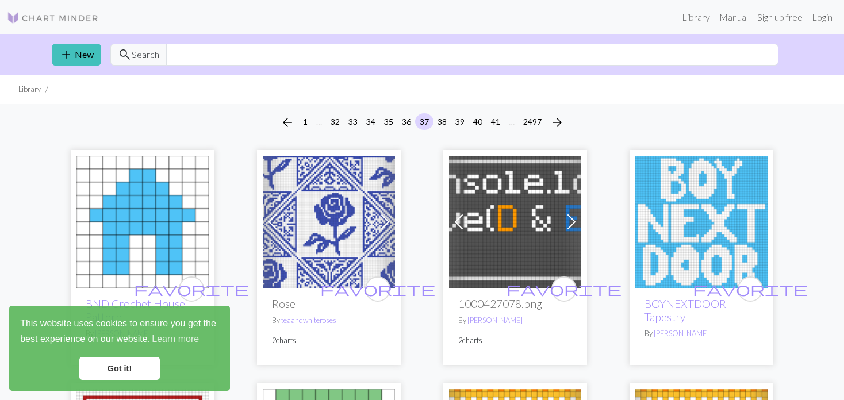
scroll to position [115, 0]
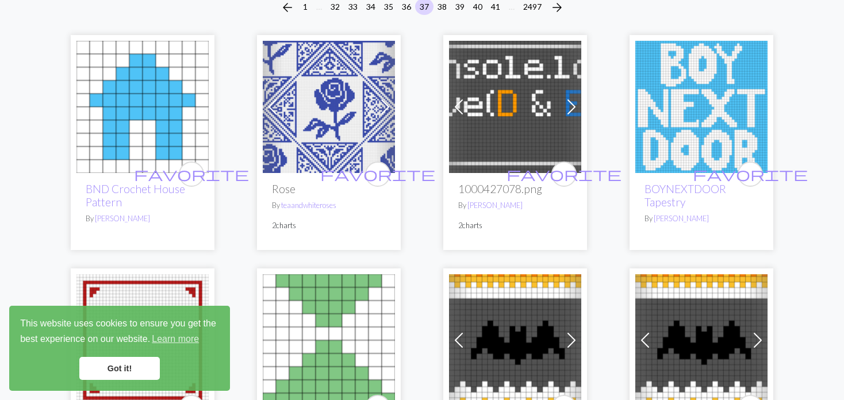
click at [567, 109] on span at bounding box center [571, 107] width 18 height 18
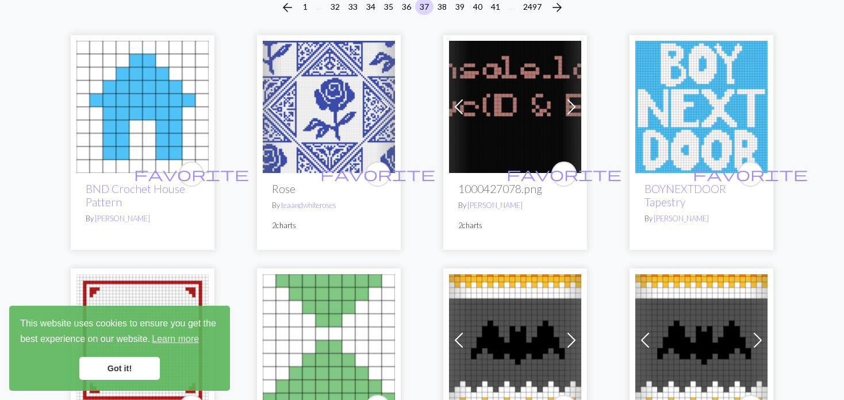
click at [567, 109] on span at bounding box center [571, 107] width 18 height 18
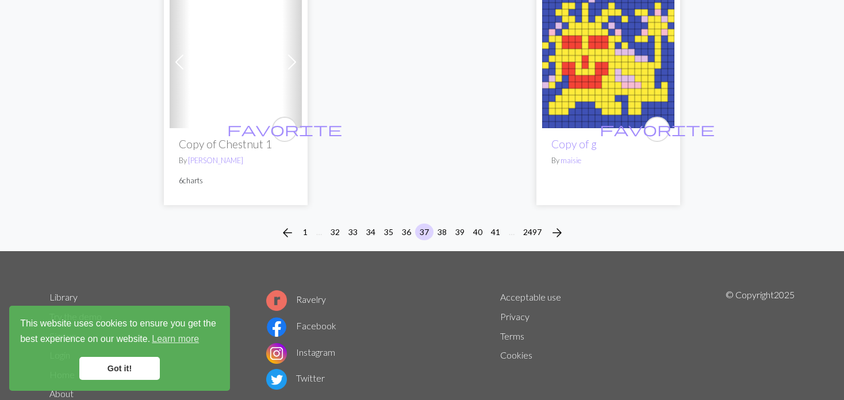
scroll to position [3000, 0]
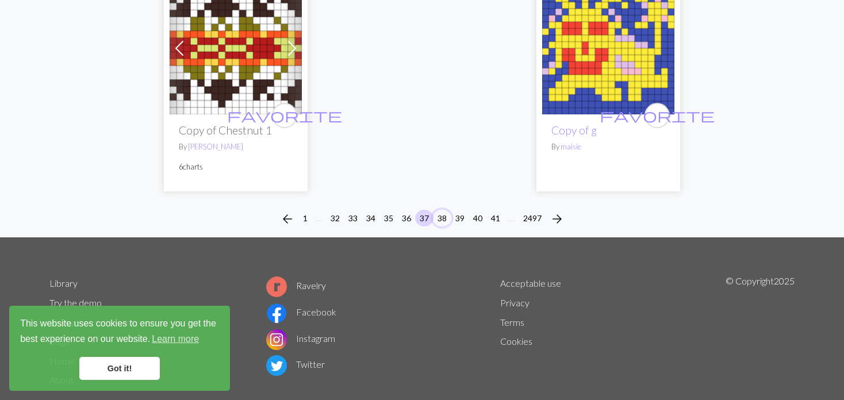
click at [439, 210] on button "38" at bounding box center [442, 218] width 18 height 17
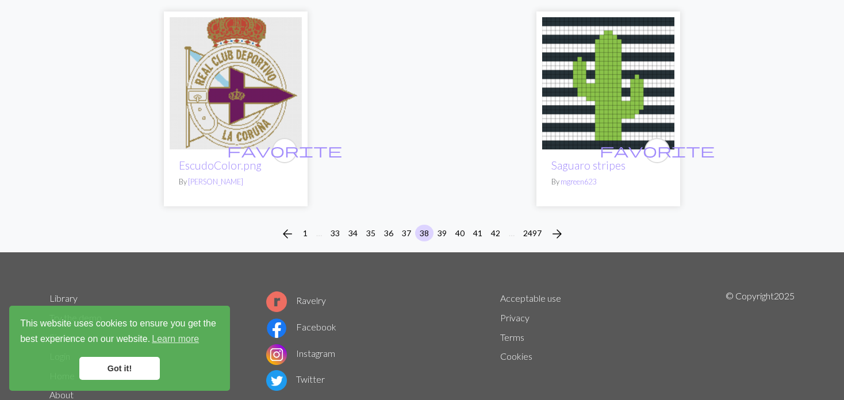
scroll to position [2979, 0]
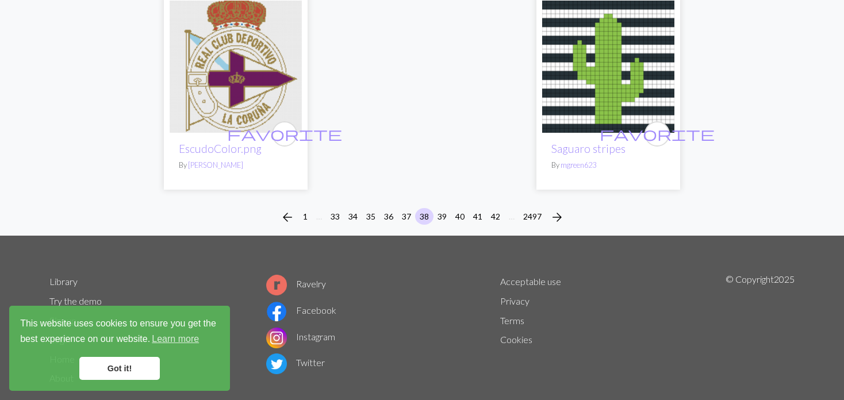
click at [446, 199] on div "arrow_back 1 … 33 34 35 36 37 38 39 40 41 42 … 2497 arrow_forward" at bounding box center [422, 217] width 844 height 37
click at [441, 208] on button "39" at bounding box center [442, 216] width 18 height 17
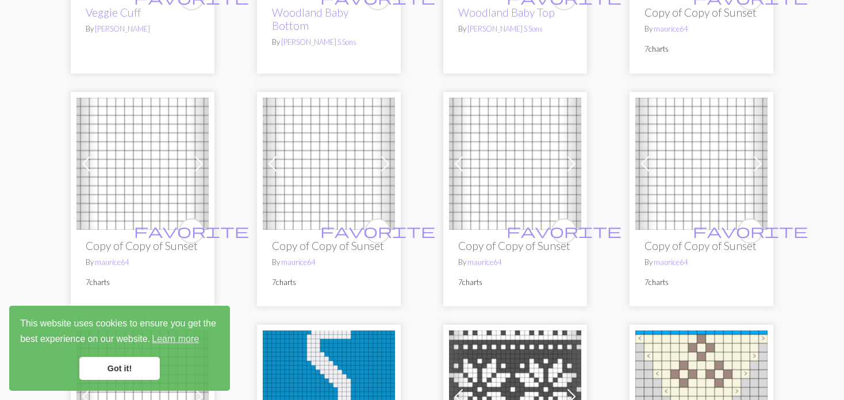
scroll to position [287, 0]
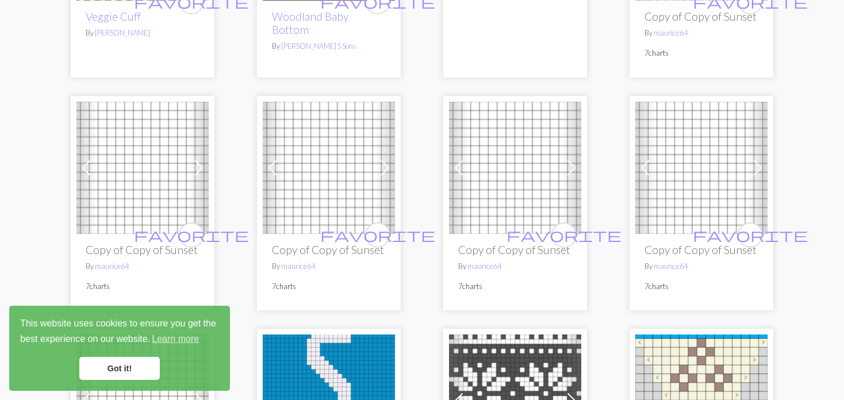
click at [289, 163] on img at bounding box center [329, 168] width 132 height 132
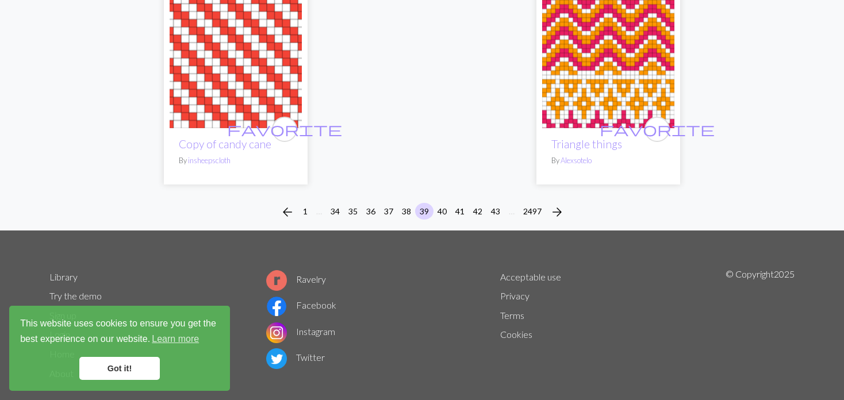
scroll to position [2987, 0]
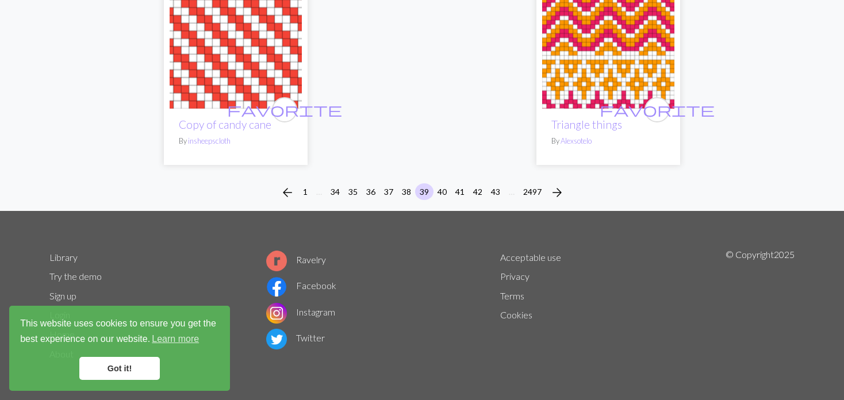
click at [436, 181] on div "arrow_back 1 … 34 35 36 37 38 39 40 41 42 43 … 2497 arrow_forward" at bounding box center [422, 192] width 844 height 37
click at [434, 183] on li "40" at bounding box center [442, 192] width 18 height 18
click at [434, 178] on div "arrow_back 1 … 34 35 36 37 38 39 40 41 42 43 … 2497 arrow_forward" at bounding box center [422, 192] width 844 height 37
click at [440, 187] on button "40" at bounding box center [442, 191] width 18 height 17
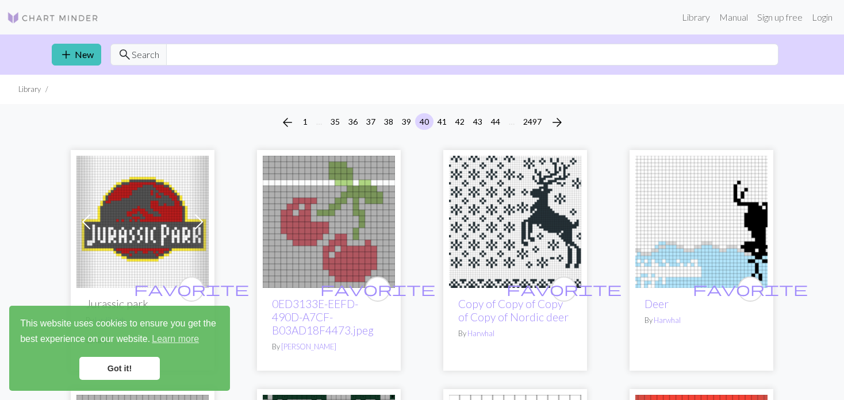
scroll to position [2988, 0]
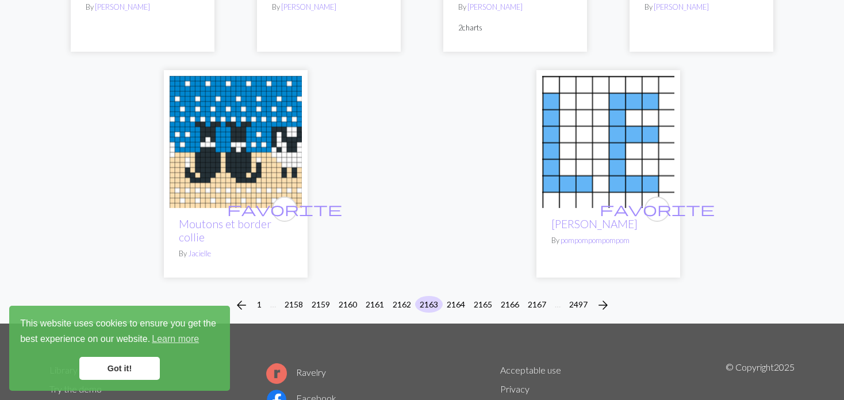
scroll to position [2873, 0]
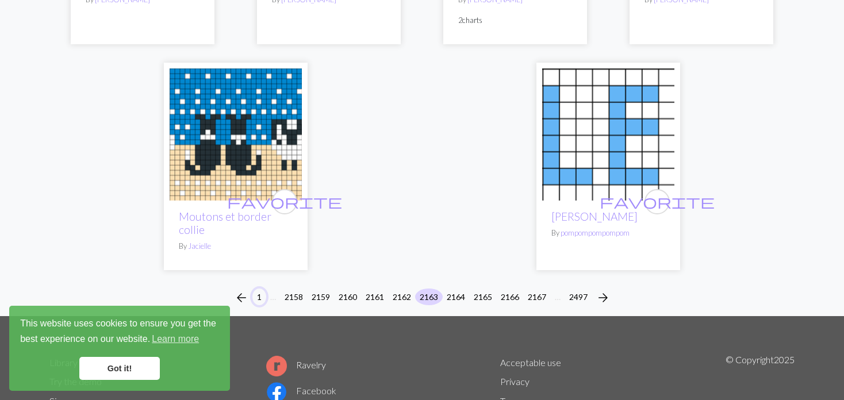
click at [257, 291] on button "1" at bounding box center [259, 296] width 14 height 17
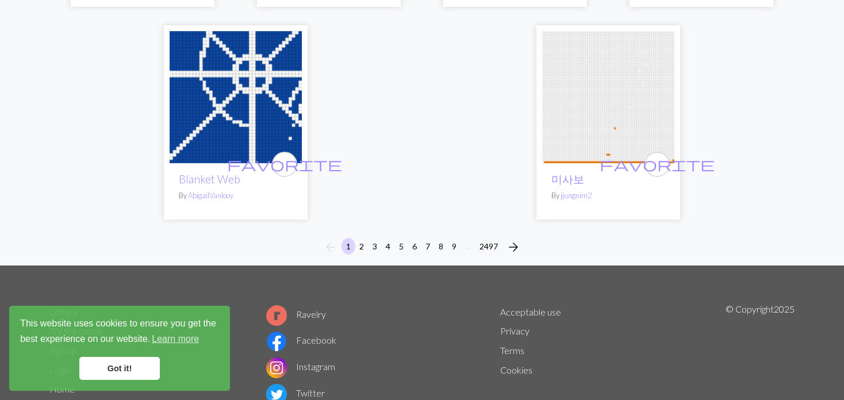
scroll to position [3046, 0]
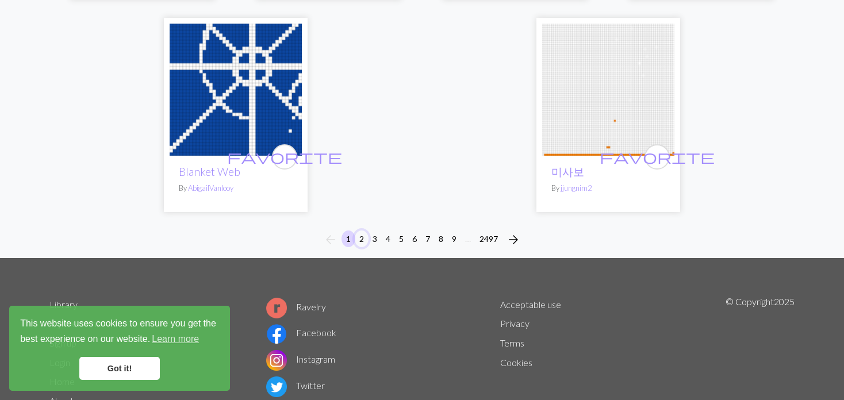
click at [359, 238] on button "2" at bounding box center [362, 238] width 14 height 17
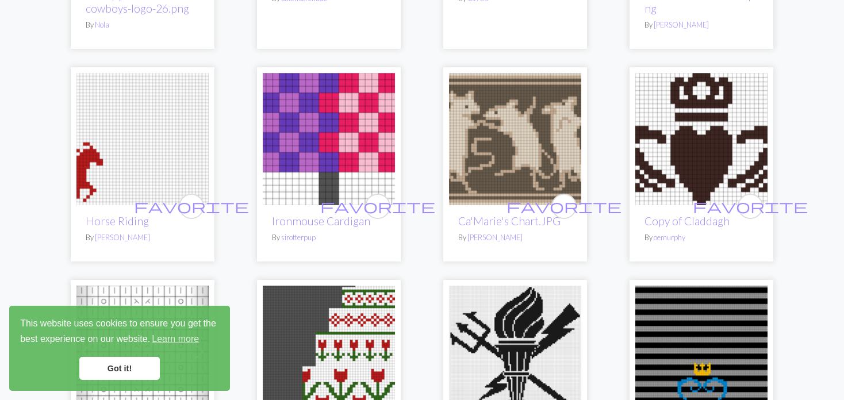
scroll to position [632, 0]
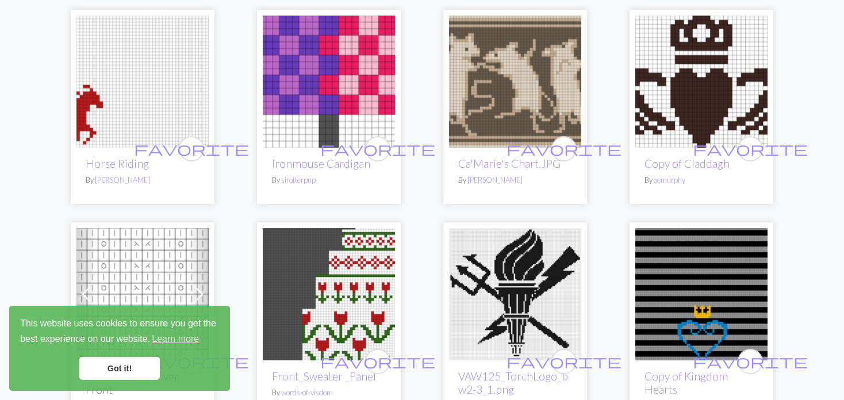
click at [155, 78] on img at bounding box center [142, 82] width 132 height 132
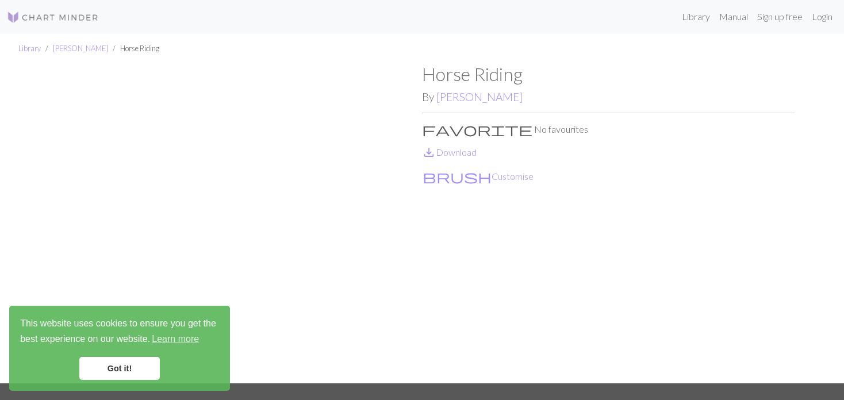
scroll to position [57, 0]
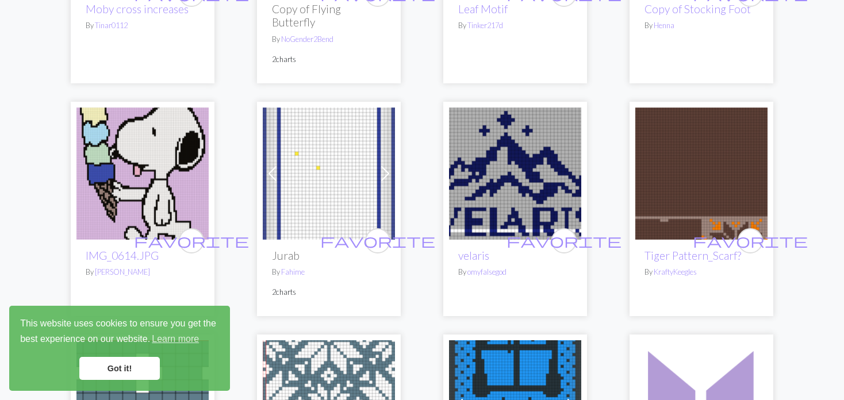
scroll to position [1264, 0]
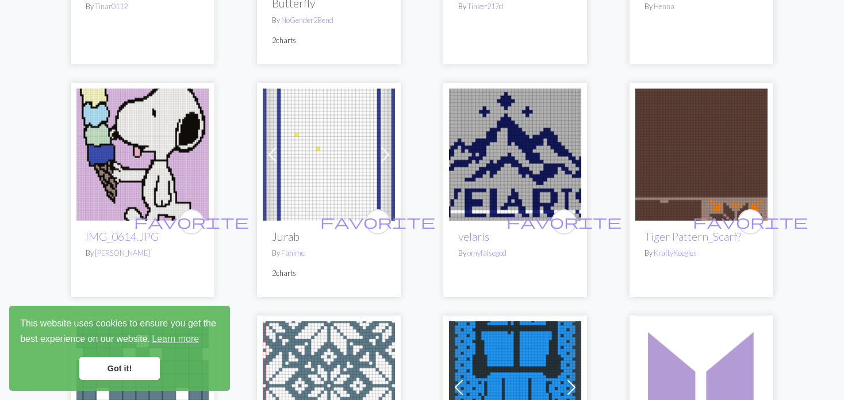
click at [278, 145] on span at bounding box center [272, 154] width 18 height 18
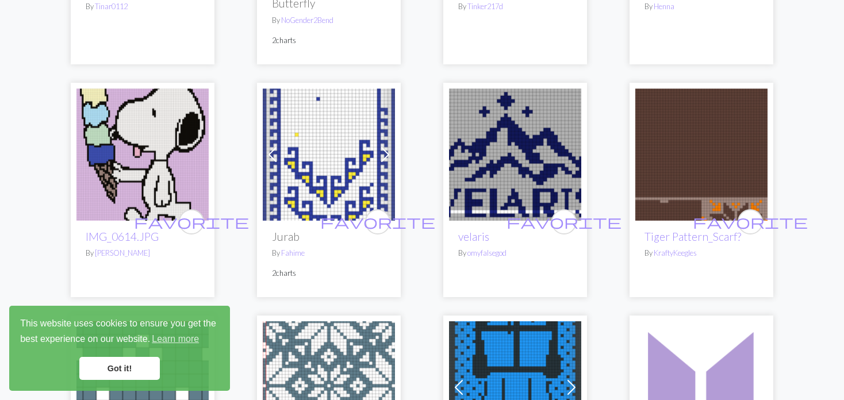
click at [278, 145] on span at bounding box center [272, 154] width 18 height 18
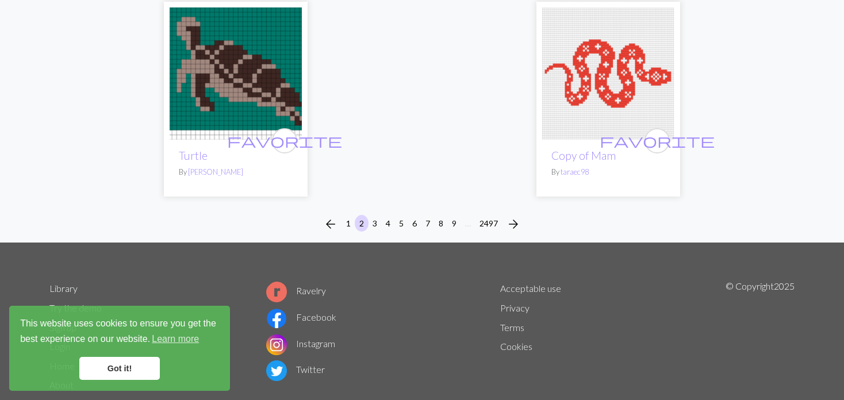
scroll to position [2994, 0]
